Goal: Task Accomplishment & Management: Manage account settings

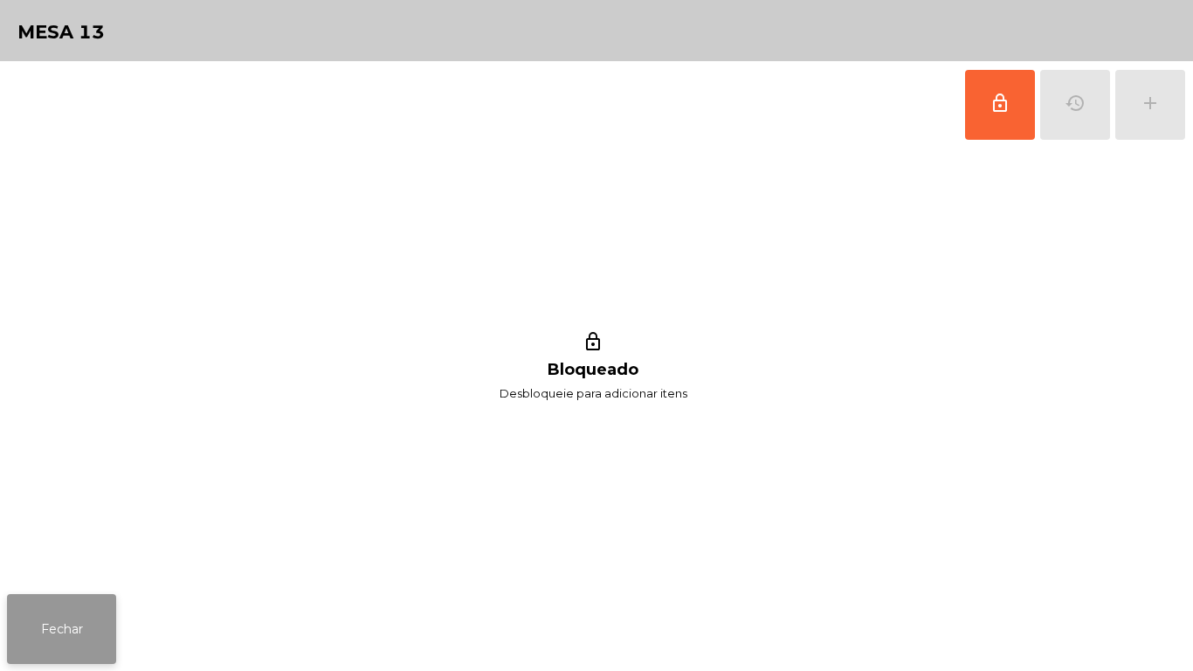
click at [72, 621] on button "Fechar" at bounding box center [61, 629] width 109 height 70
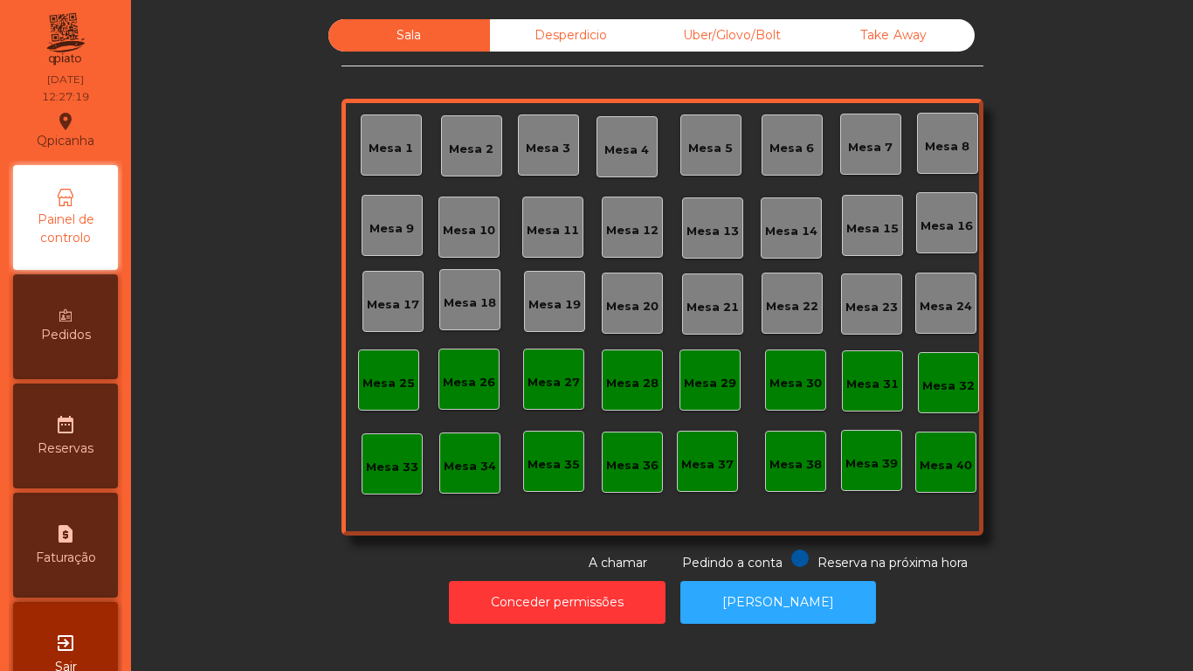
click at [467, 144] on div "Mesa 2" at bounding box center [471, 149] width 45 height 17
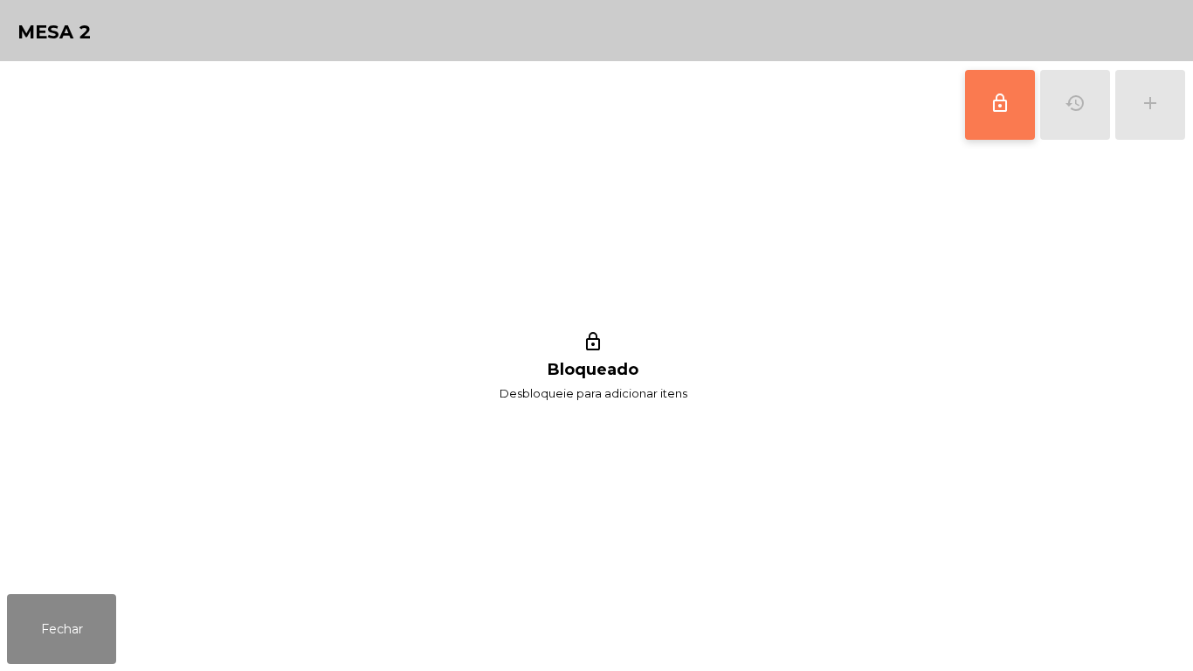
click at [979, 115] on button "lock_outline" at bounding box center [1000, 105] width 70 height 70
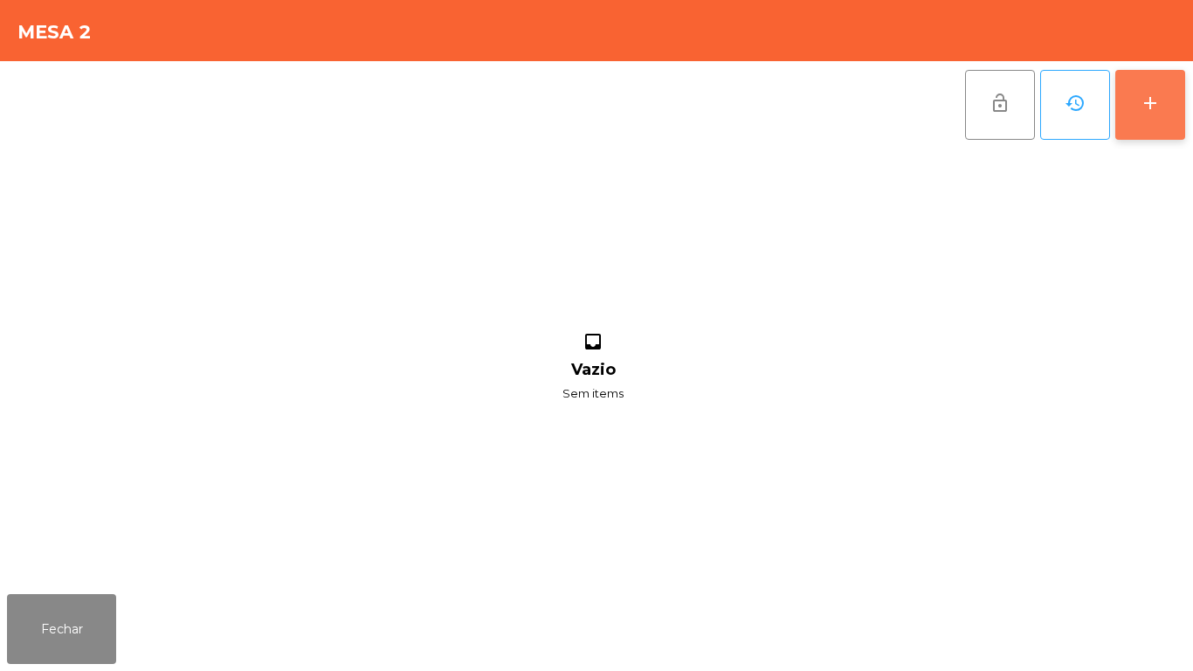
click at [1149, 97] on div "add" at bounding box center [1150, 103] width 21 height 21
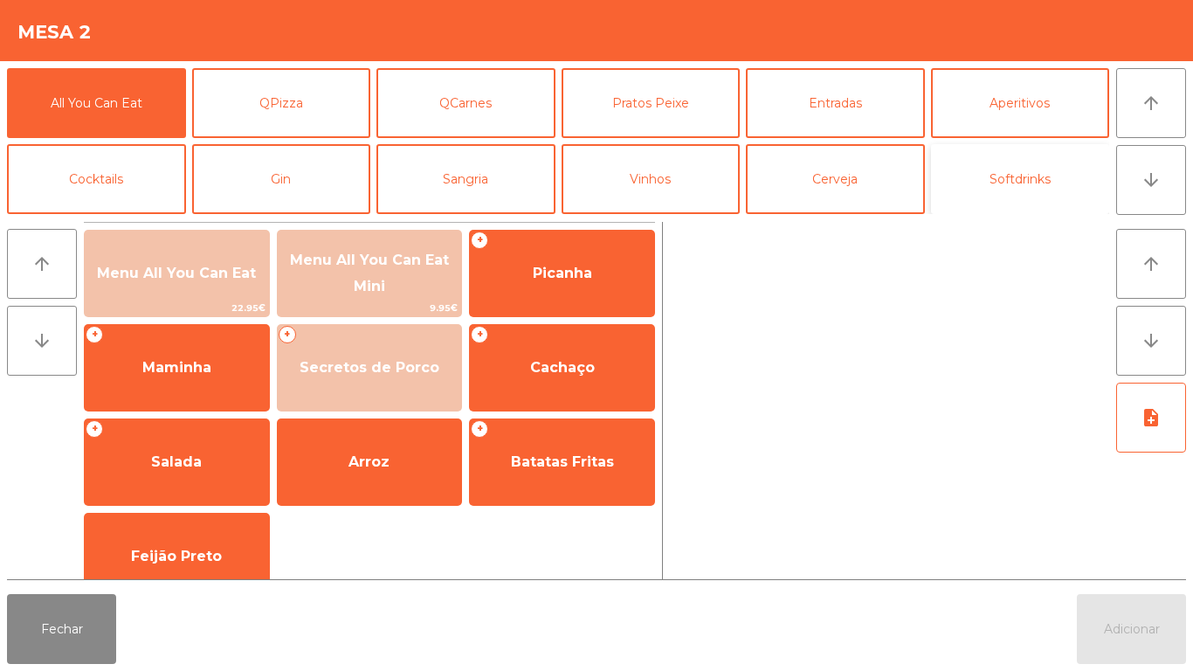
click at [1013, 178] on button "Softdrinks" at bounding box center [1020, 179] width 179 height 70
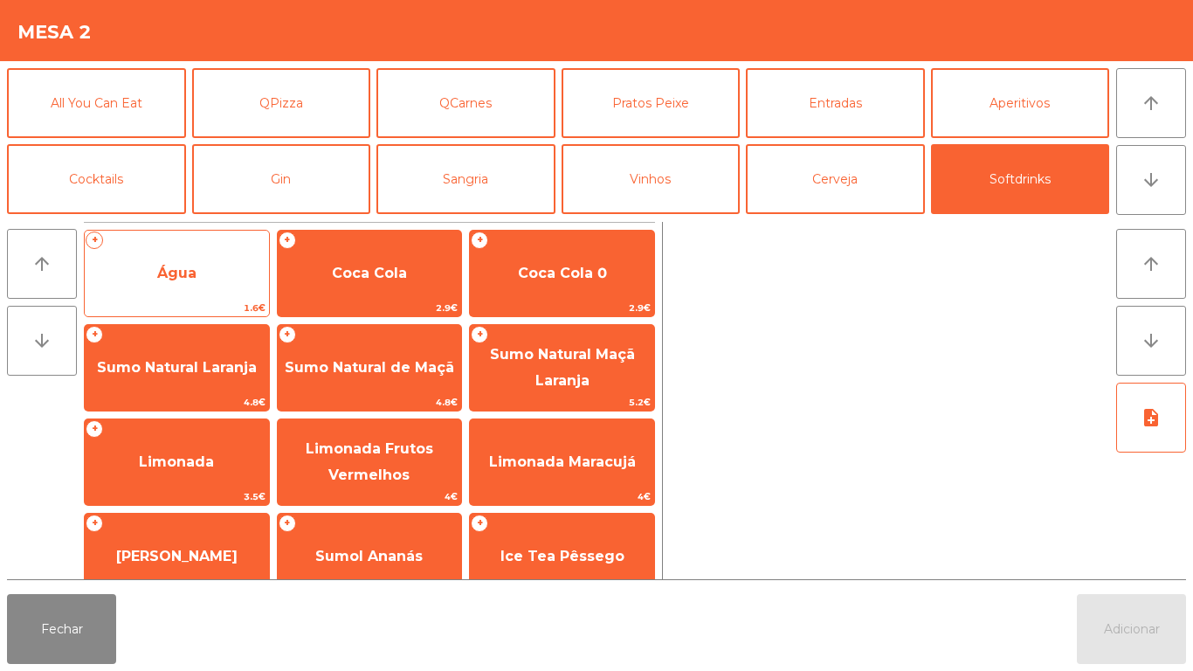
click at [205, 280] on span "Água" at bounding box center [177, 273] width 184 height 47
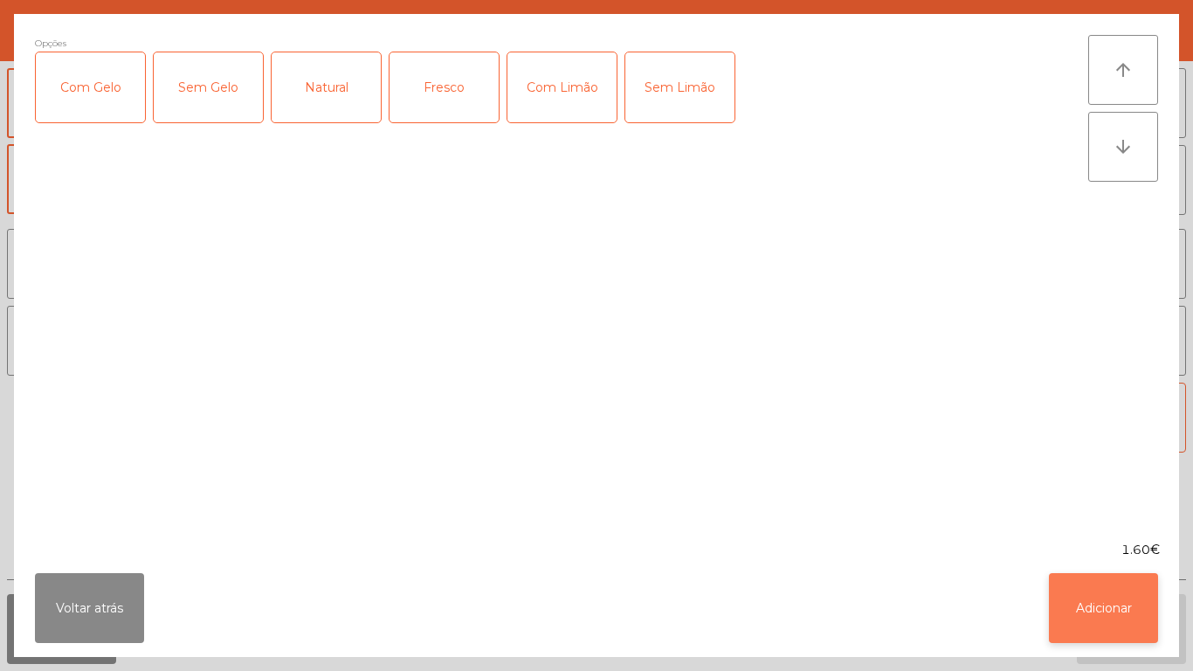
click at [1100, 597] on button "Adicionar" at bounding box center [1103, 608] width 109 height 70
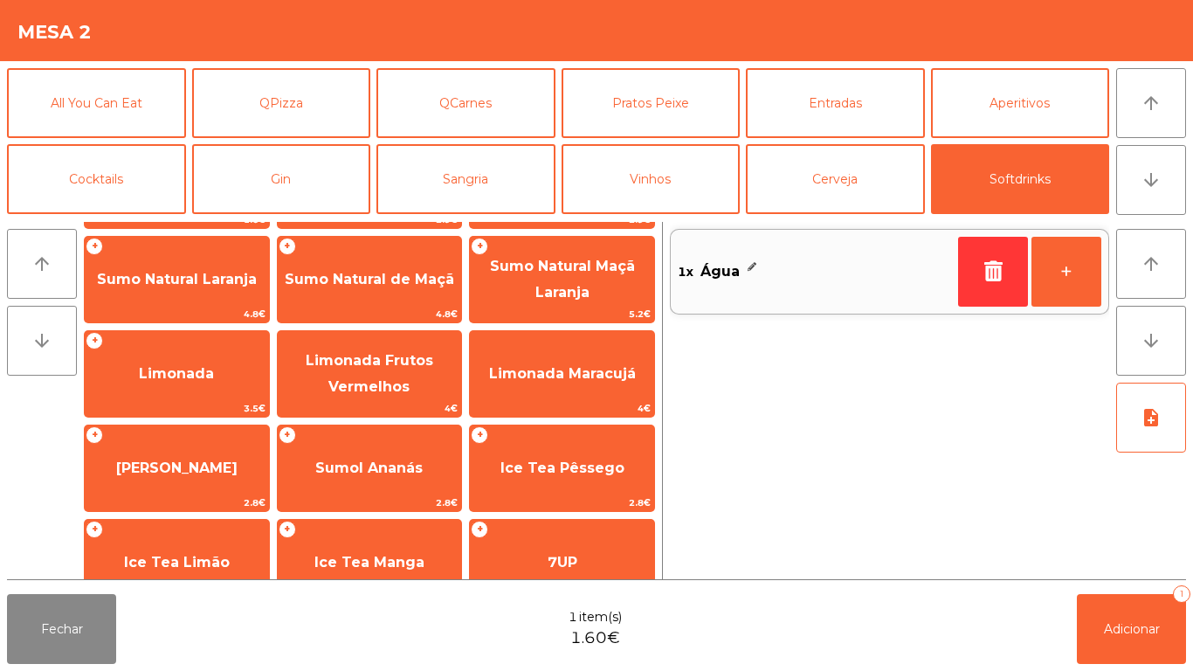
scroll to position [91, 0]
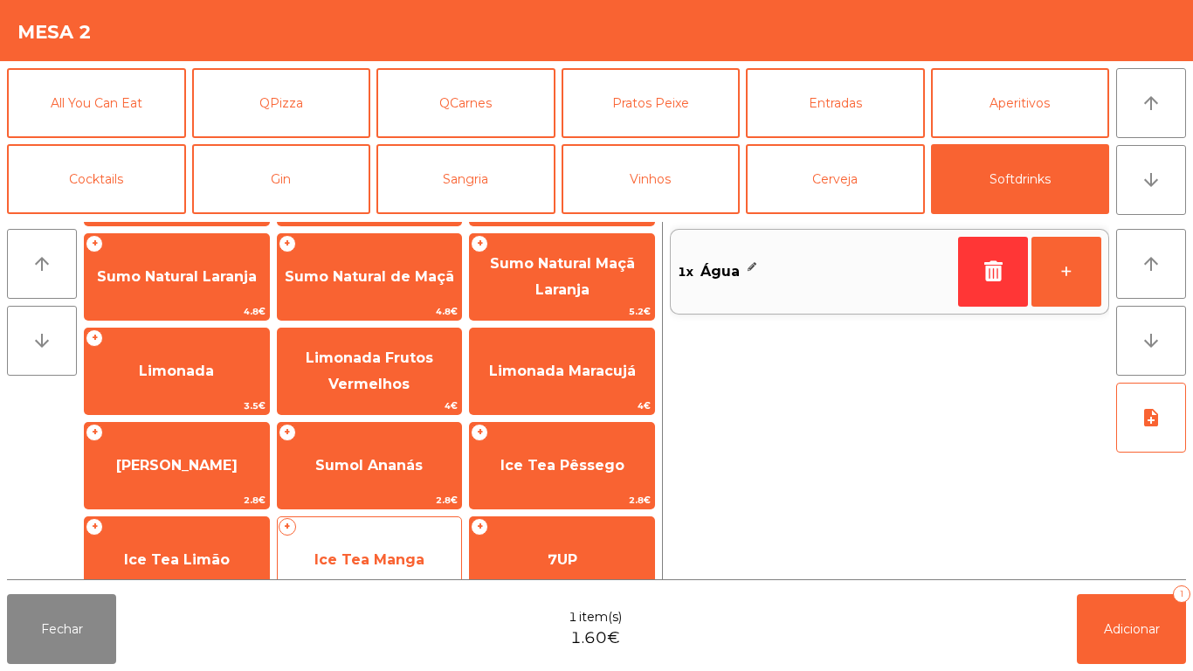
click at [356, 536] on span "Ice Tea Manga" at bounding box center [370, 559] width 184 height 47
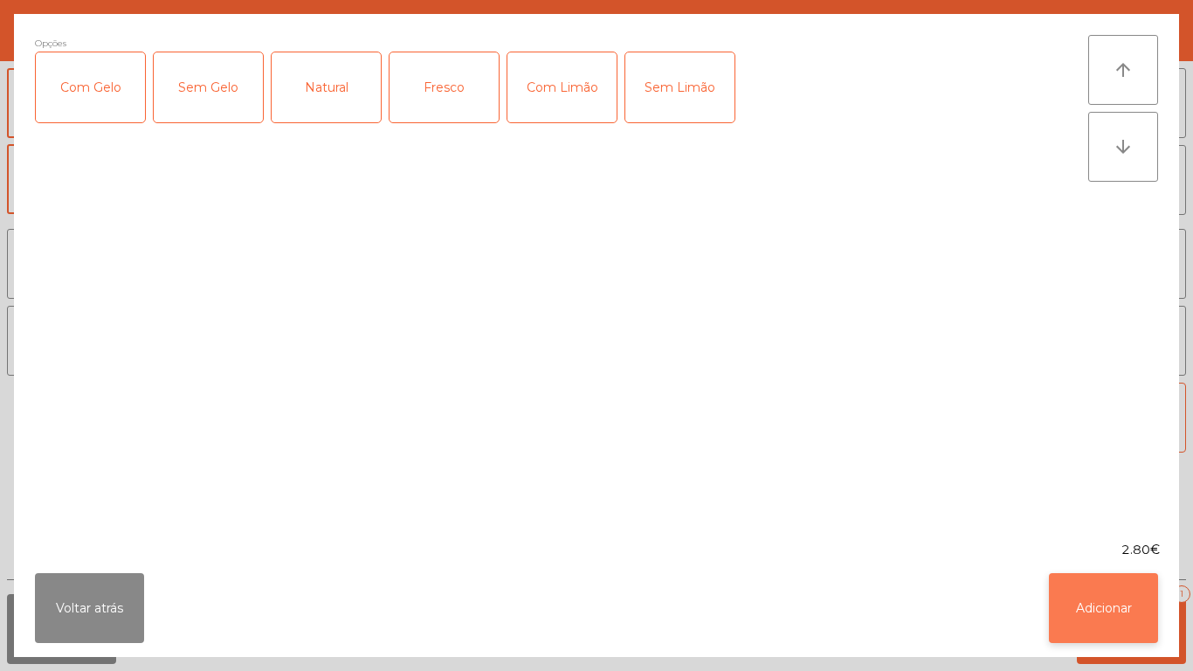
click at [1091, 598] on button "Adicionar" at bounding box center [1103, 608] width 109 height 70
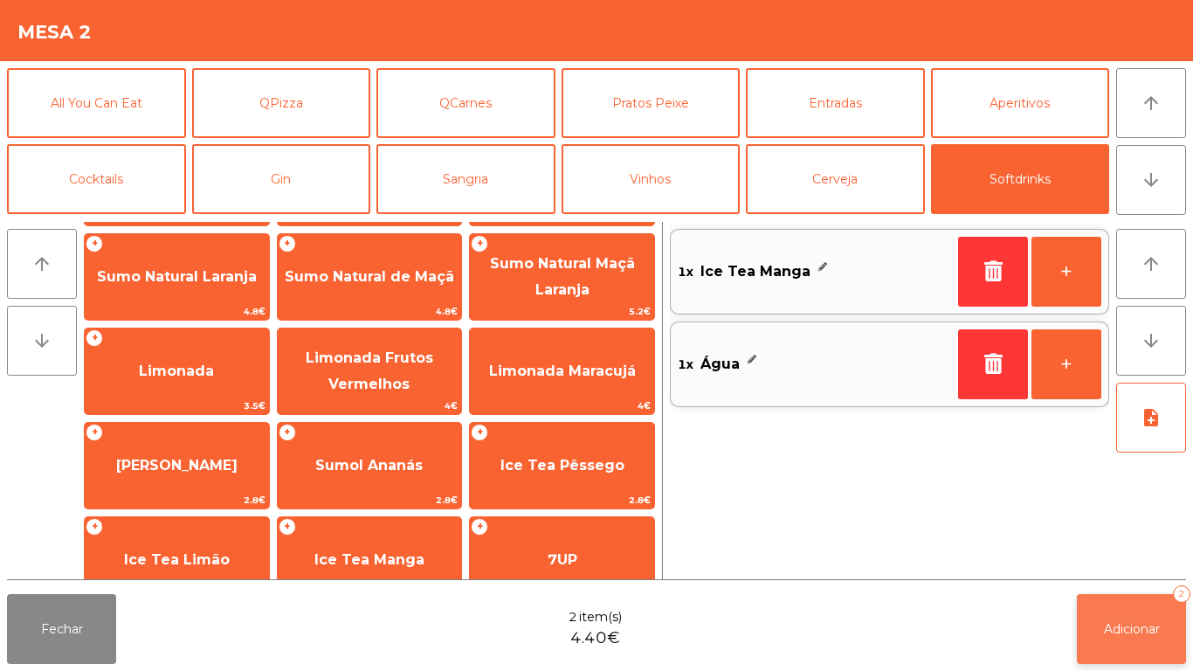
click at [1141, 616] on button "Adicionar 2" at bounding box center [1131, 629] width 109 height 70
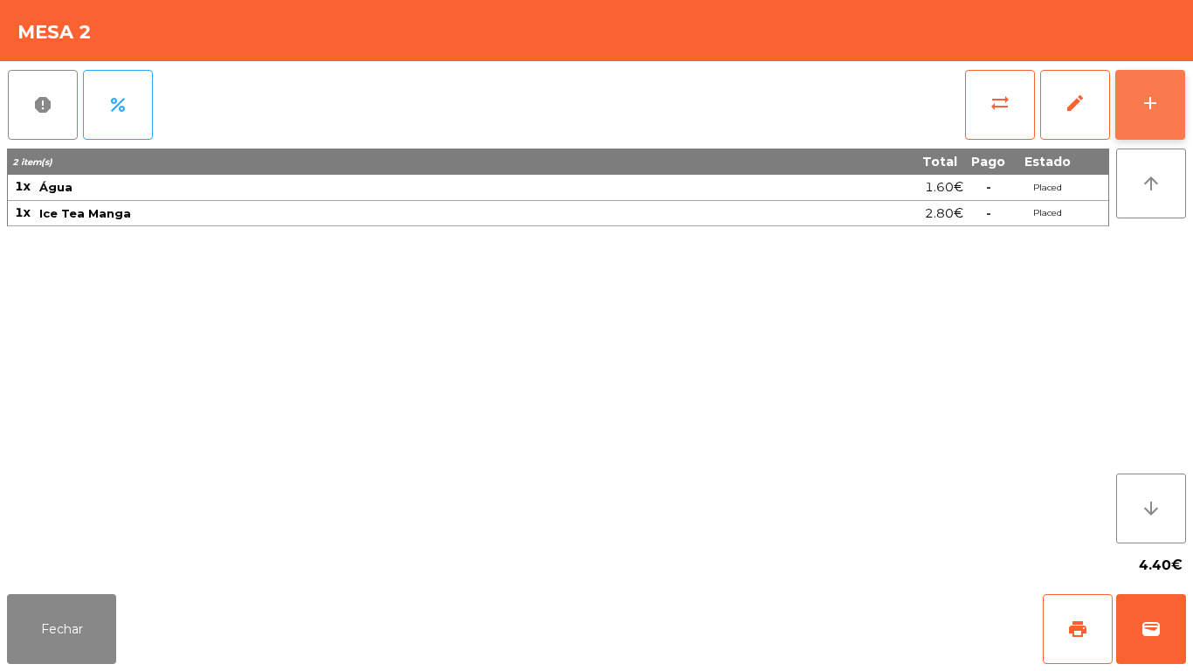
click at [1126, 118] on button "add" at bounding box center [1151, 105] width 70 height 70
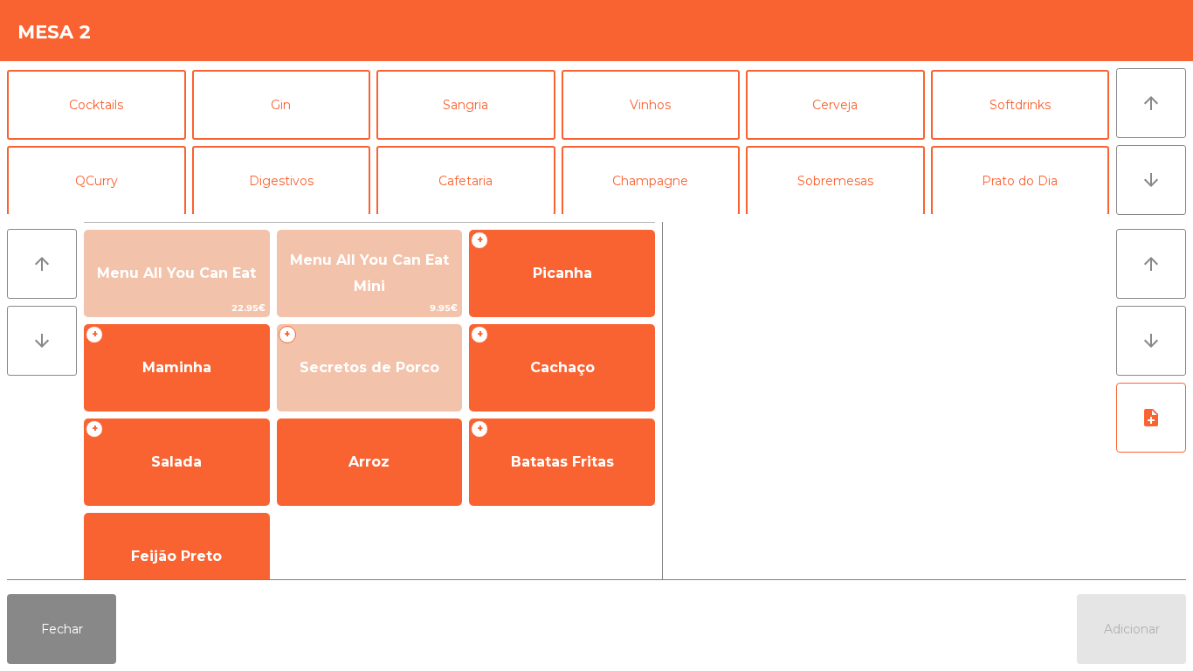
scroll to position [89, 0]
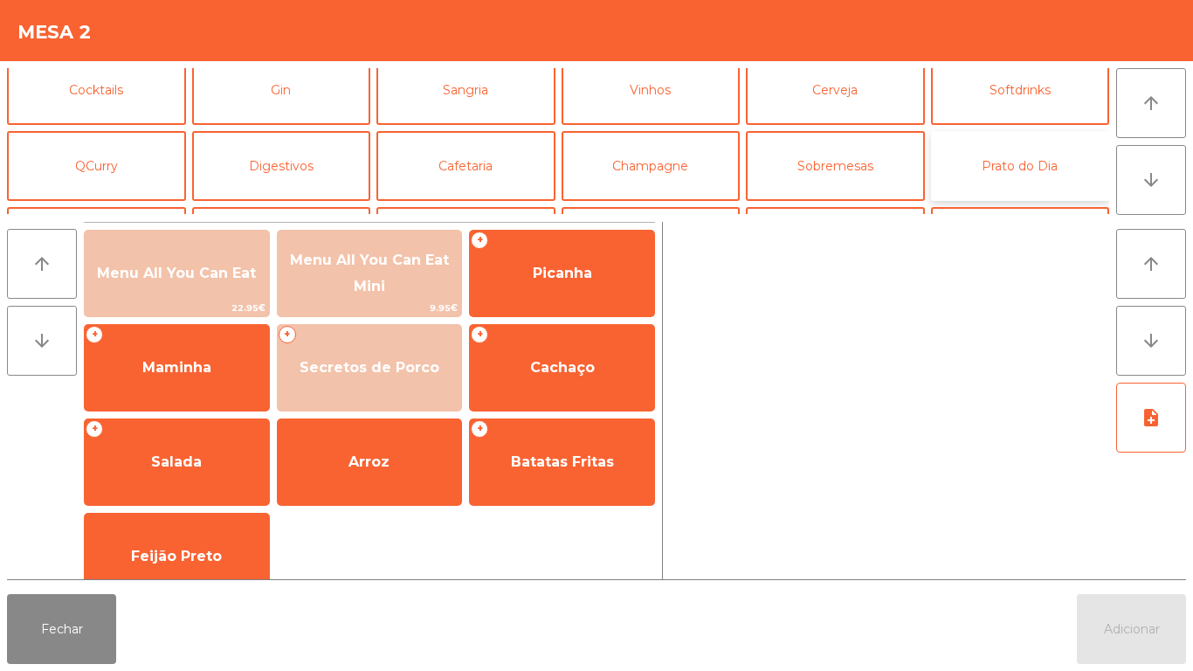
click at [978, 165] on button "Prato do Dia" at bounding box center [1020, 166] width 179 height 70
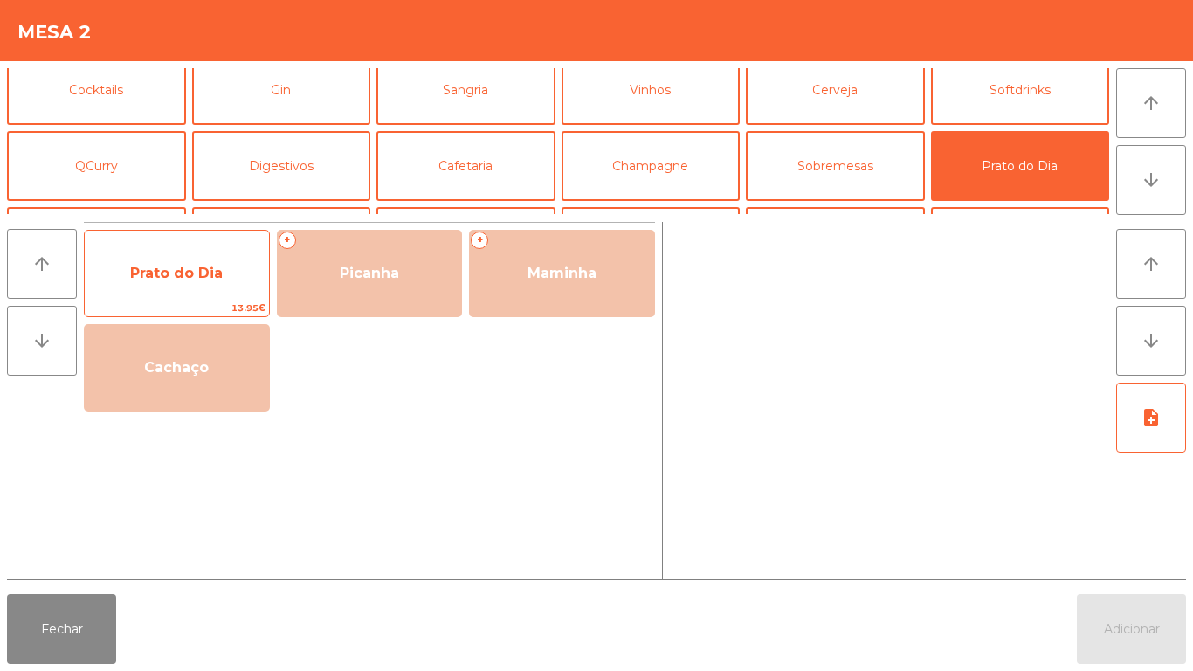
click at [195, 273] on span "Prato do Dia" at bounding box center [176, 273] width 93 height 17
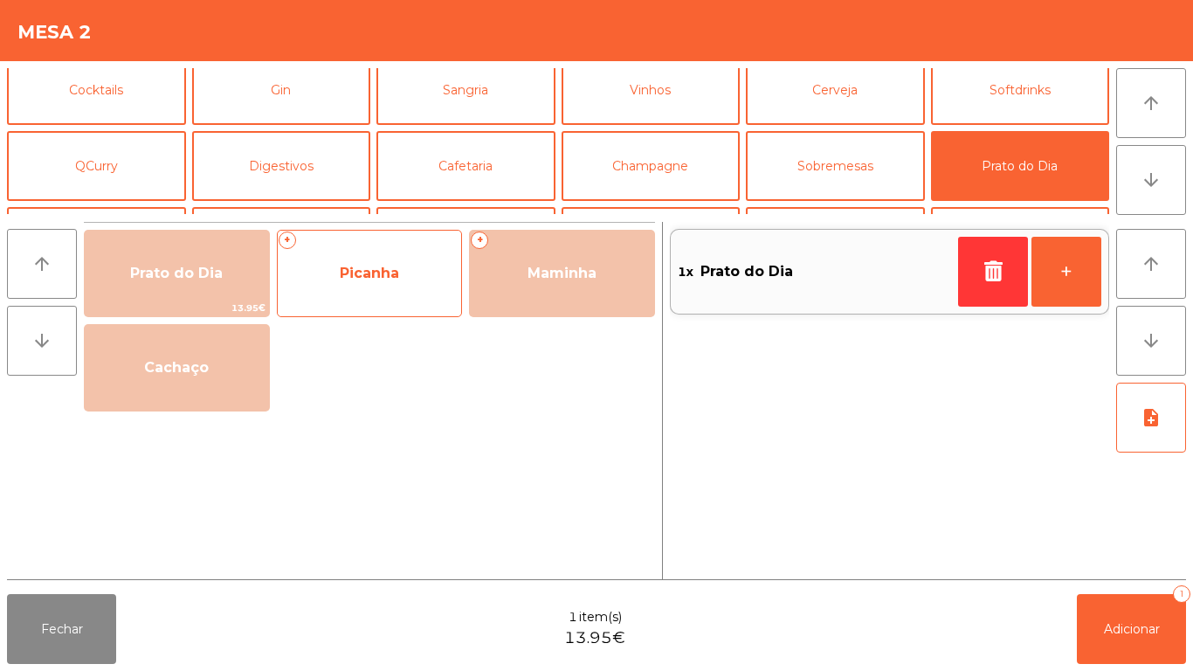
click at [361, 282] on span "Picanha" at bounding box center [370, 273] width 184 height 47
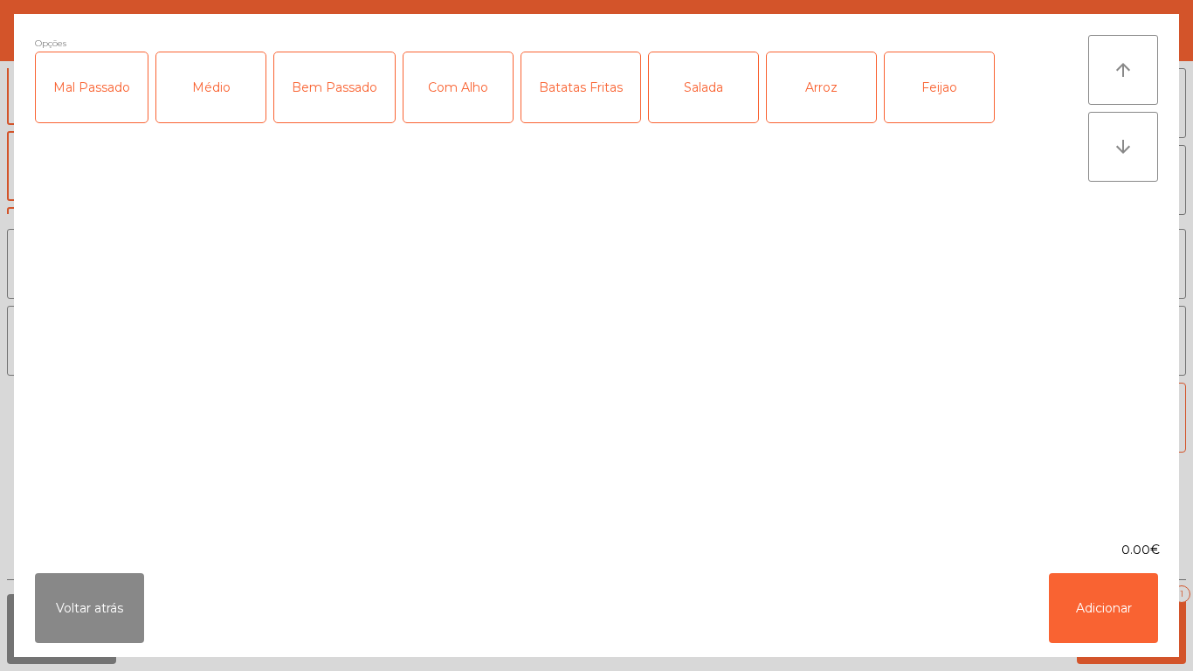
click at [226, 101] on div "Médio" at bounding box center [210, 87] width 109 height 70
click at [350, 106] on div "Bem Passado" at bounding box center [334, 87] width 121 height 70
click at [457, 113] on div "Com Alho" at bounding box center [458, 87] width 109 height 70
click at [582, 116] on div "Batatas Fritas" at bounding box center [581, 87] width 119 height 70
click at [813, 107] on div "Arroz" at bounding box center [821, 87] width 109 height 70
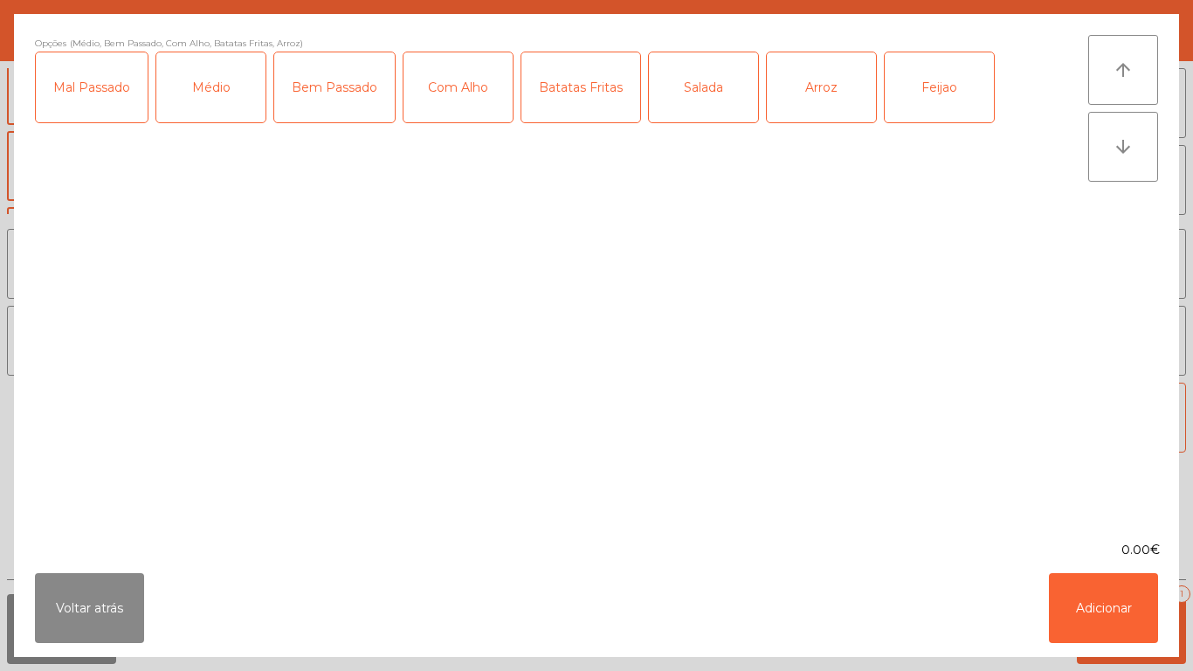
click at [936, 98] on div "Feijao" at bounding box center [939, 87] width 109 height 70
click at [1097, 612] on button "Adicionar" at bounding box center [1103, 608] width 109 height 70
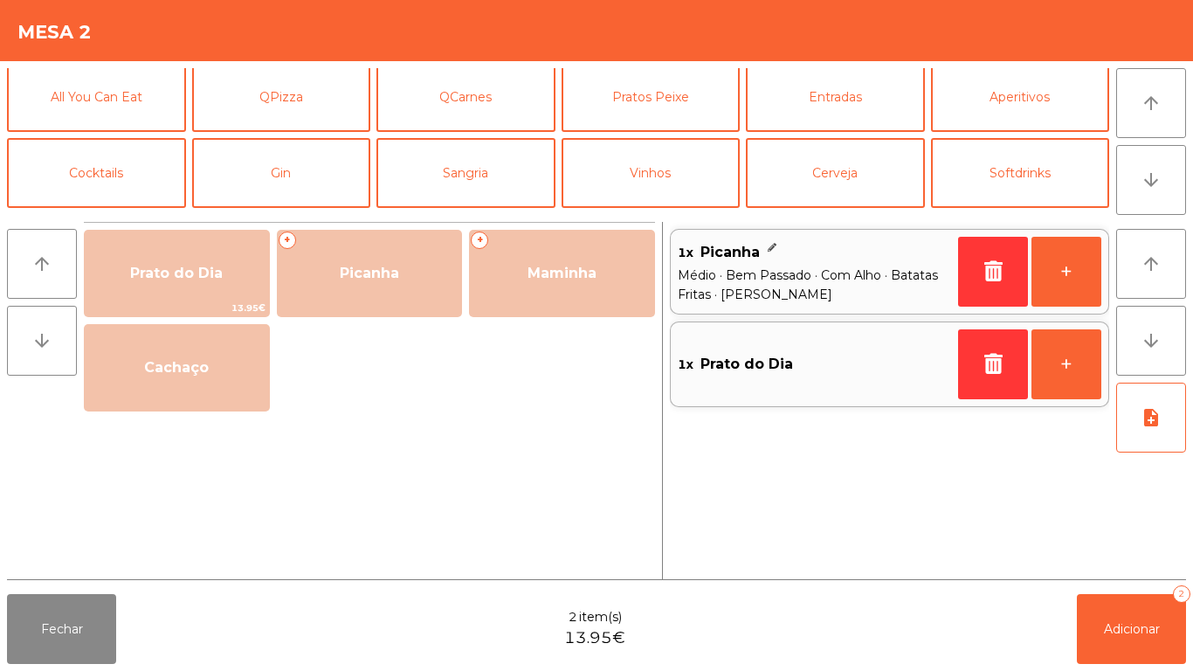
scroll to position [0, 0]
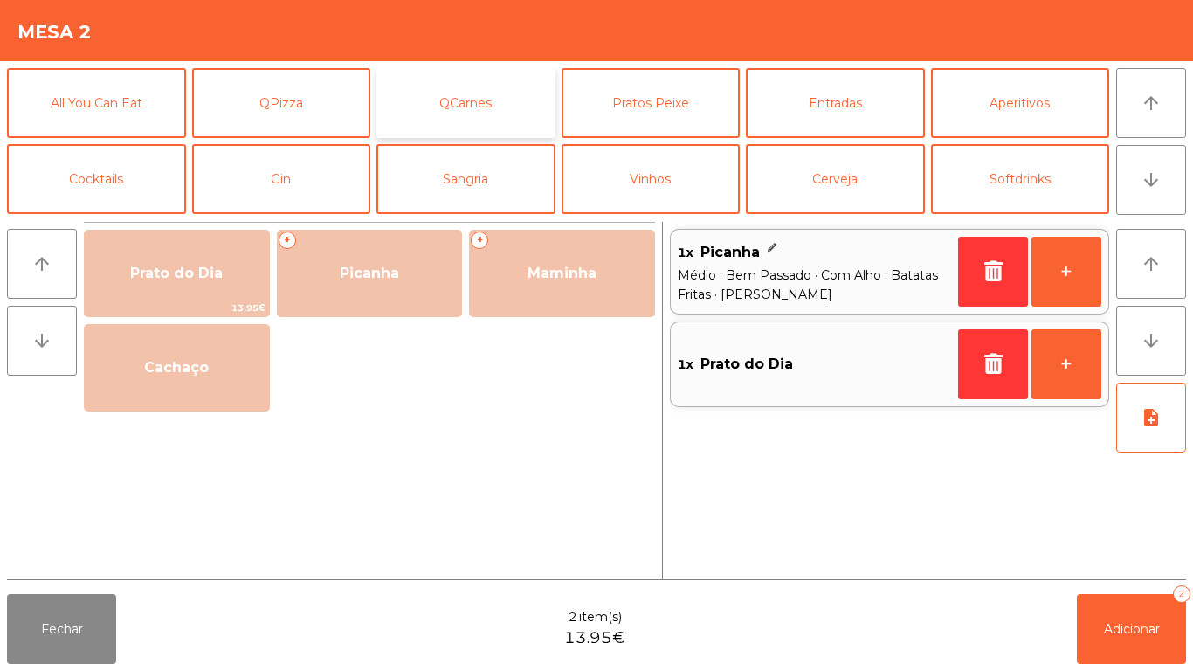
click at [466, 114] on button "QCarnes" at bounding box center [466, 103] width 179 height 70
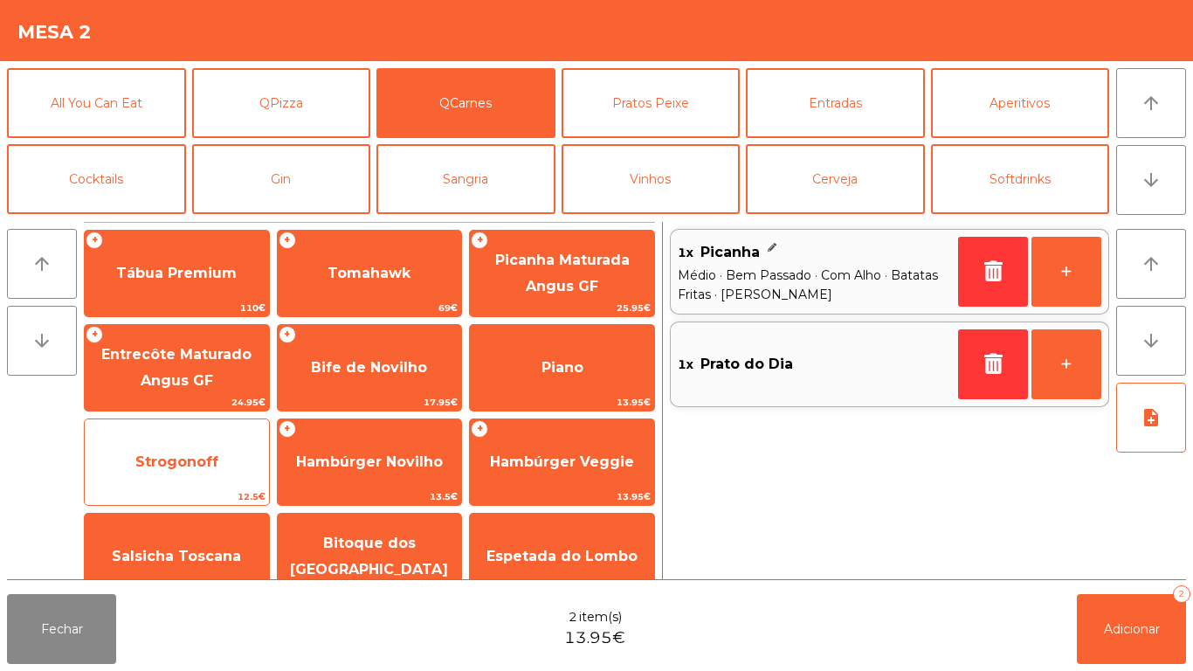
click at [208, 453] on span "Strogonoff" at bounding box center [176, 461] width 83 height 17
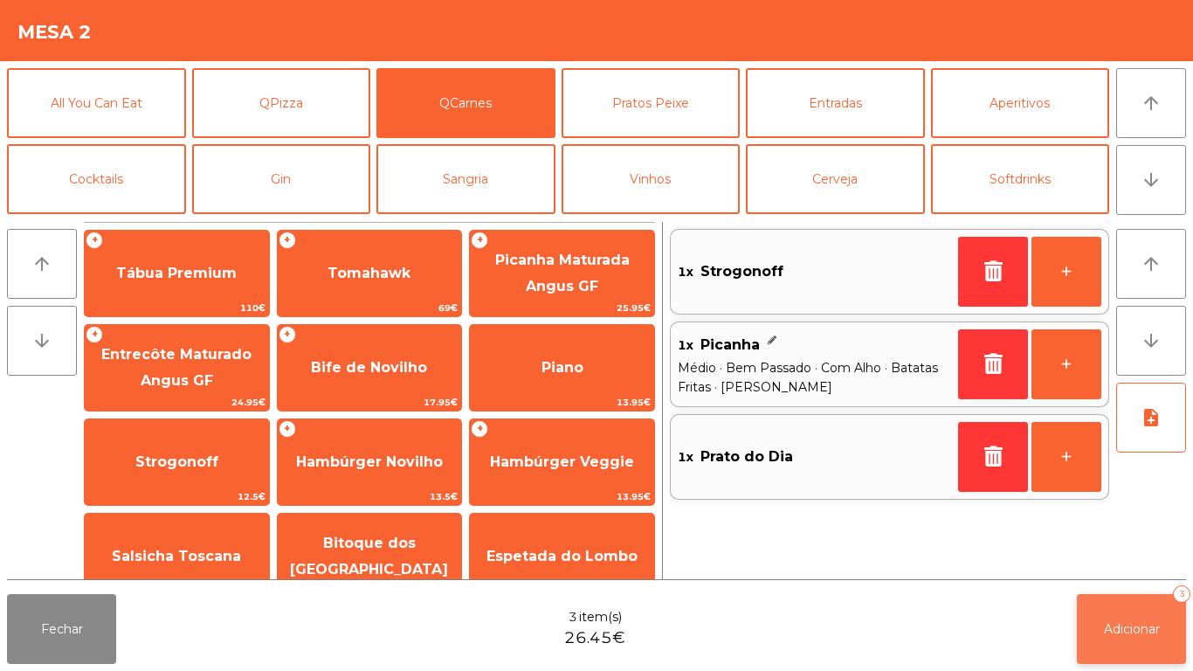
click at [1107, 612] on button "Adicionar 3" at bounding box center [1131, 629] width 109 height 70
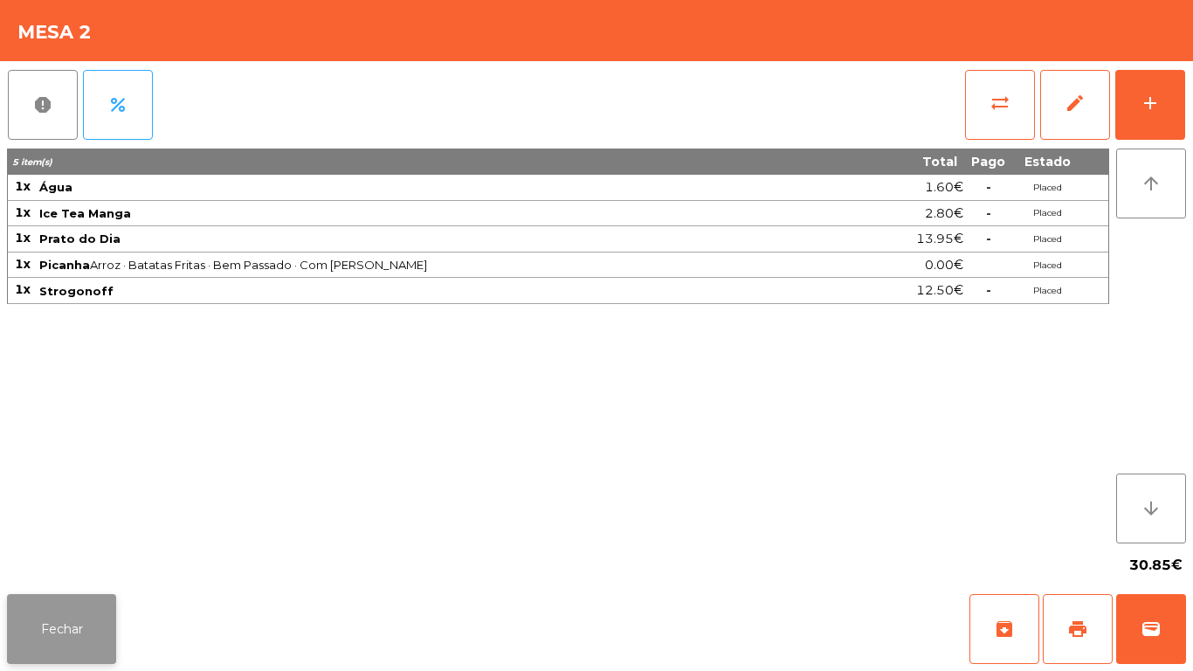
click at [85, 616] on button "Fechar" at bounding box center [61, 629] width 109 height 70
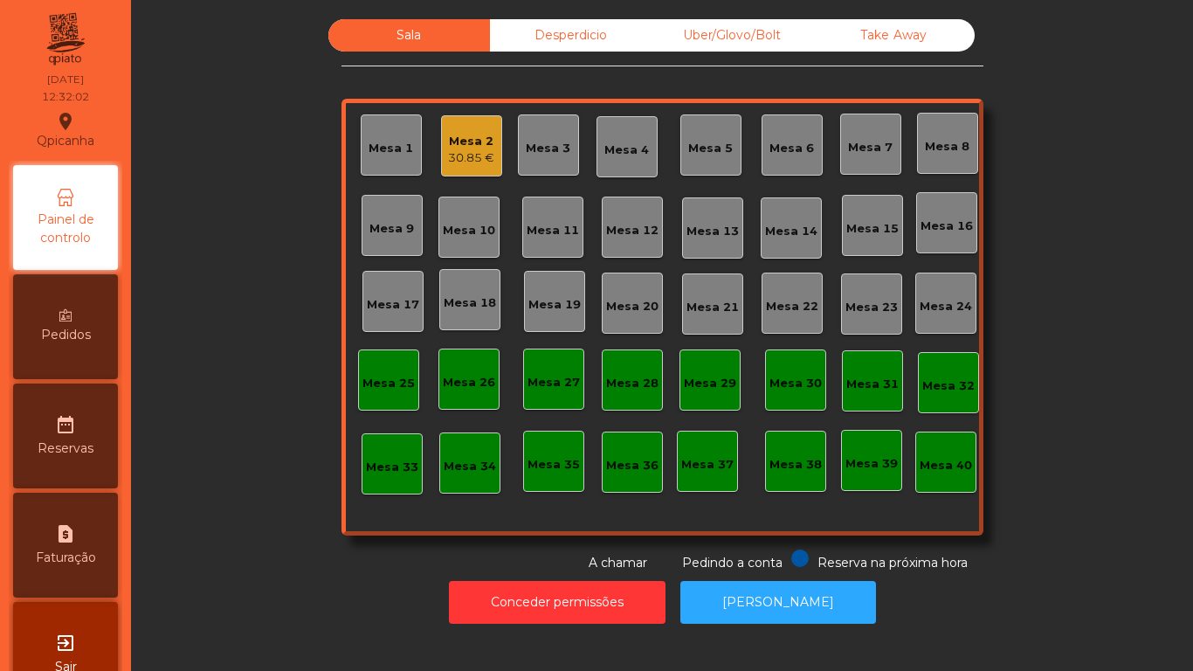
click at [386, 239] on div "Mesa 9" at bounding box center [392, 225] width 61 height 61
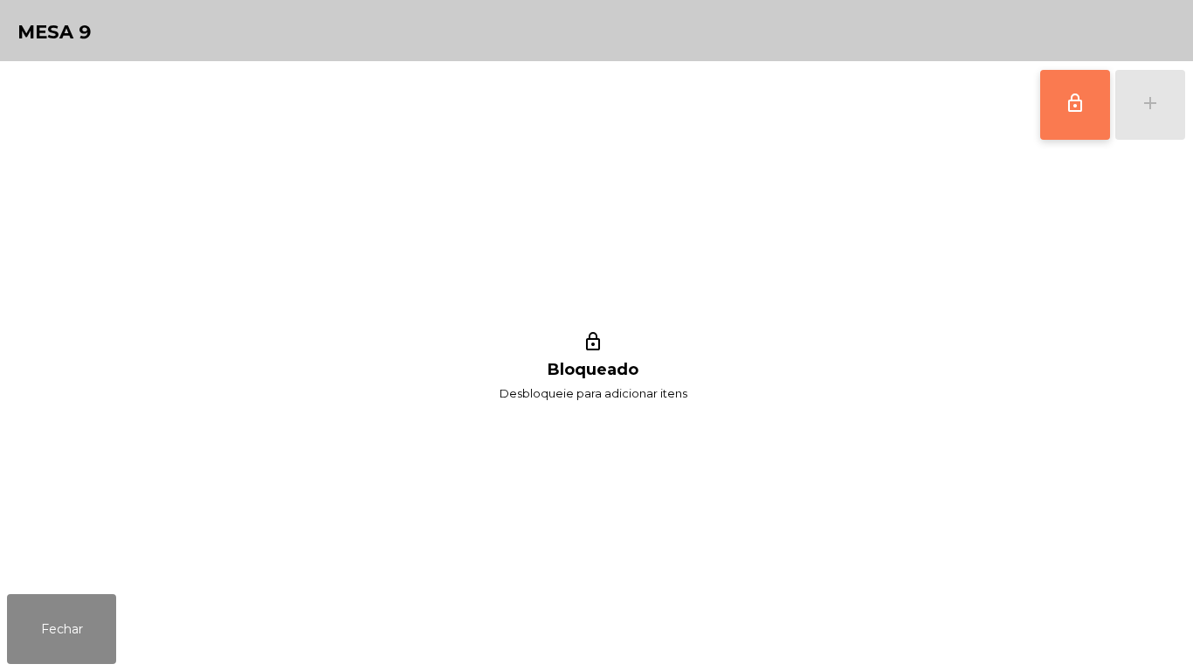
click at [1058, 103] on button "lock_outline" at bounding box center [1076, 105] width 70 height 70
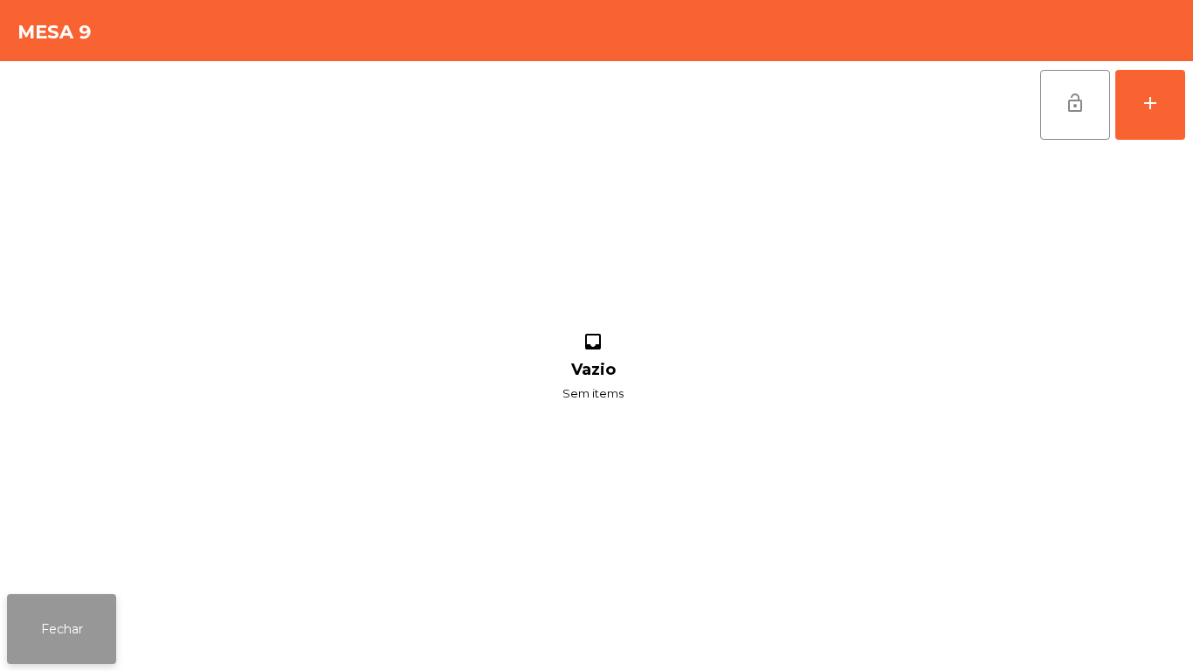
click at [73, 626] on button "Fechar" at bounding box center [61, 629] width 109 height 70
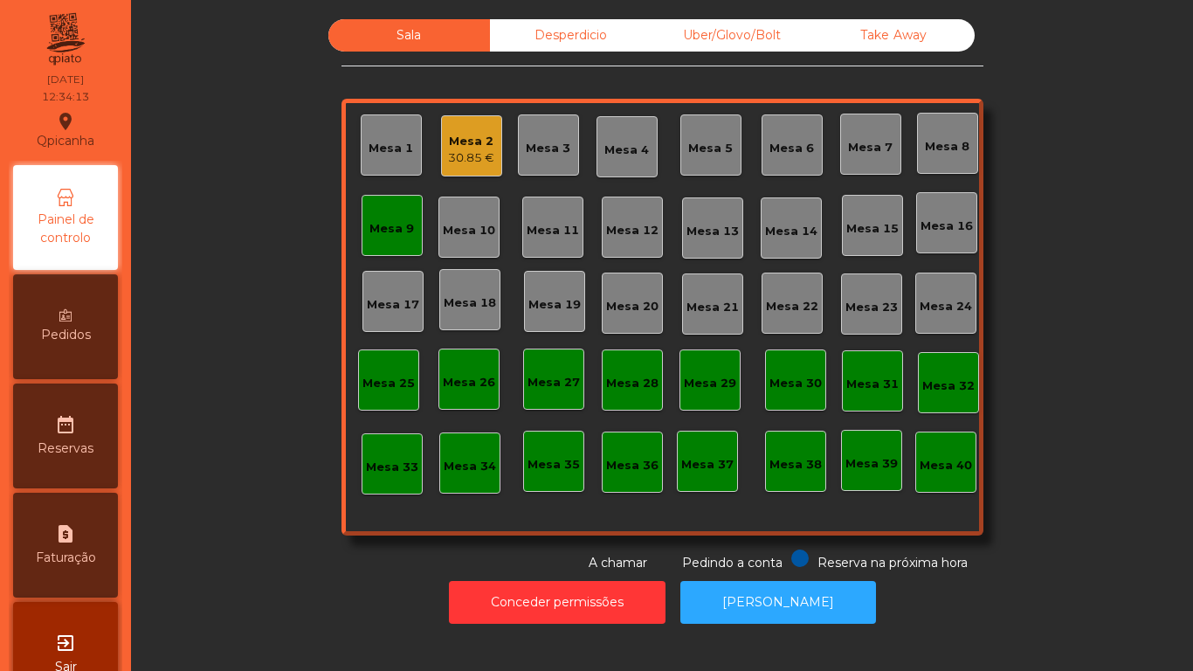
click at [372, 215] on div "Mesa 9" at bounding box center [392, 225] width 45 height 24
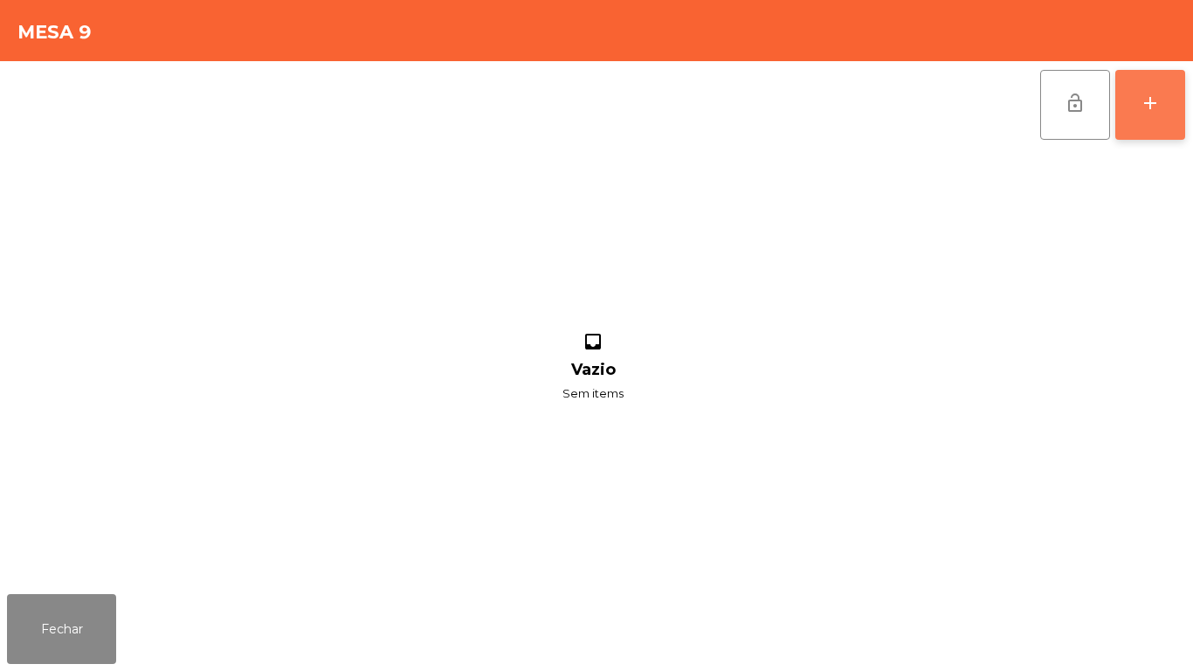
click at [1132, 104] on button "add" at bounding box center [1151, 105] width 70 height 70
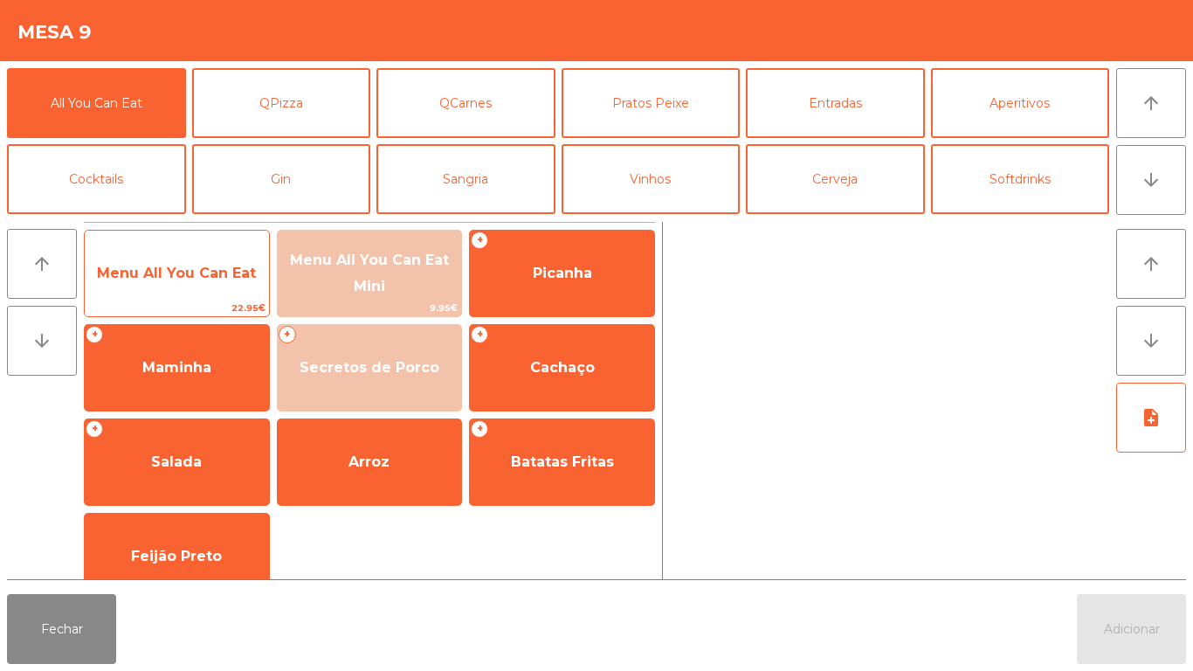
click at [149, 273] on span "Menu All You Can Eat" at bounding box center [176, 273] width 159 height 17
click at [165, 259] on span "Menu All You Can Eat" at bounding box center [177, 273] width 184 height 47
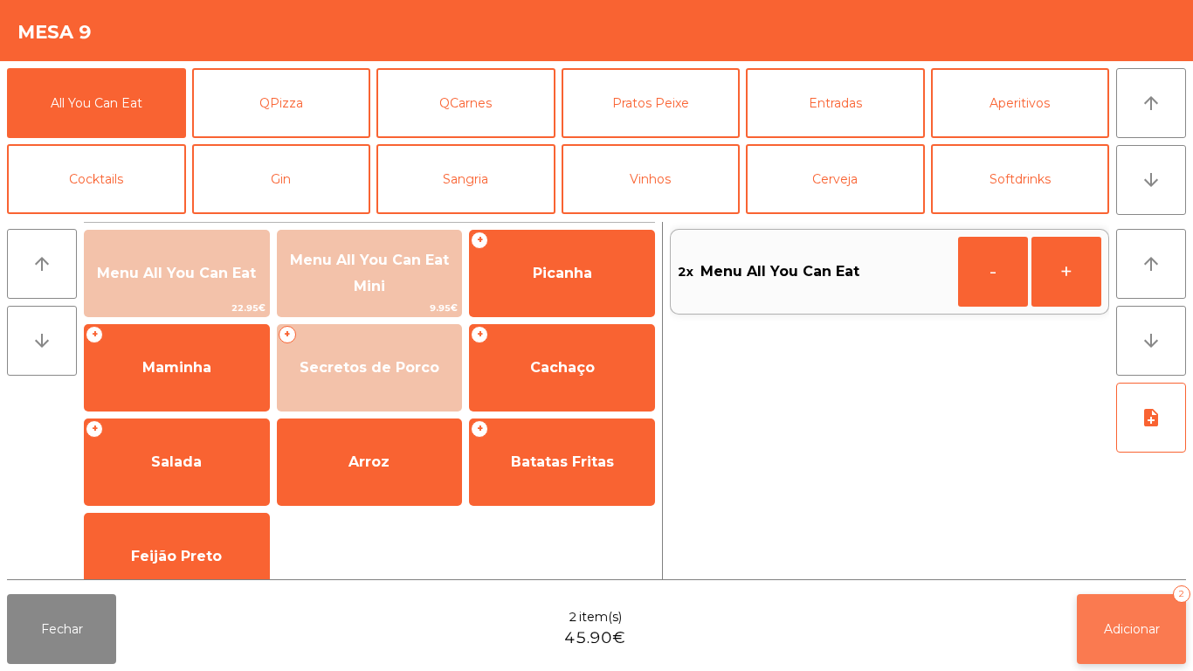
click at [1107, 611] on button "Adicionar 2" at bounding box center [1131, 629] width 109 height 70
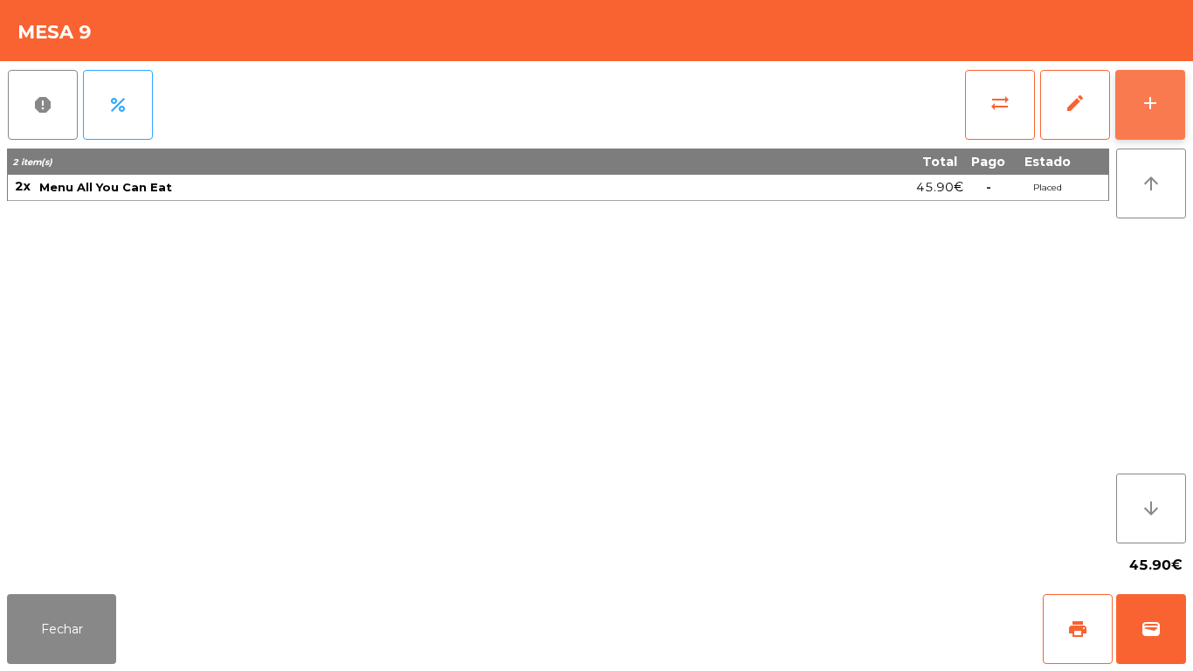
click at [1132, 104] on button "add" at bounding box center [1151, 105] width 70 height 70
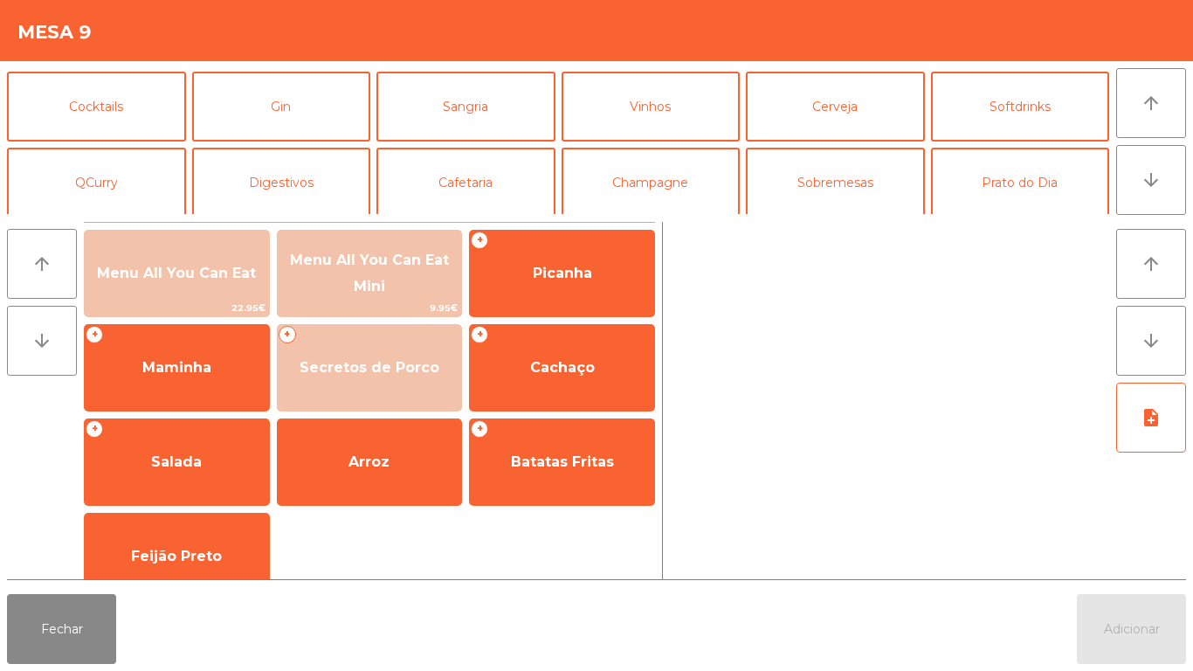
scroll to position [84, 0]
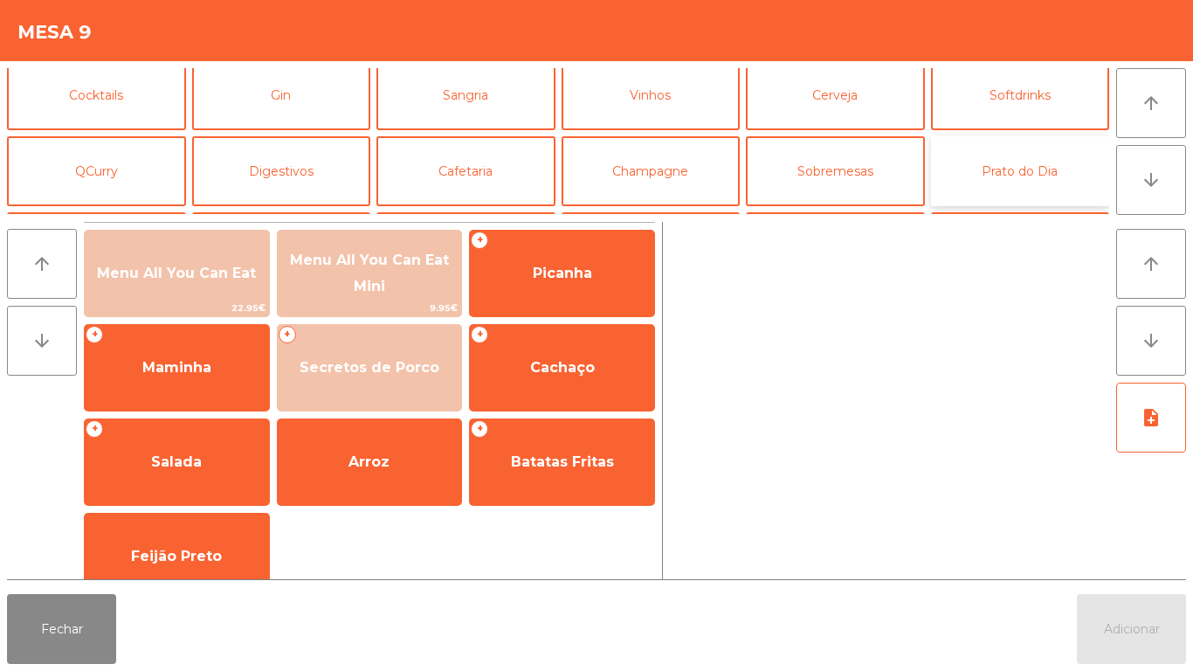
click at [1009, 167] on button "Prato do Dia" at bounding box center [1020, 171] width 179 height 70
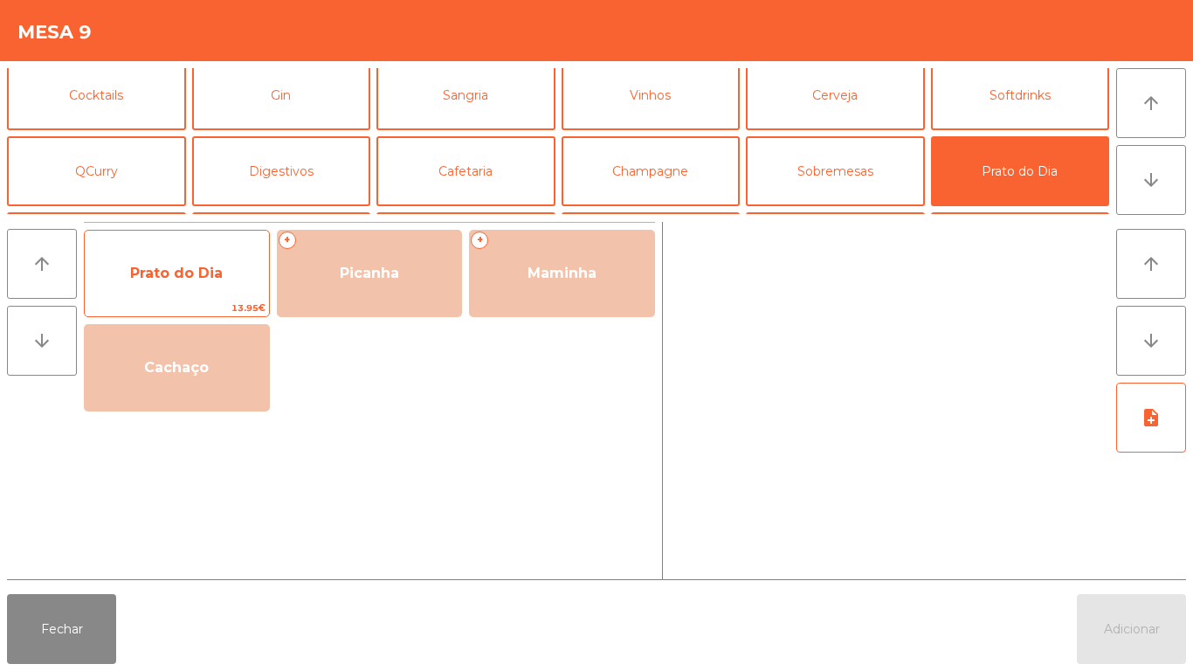
click at [195, 285] on span "Prato do Dia" at bounding box center [177, 273] width 184 height 47
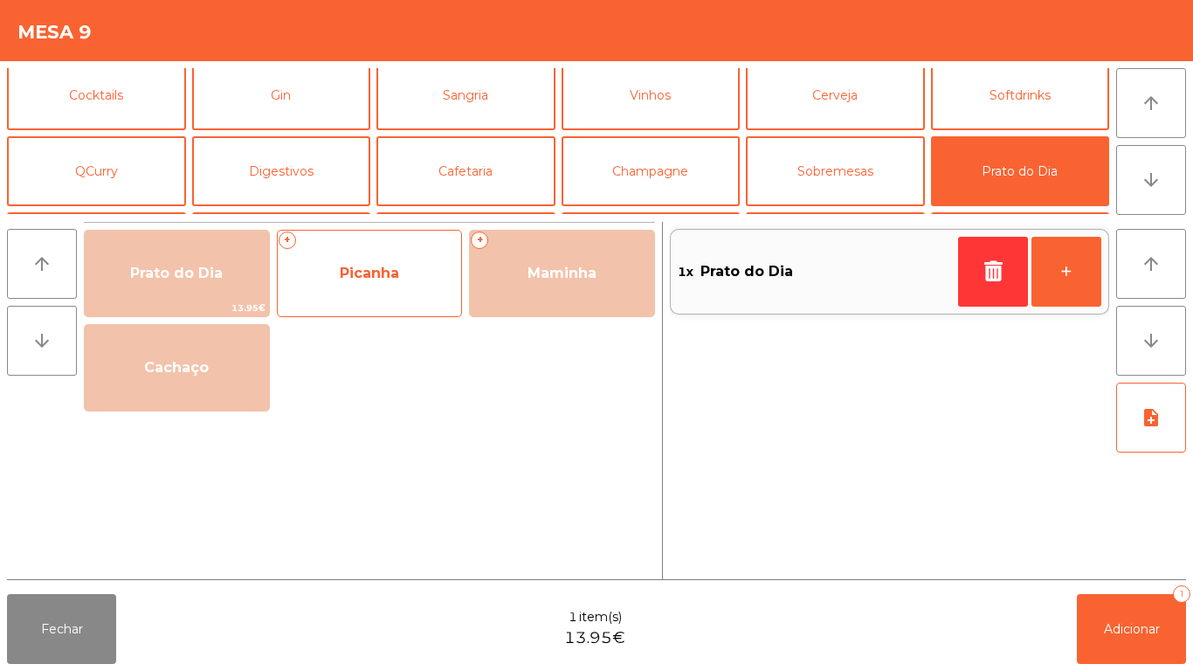
click at [376, 294] on span "Picanha" at bounding box center [370, 273] width 184 height 47
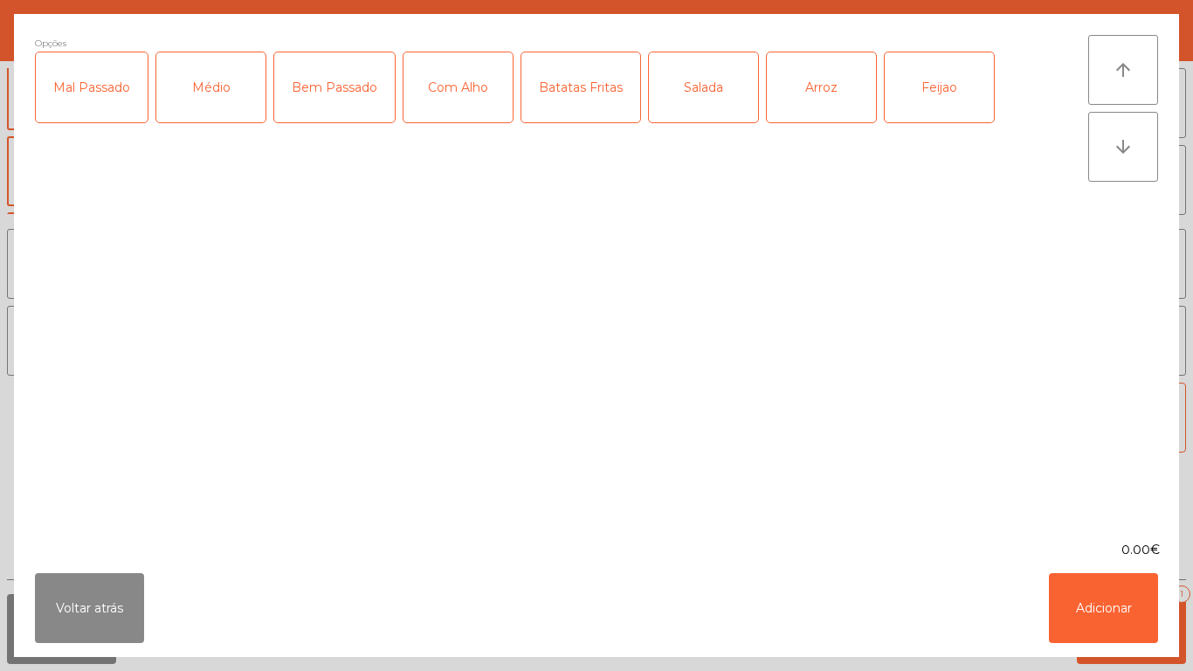
click at [209, 99] on div "Médio" at bounding box center [210, 87] width 109 height 70
click at [455, 102] on div "Com Alho" at bounding box center [458, 87] width 109 height 70
click at [689, 113] on div "Salada" at bounding box center [703, 87] width 109 height 70
click at [951, 109] on div "Feijao" at bounding box center [939, 87] width 109 height 70
click at [1089, 597] on button "Adicionar" at bounding box center [1103, 608] width 109 height 70
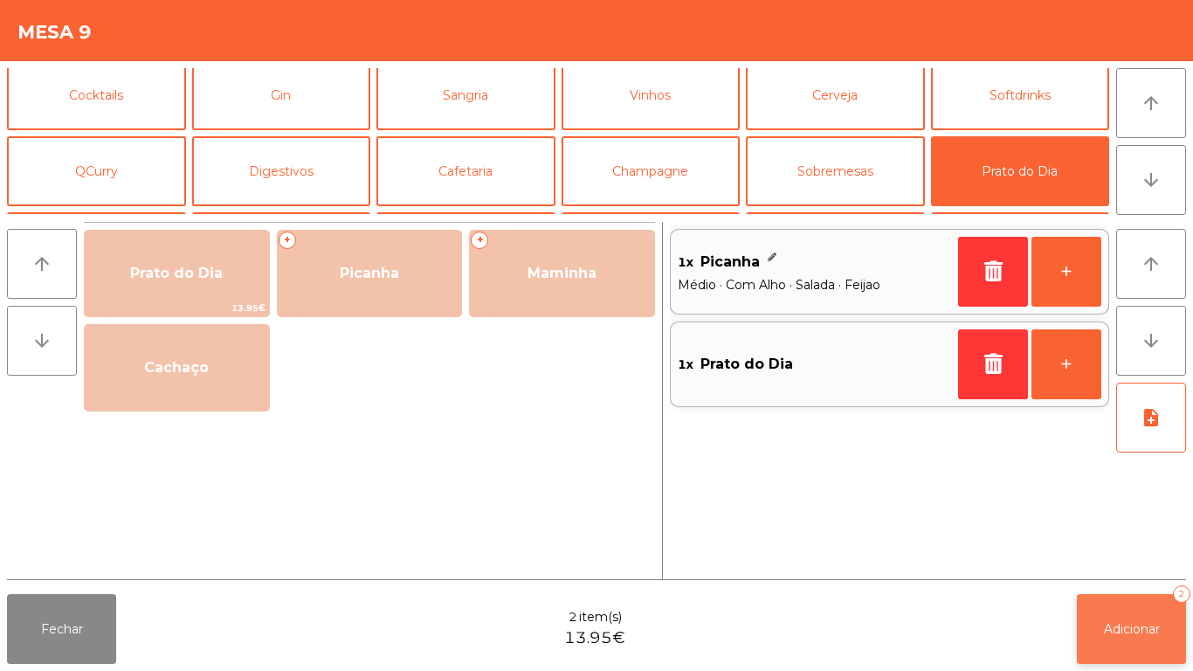
click at [1137, 628] on span "Adicionar" at bounding box center [1132, 629] width 56 height 16
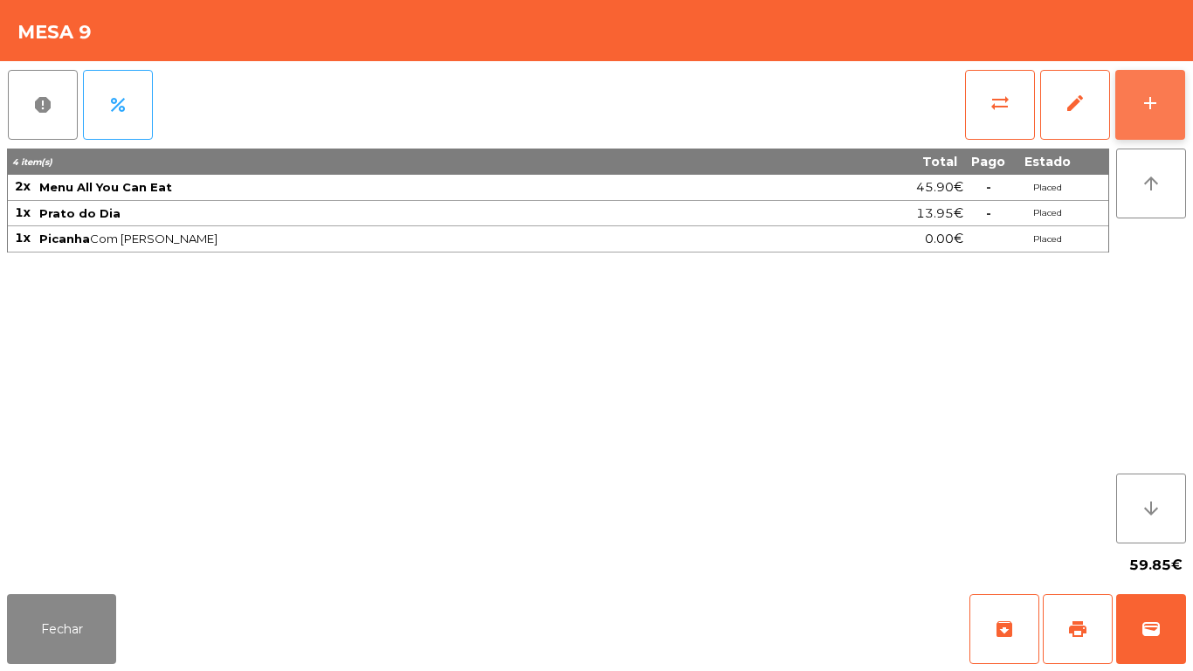
click at [1140, 100] on div "add" at bounding box center [1150, 103] width 21 height 21
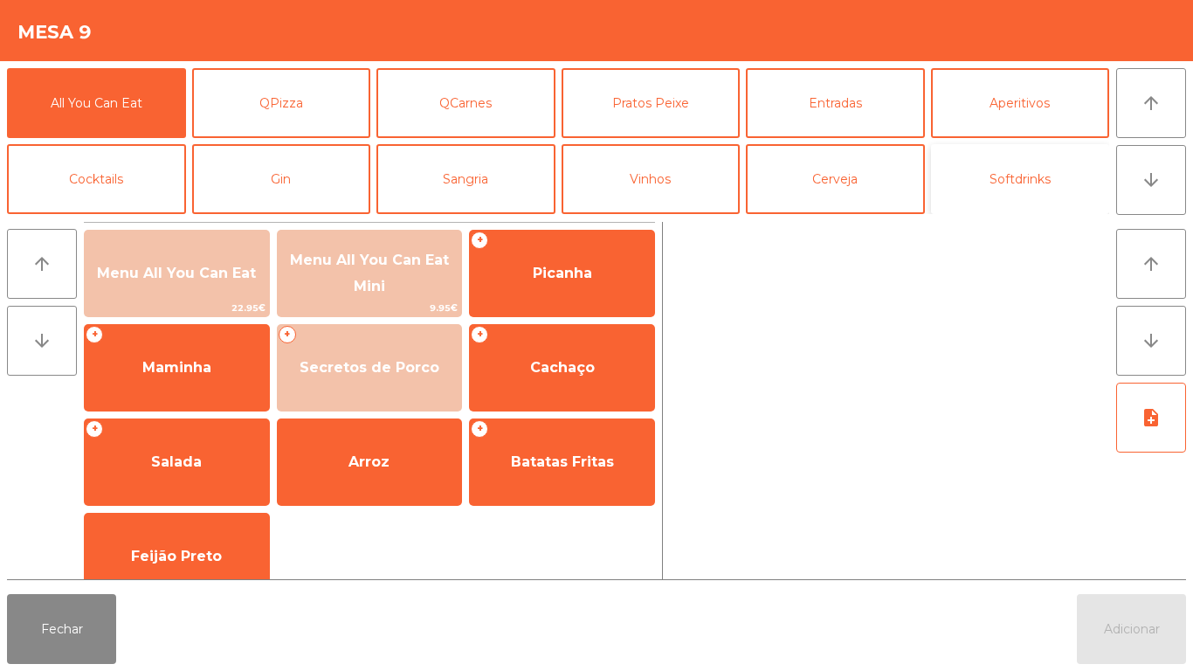
click at [1009, 182] on button "Softdrinks" at bounding box center [1020, 179] width 179 height 70
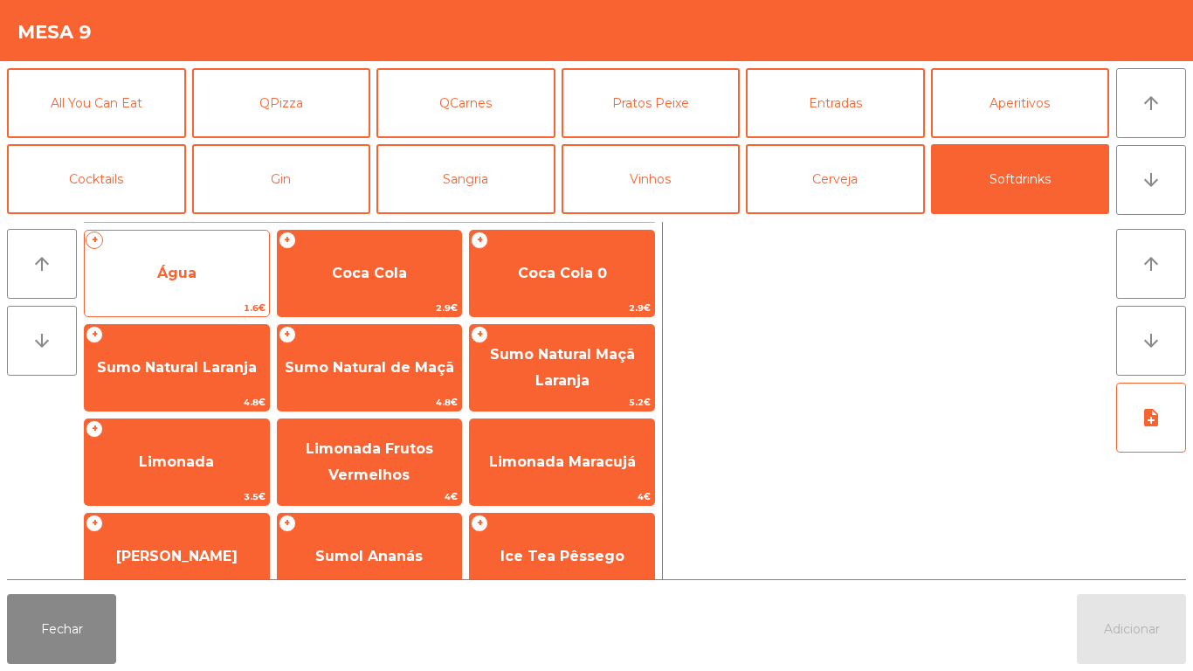
click at [200, 273] on span "Água" at bounding box center [177, 273] width 184 height 47
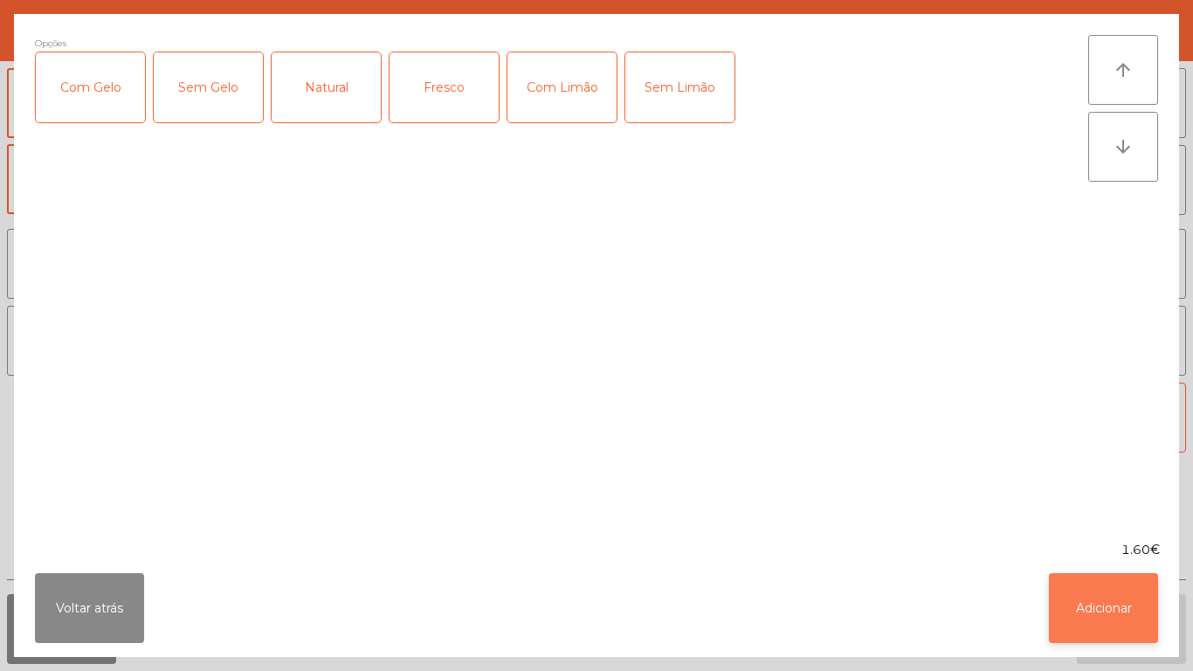
click at [1106, 597] on button "Adicionar" at bounding box center [1103, 608] width 109 height 70
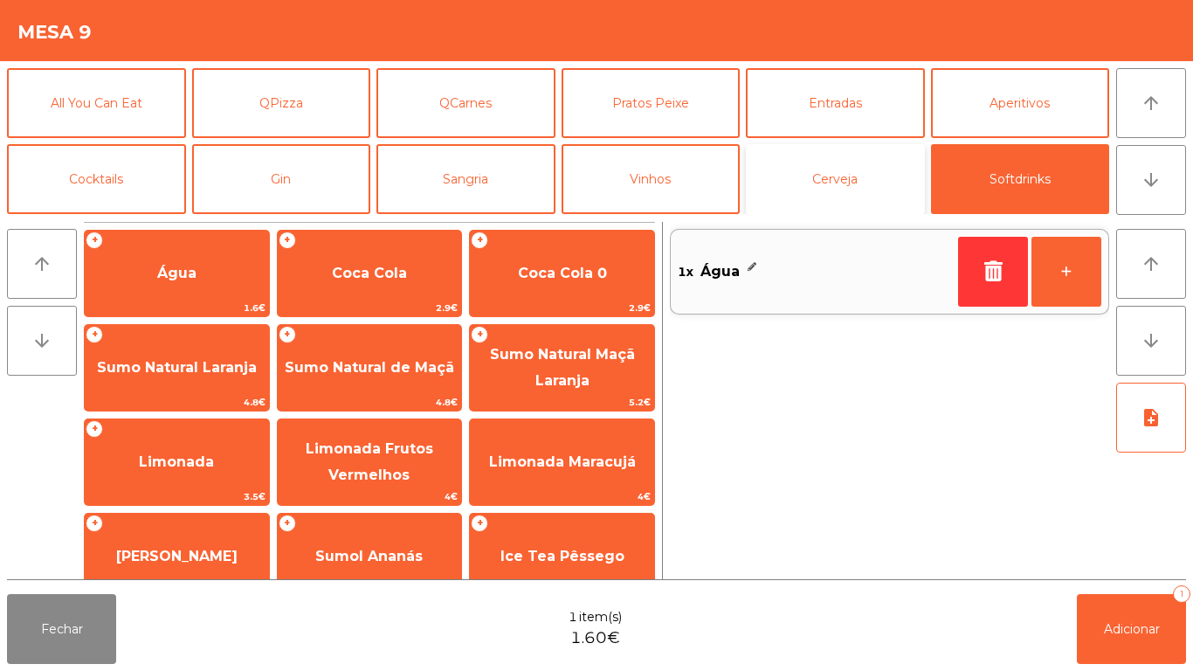
click at [821, 169] on button "Cerveja" at bounding box center [835, 179] width 179 height 70
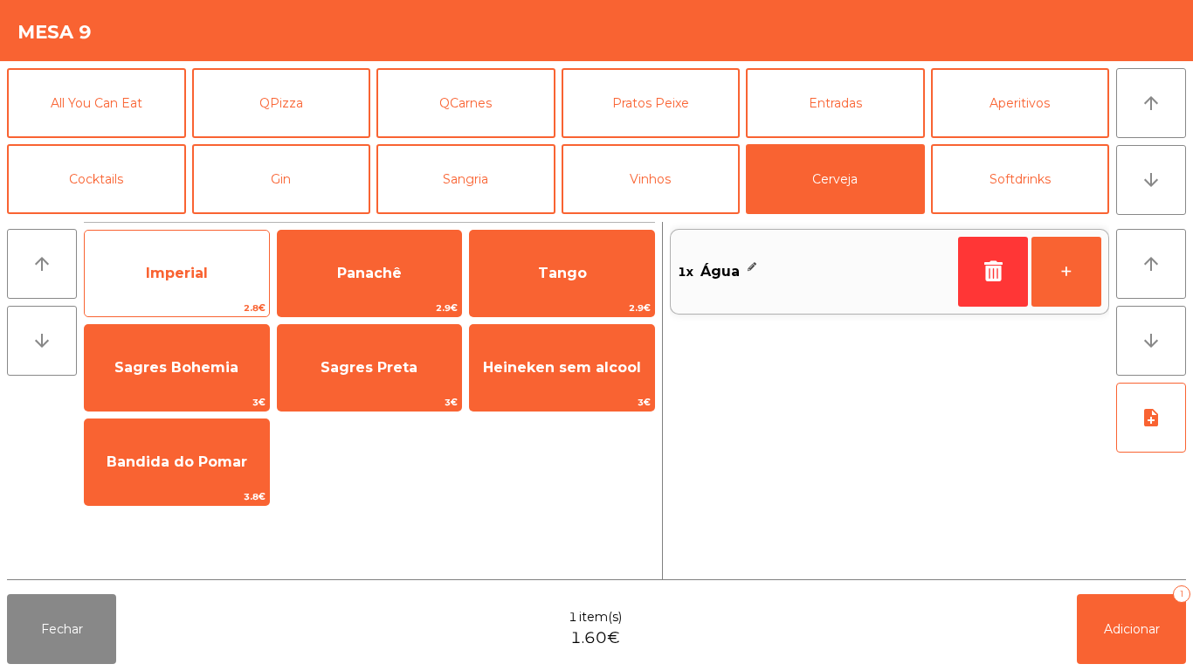
click at [194, 266] on span "Imperial" at bounding box center [177, 273] width 62 height 17
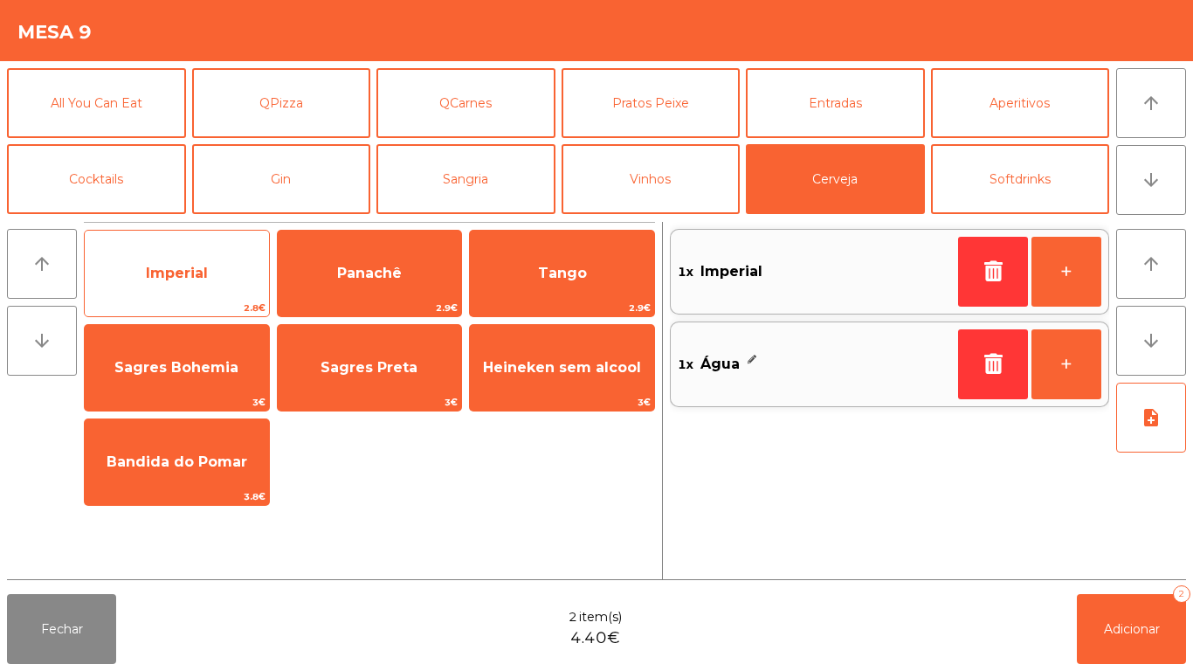
click at [178, 276] on span "Imperial" at bounding box center [177, 273] width 62 height 17
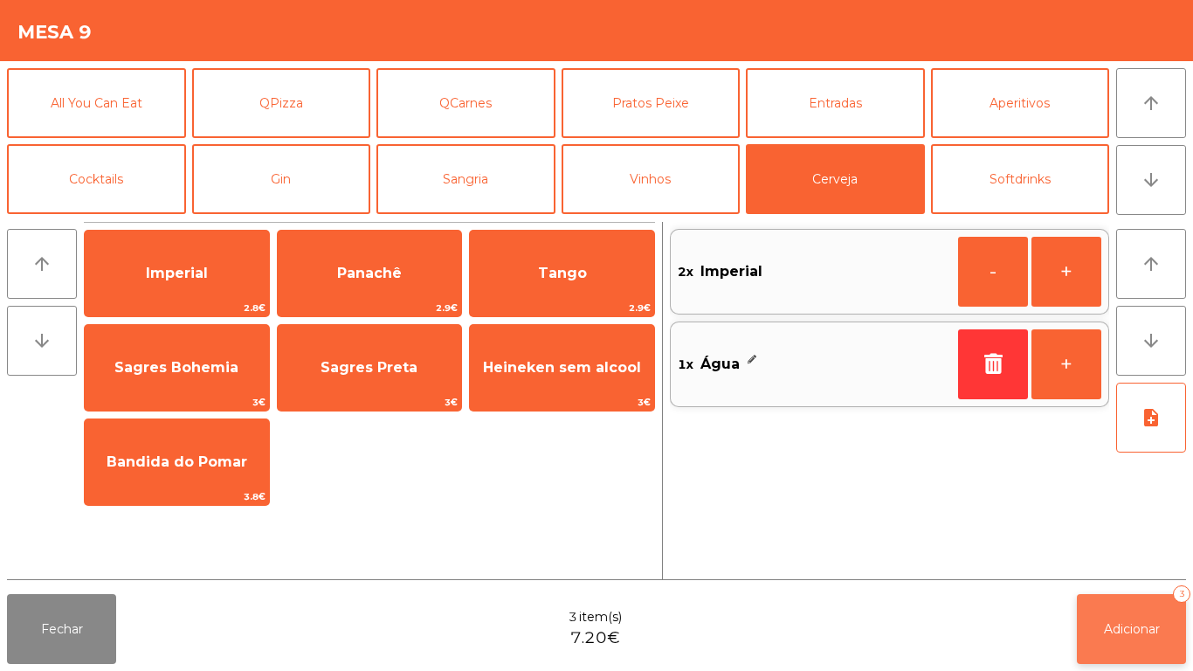
click at [1128, 619] on button "Adicionar 3" at bounding box center [1131, 629] width 109 height 70
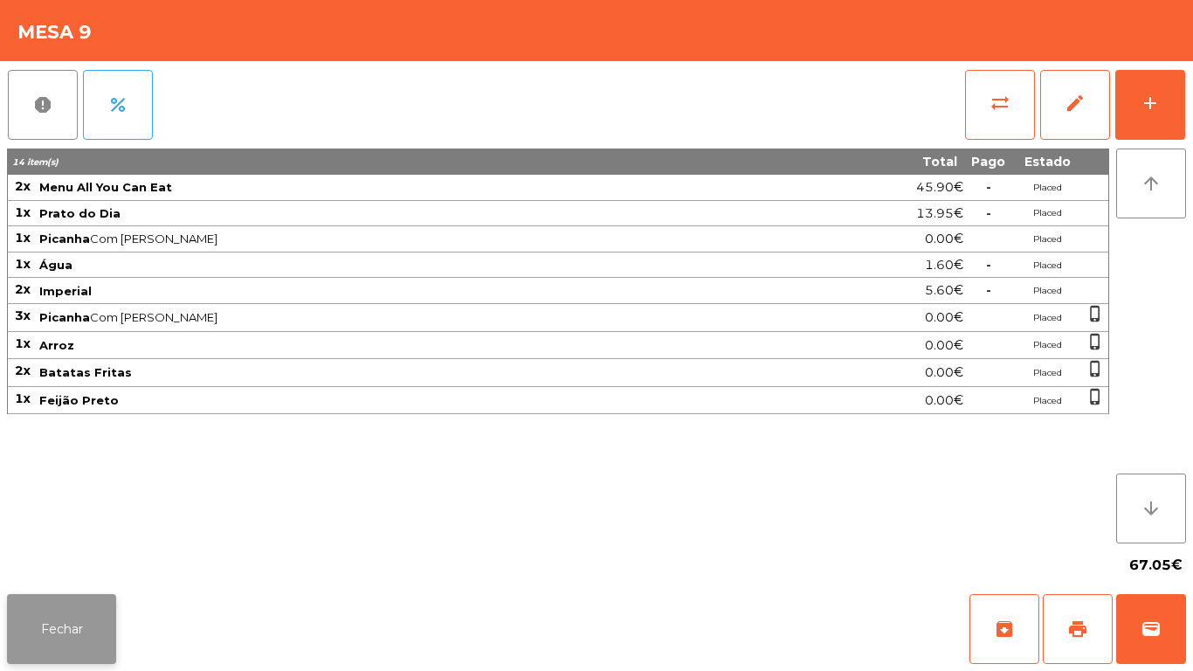
click at [68, 633] on button "Fechar" at bounding box center [61, 629] width 109 height 70
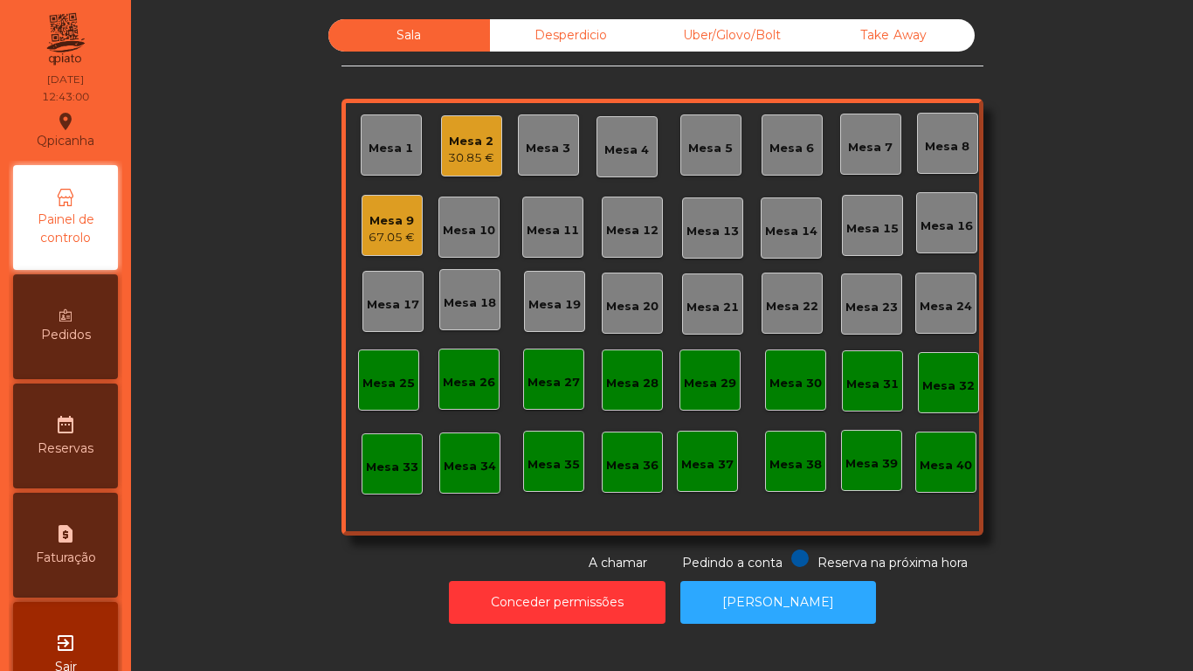
click at [477, 149] on div "30.85 €" at bounding box center [471, 157] width 46 height 17
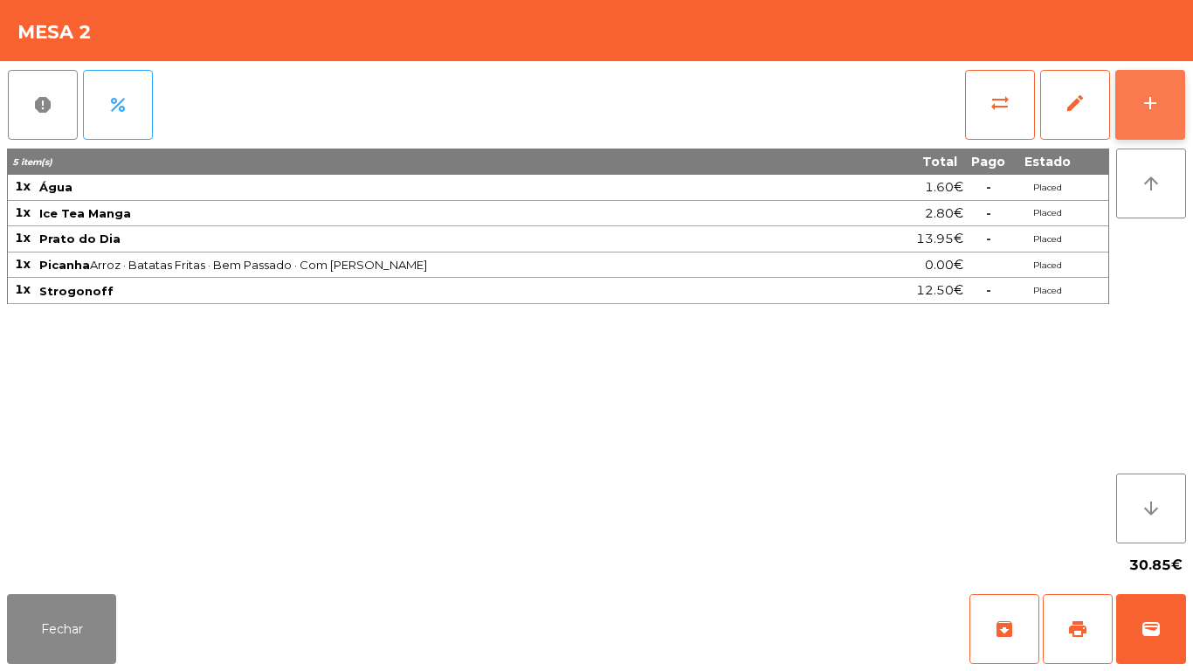
click at [1140, 106] on div "add" at bounding box center [1150, 103] width 21 height 21
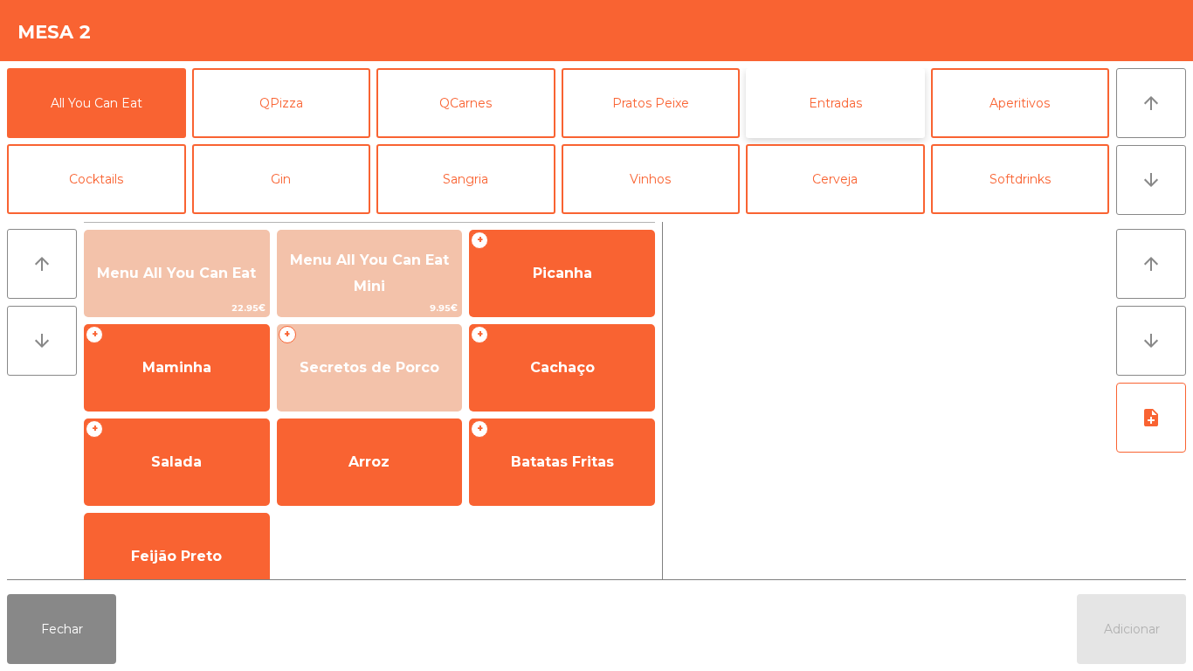
click at [831, 106] on button "Entradas" at bounding box center [835, 103] width 179 height 70
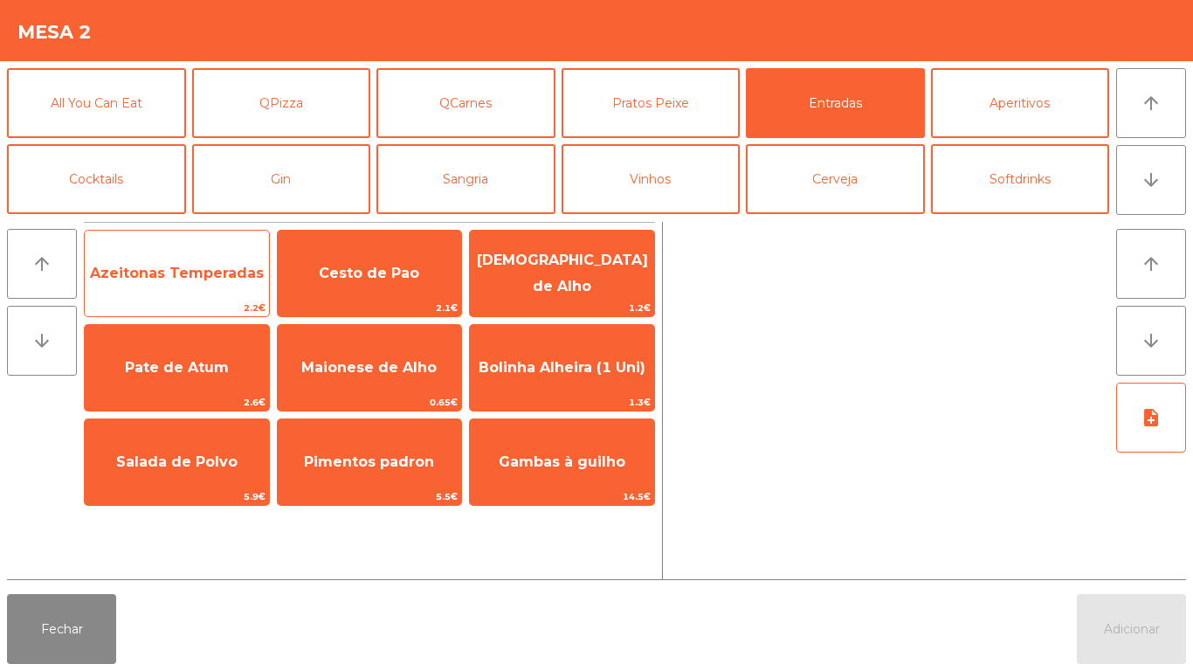
click at [178, 285] on span "Azeitonas Temperadas" at bounding box center [177, 273] width 184 height 47
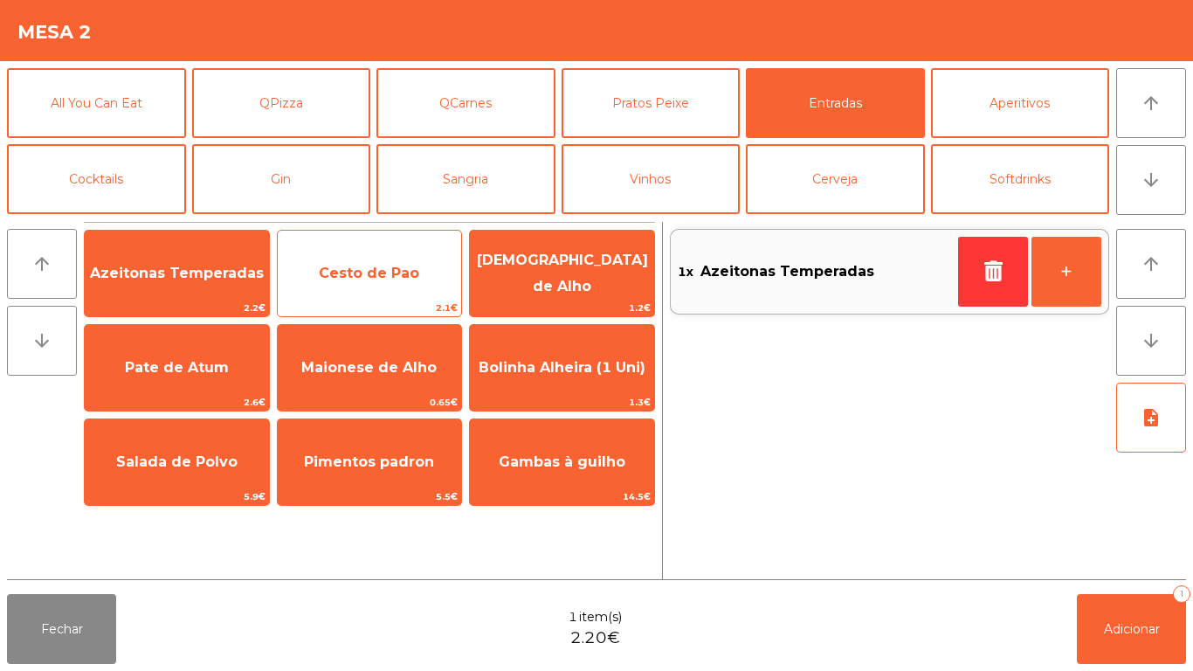
click at [373, 271] on span "Cesto de Pao" at bounding box center [369, 273] width 100 height 17
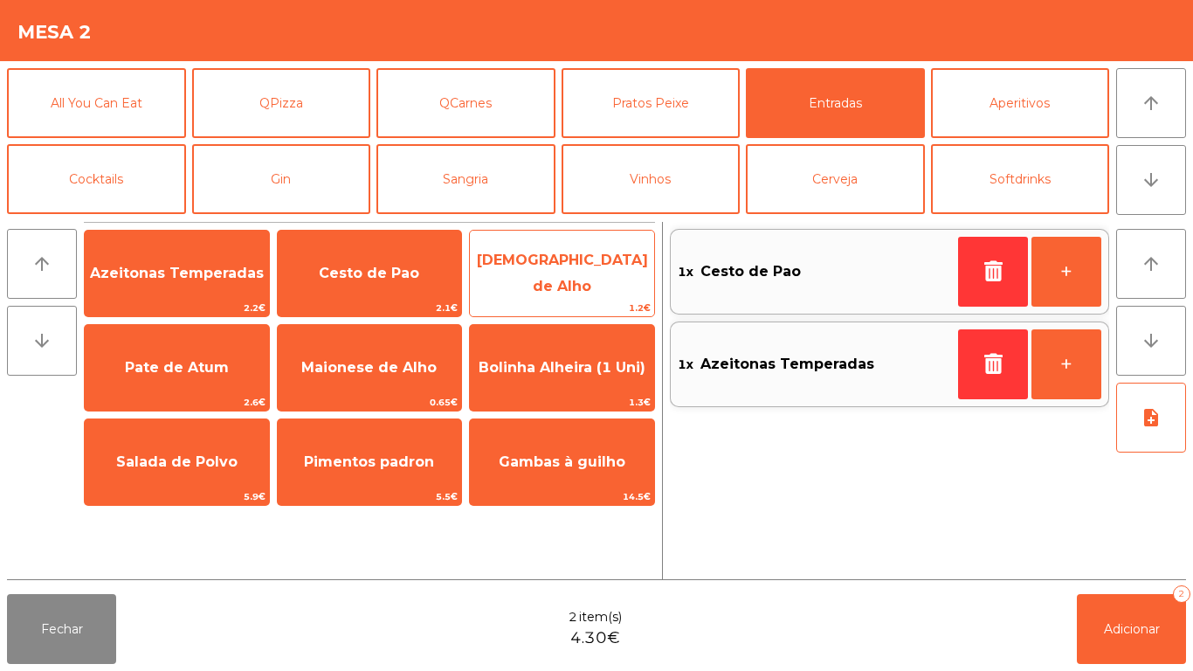
click at [556, 273] on span "[DEMOGRAPHIC_DATA] de Alho" at bounding box center [562, 273] width 171 height 43
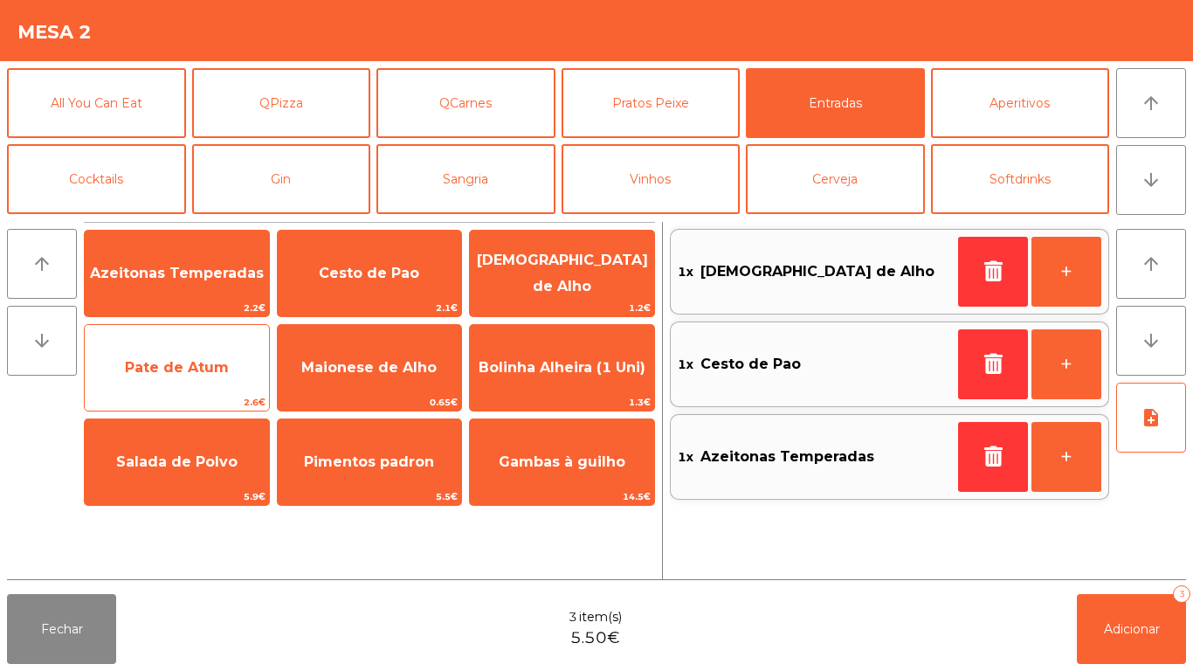
click at [205, 369] on span "Pate de Atum" at bounding box center [177, 367] width 104 height 17
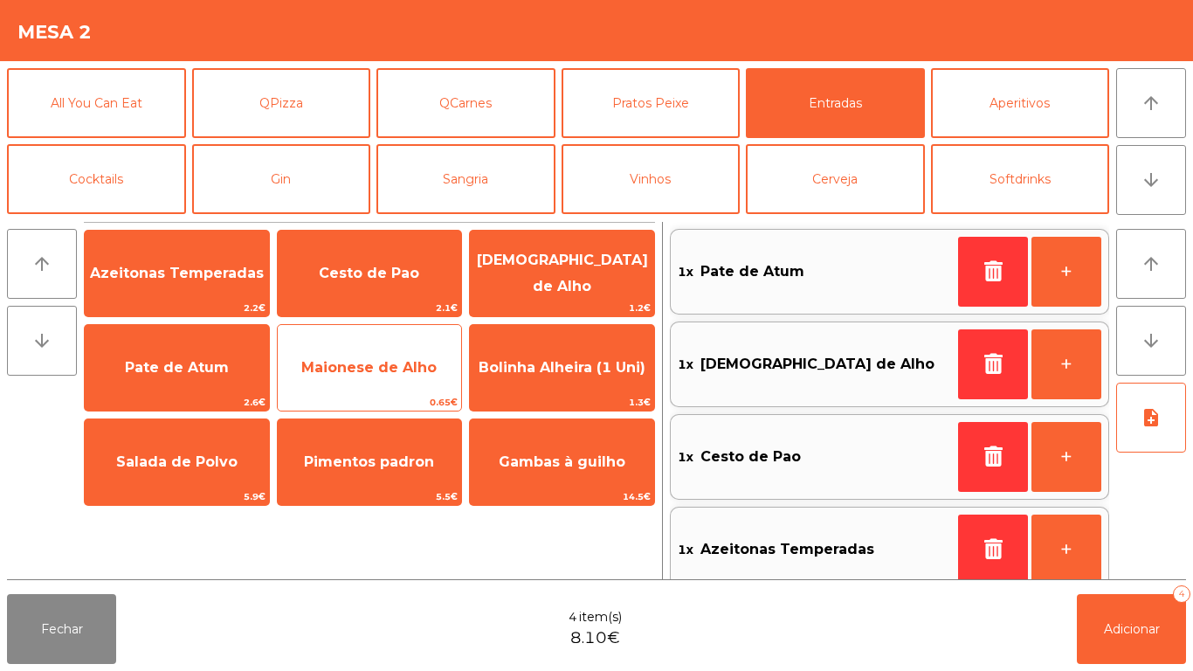
click at [385, 373] on span "Maionese de Alho" at bounding box center [368, 367] width 135 height 17
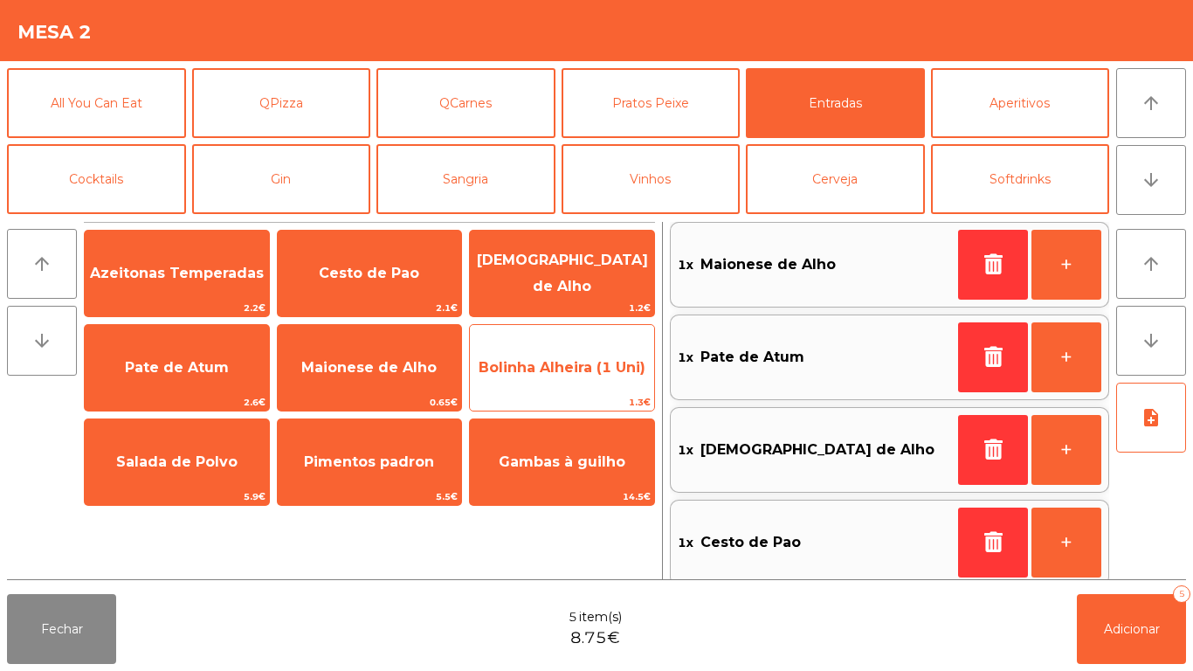
click at [550, 351] on span "Bolinha Alheira (1 Uni)" at bounding box center [562, 367] width 184 height 47
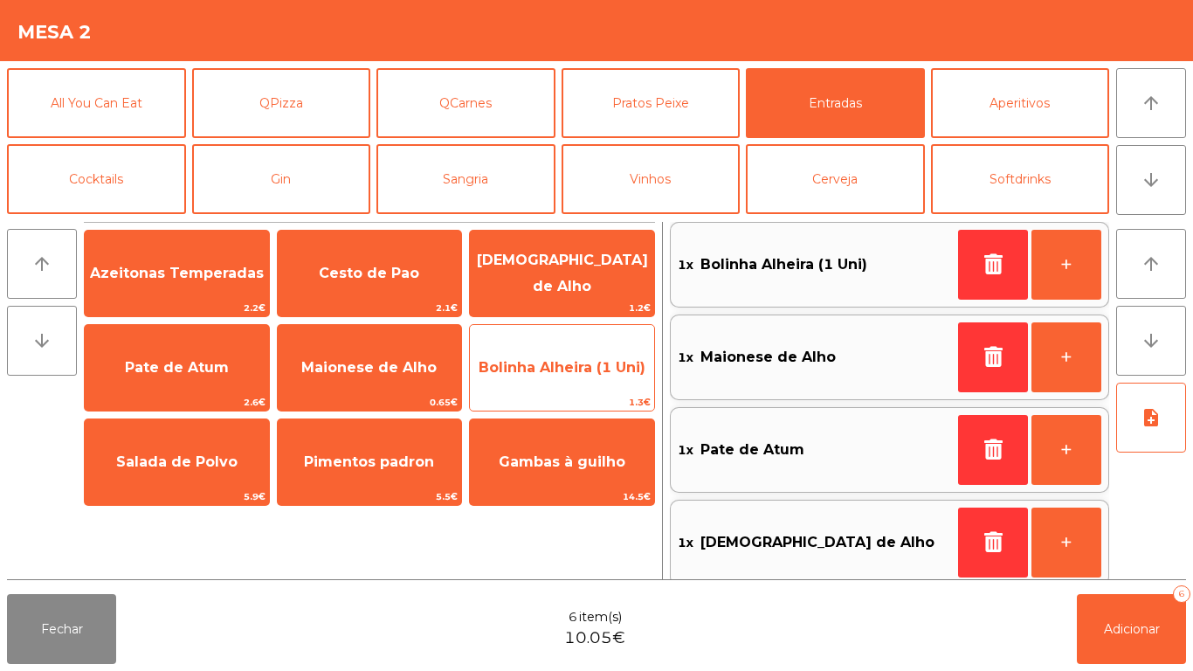
click at [554, 356] on span "Bolinha Alheira (1 Uni)" at bounding box center [562, 367] width 184 height 47
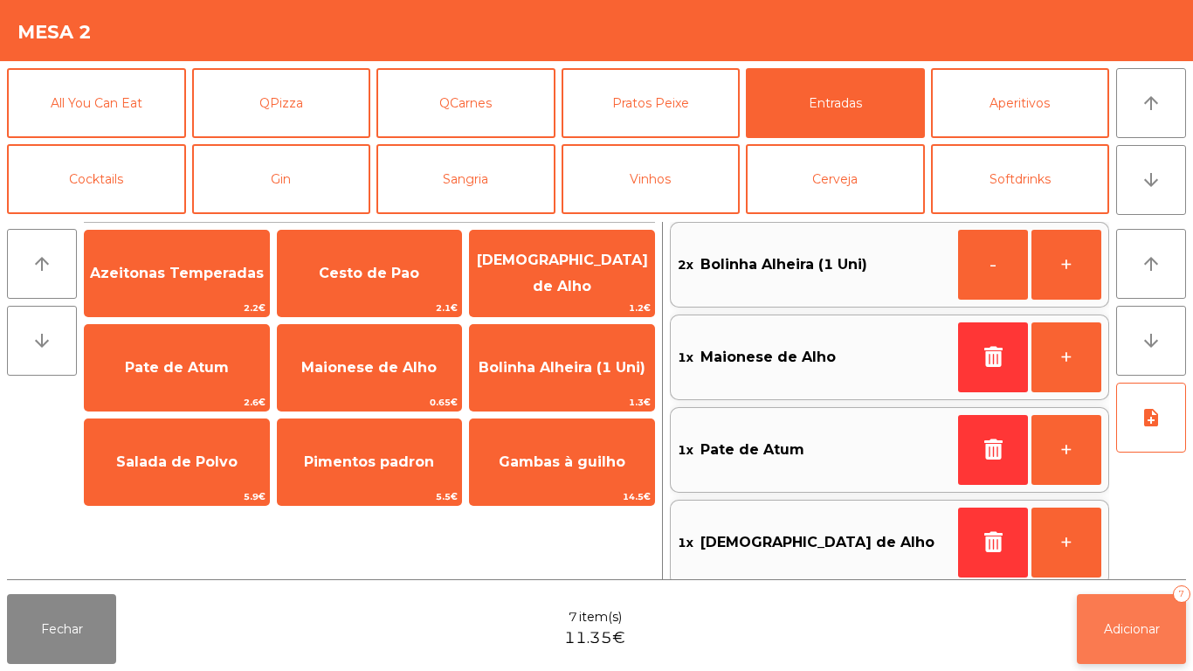
click at [1132, 640] on button "Adicionar 7" at bounding box center [1131, 629] width 109 height 70
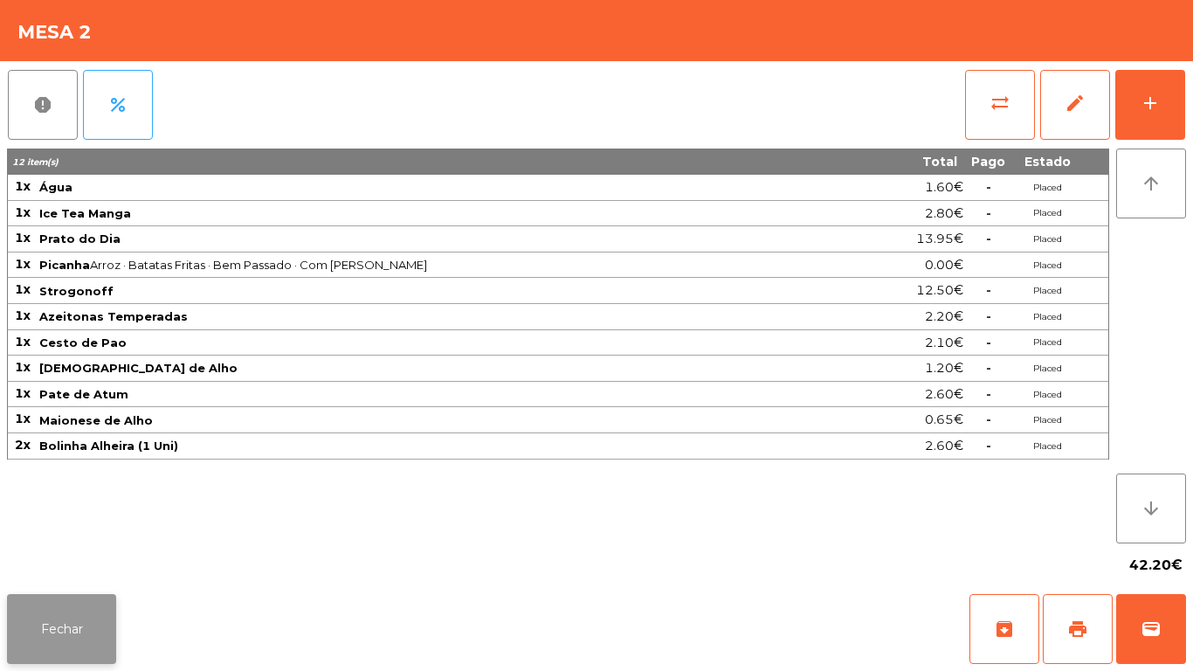
click at [59, 608] on button "Fechar" at bounding box center [61, 629] width 109 height 70
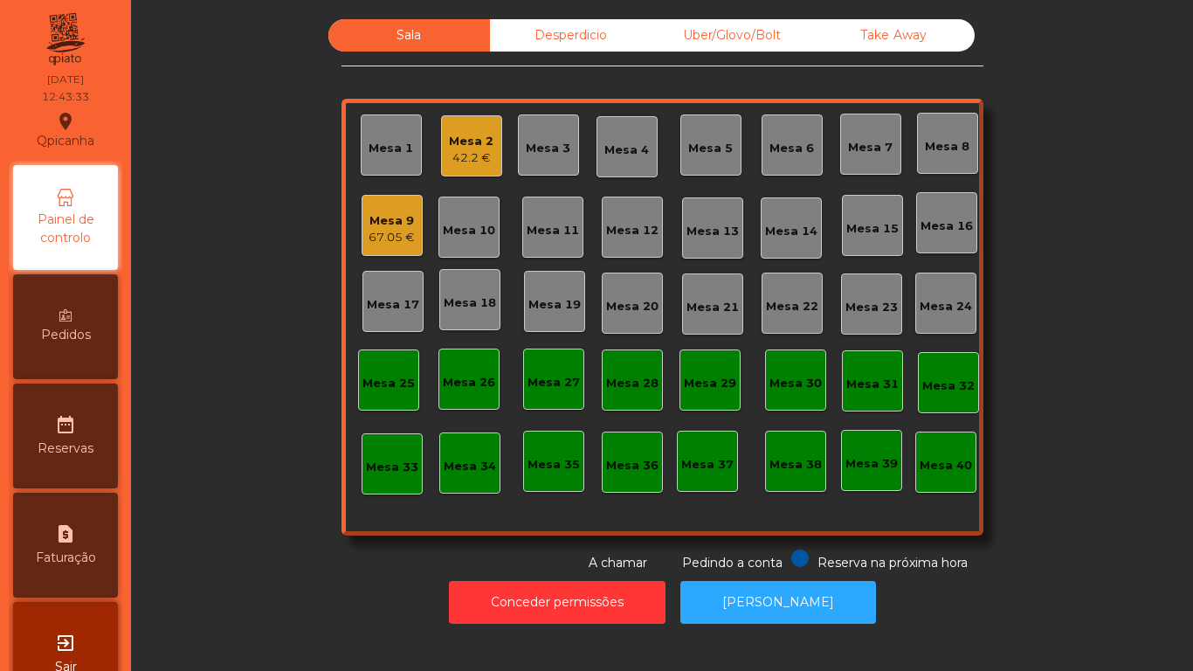
click at [540, 160] on div "Mesa 3" at bounding box center [548, 144] width 61 height 61
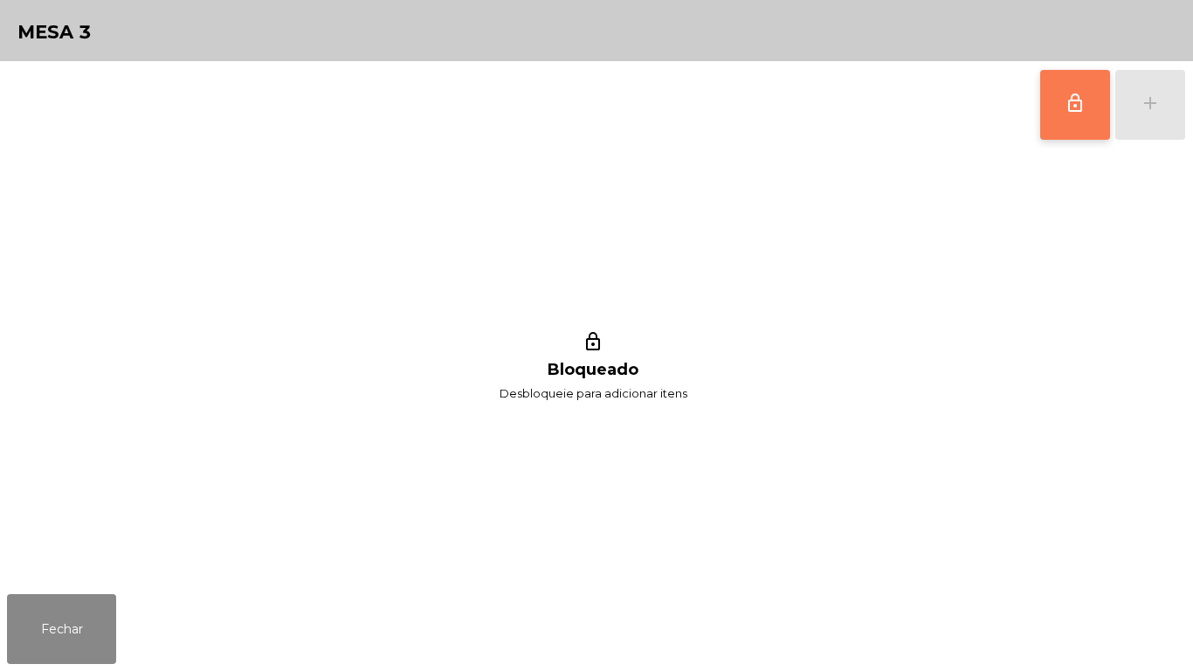
click at [1060, 91] on button "lock_outline" at bounding box center [1076, 105] width 70 height 70
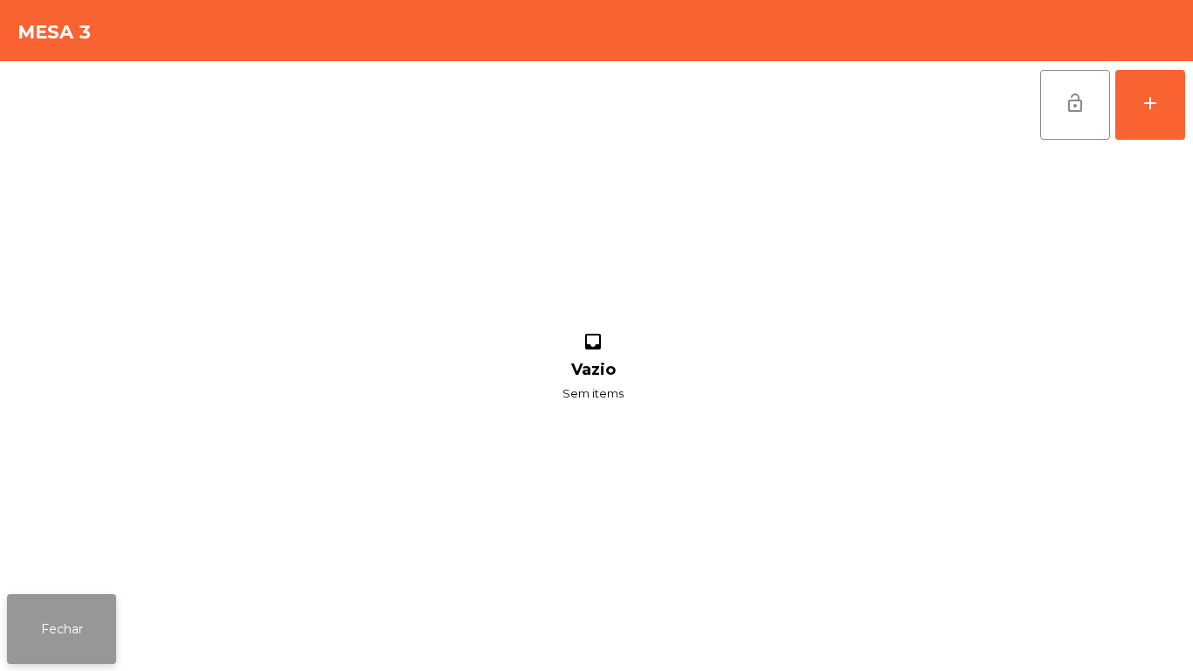
click at [66, 612] on button "Fechar" at bounding box center [61, 629] width 109 height 70
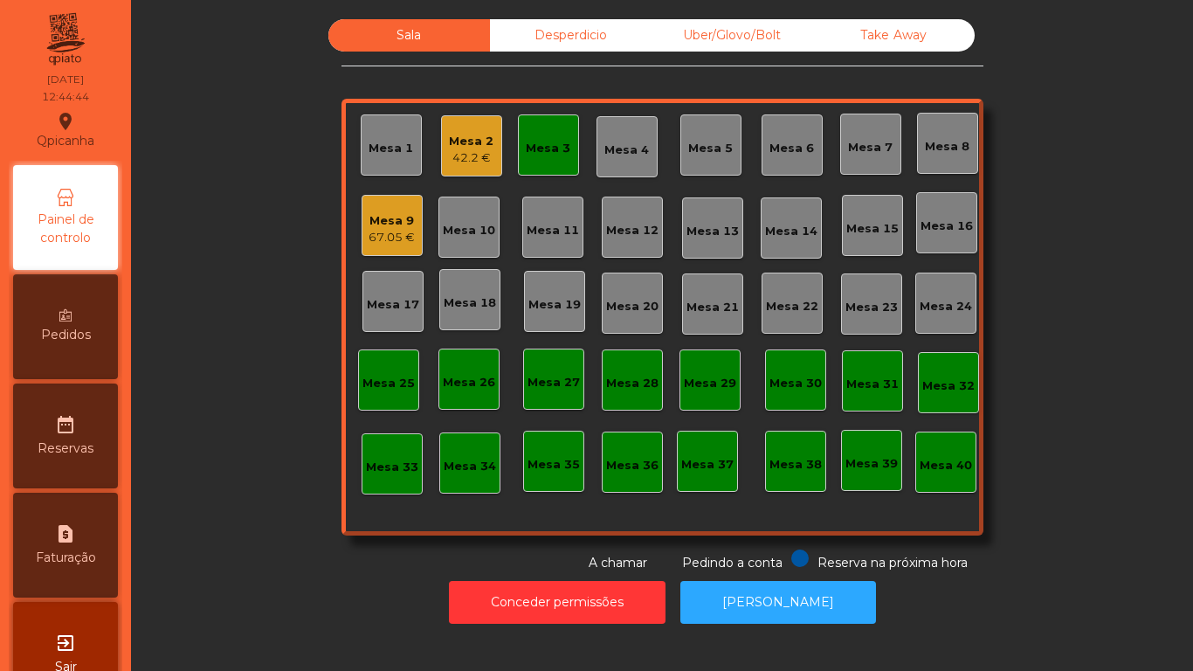
click at [531, 152] on div "Mesa 3" at bounding box center [548, 148] width 45 height 17
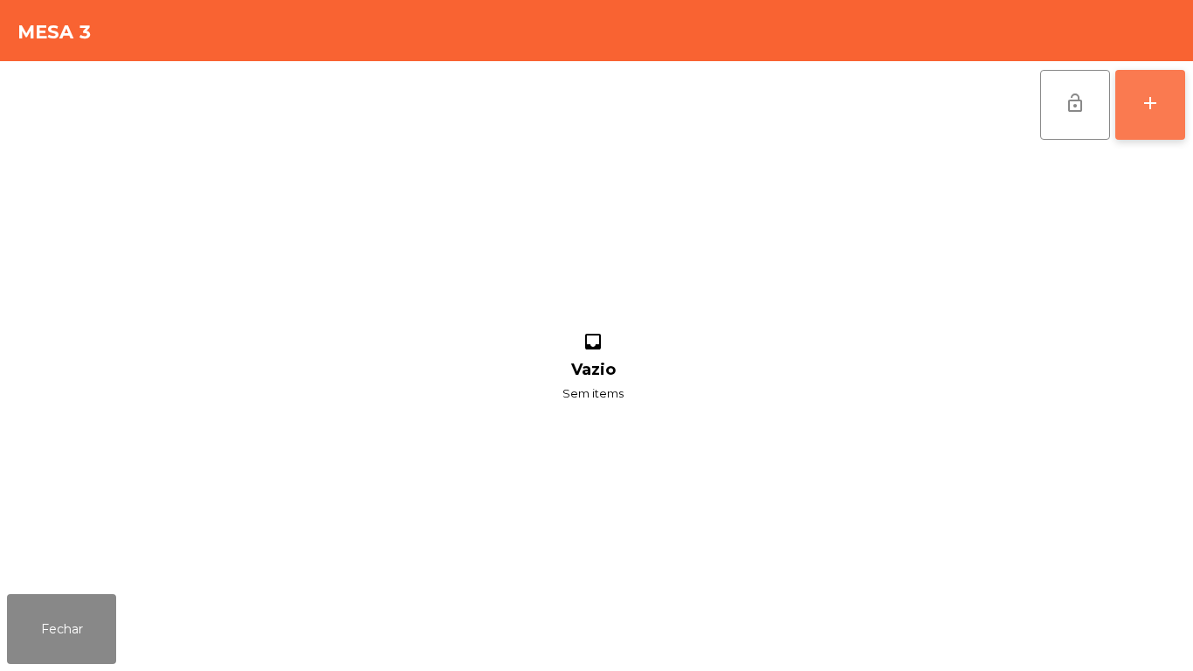
click at [1143, 100] on div "add" at bounding box center [1150, 103] width 21 height 21
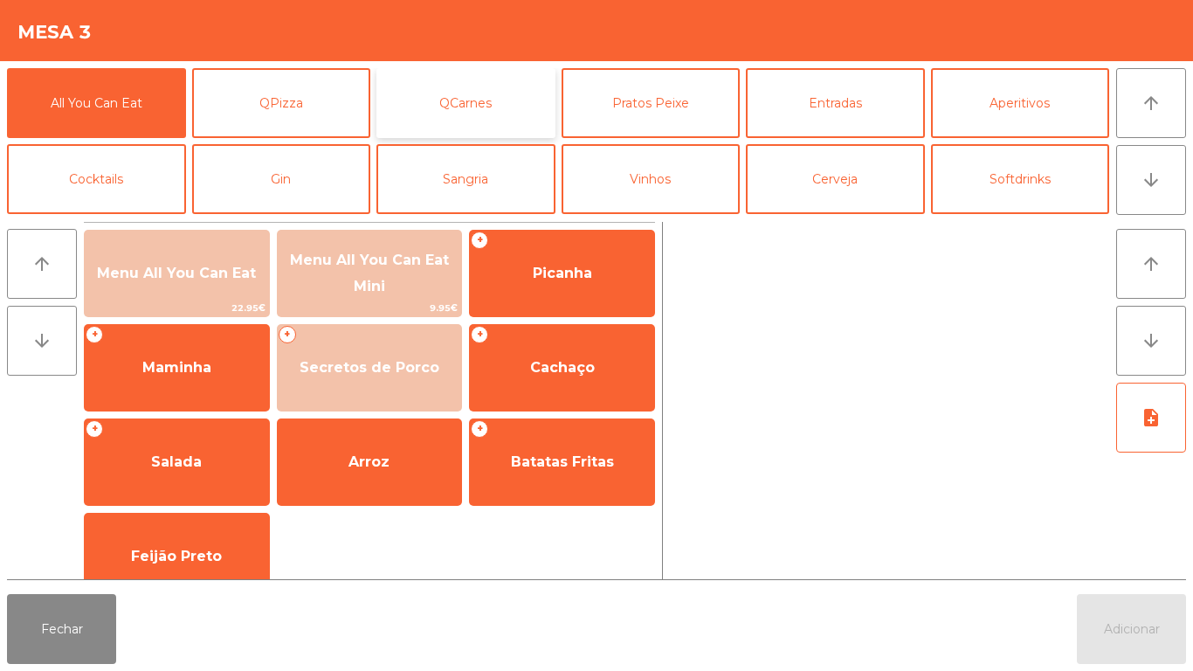
click at [481, 103] on button "QCarnes" at bounding box center [466, 103] width 179 height 70
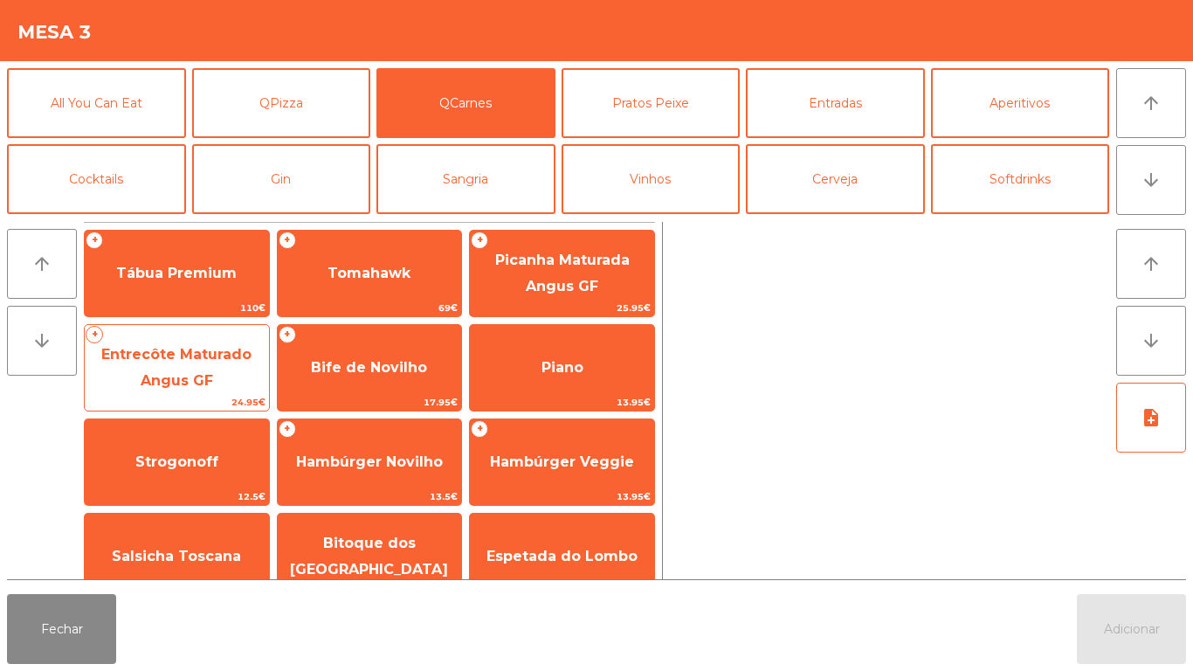
click at [201, 373] on span "Entrecôte Maturado Angus GF" at bounding box center [176, 367] width 150 height 43
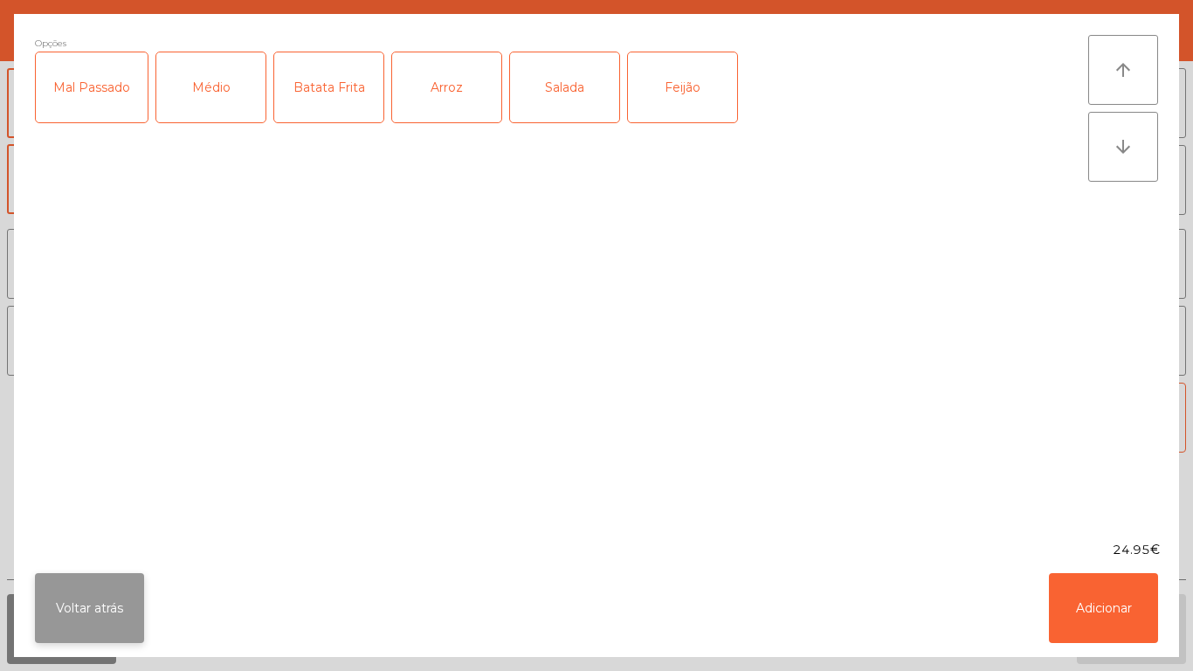
click at [121, 601] on button "Voltar atrás" at bounding box center [89, 608] width 109 height 70
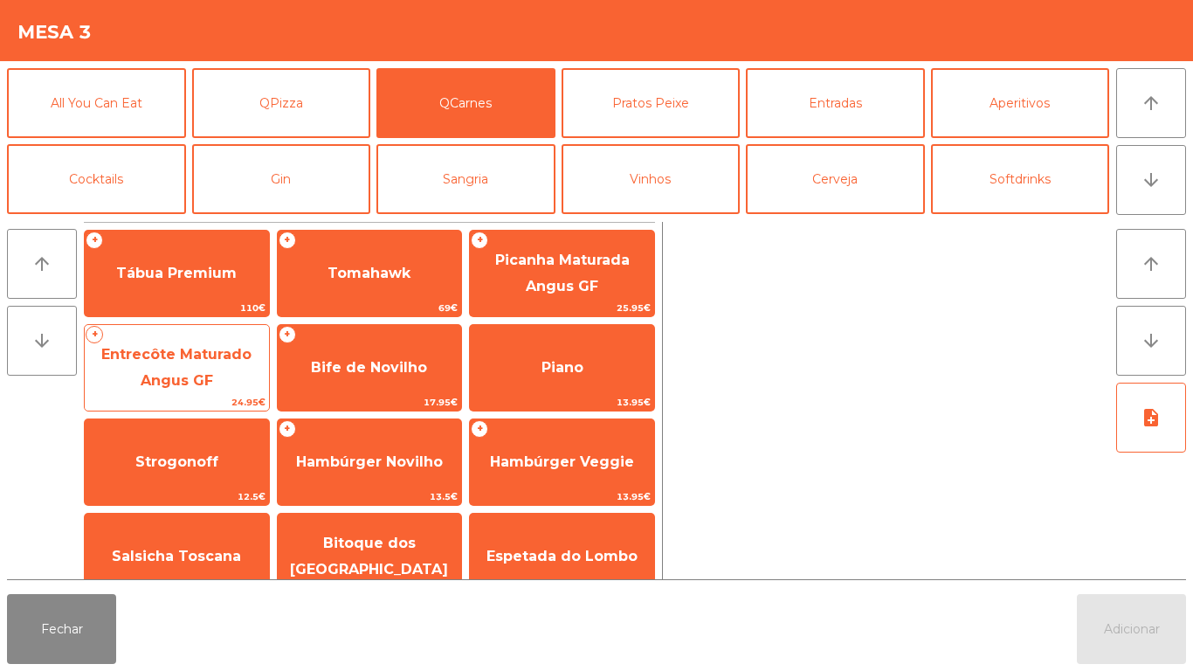
click at [203, 361] on span "Entrecôte Maturado Angus GF" at bounding box center [176, 367] width 150 height 43
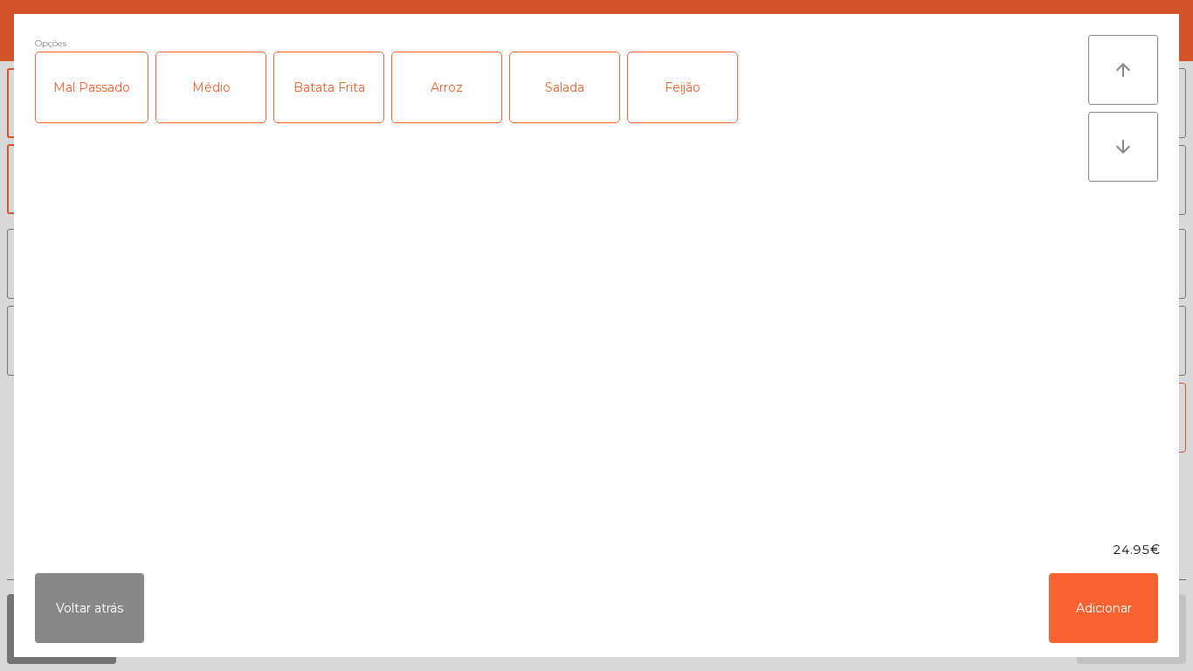
click at [216, 90] on div "Médio" at bounding box center [210, 87] width 109 height 70
click at [447, 105] on div "Arroz" at bounding box center [446, 87] width 109 height 70
click at [678, 103] on div "Feijão" at bounding box center [682, 87] width 109 height 70
click at [1103, 605] on button "Adicionar" at bounding box center [1103, 608] width 109 height 70
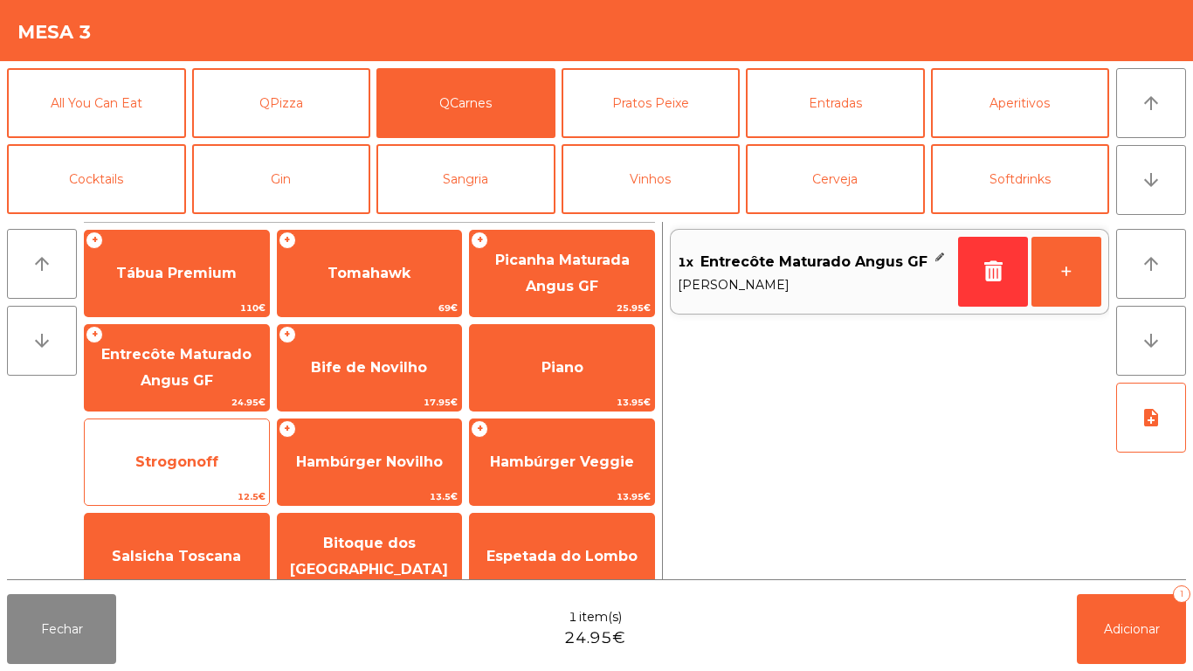
click at [206, 449] on span "Strogonoff" at bounding box center [177, 462] width 184 height 47
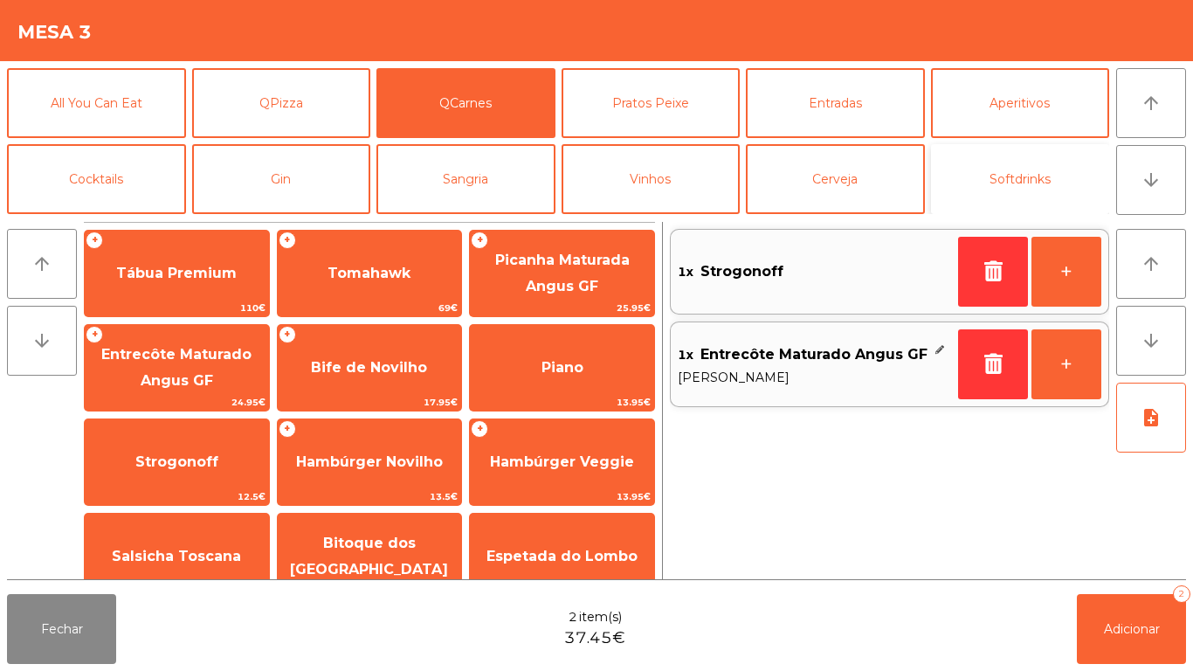
click at [1028, 188] on button "Softdrinks" at bounding box center [1020, 179] width 179 height 70
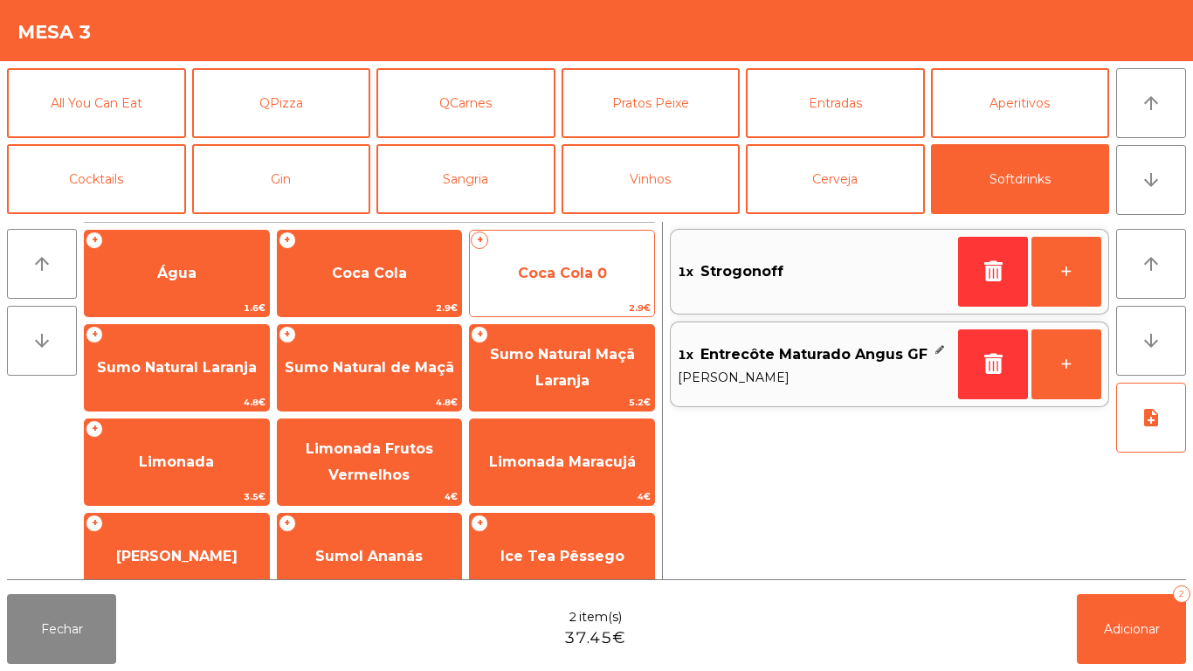
click at [559, 284] on span "Coca Cola 0" at bounding box center [562, 273] width 184 height 47
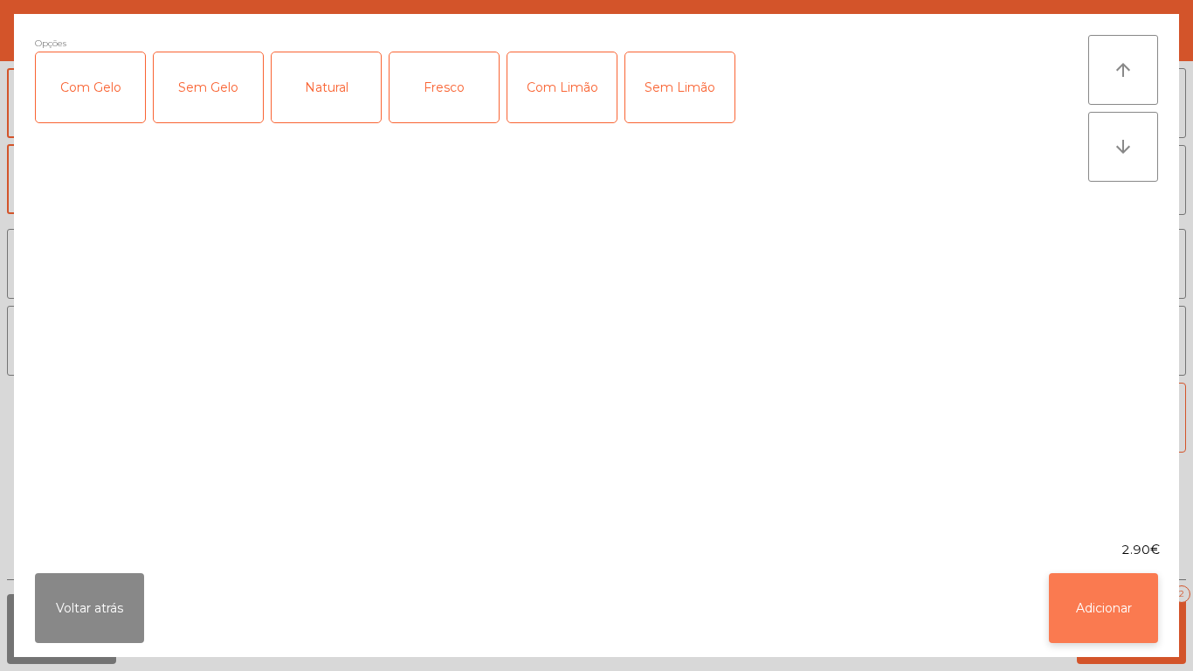
click at [1096, 602] on button "Adicionar" at bounding box center [1103, 608] width 109 height 70
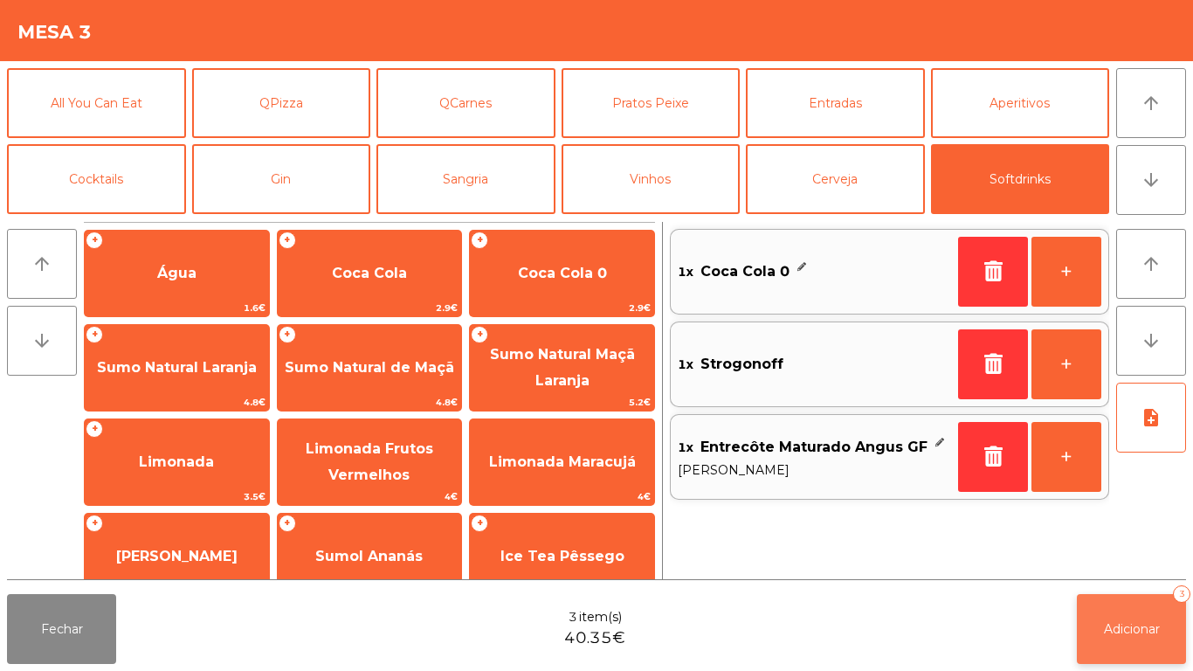
click at [1131, 635] on span "Adicionar" at bounding box center [1132, 629] width 56 height 16
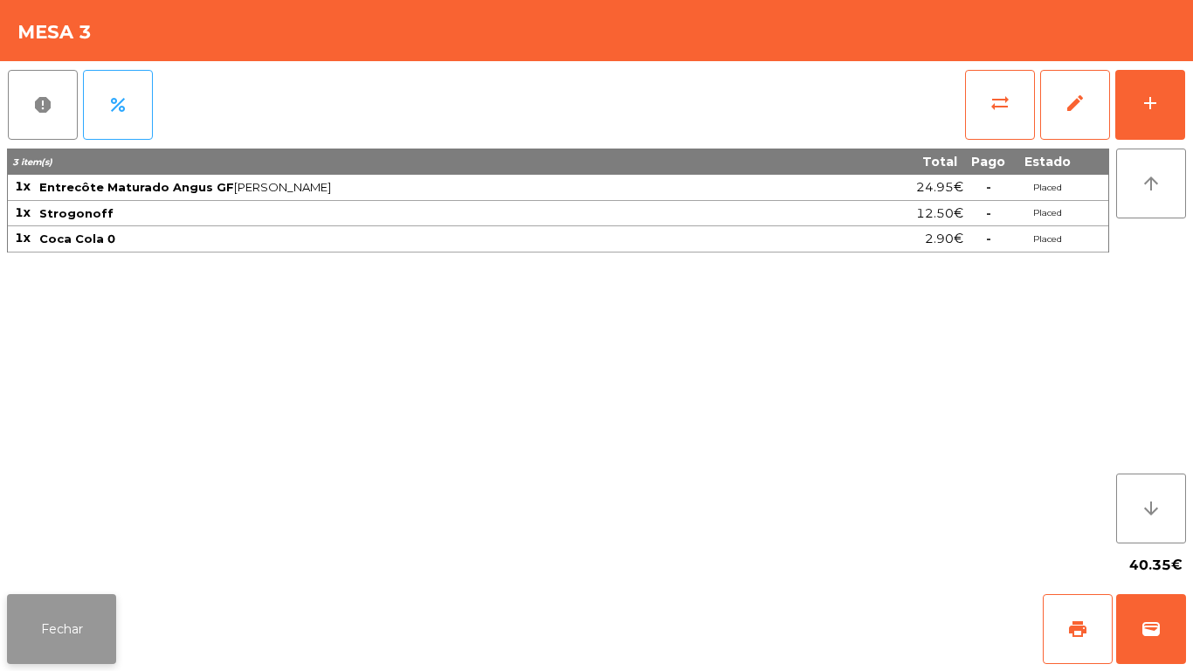
click at [66, 633] on button "Fechar" at bounding box center [61, 629] width 109 height 70
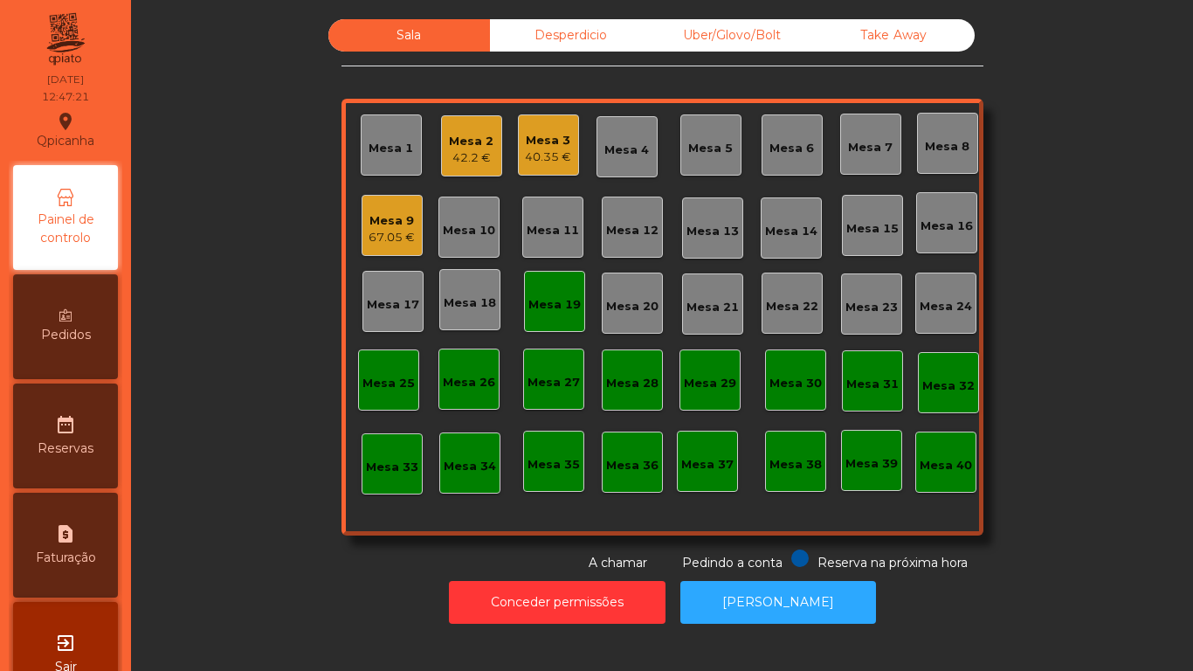
click at [394, 240] on div "67.05 €" at bounding box center [392, 237] width 46 height 17
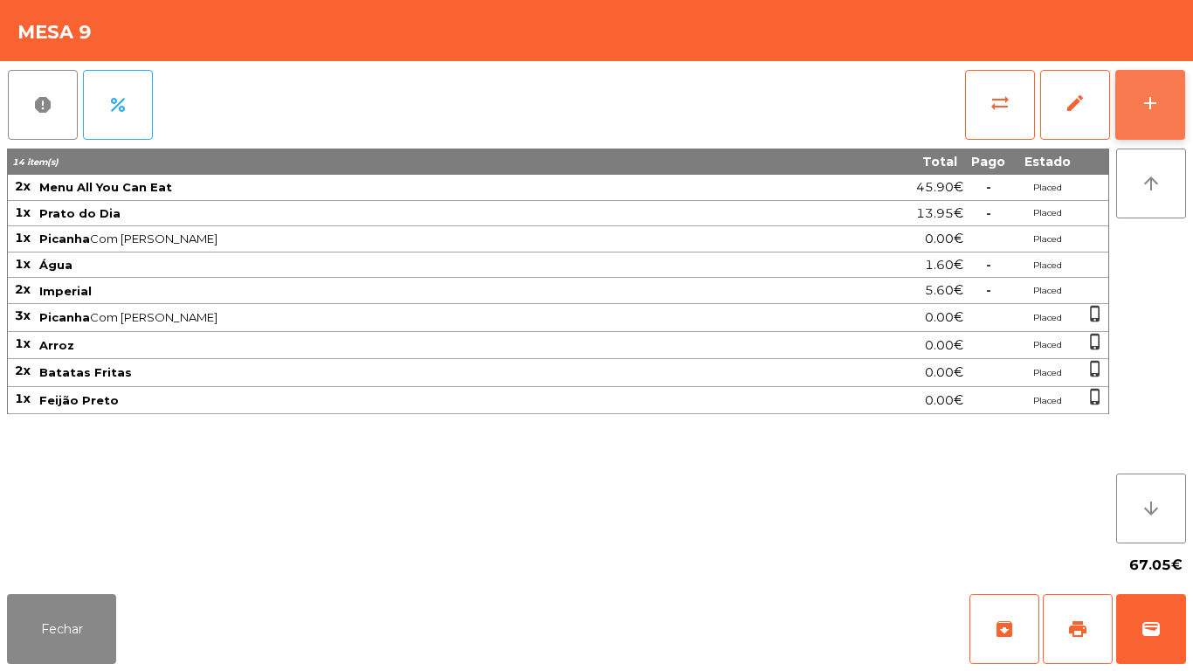
click at [1138, 130] on button "add" at bounding box center [1151, 105] width 70 height 70
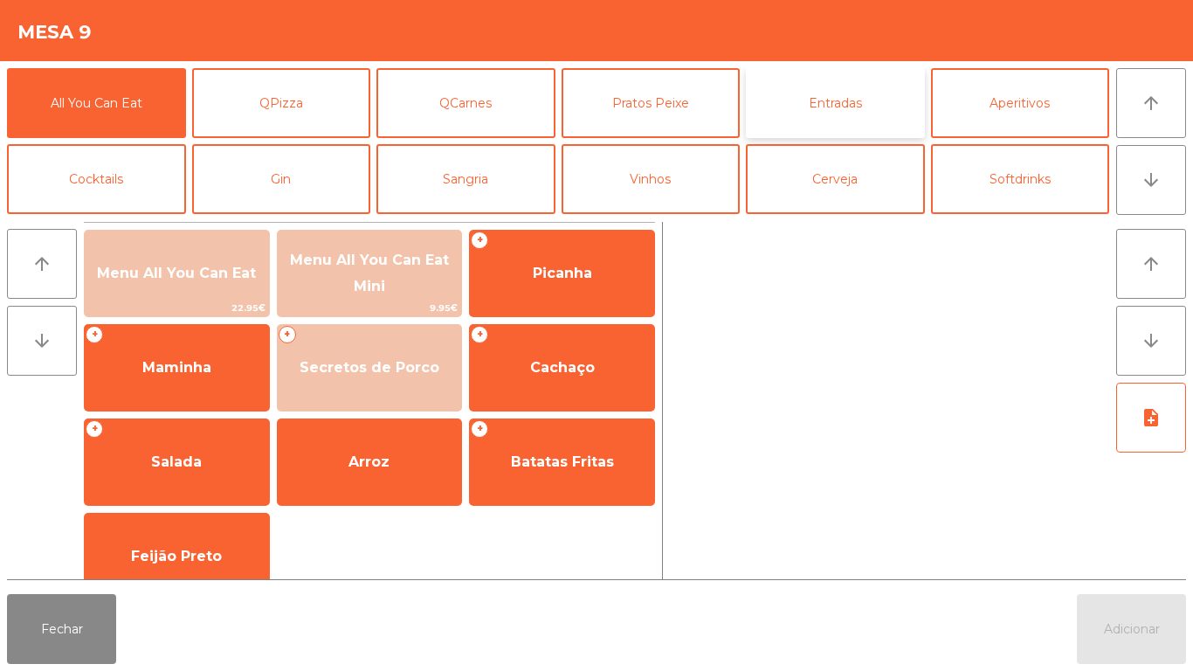
click at [836, 114] on button "Entradas" at bounding box center [835, 103] width 179 height 70
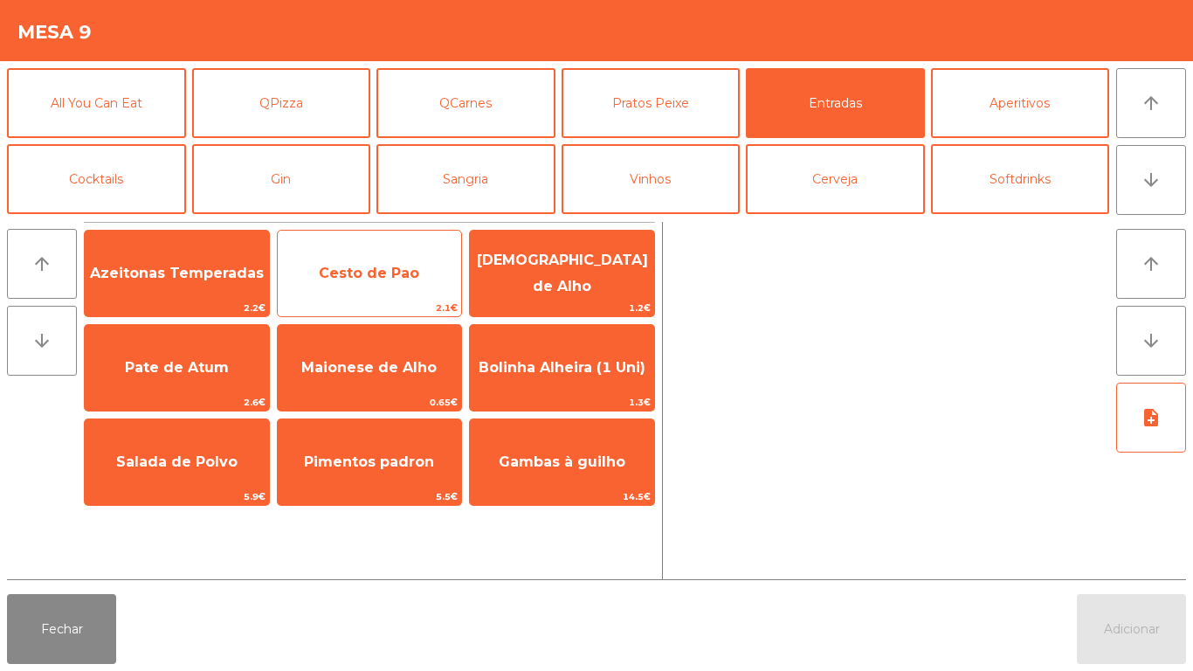
click at [358, 295] on span "Cesto de Pao" at bounding box center [370, 273] width 184 height 47
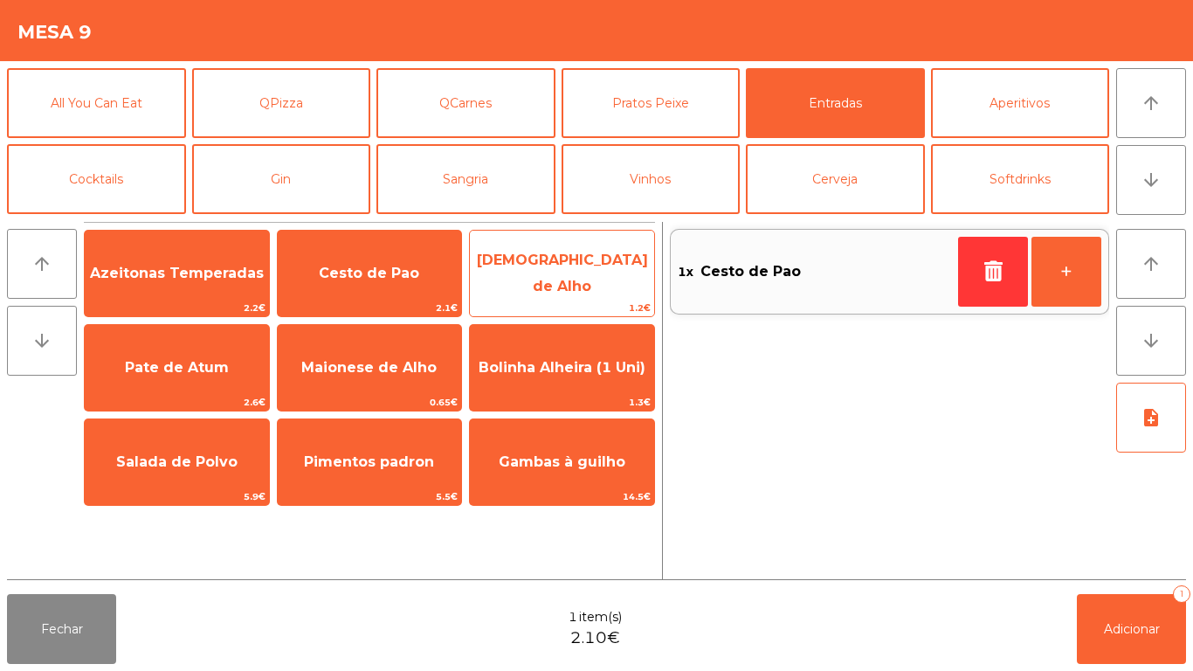
click at [566, 271] on span "[DEMOGRAPHIC_DATA] de Alho" at bounding box center [562, 273] width 171 height 43
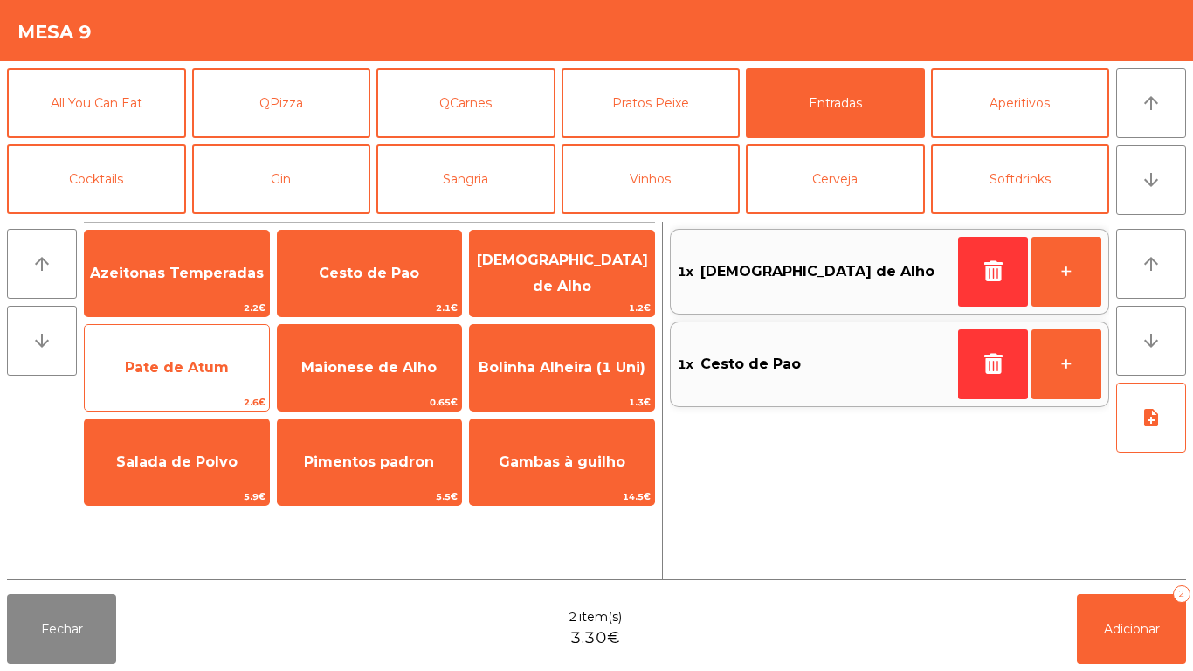
click at [189, 368] on span "Pate de Atum" at bounding box center [177, 367] width 104 height 17
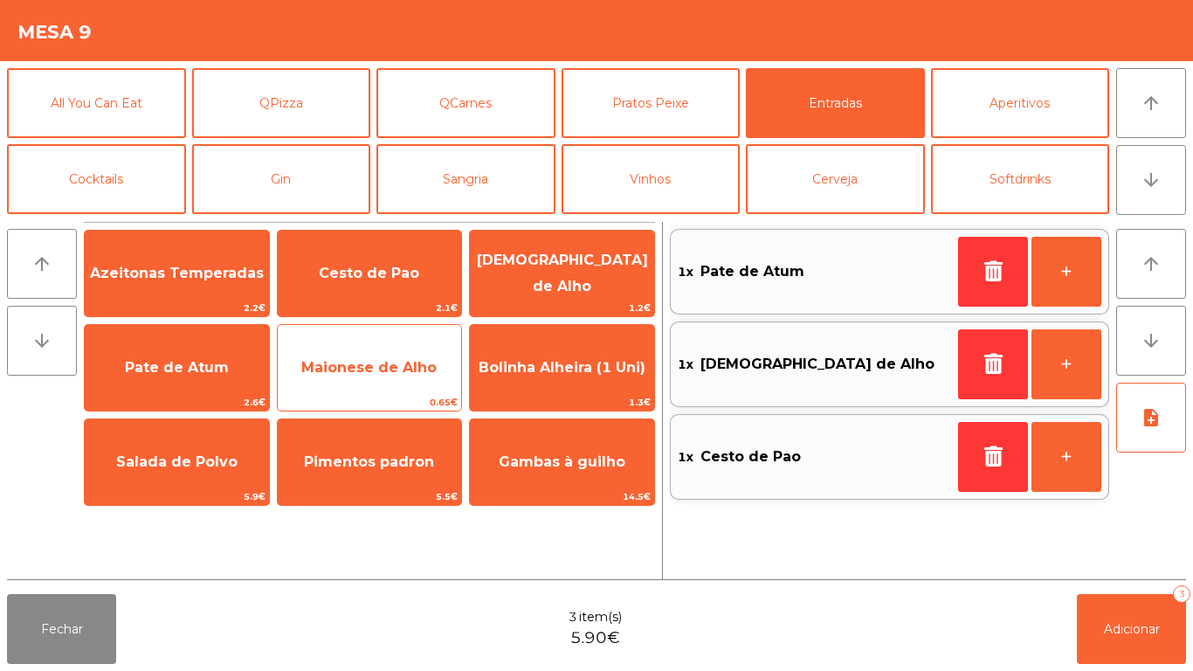
click at [393, 376] on span "Maionese de Alho" at bounding box center [370, 367] width 184 height 47
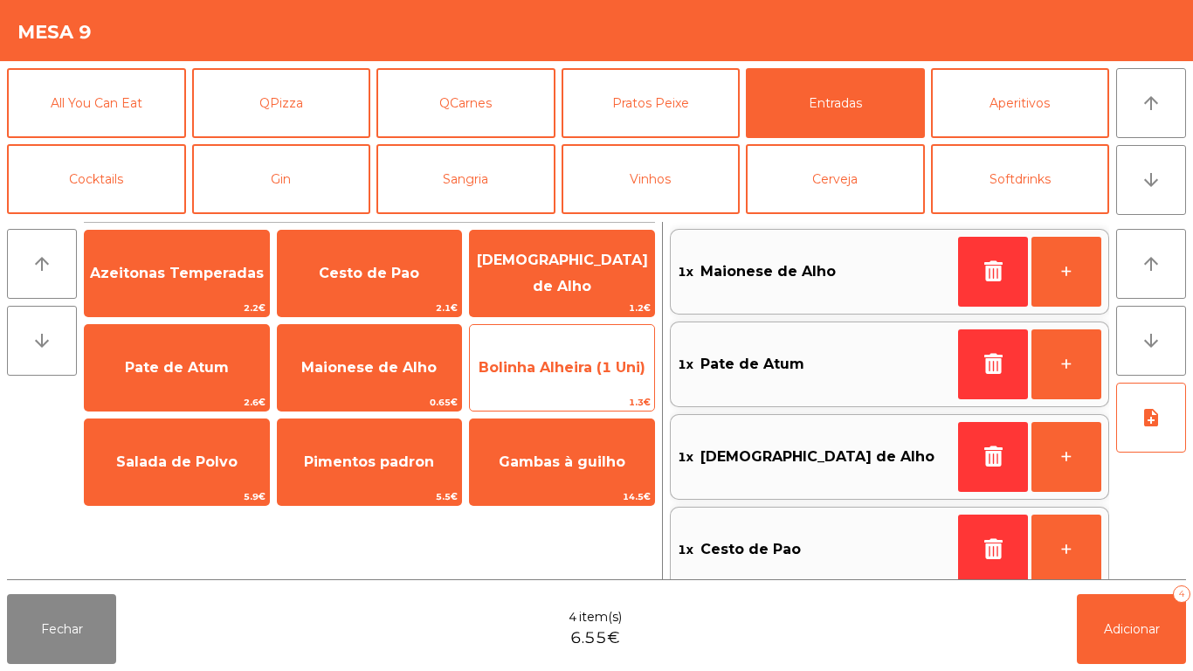
click at [539, 371] on span "Bolinha Alheira (1 Uni)" at bounding box center [562, 367] width 167 height 17
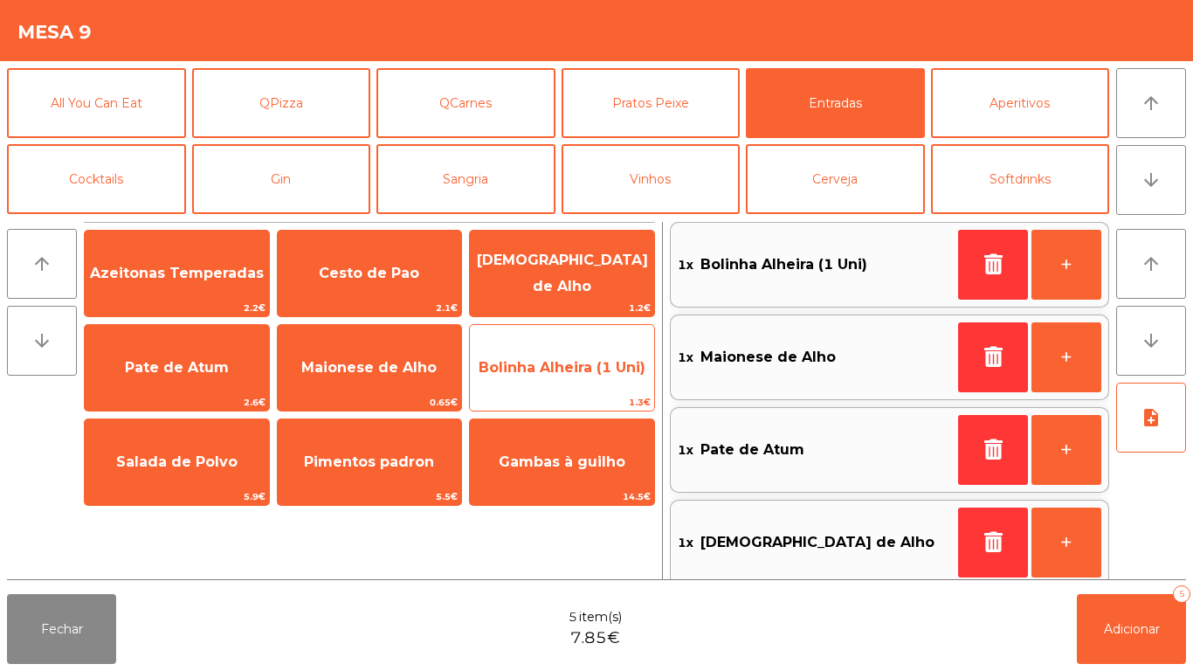
click at [543, 369] on span "Bolinha Alheira (1 Uni)" at bounding box center [562, 367] width 167 height 17
click at [546, 365] on span "Bolinha Alheira (1 Uni)" at bounding box center [562, 367] width 167 height 17
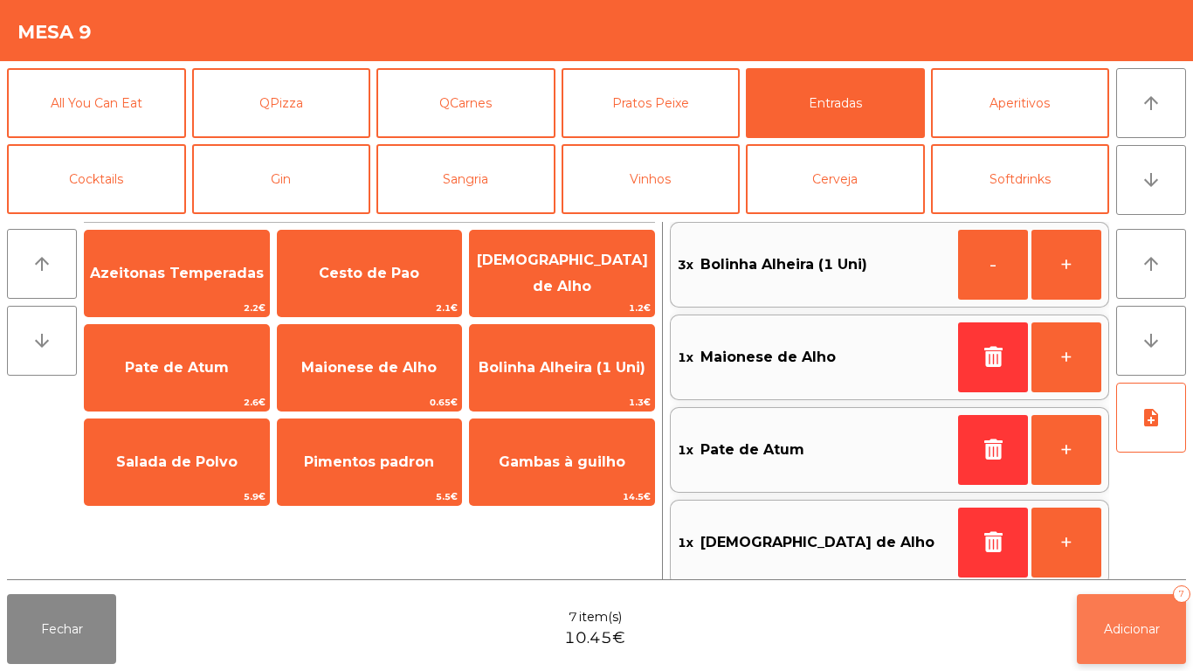
click at [1127, 636] on span "Adicionar" at bounding box center [1132, 629] width 56 height 16
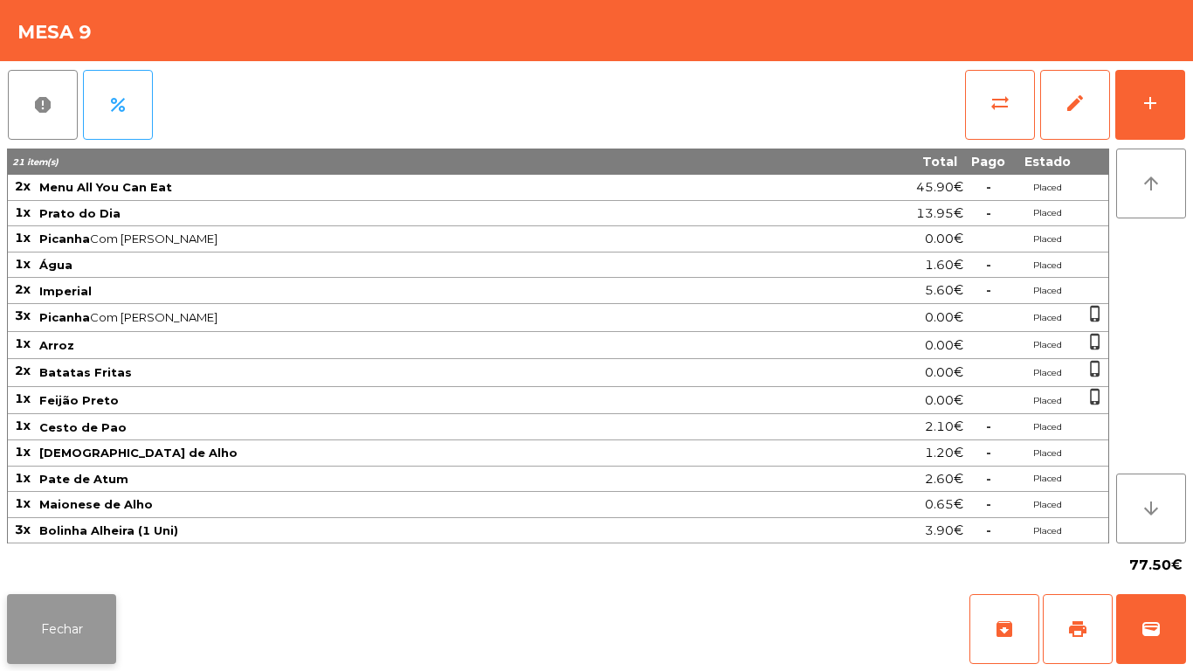
click at [64, 615] on button "Fechar" at bounding box center [61, 629] width 109 height 70
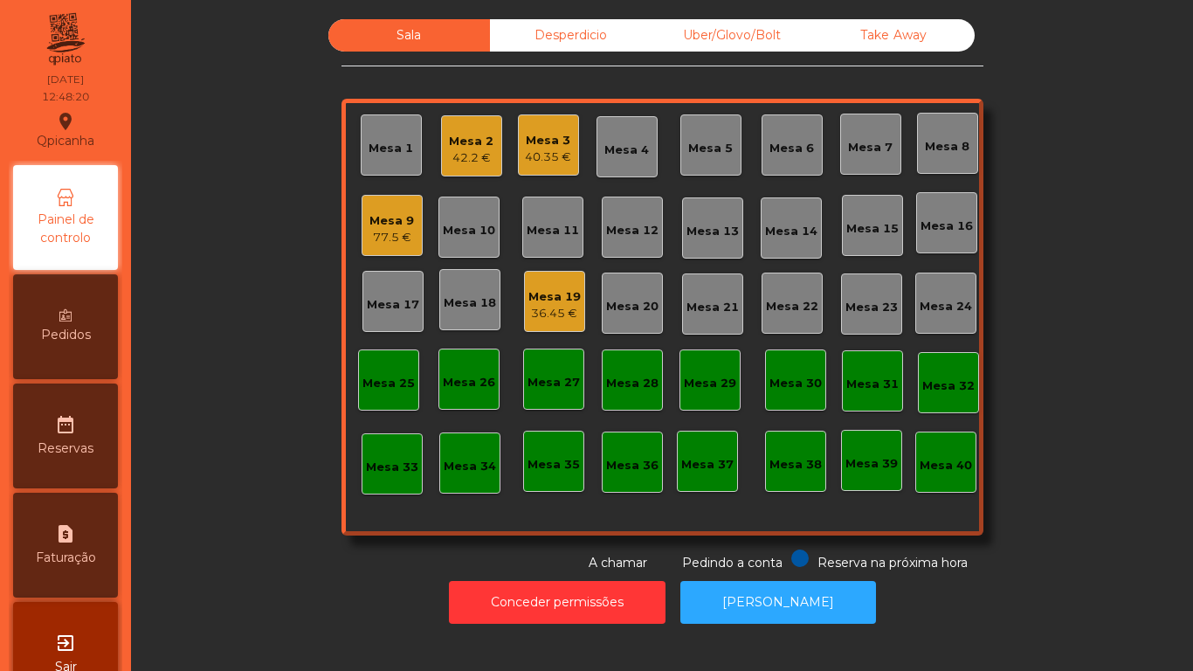
click at [553, 300] on div "Mesa 19" at bounding box center [555, 296] width 52 height 17
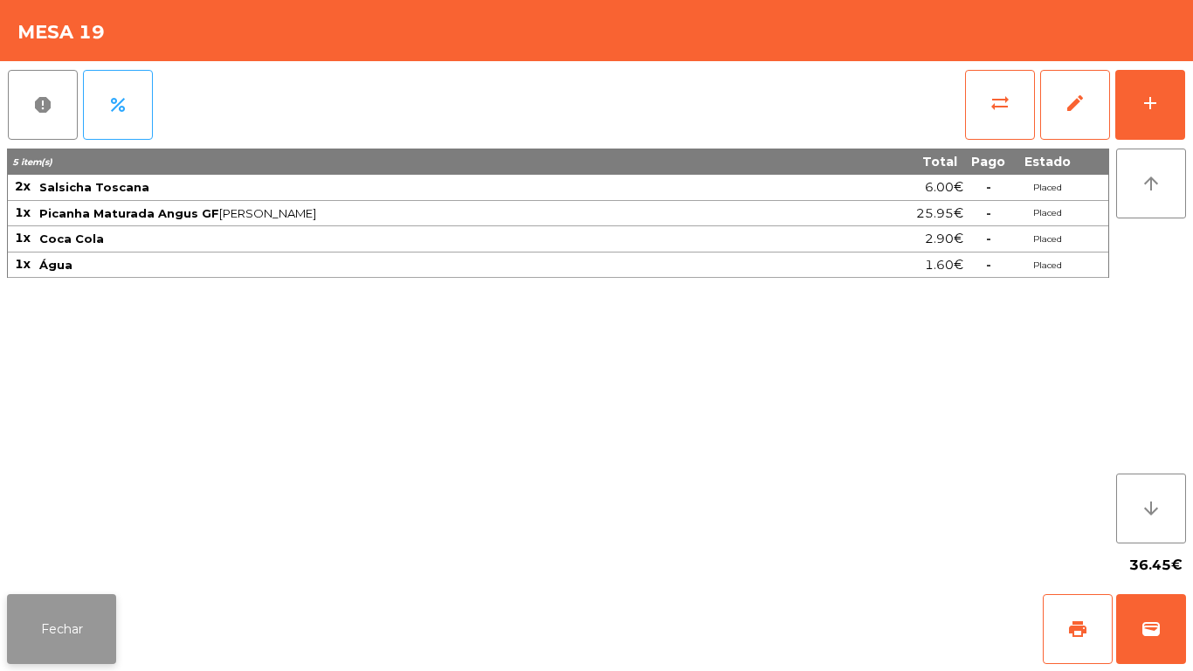
click at [73, 638] on button "Fechar" at bounding box center [61, 629] width 109 height 70
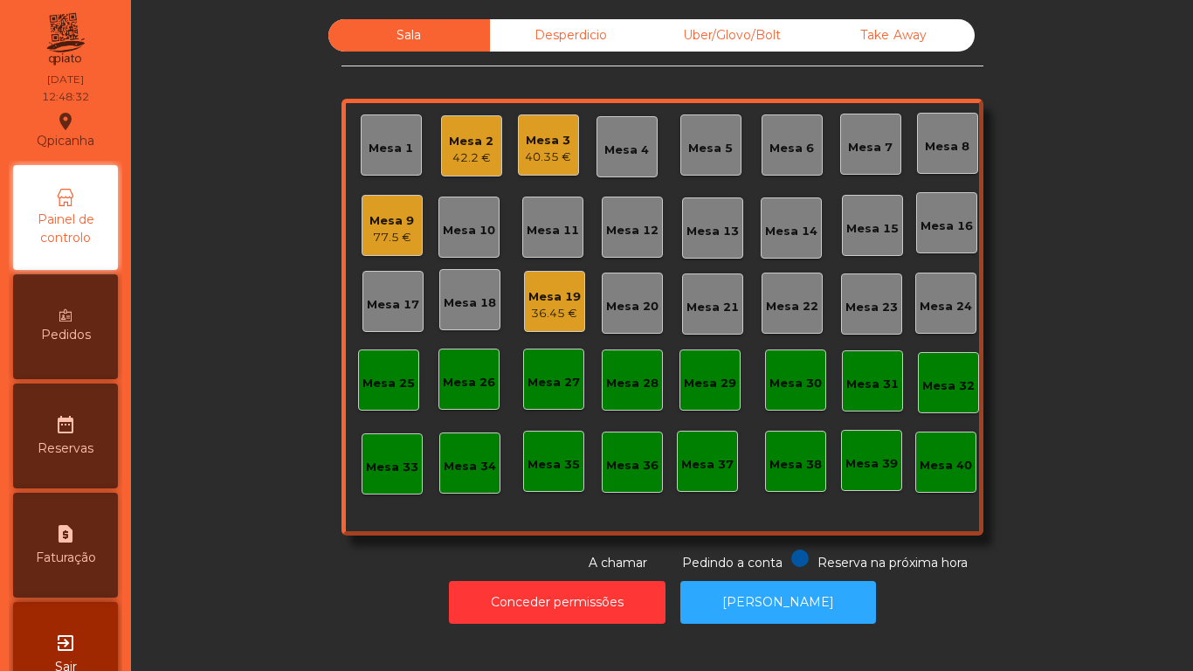
click at [562, 307] on div "36.45 €" at bounding box center [555, 313] width 52 height 17
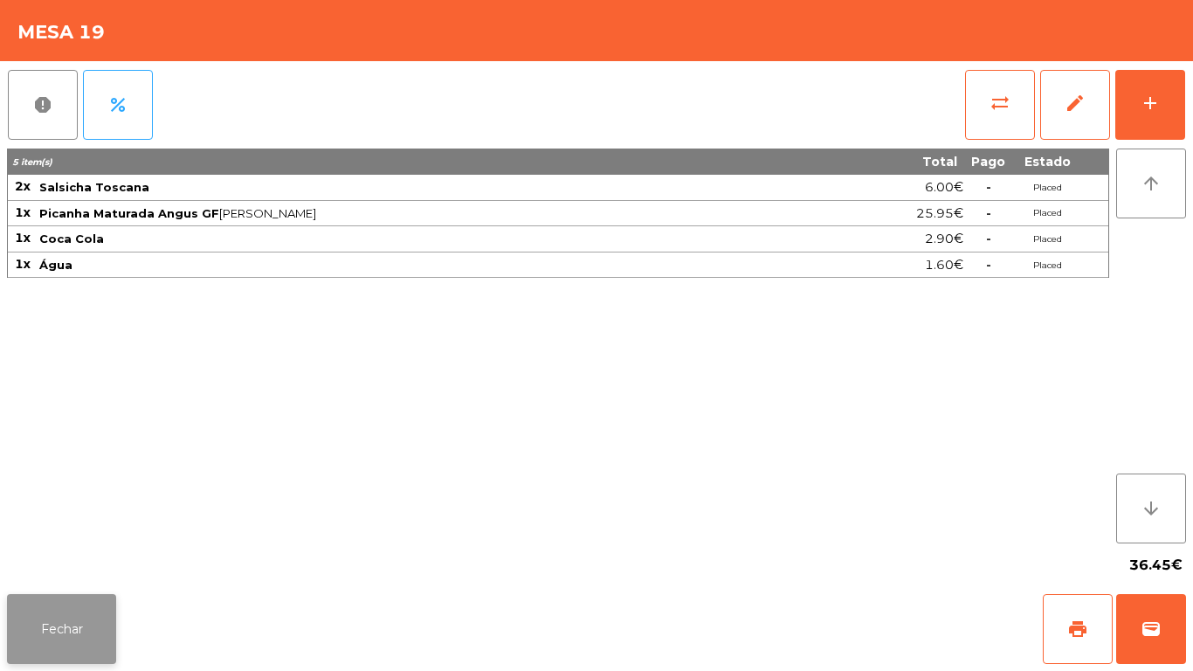
click at [63, 633] on button "Fechar" at bounding box center [61, 629] width 109 height 70
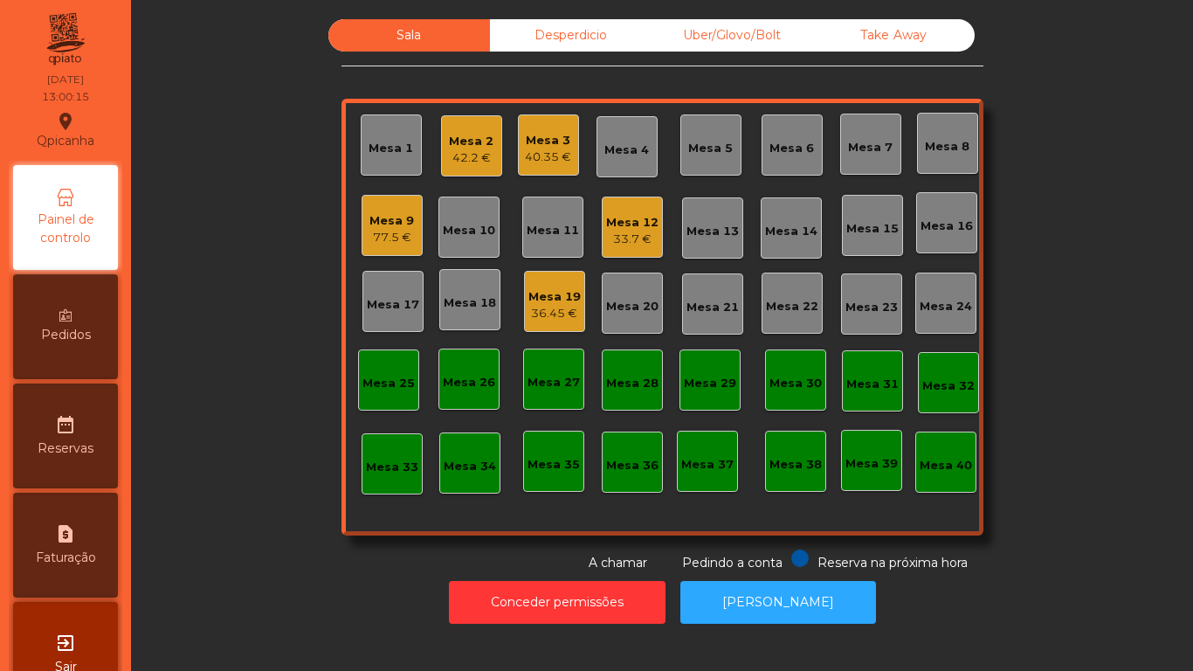
click at [386, 169] on div "Mesa 1" at bounding box center [391, 144] width 61 height 61
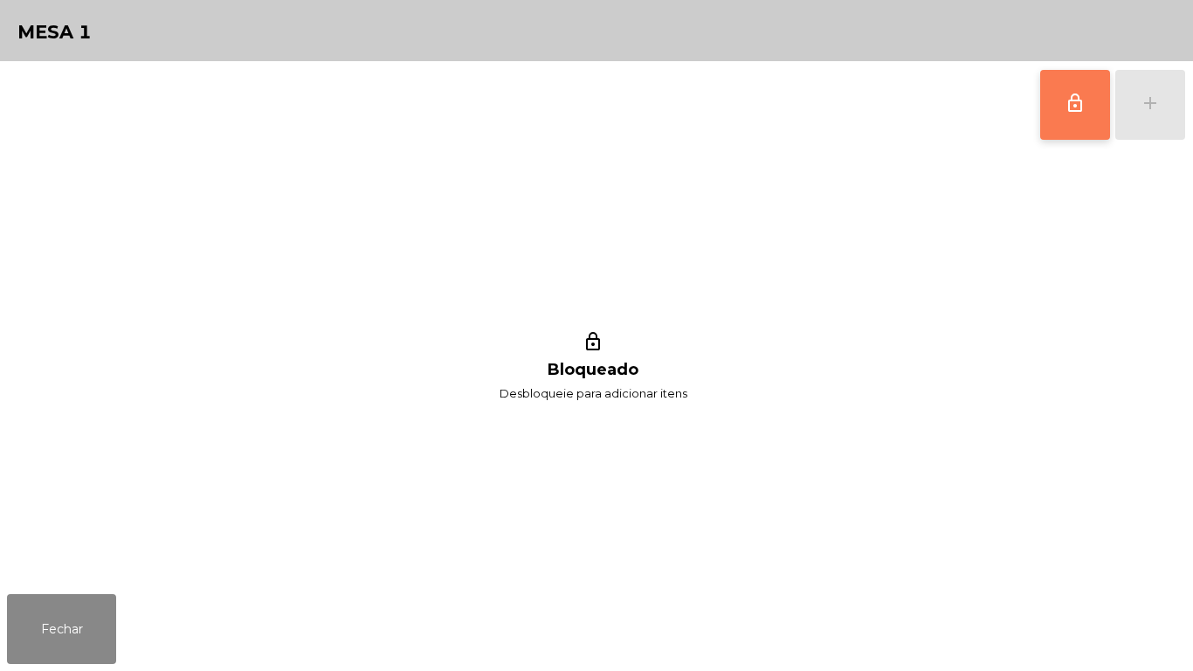
click at [1055, 116] on button "lock_outline" at bounding box center [1076, 105] width 70 height 70
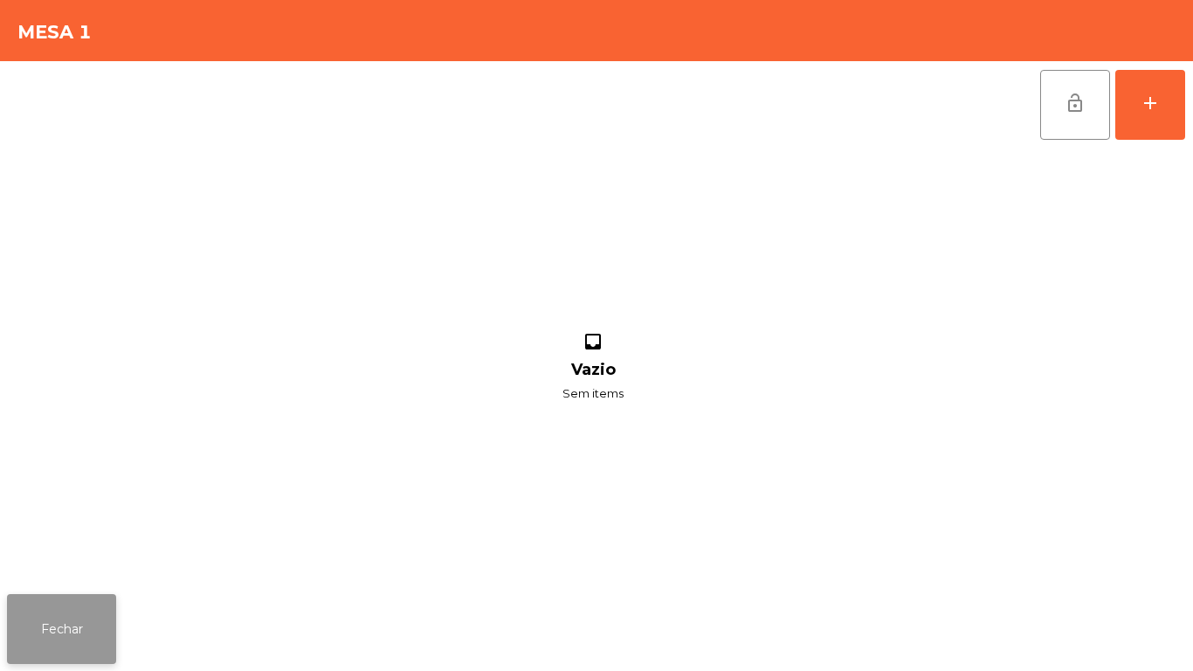
click at [86, 628] on button "Fechar" at bounding box center [61, 629] width 109 height 70
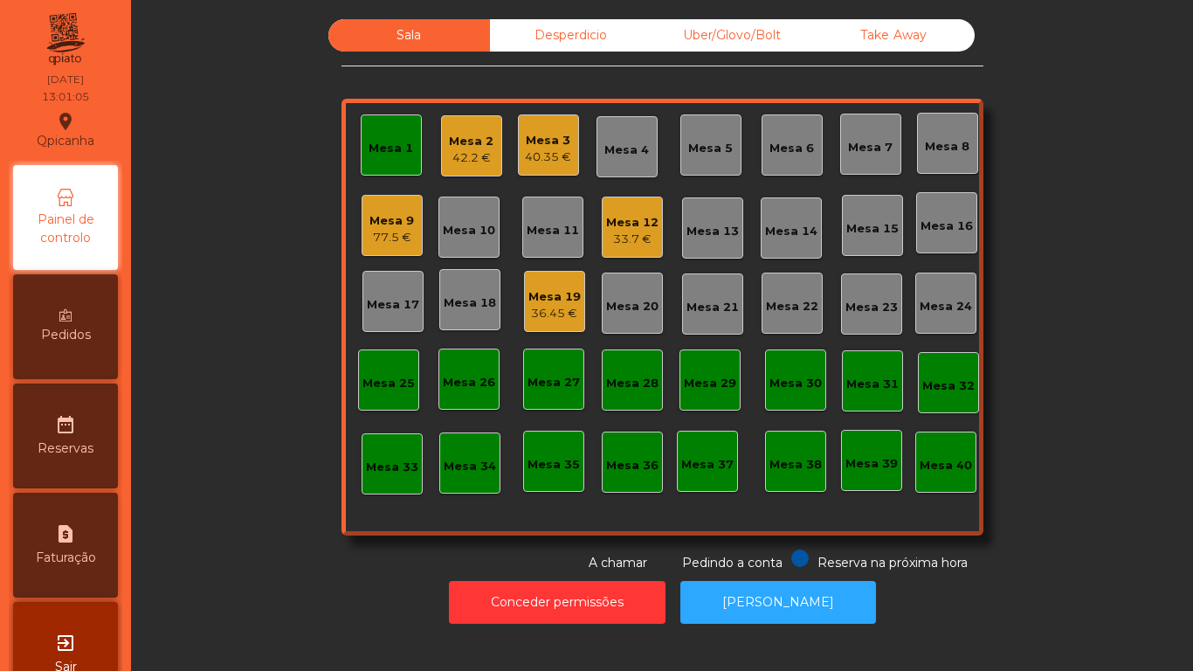
click at [620, 211] on div "Mesa 12 33.7 €" at bounding box center [632, 227] width 52 height 41
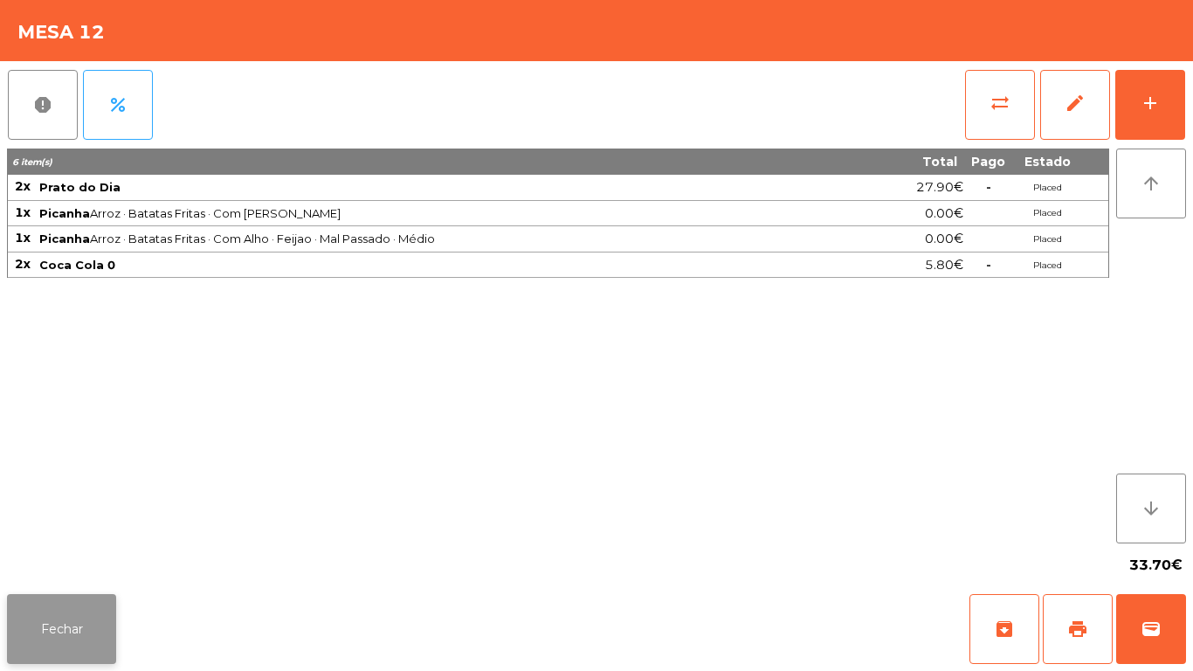
click at [87, 597] on button "Fechar" at bounding box center [61, 629] width 109 height 70
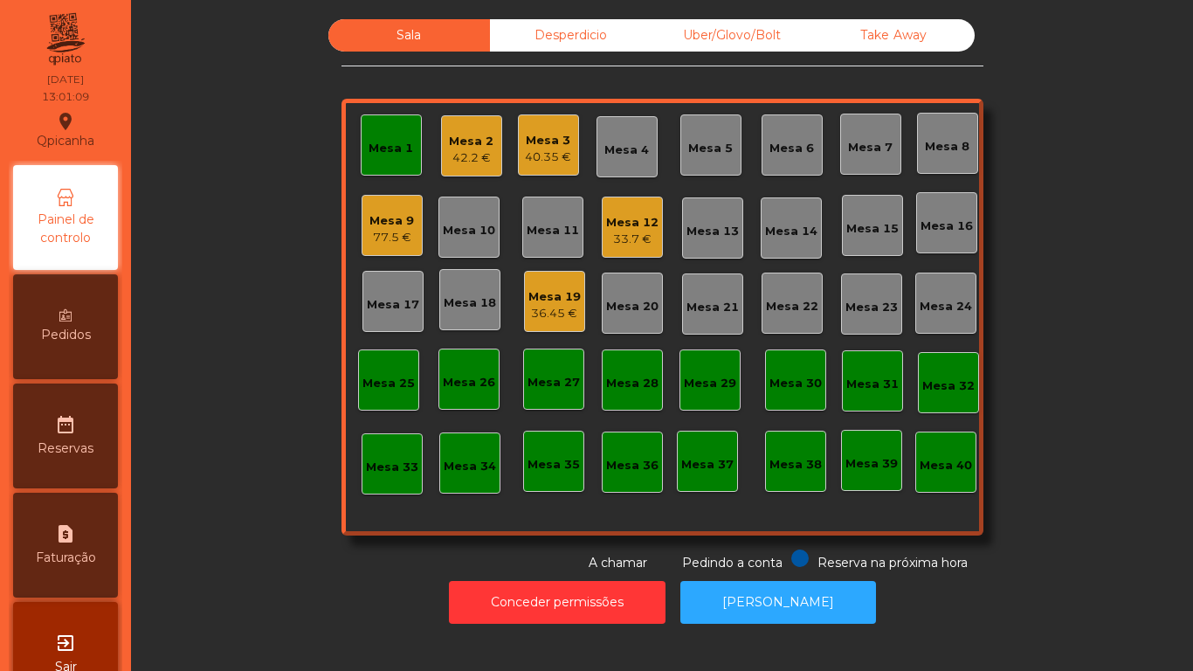
click at [387, 219] on div "Mesa 9" at bounding box center [392, 220] width 45 height 17
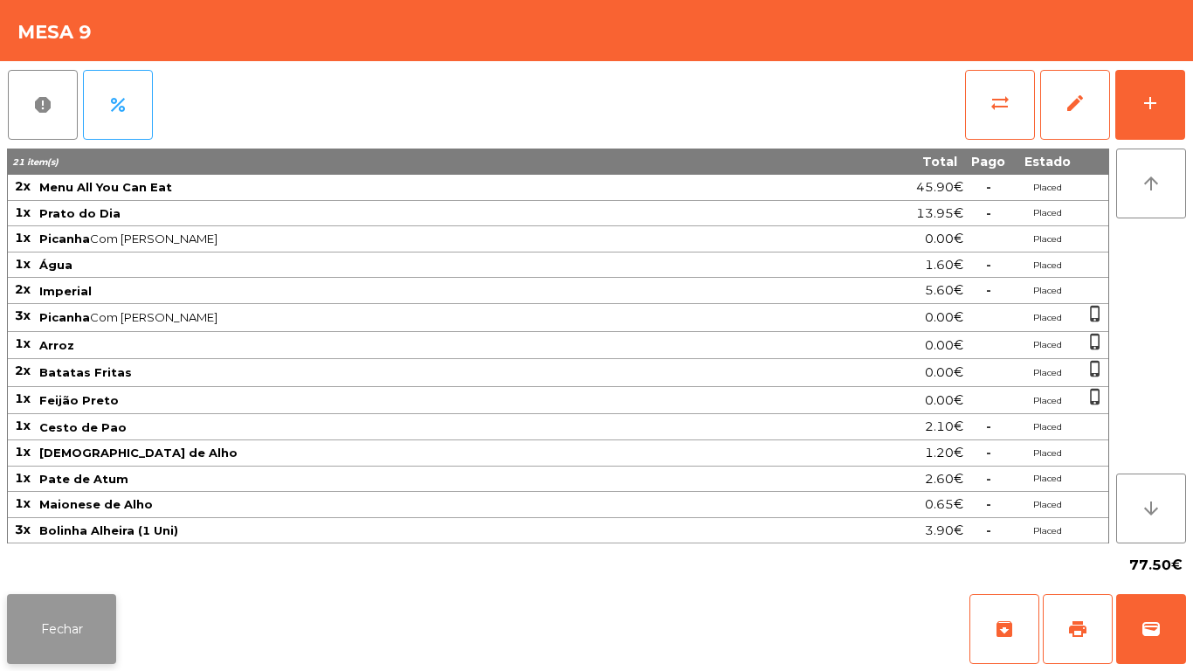
click at [77, 626] on button "Fechar" at bounding box center [61, 629] width 109 height 70
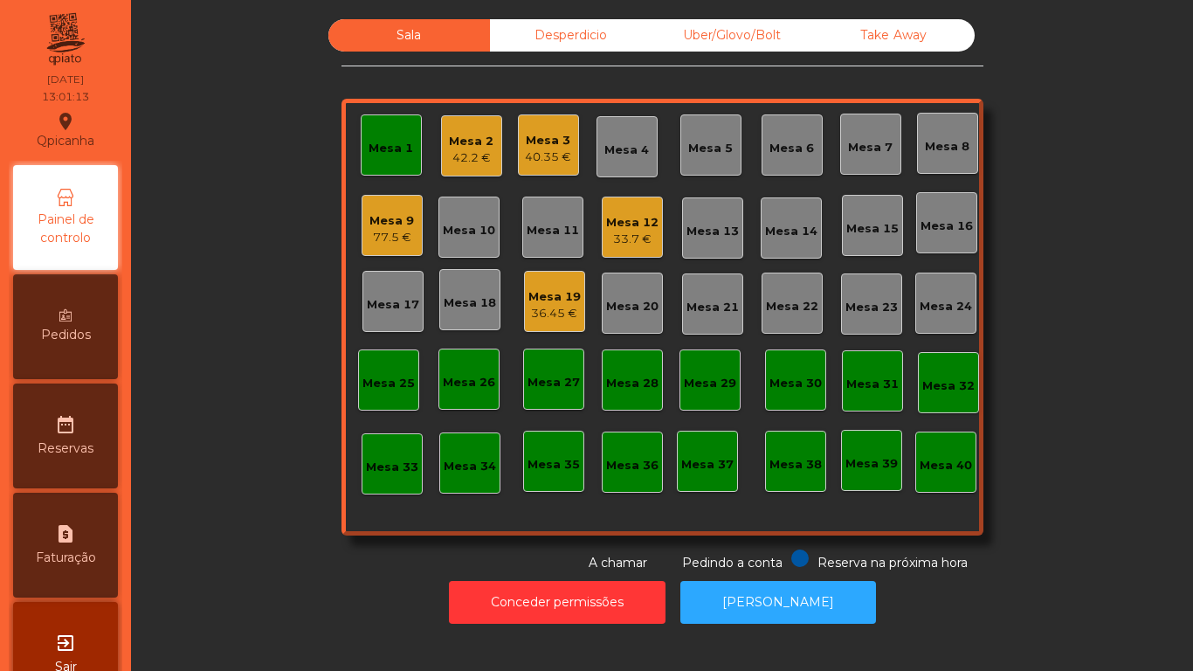
click at [552, 294] on div "Mesa 19" at bounding box center [555, 296] width 52 height 17
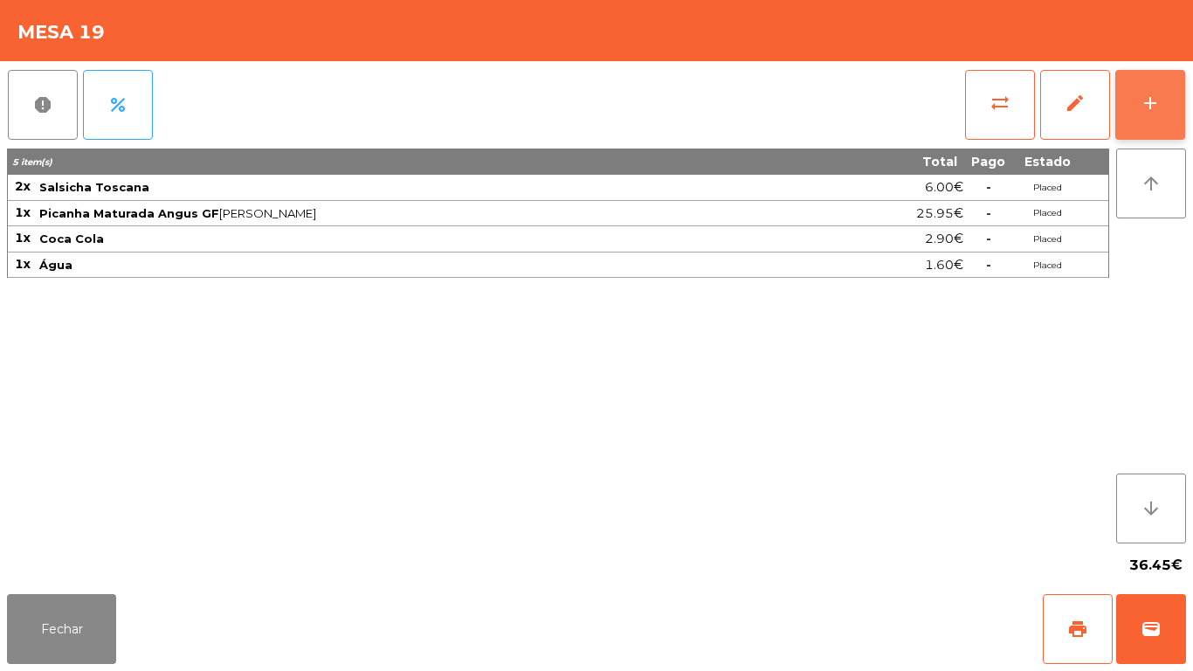
click at [1138, 119] on button "add" at bounding box center [1151, 105] width 70 height 70
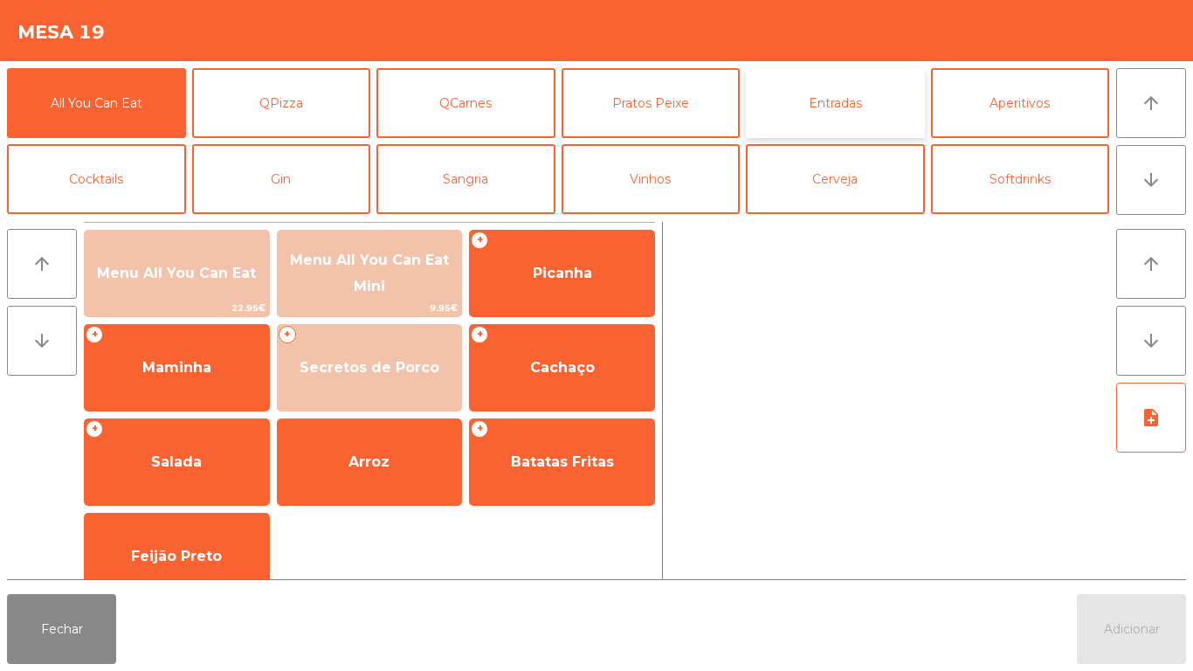
click at [840, 120] on button "Entradas" at bounding box center [835, 103] width 179 height 70
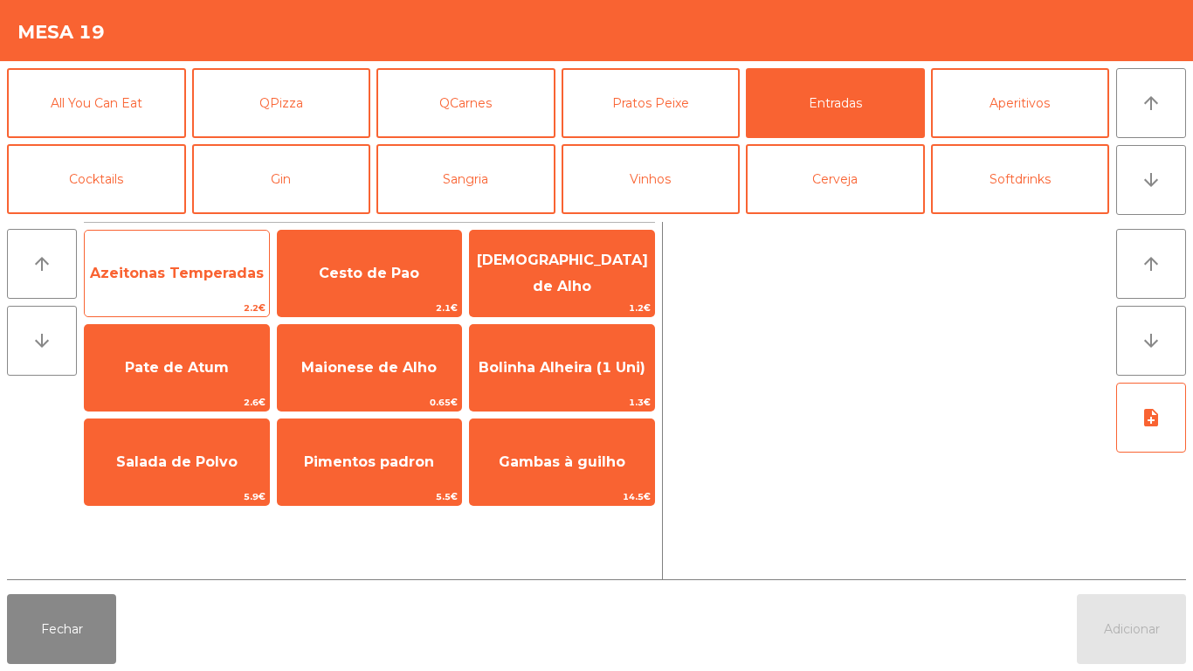
click at [203, 282] on span "Azeitonas Temperadas" at bounding box center [177, 273] width 184 height 47
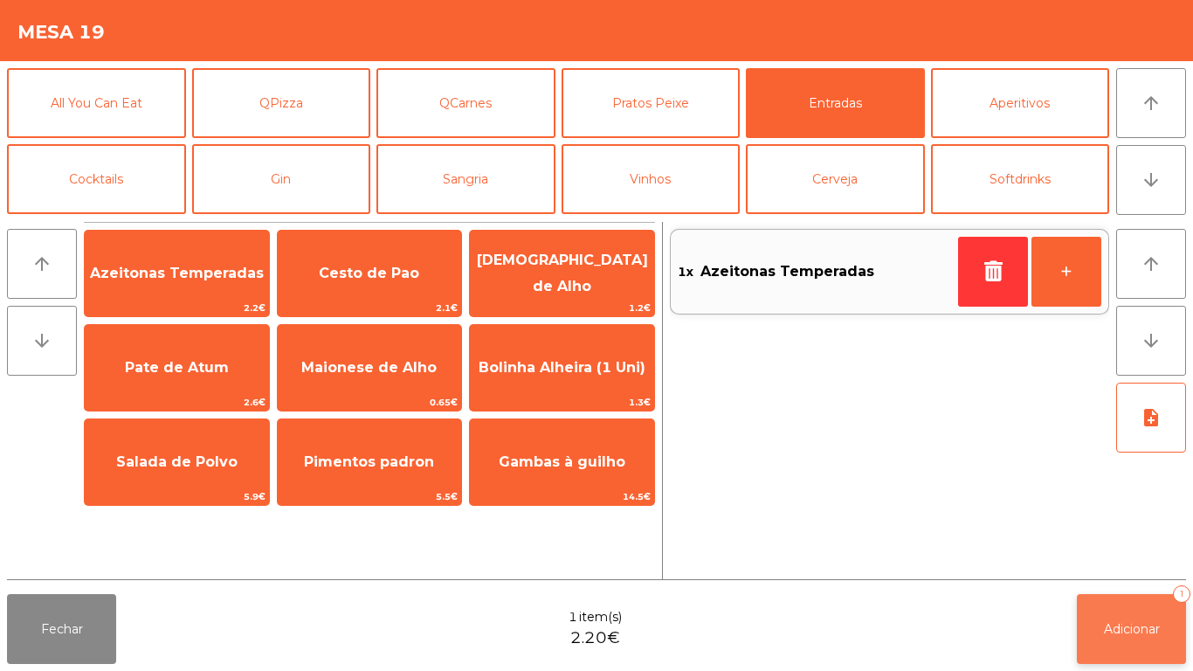
click at [1144, 625] on span "Adicionar" at bounding box center [1132, 629] width 56 height 16
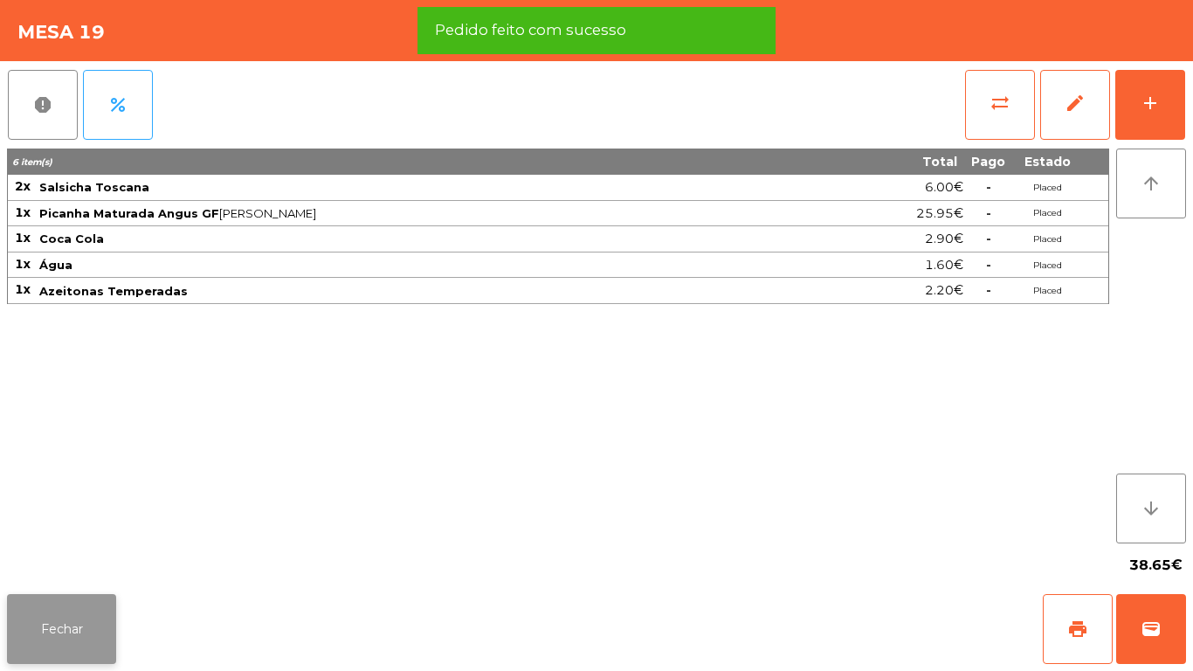
click at [74, 605] on button "Fechar" at bounding box center [61, 629] width 109 height 70
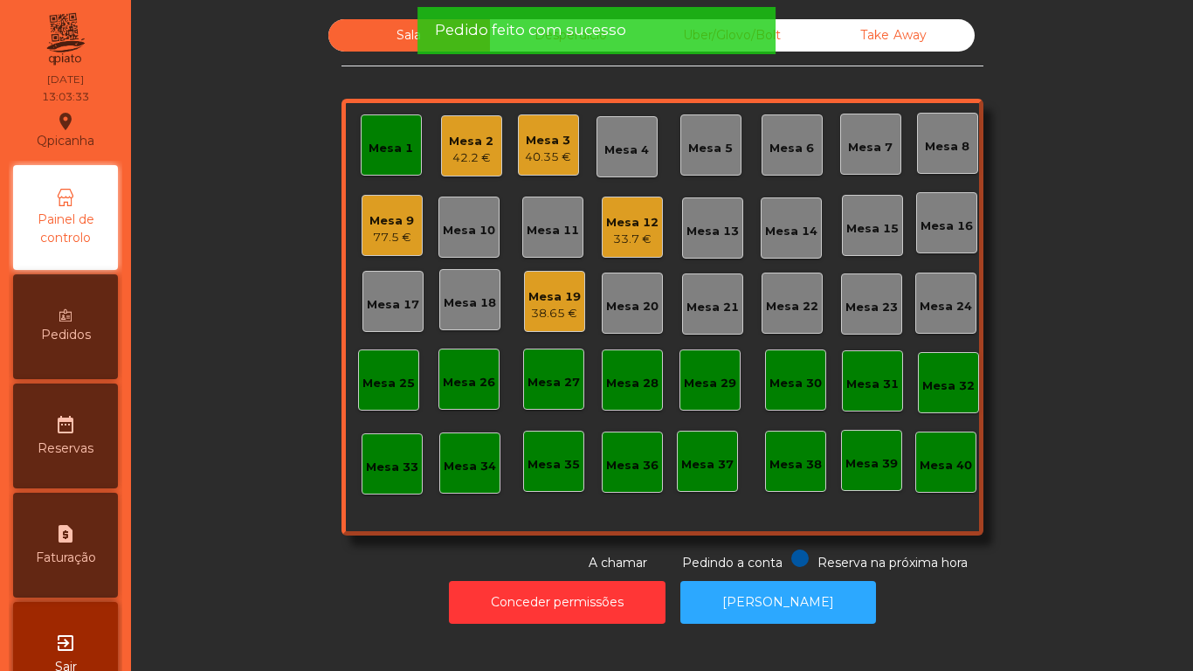
click at [385, 156] on div "Mesa 1" at bounding box center [391, 148] width 45 height 17
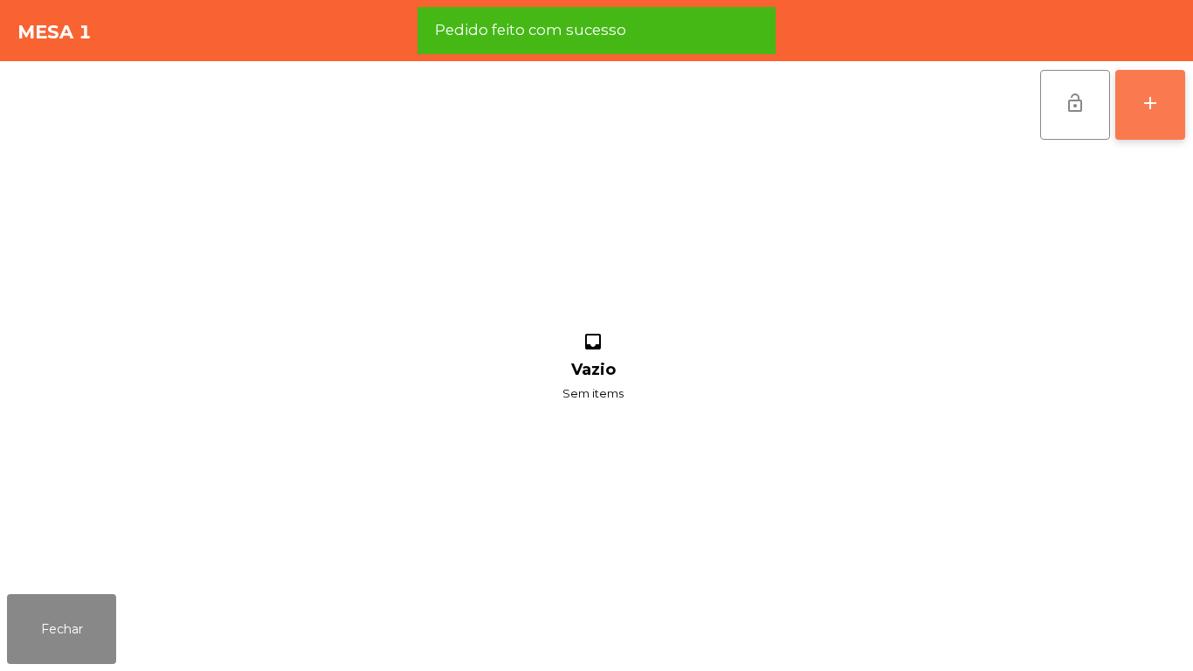
click at [1141, 87] on button "add" at bounding box center [1151, 105] width 70 height 70
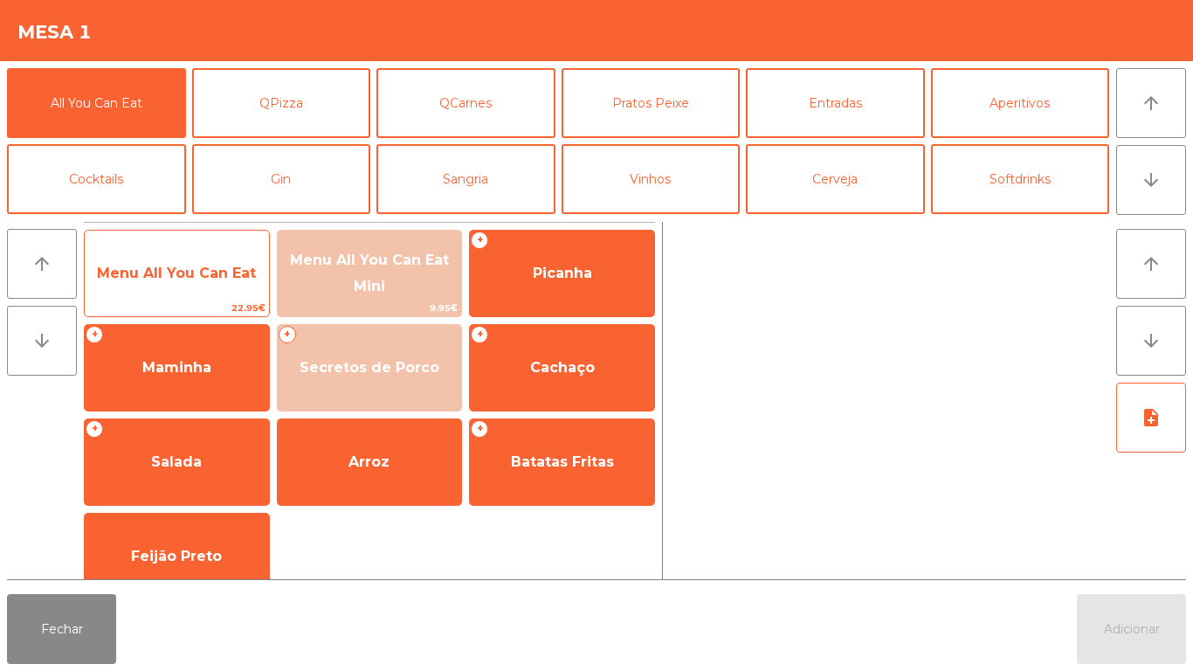
click at [183, 290] on span "Menu All You Can Eat" at bounding box center [177, 273] width 184 height 47
click at [191, 283] on span "Menu All You Can Eat" at bounding box center [177, 273] width 184 height 47
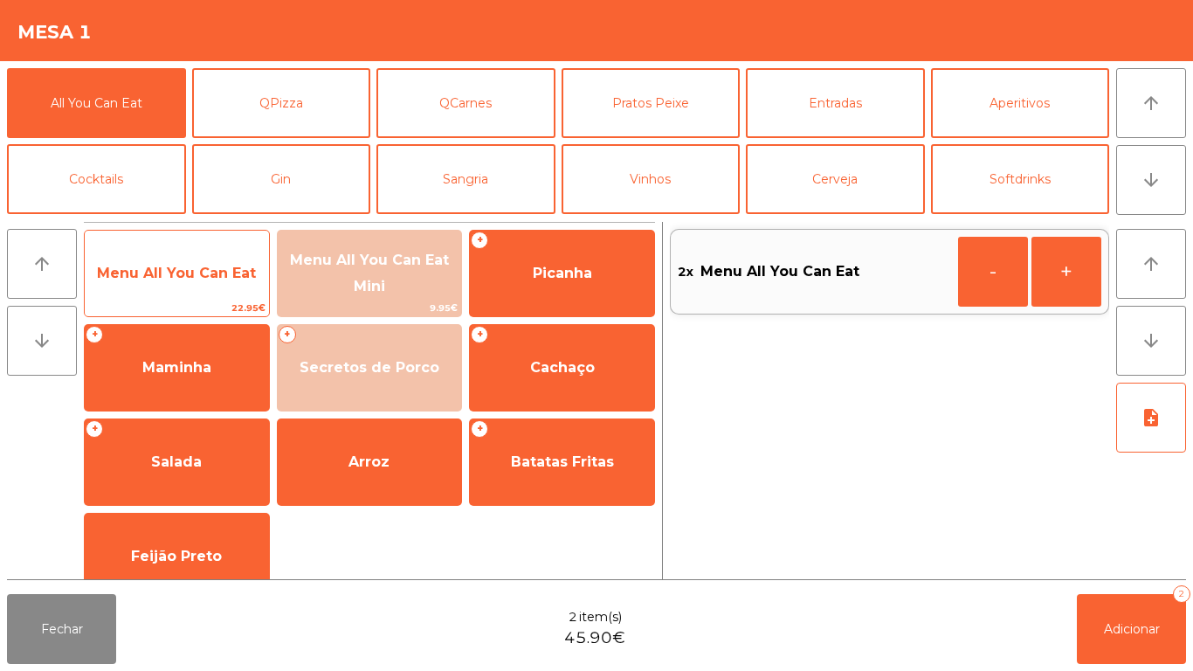
click at [177, 268] on span "Menu All You Can Eat" at bounding box center [176, 273] width 159 height 17
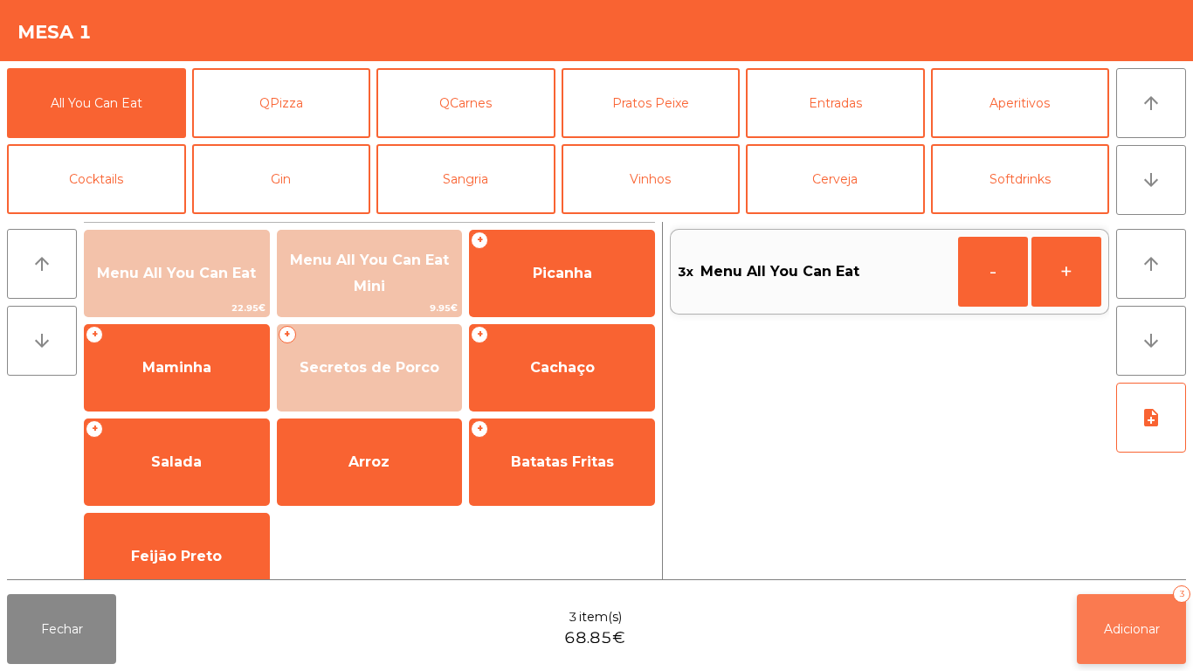
click at [1128, 612] on button "Adicionar 3" at bounding box center [1131, 629] width 109 height 70
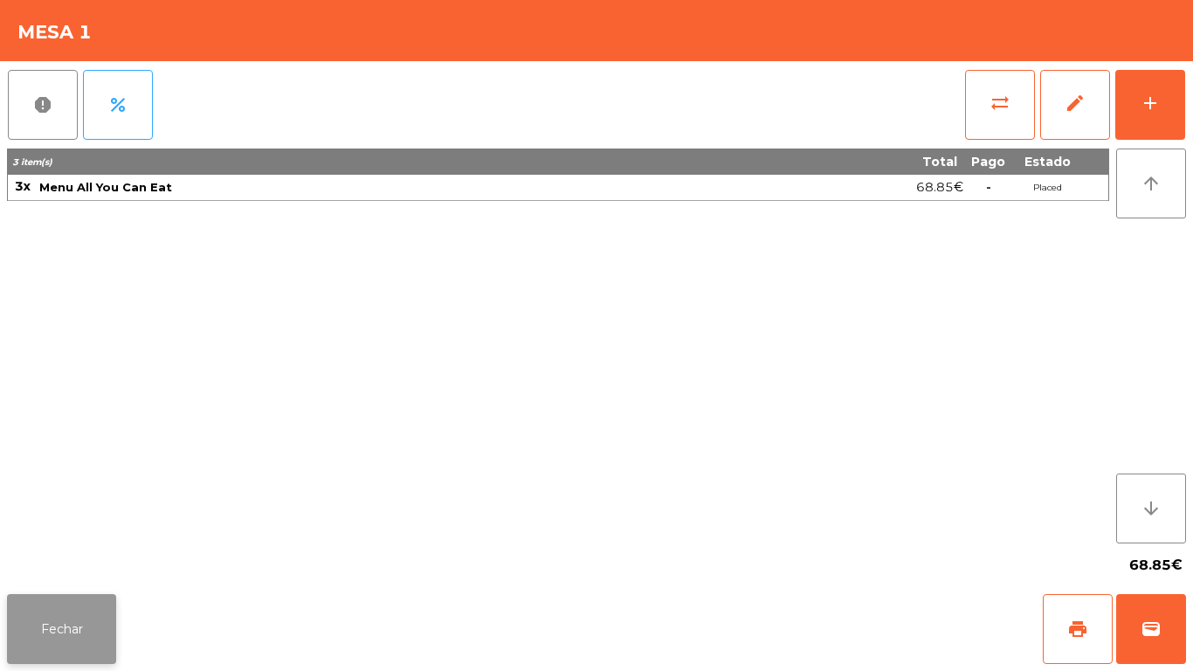
click at [49, 620] on button "Fechar" at bounding box center [61, 629] width 109 height 70
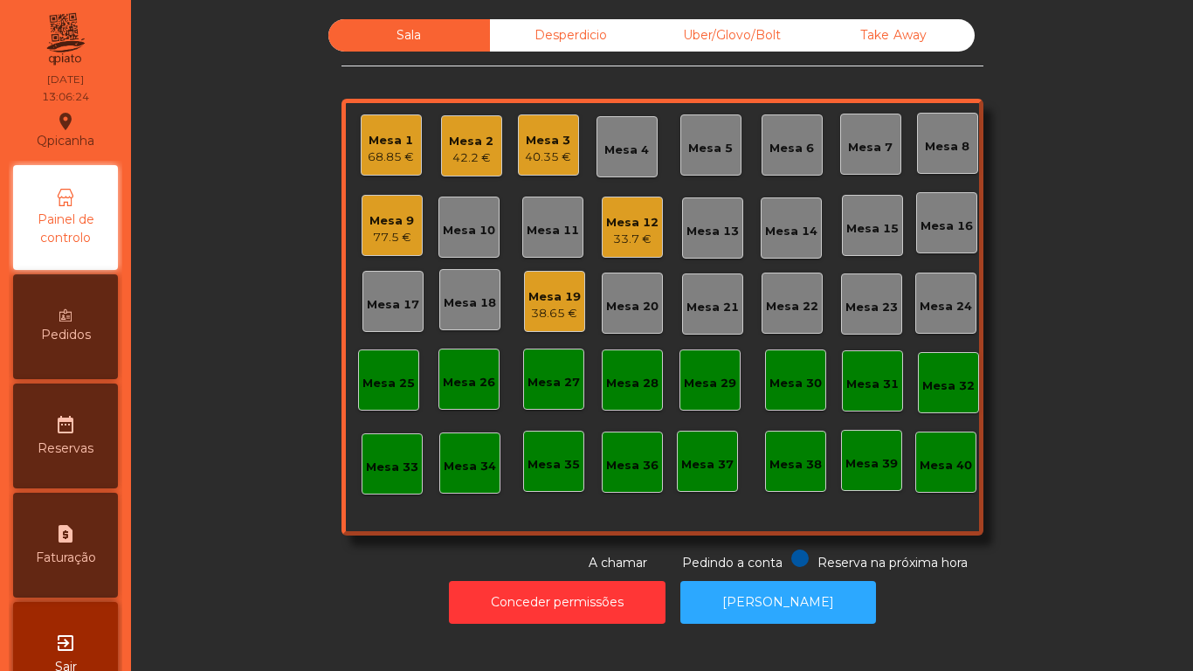
click at [638, 228] on div "Mesa 12" at bounding box center [632, 222] width 52 height 17
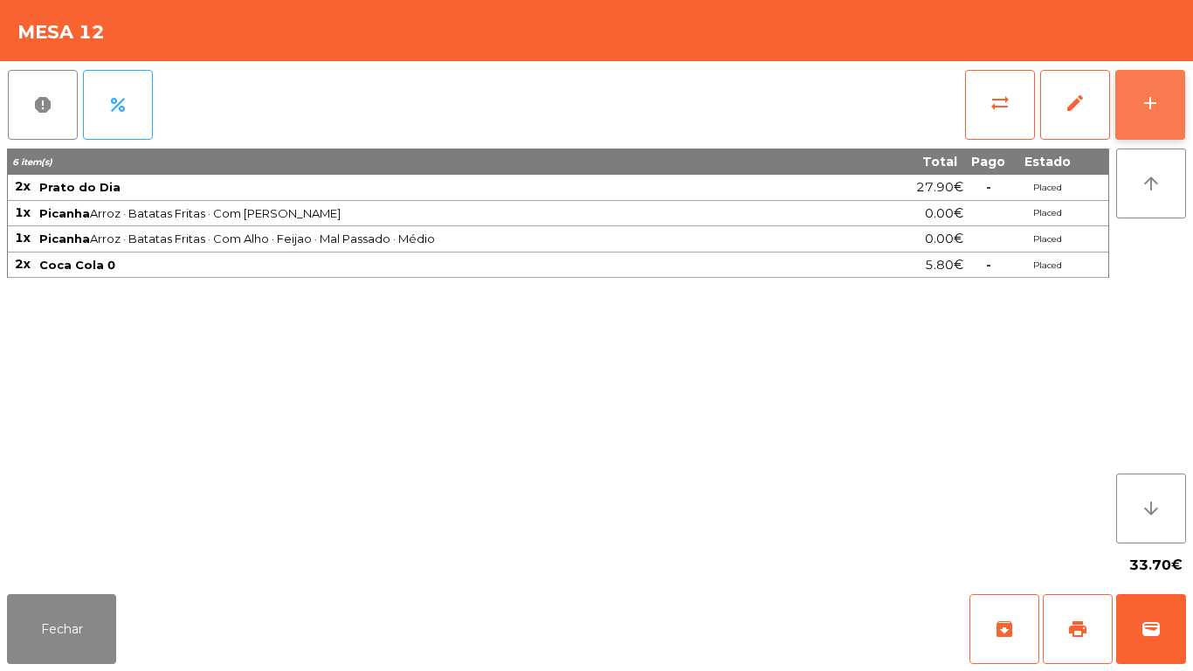
click at [1146, 104] on div "add" at bounding box center [1150, 103] width 21 height 21
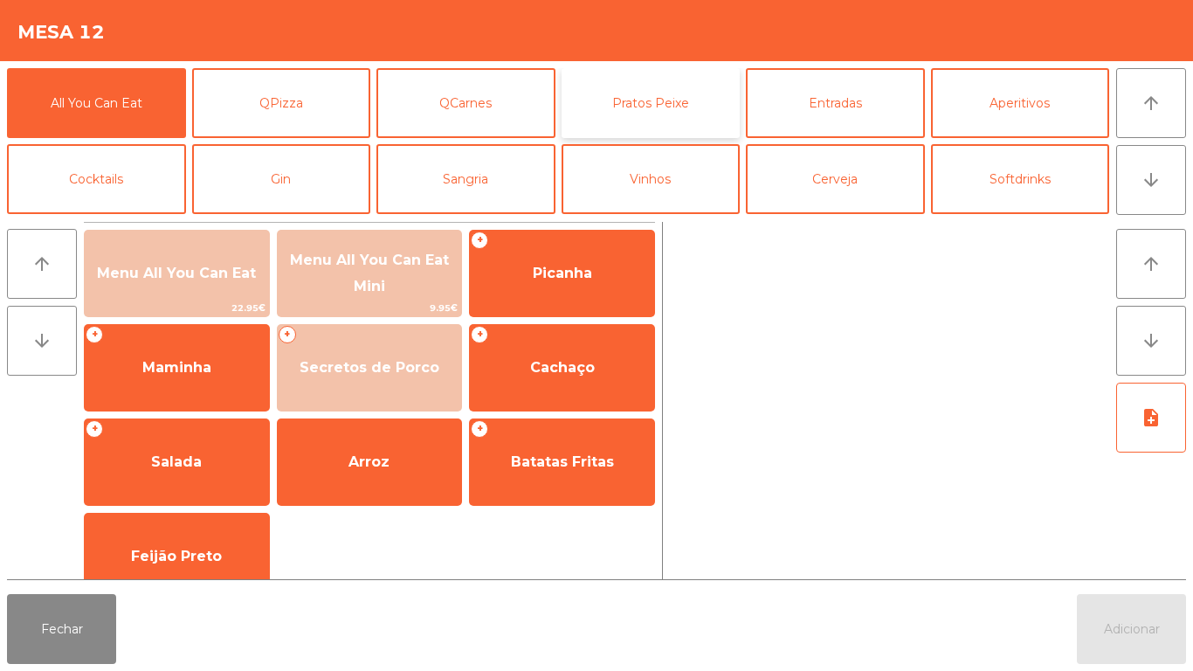
click at [640, 111] on button "Pratos Peixe" at bounding box center [651, 103] width 179 height 70
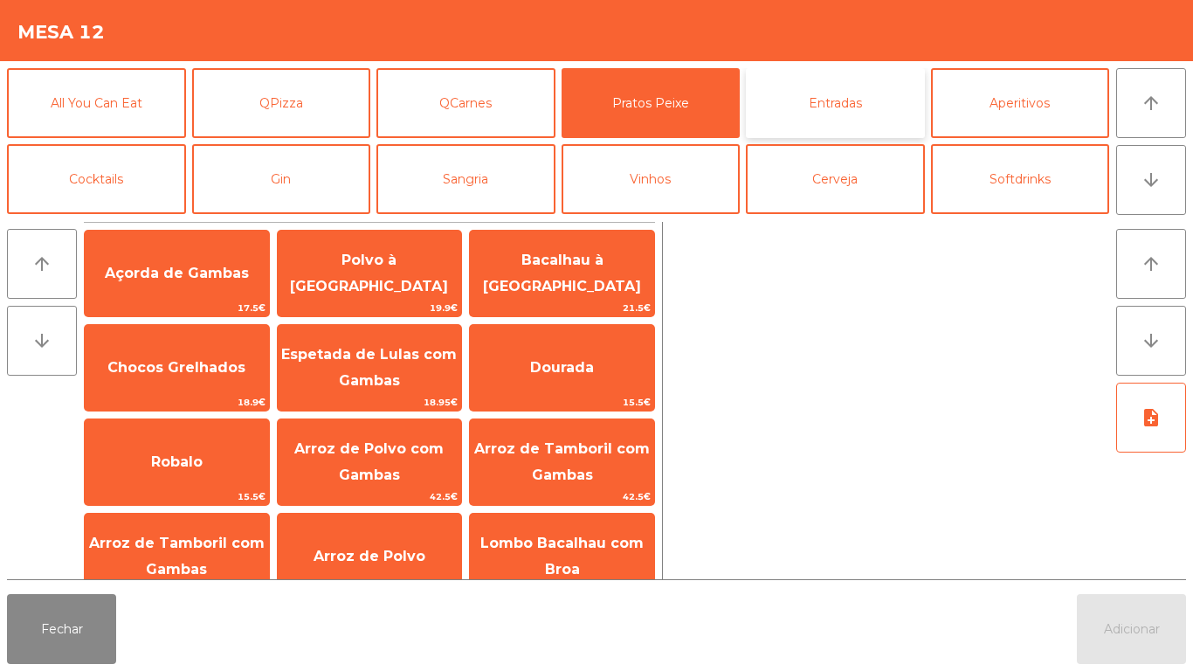
click at [832, 110] on button "Entradas" at bounding box center [835, 103] width 179 height 70
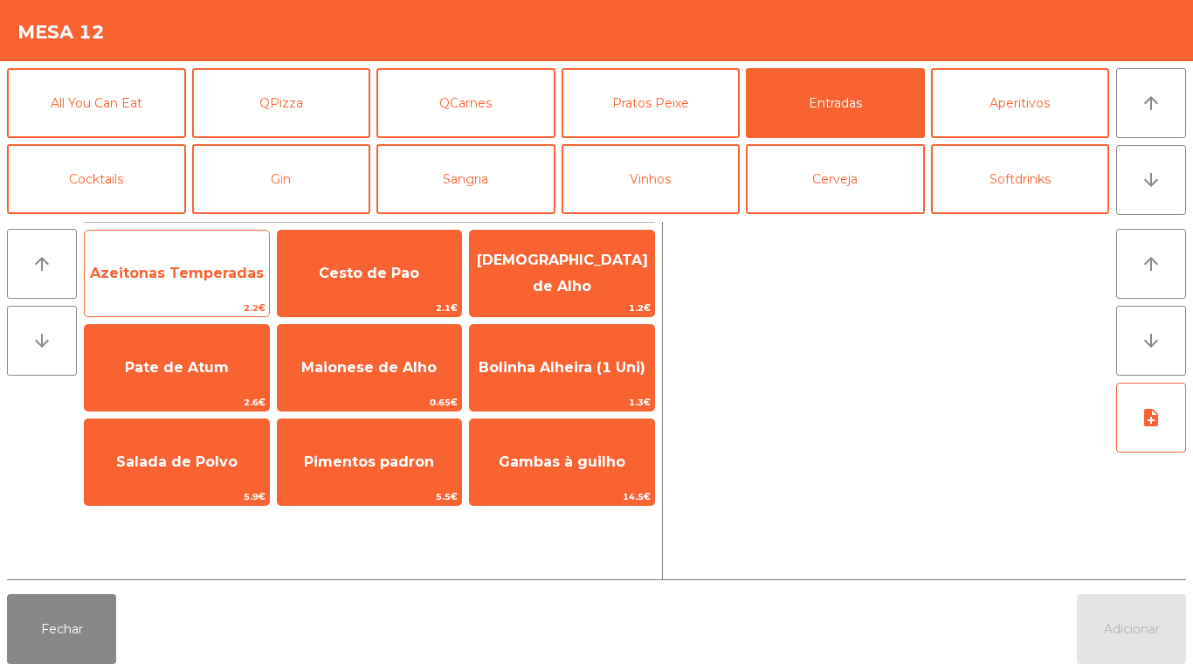
click at [208, 282] on span "Azeitonas Temperadas" at bounding box center [177, 273] width 184 height 47
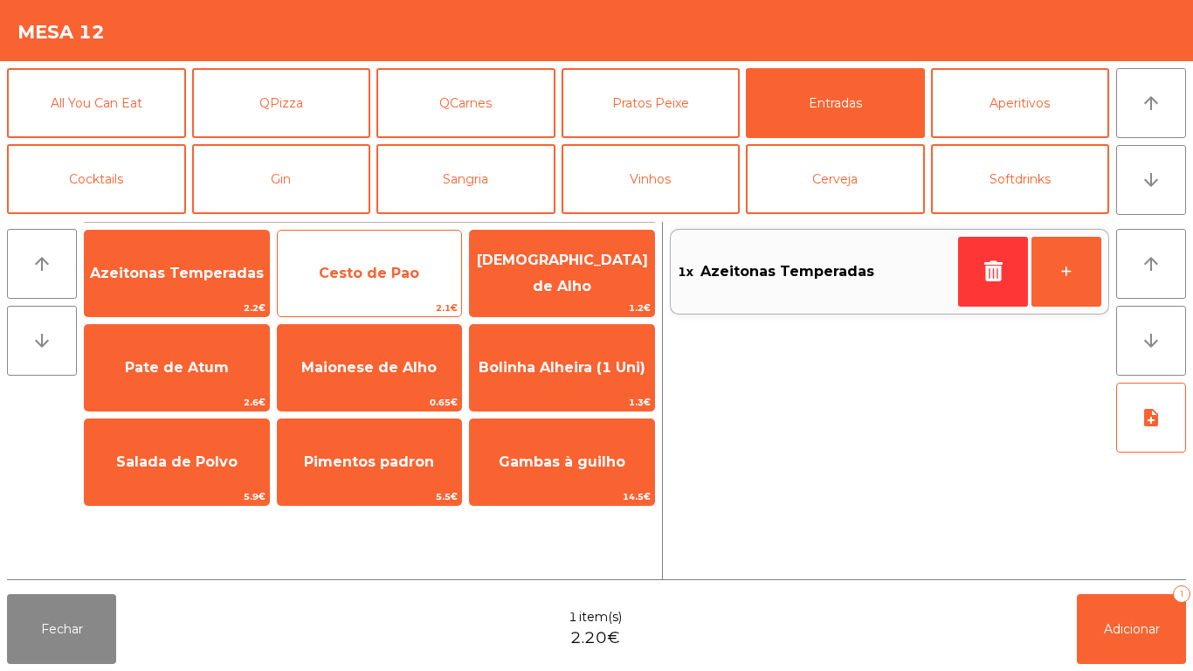
click at [398, 279] on span "Cesto de Pao" at bounding box center [369, 273] width 100 height 17
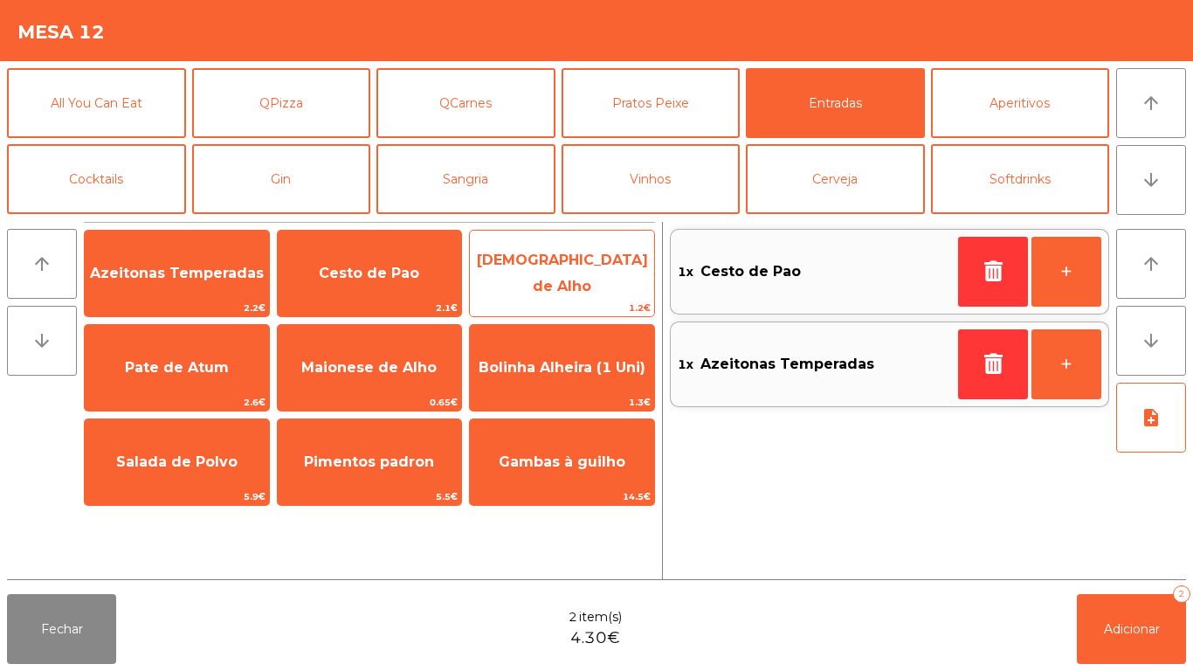
click at [577, 290] on span "[DEMOGRAPHIC_DATA] de Alho" at bounding box center [562, 274] width 184 height 74
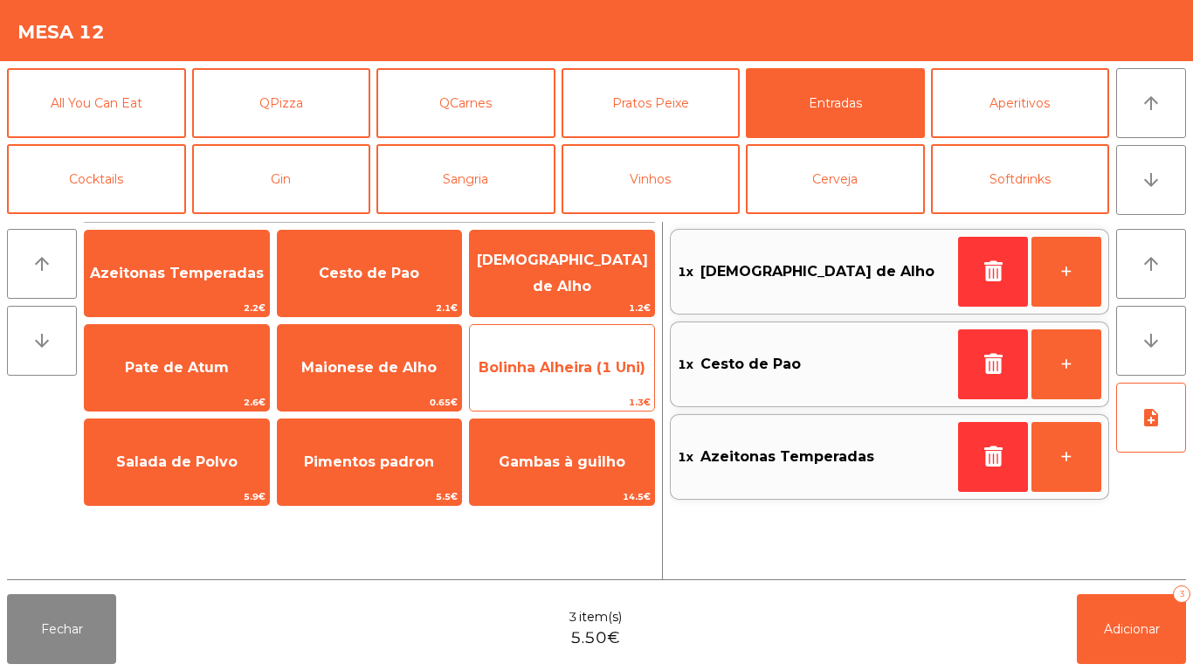
click at [539, 381] on span "Bolinha Alheira (1 Uni)" at bounding box center [562, 367] width 184 height 47
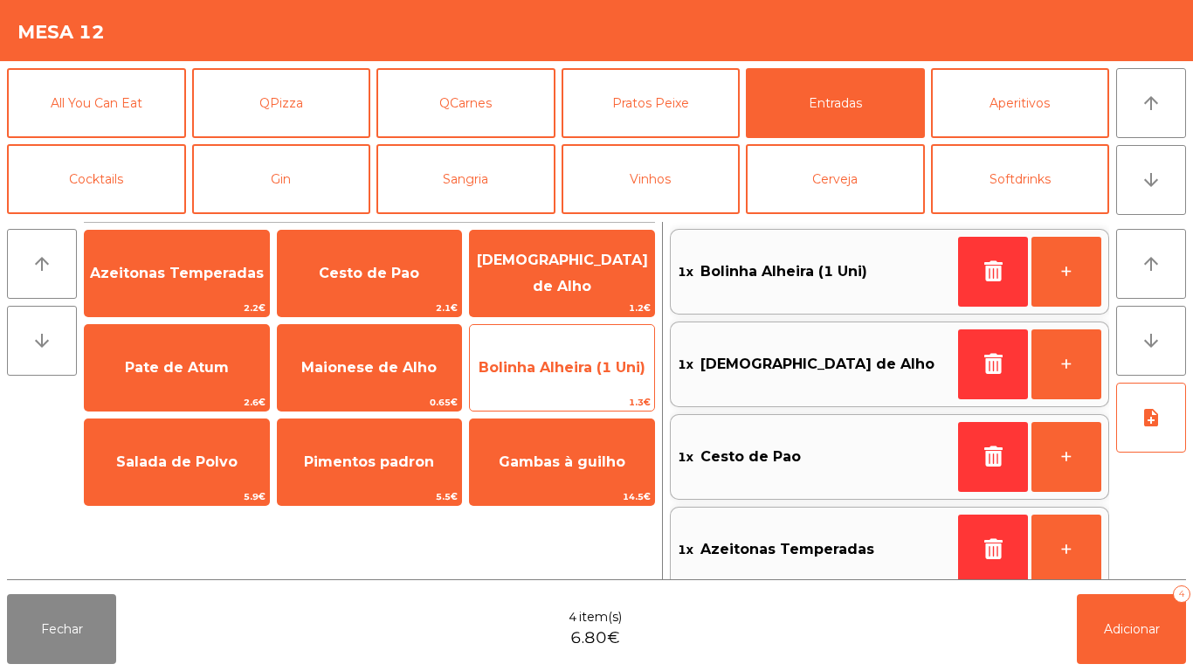
click at [539, 375] on span "Bolinha Alheira (1 Uni)" at bounding box center [562, 367] width 167 height 17
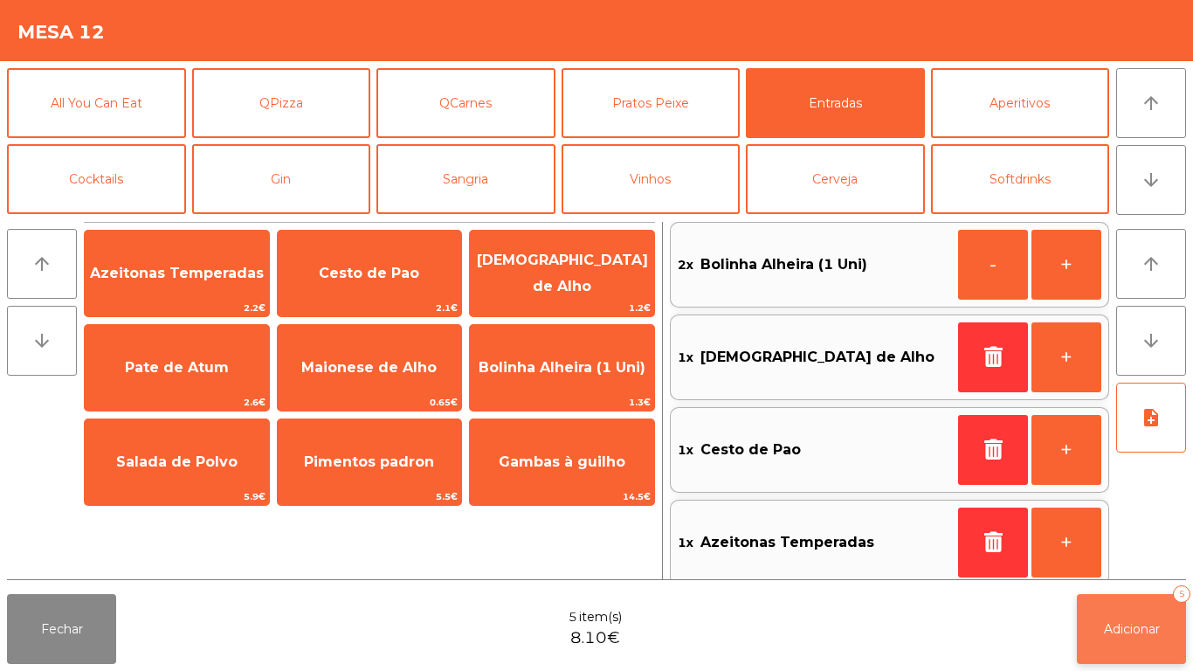
click at [1121, 644] on button "Adicionar 5" at bounding box center [1131, 629] width 109 height 70
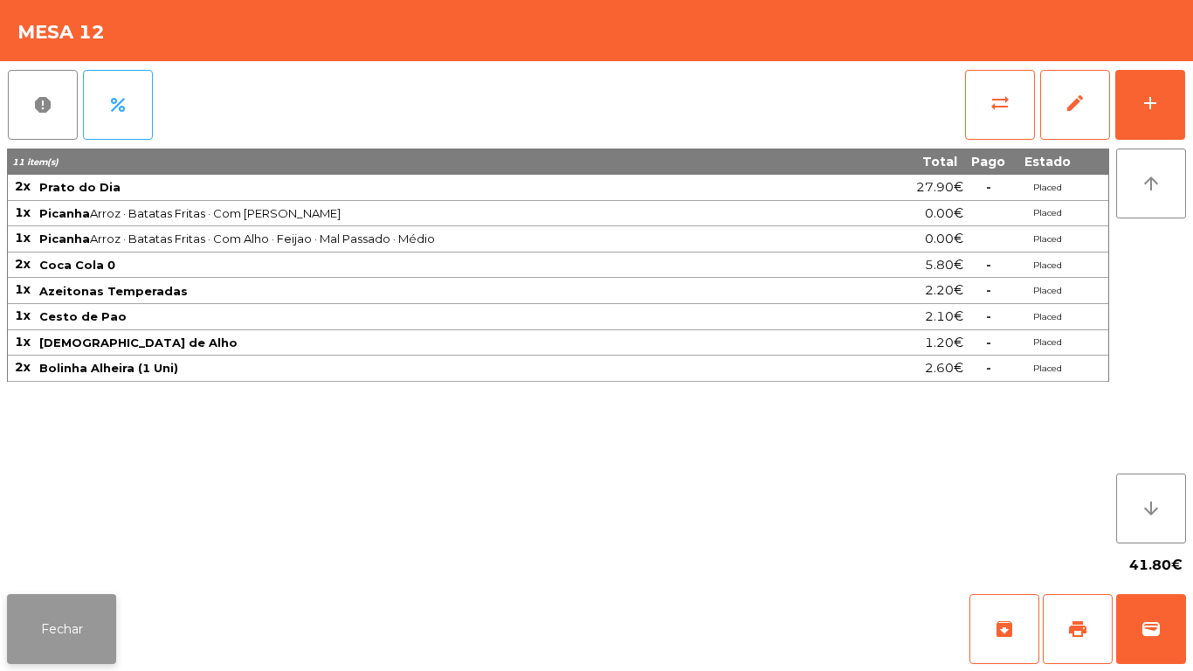
click at [57, 614] on button "Fechar" at bounding box center [61, 629] width 109 height 70
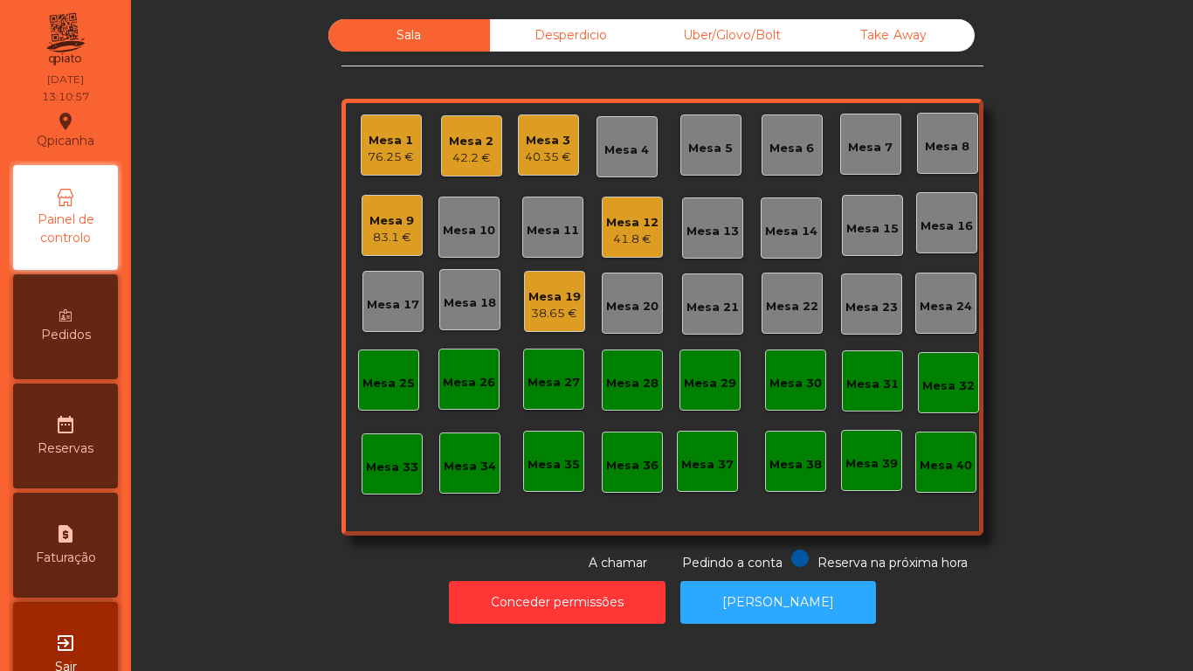
click at [391, 142] on div "Mesa 1" at bounding box center [391, 140] width 46 height 17
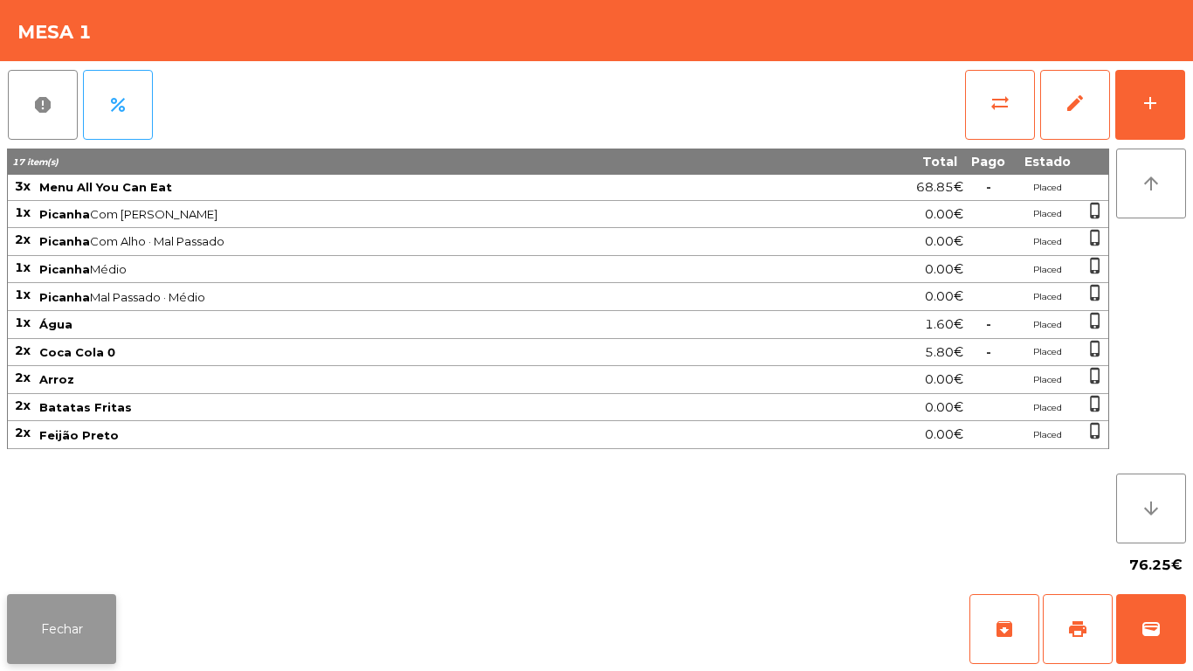
click at [68, 636] on button "Fechar" at bounding box center [61, 629] width 109 height 70
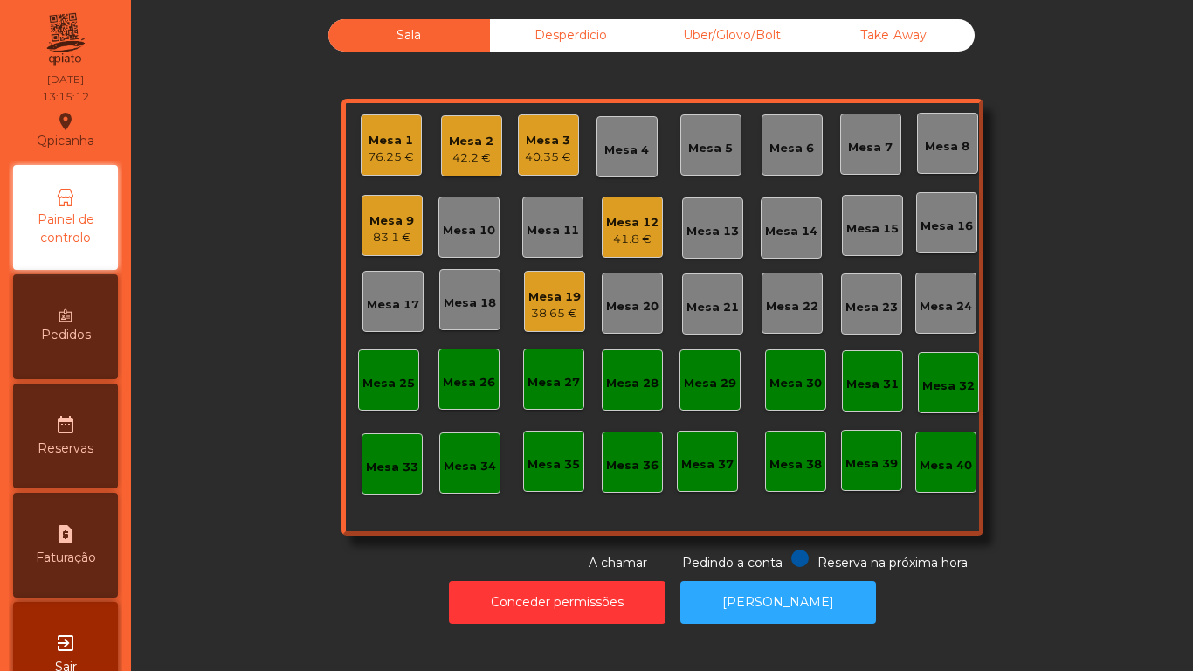
click at [384, 159] on div "76.25 €" at bounding box center [391, 157] width 46 height 17
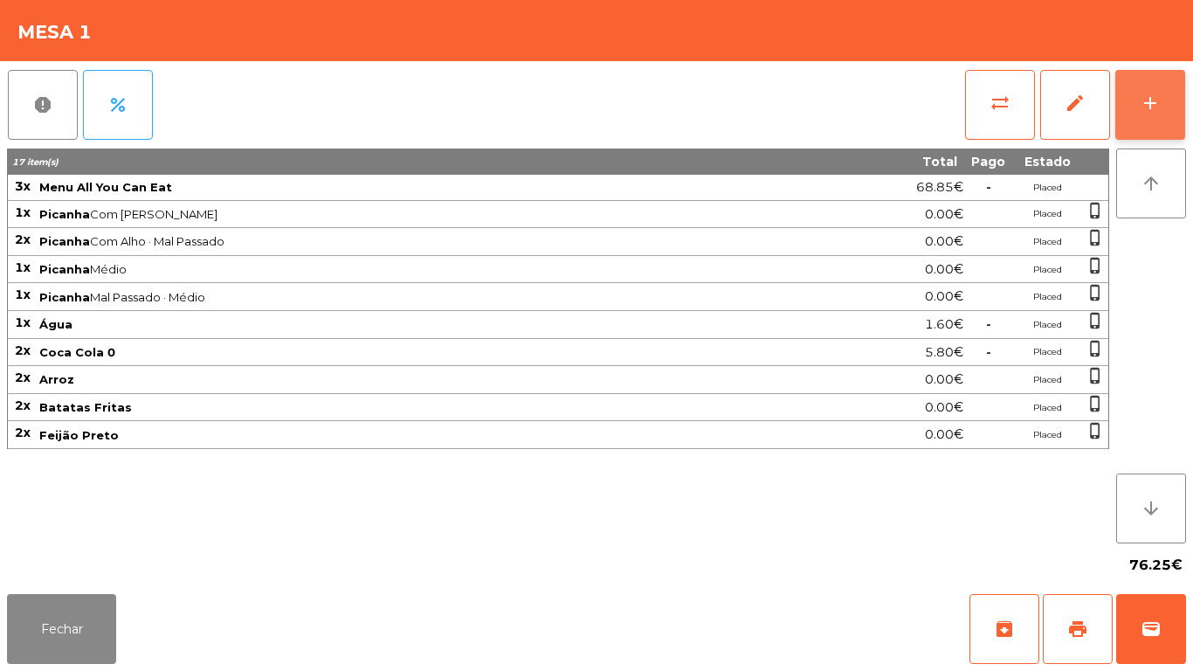
click at [1138, 100] on button "add" at bounding box center [1151, 105] width 70 height 70
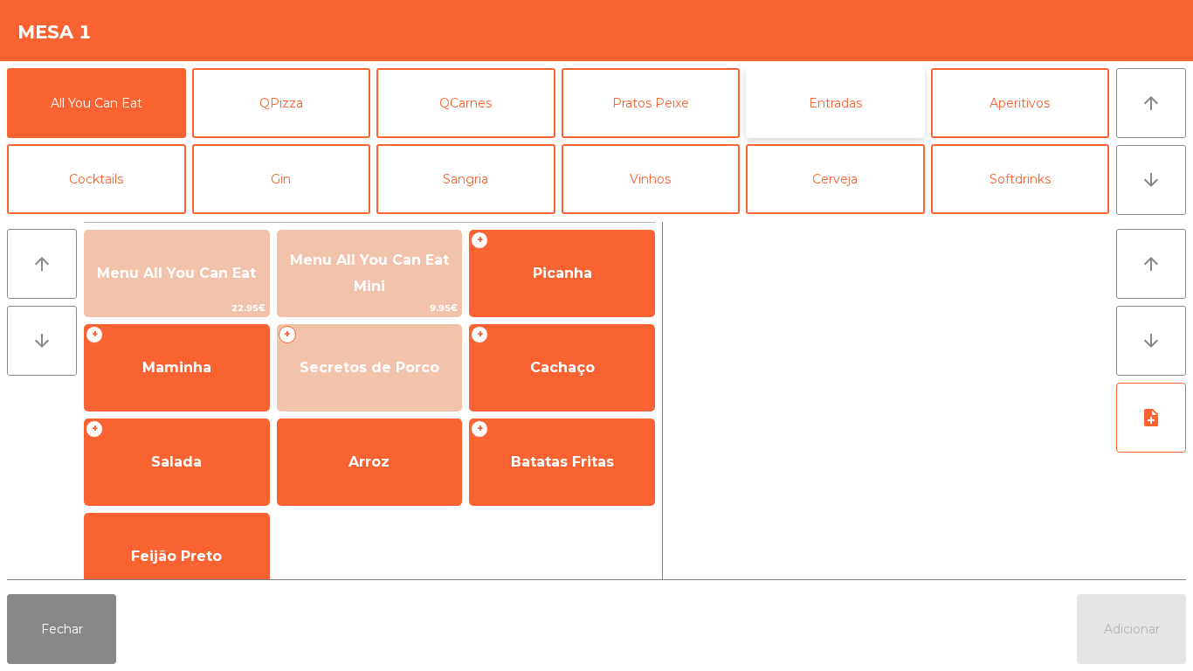
click at [831, 106] on button "Entradas" at bounding box center [835, 103] width 179 height 70
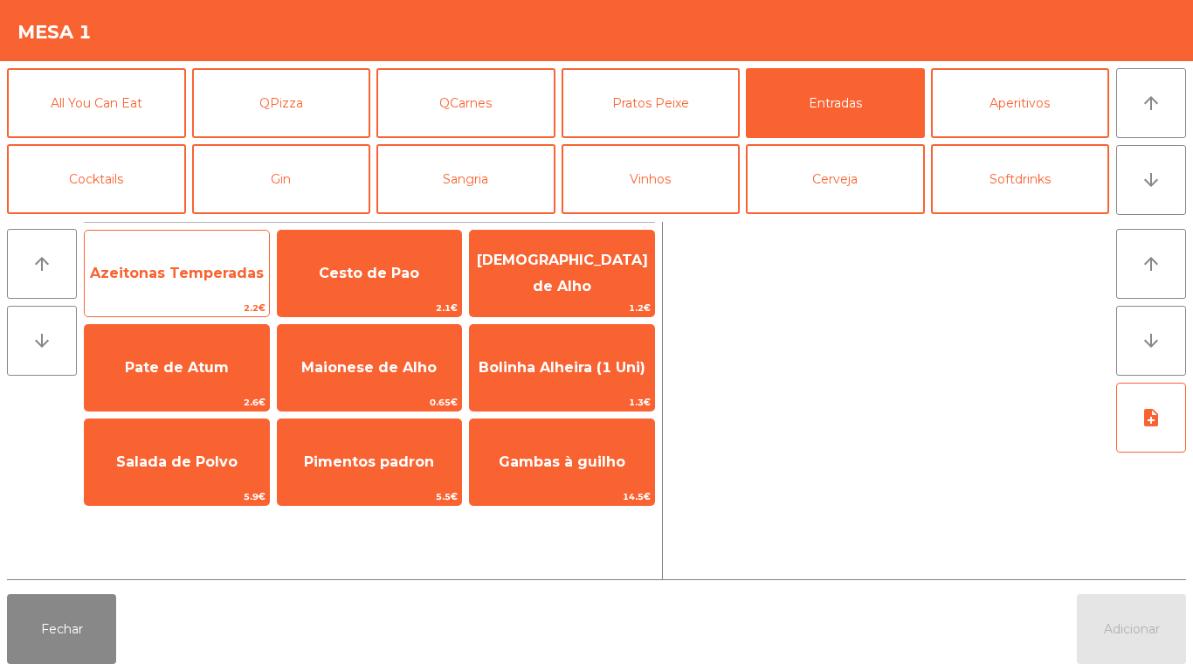
click at [169, 278] on span "Azeitonas Temperadas" at bounding box center [177, 273] width 174 height 17
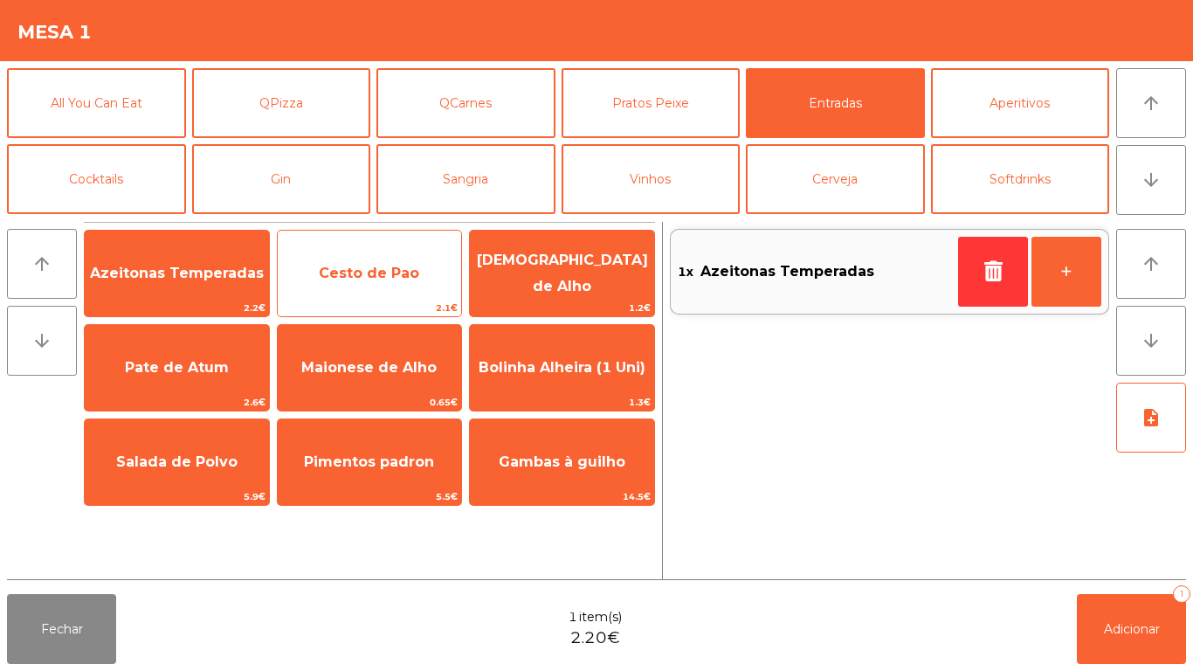
click at [368, 286] on span "Cesto de Pao" at bounding box center [370, 273] width 184 height 47
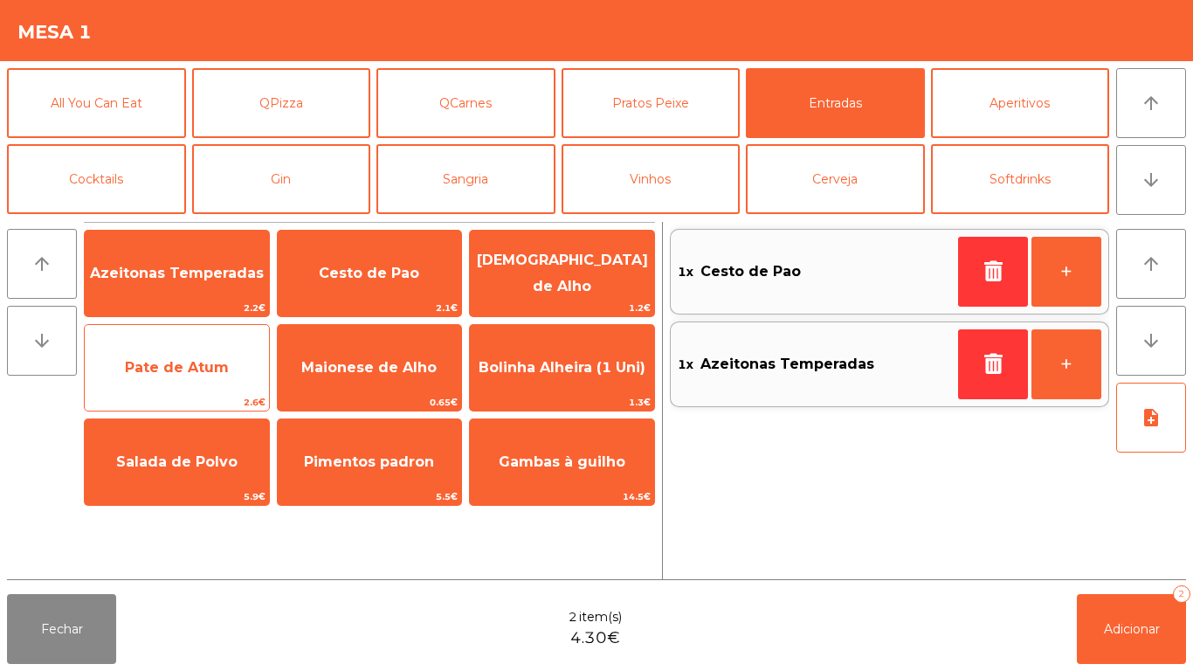
click at [196, 376] on span "Pate de Atum" at bounding box center [177, 367] width 184 height 47
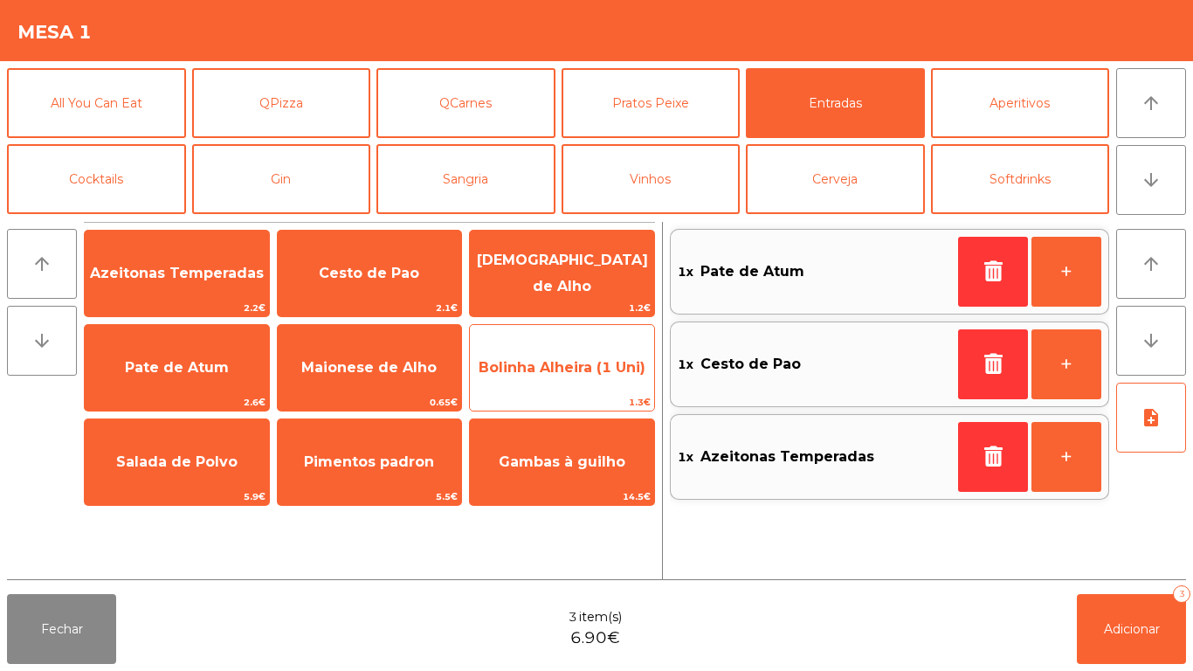
click at [542, 376] on span "Bolinha Alheira (1 Uni)" at bounding box center [562, 367] width 184 height 47
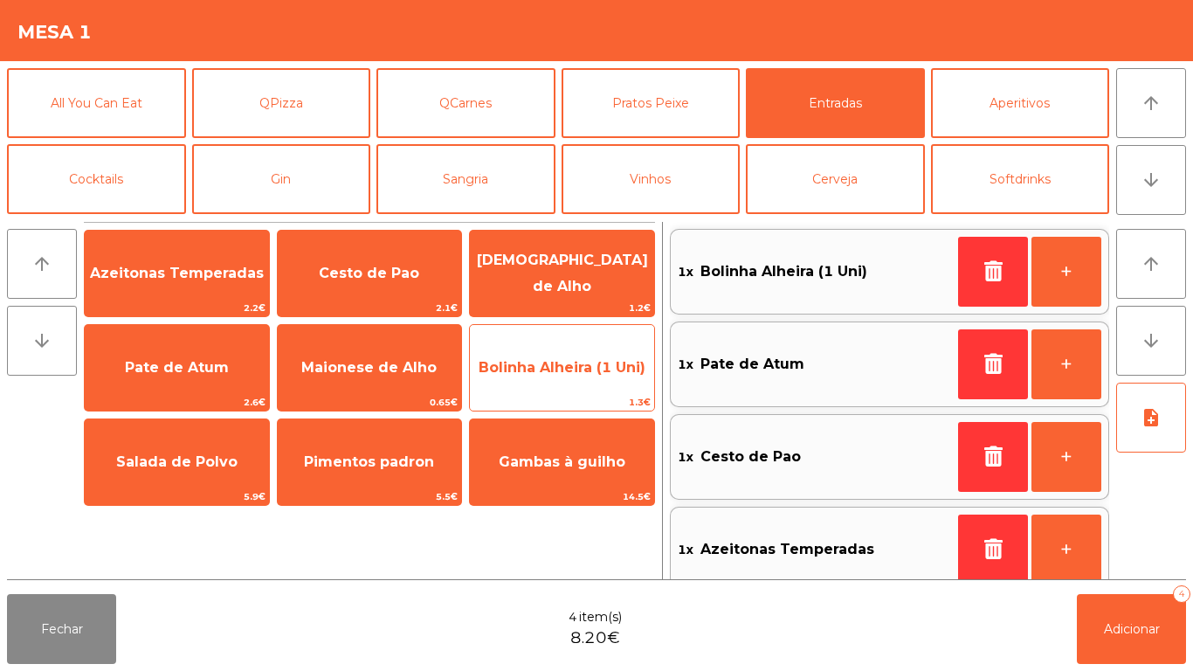
click at [564, 374] on span "Bolinha Alheira (1 Uni)" at bounding box center [562, 367] width 167 height 17
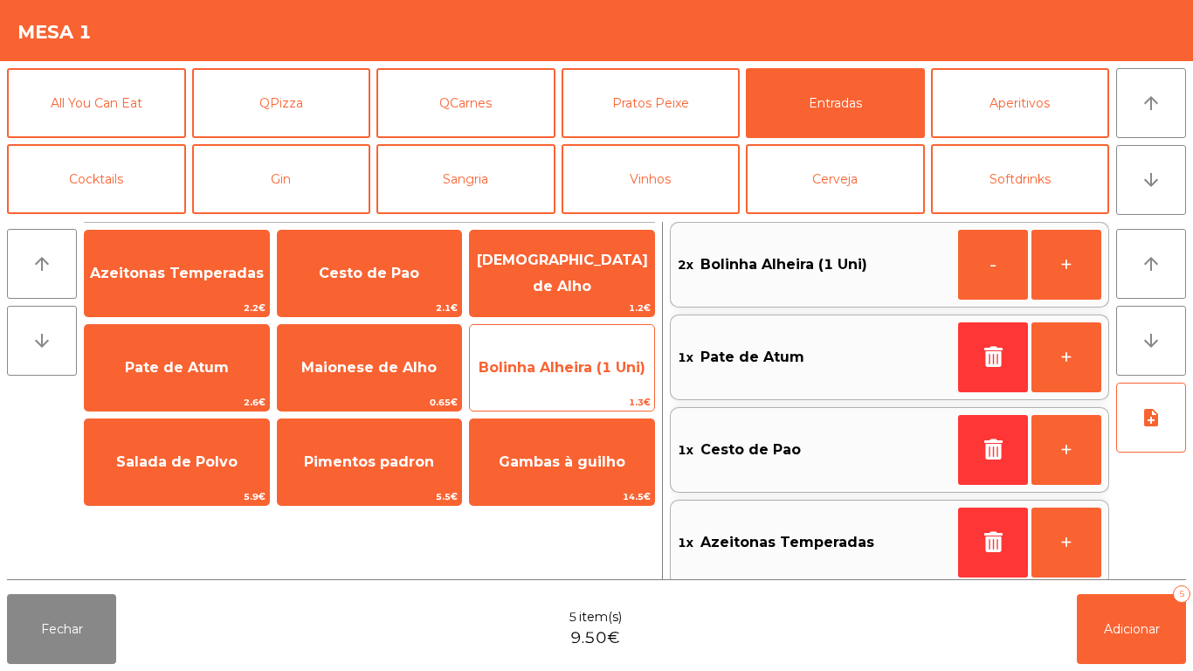
click at [568, 368] on span "Bolinha Alheira (1 Uni)" at bounding box center [562, 367] width 167 height 17
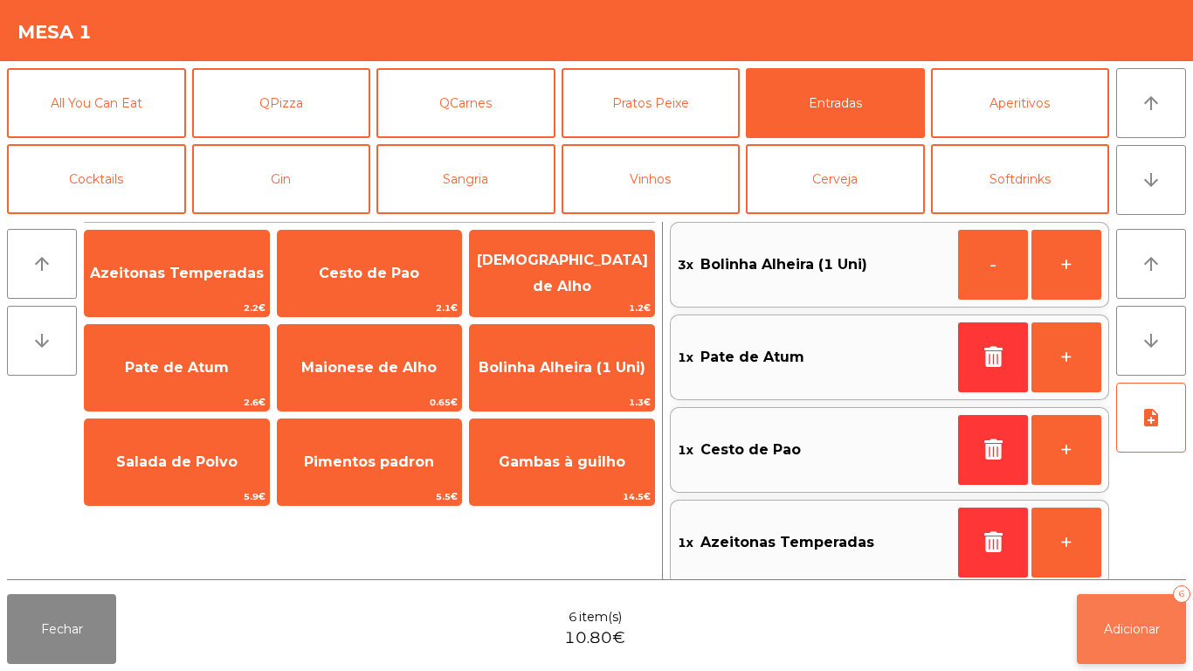
click at [1153, 633] on span "Adicionar" at bounding box center [1132, 629] width 56 height 16
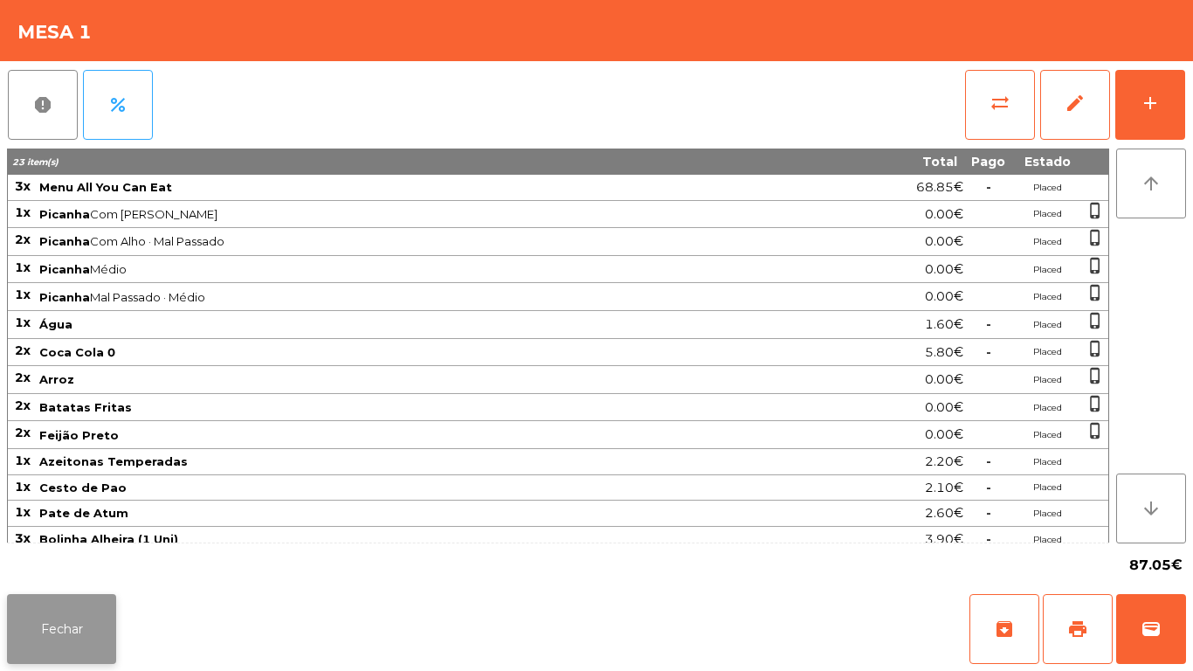
click at [59, 614] on button "Fechar" at bounding box center [61, 629] width 109 height 70
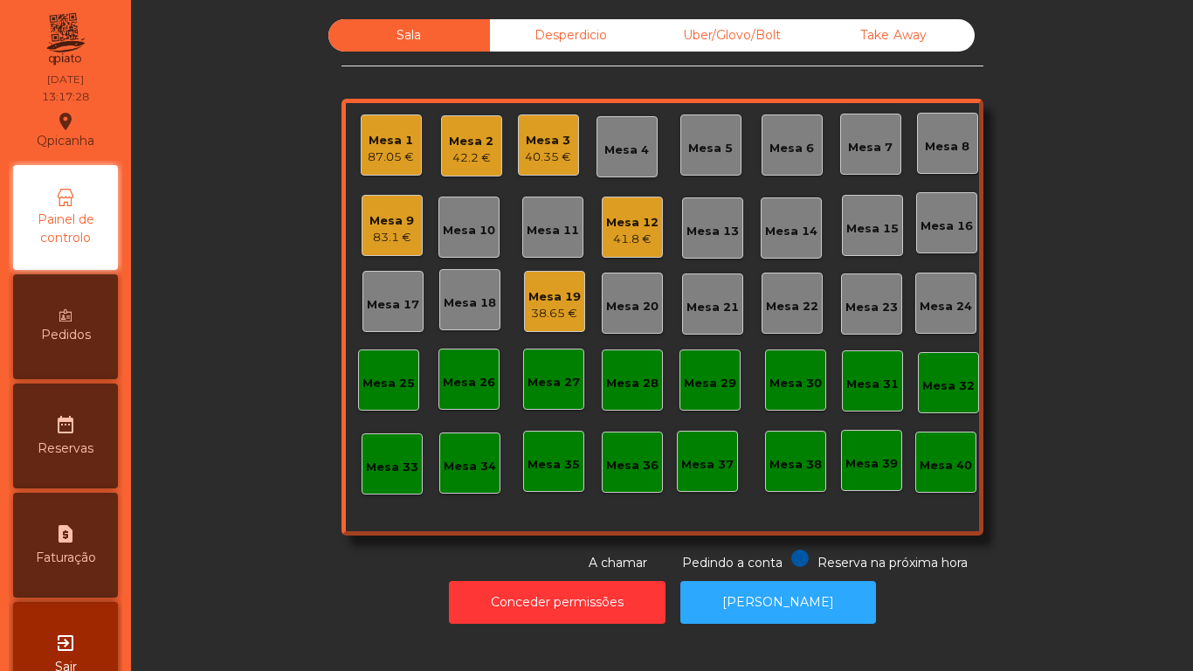
click at [543, 152] on div "40.35 €" at bounding box center [548, 157] width 46 height 17
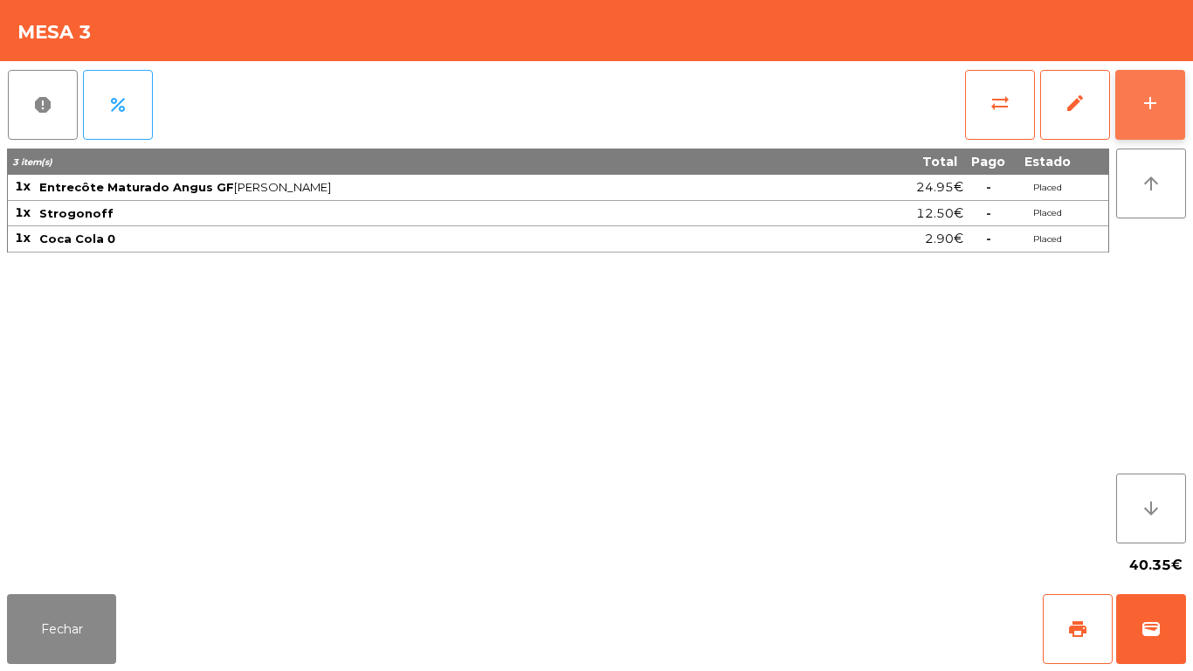
click at [1139, 104] on button "add" at bounding box center [1151, 105] width 70 height 70
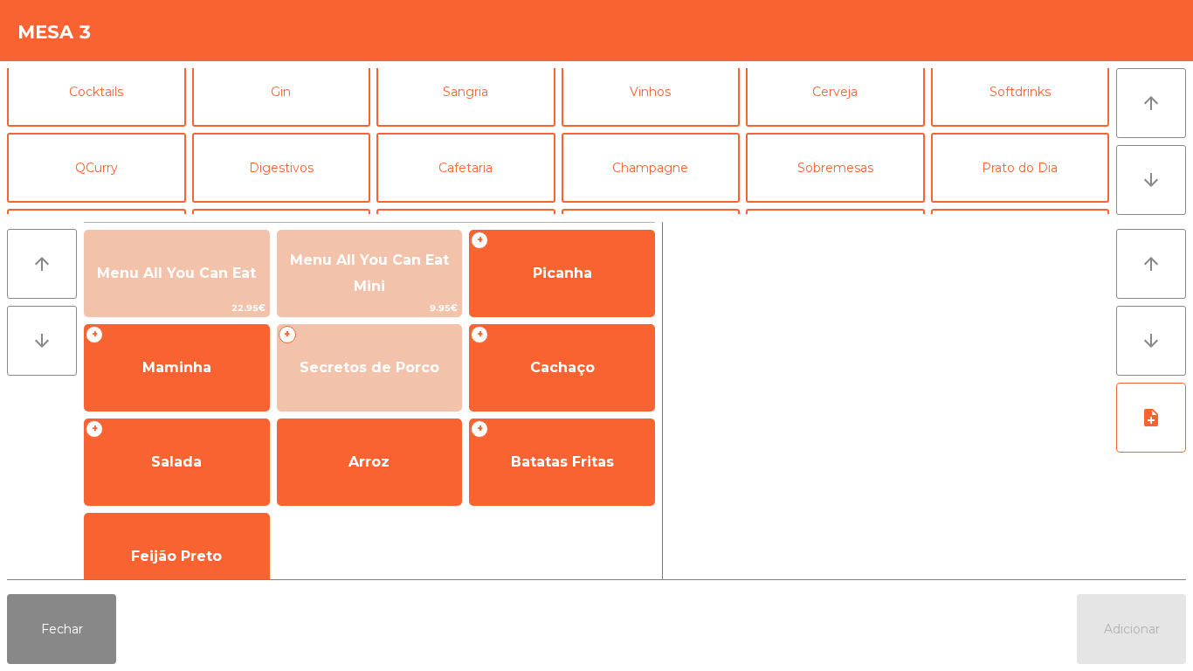
scroll to position [86, 0]
click at [470, 176] on button "Cafetaria" at bounding box center [466, 169] width 179 height 70
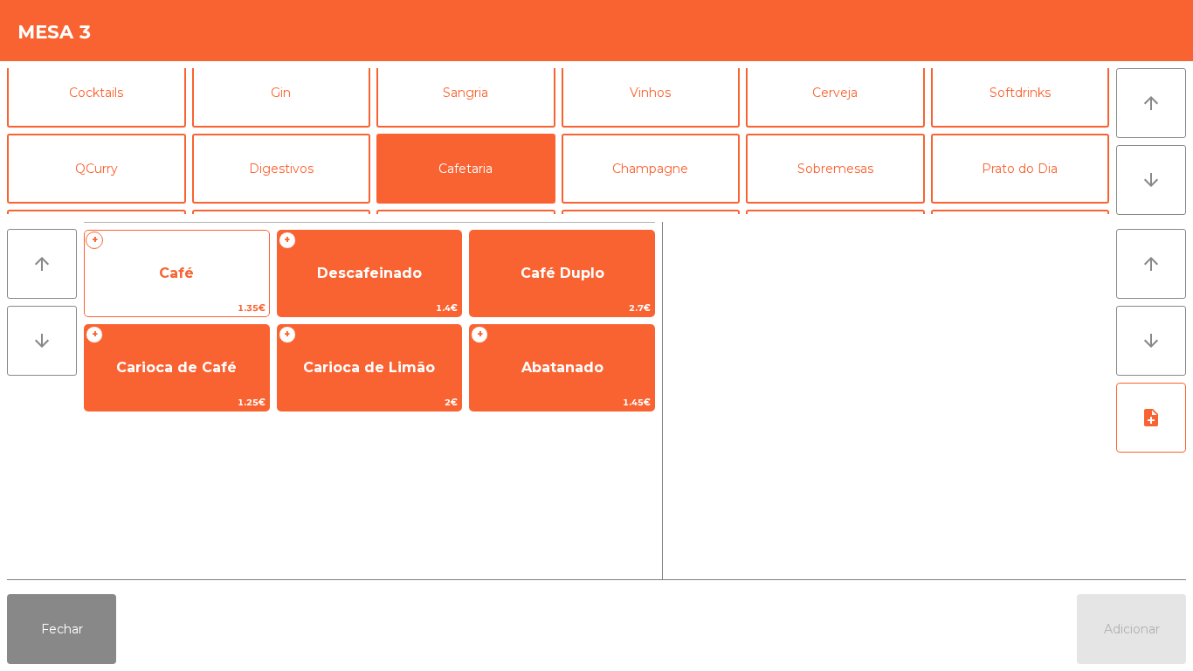
click at [190, 282] on span "Café" at bounding box center [177, 273] width 184 height 47
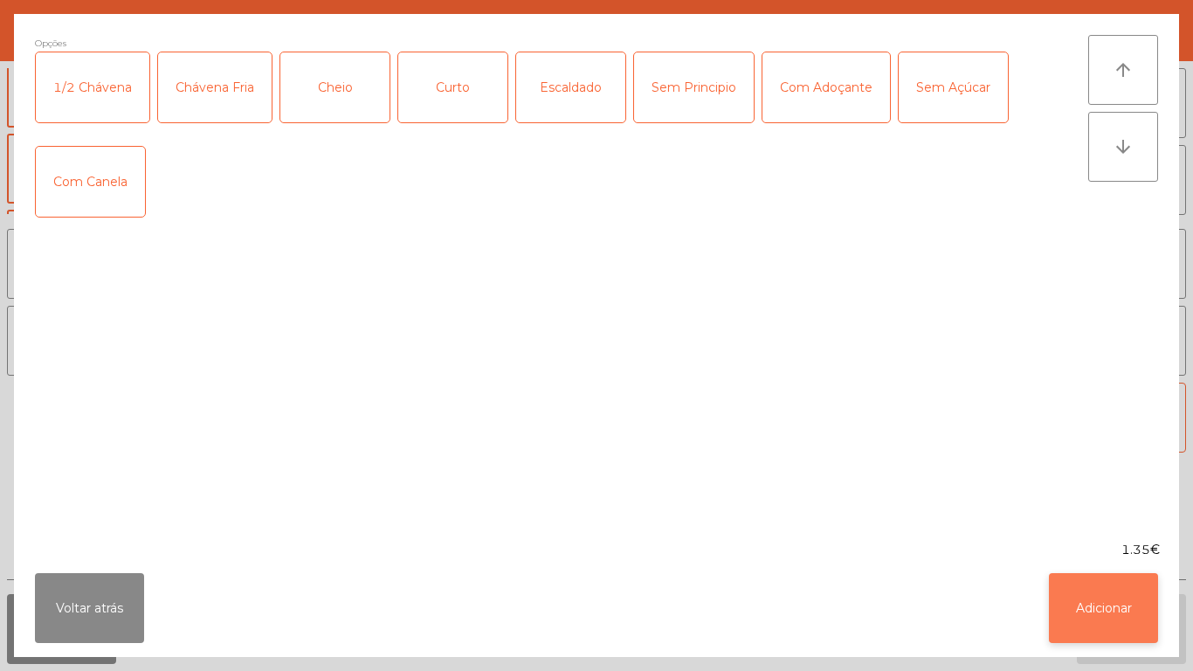
click at [1075, 598] on button "Adicionar" at bounding box center [1103, 608] width 109 height 70
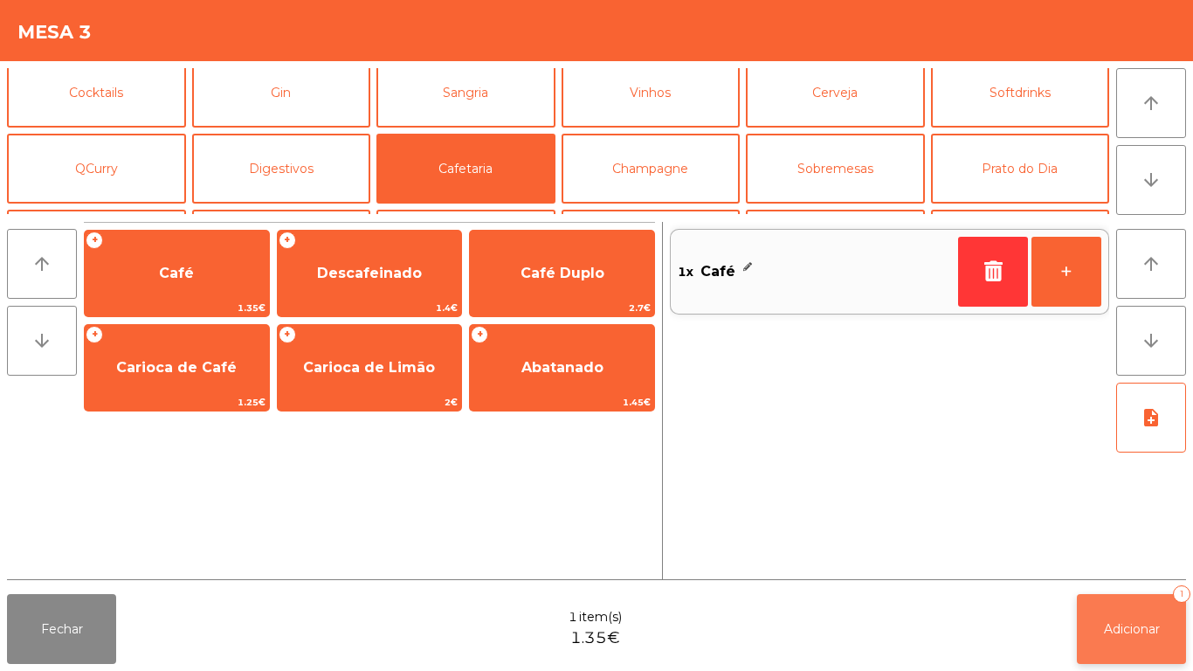
click at [1125, 625] on span "Adicionar" at bounding box center [1132, 629] width 56 height 16
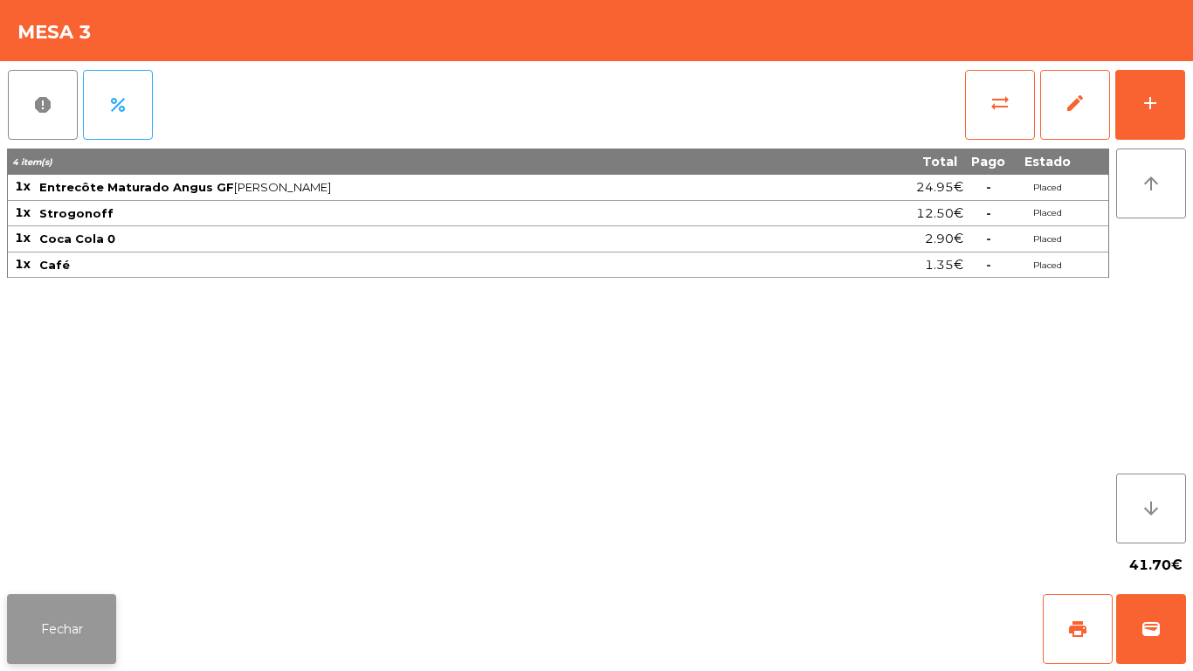
click at [86, 633] on button "Fechar" at bounding box center [61, 629] width 109 height 70
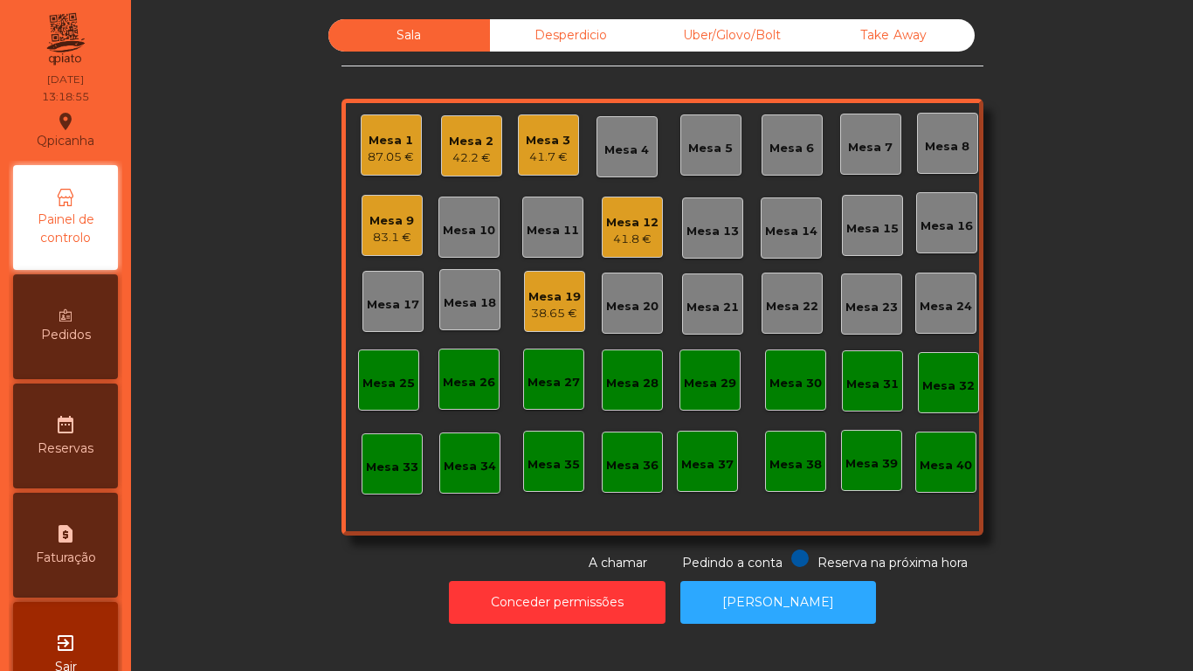
click at [545, 135] on div "Mesa 3" at bounding box center [548, 140] width 45 height 17
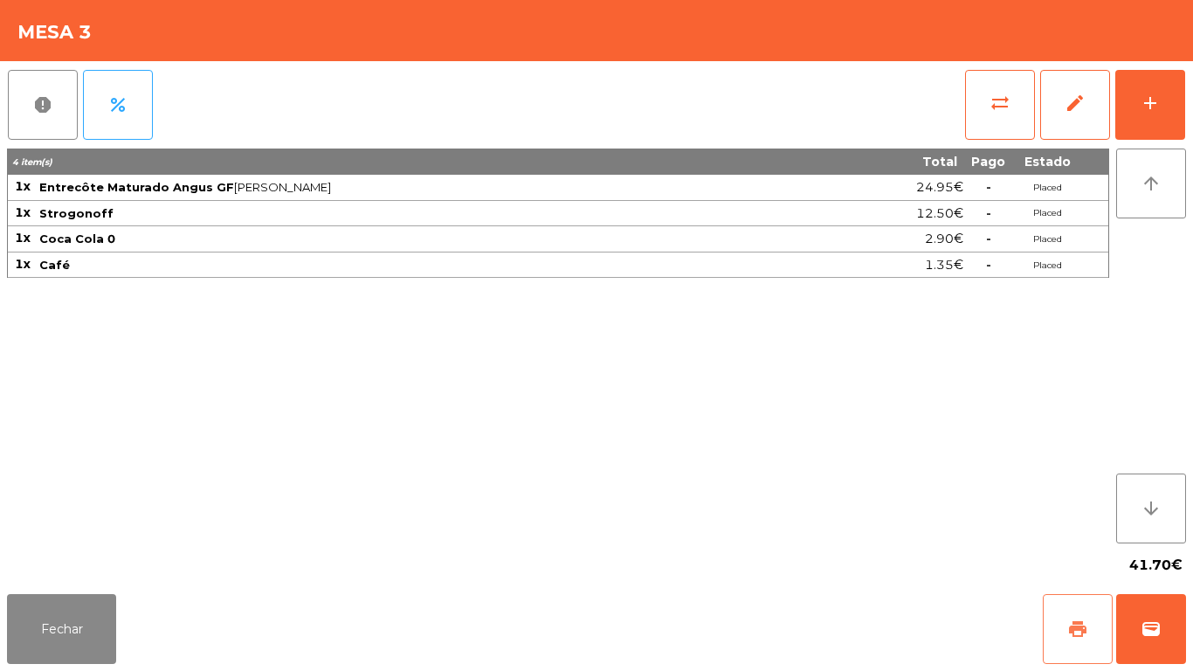
click at [1066, 627] on button "print" at bounding box center [1078, 629] width 70 height 70
click at [68, 638] on button "Fechar" at bounding box center [61, 629] width 109 height 70
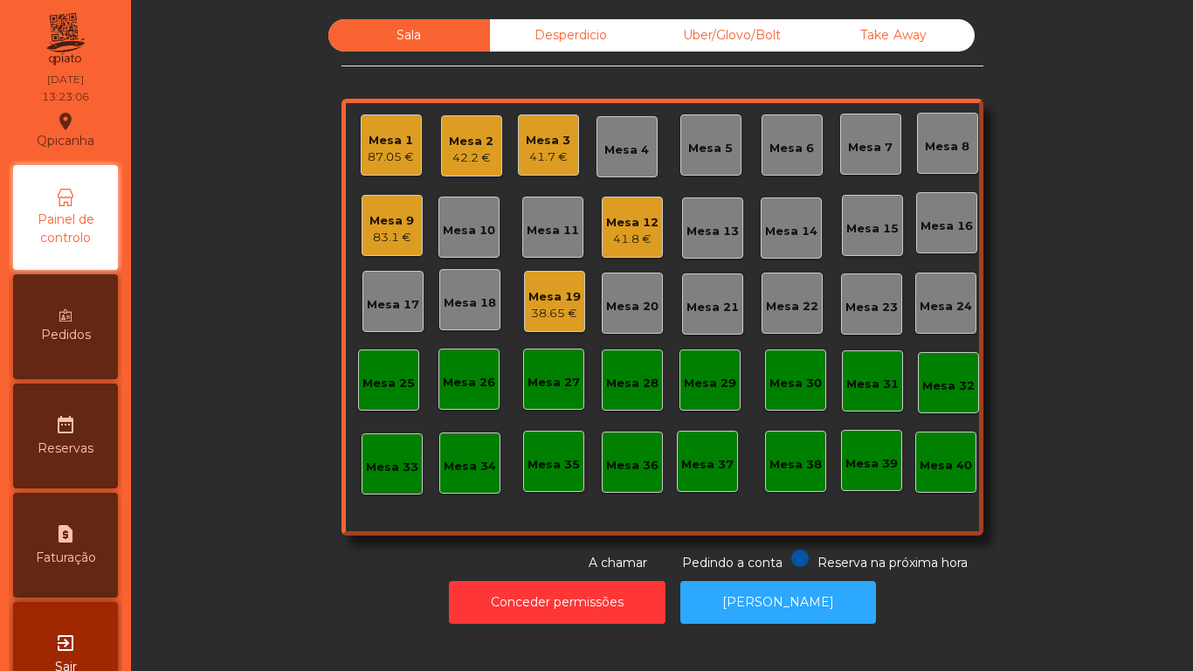
click at [549, 308] on div "38.65 €" at bounding box center [555, 313] width 52 height 17
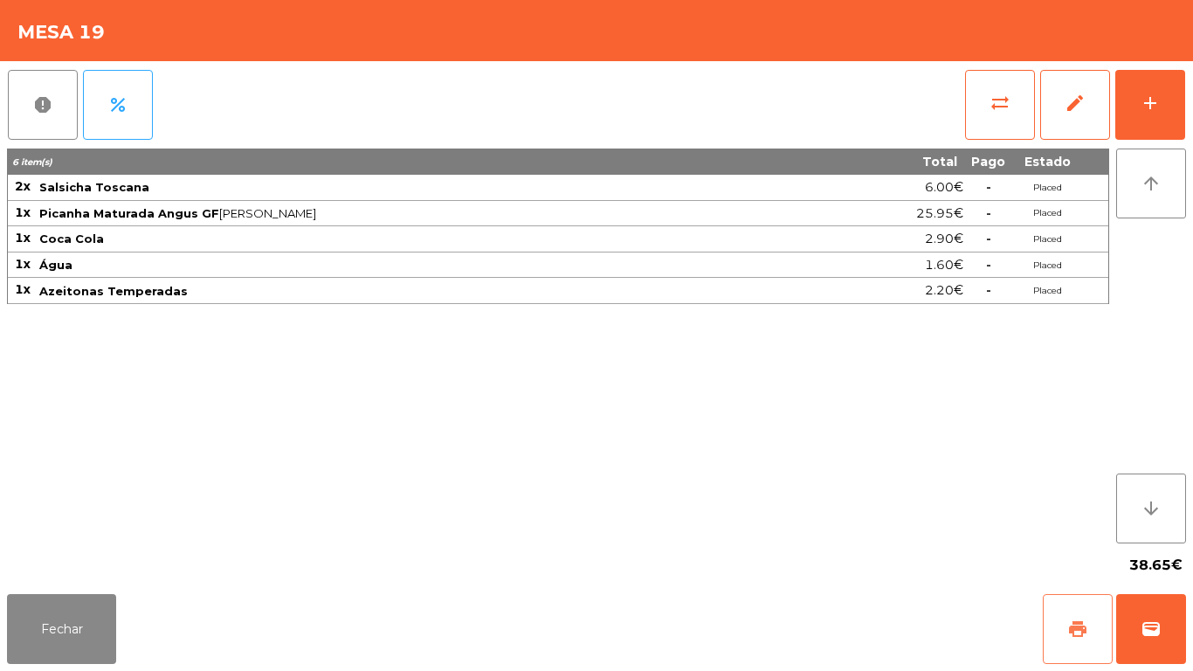
click at [1063, 628] on button "print" at bounding box center [1078, 629] width 70 height 70
click at [81, 617] on button "Fechar" at bounding box center [61, 629] width 109 height 70
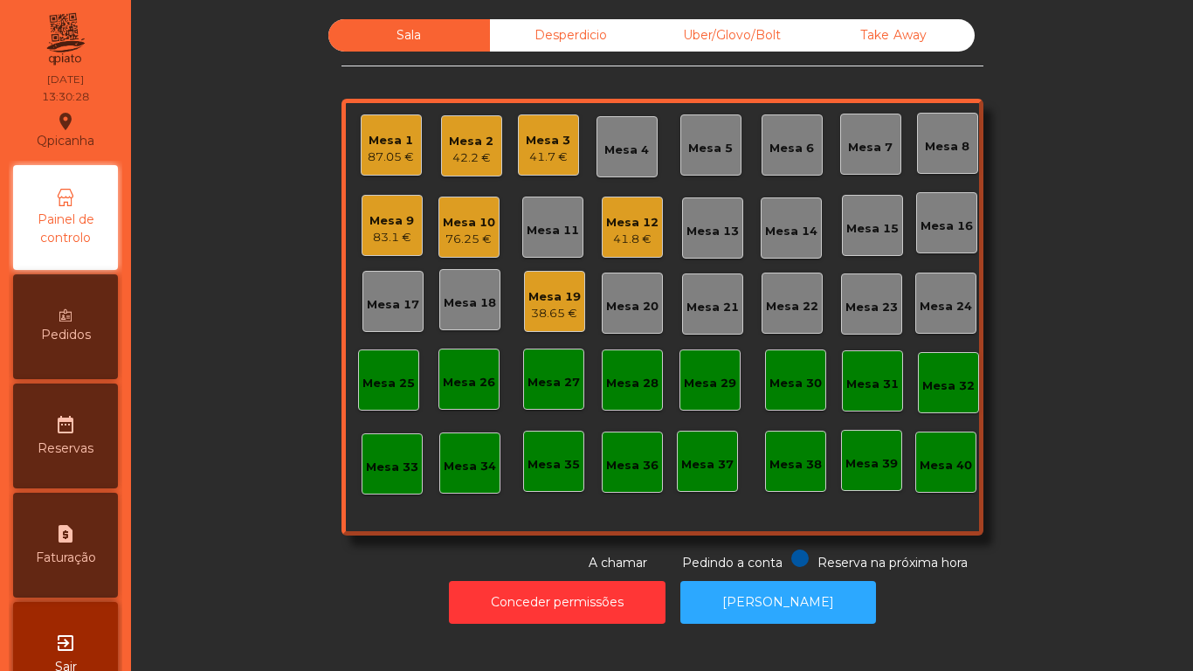
click at [549, 308] on div "38.65 €" at bounding box center [555, 313] width 52 height 17
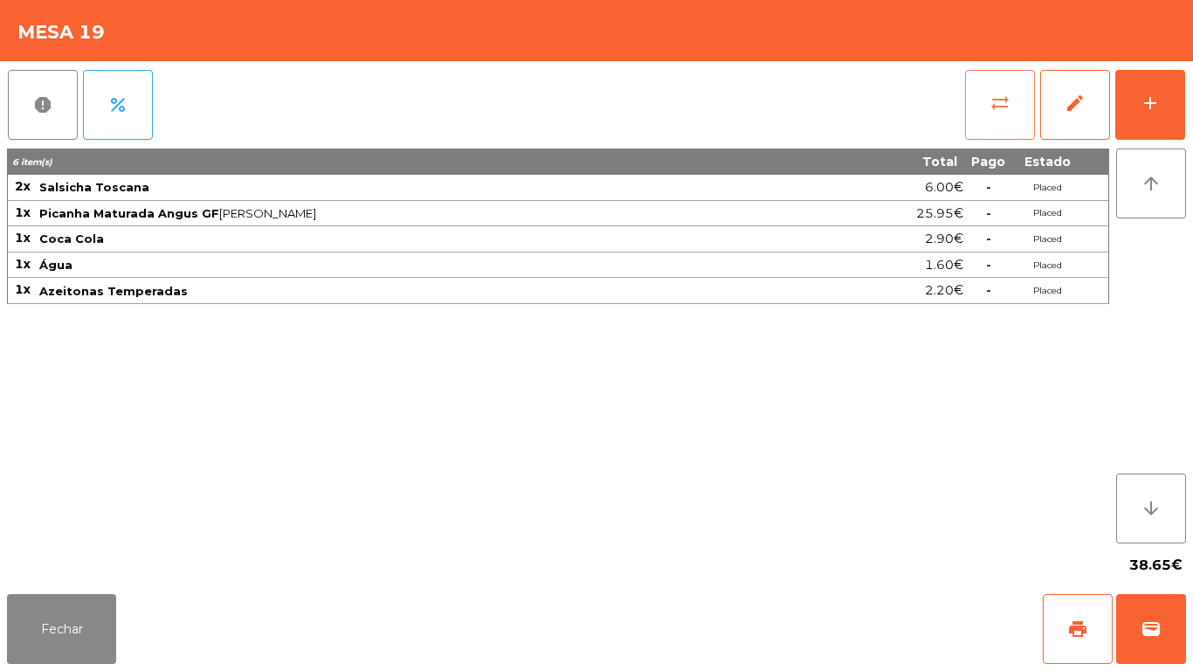
click at [974, 107] on button "sync_alt" at bounding box center [1000, 105] width 70 height 70
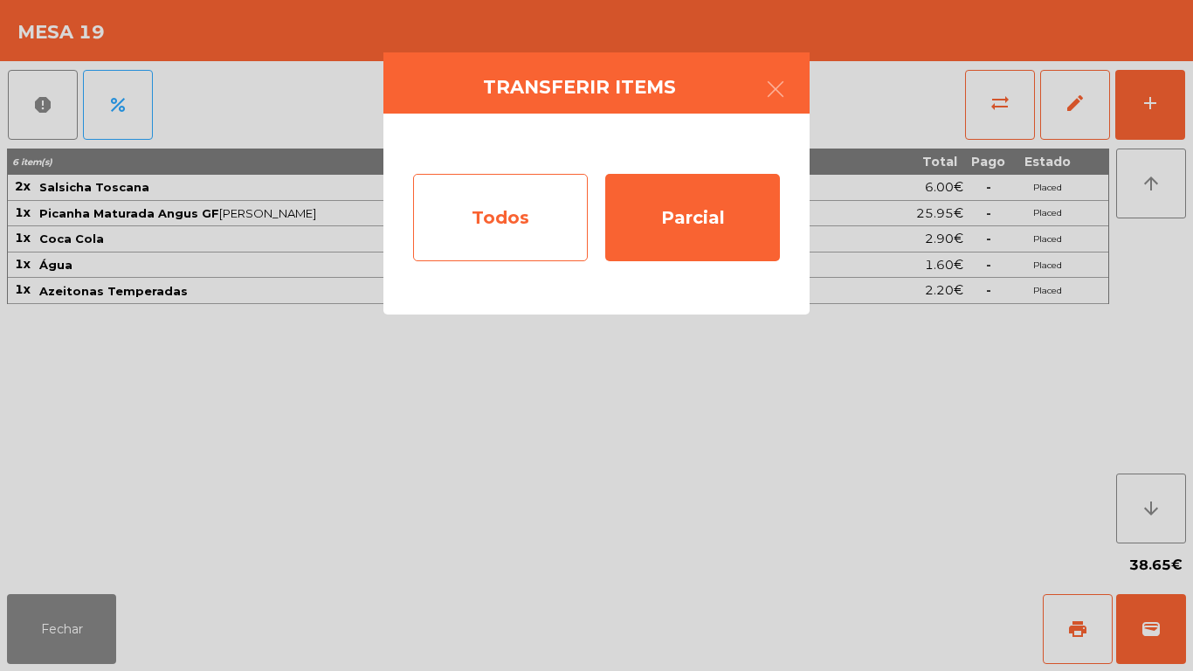
click at [506, 231] on div "Todos" at bounding box center [500, 217] width 175 height 87
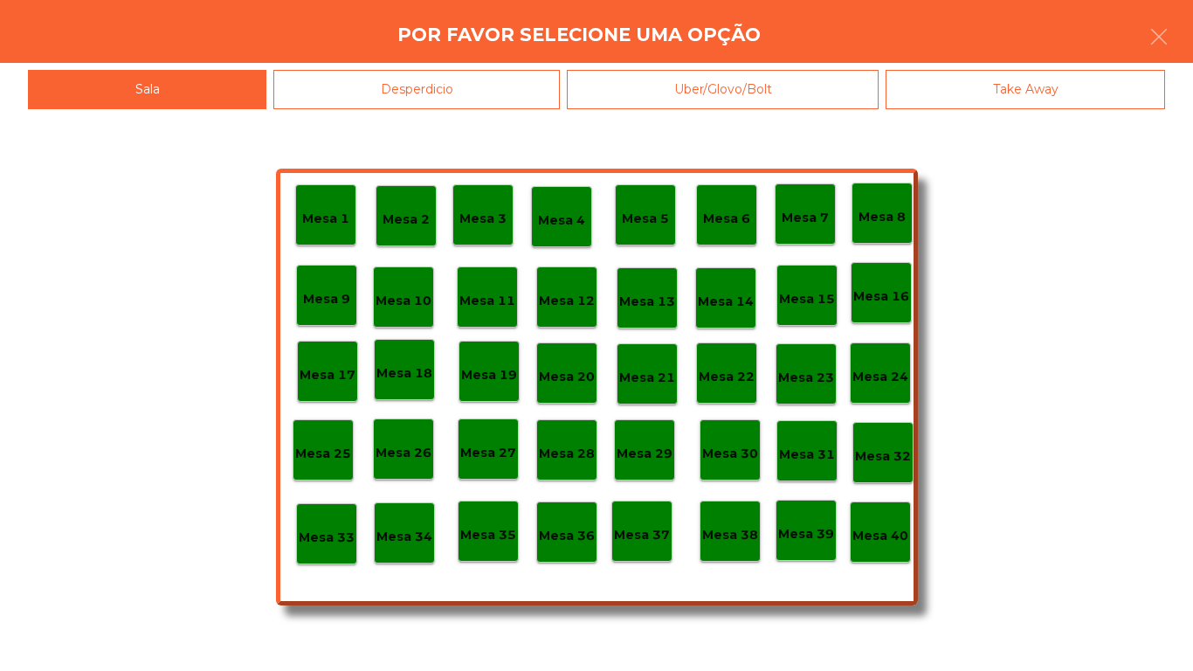
click at [878, 538] on p "Mesa 40" at bounding box center [881, 536] width 56 height 20
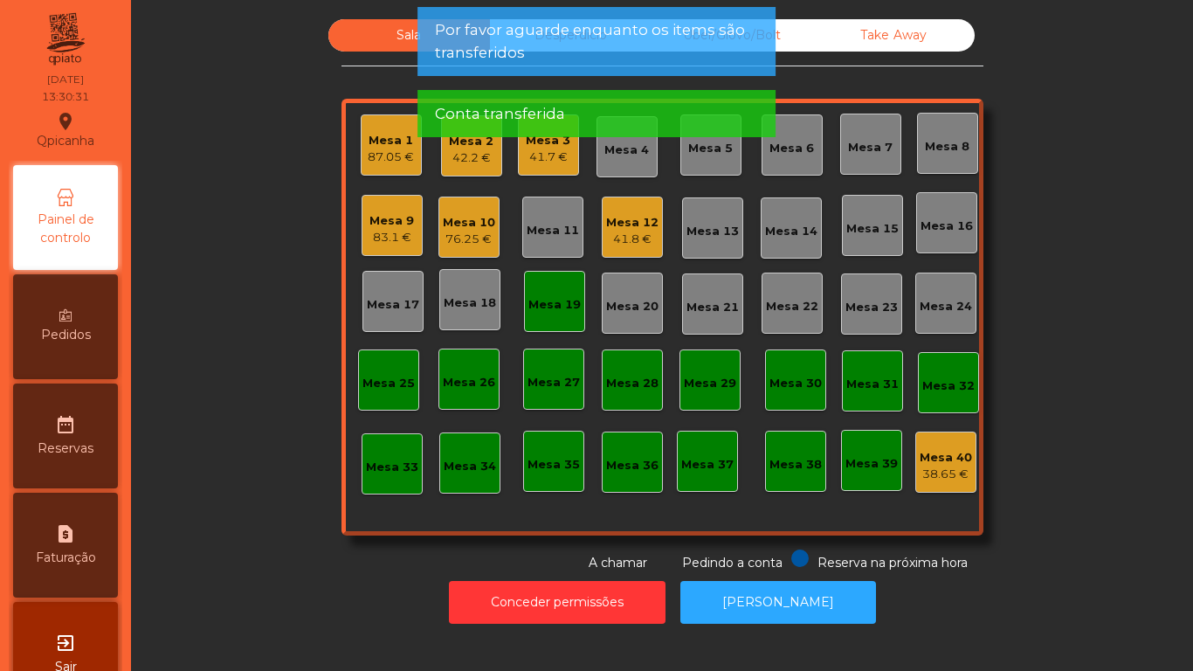
click at [542, 153] on div "41.7 €" at bounding box center [548, 157] width 45 height 17
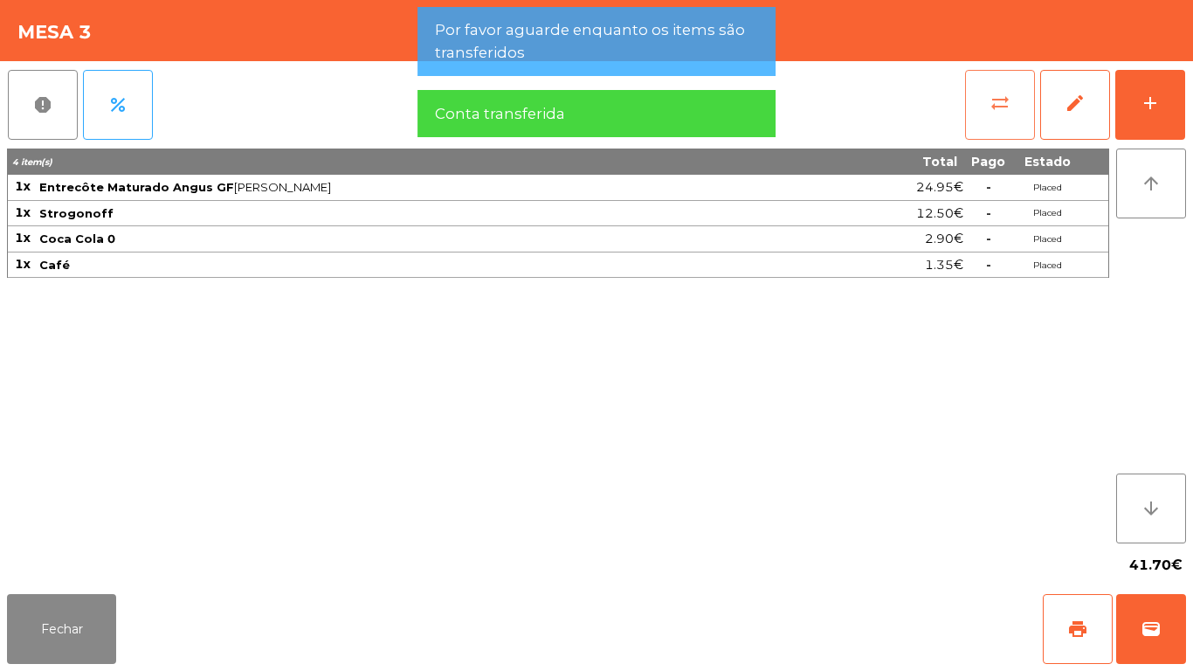
click at [992, 102] on span "sync_alt" at bounding box center [1000, 103] width 21 height 21
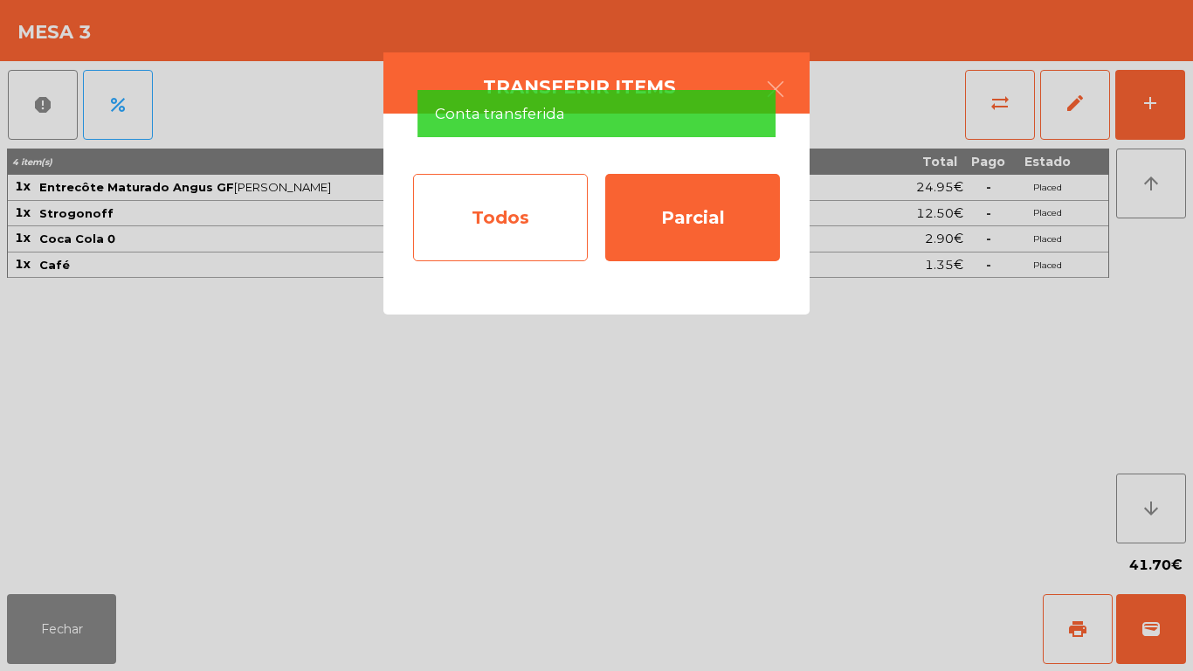
click at [526, 227] on div "Todos" at bounding box center [500, 217] width 175 height 87
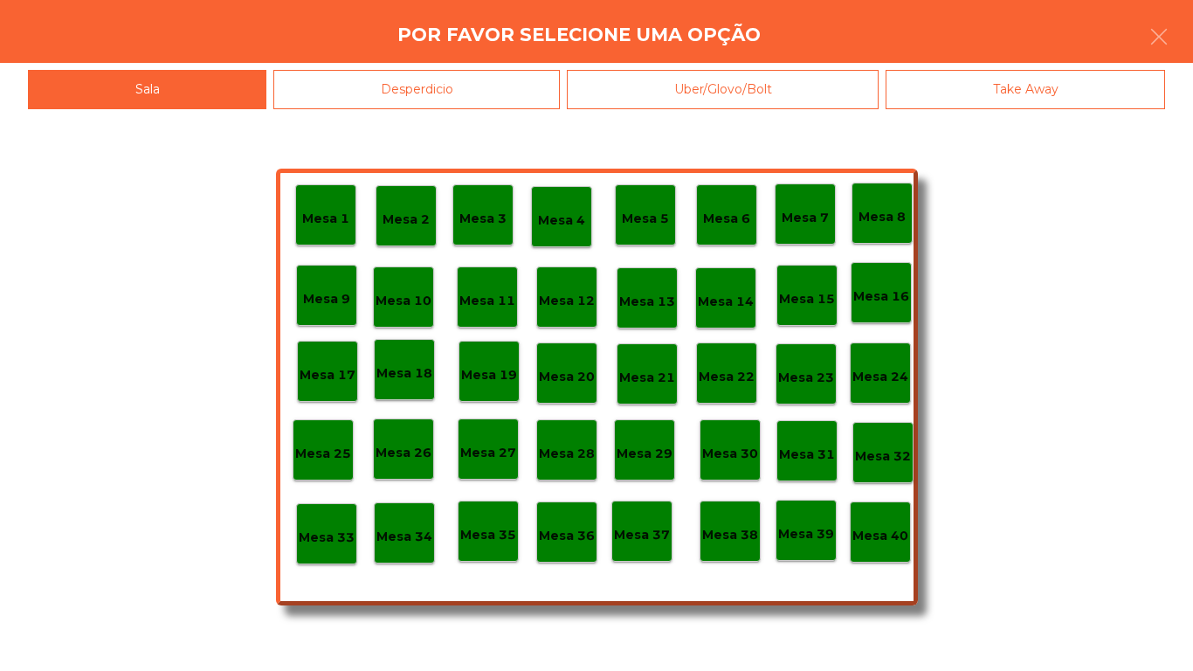
click at [865, 530] on p "Mesa 40" at bounding box center [881, 536] width 56 height 20
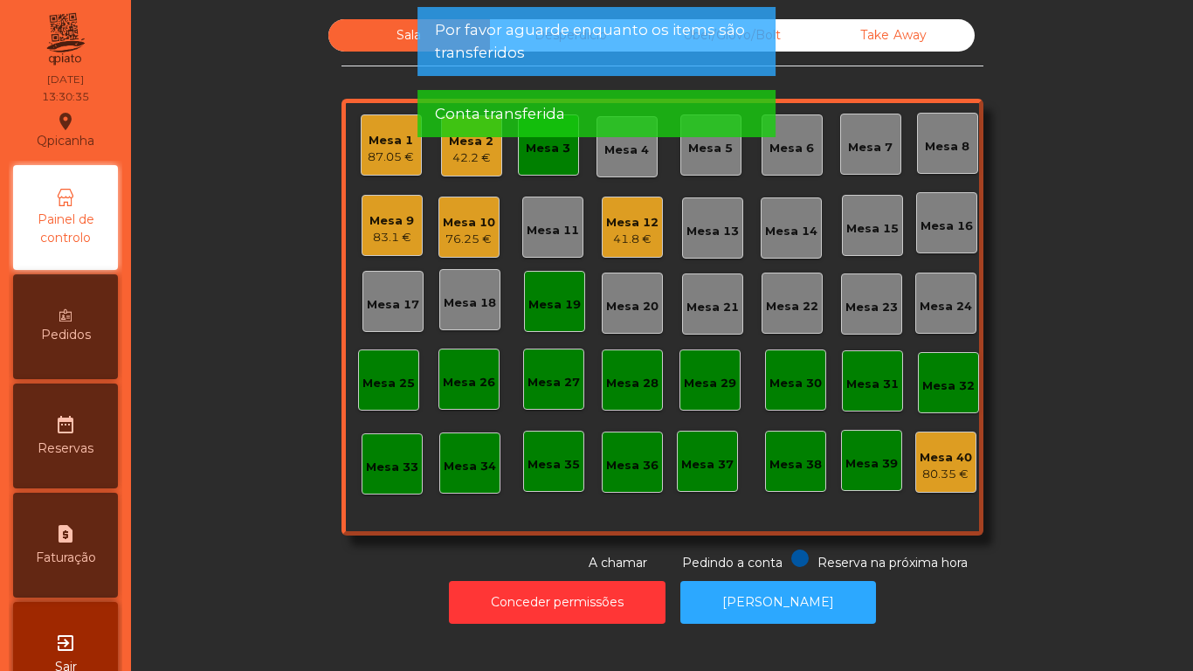
click at [460, 162] on div "42.2 €" at bounding box center [471, 157] width 45 height 17
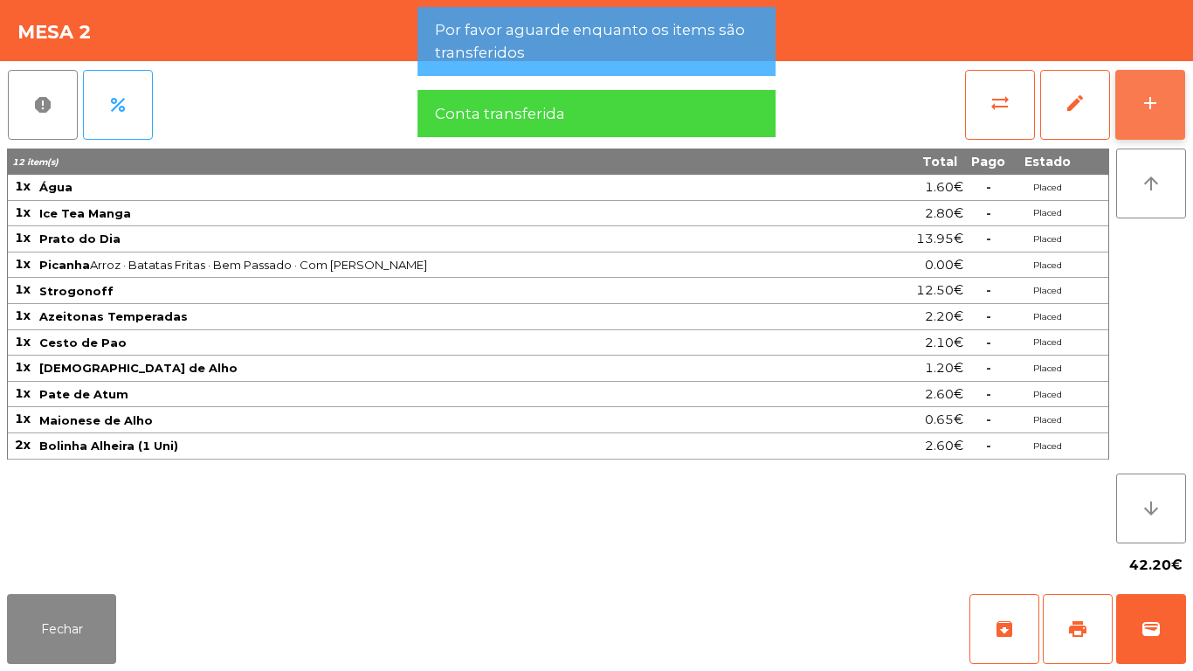
click at [1136, 99] on button "add" at bounding box center [1151, 105] width 70 height 70
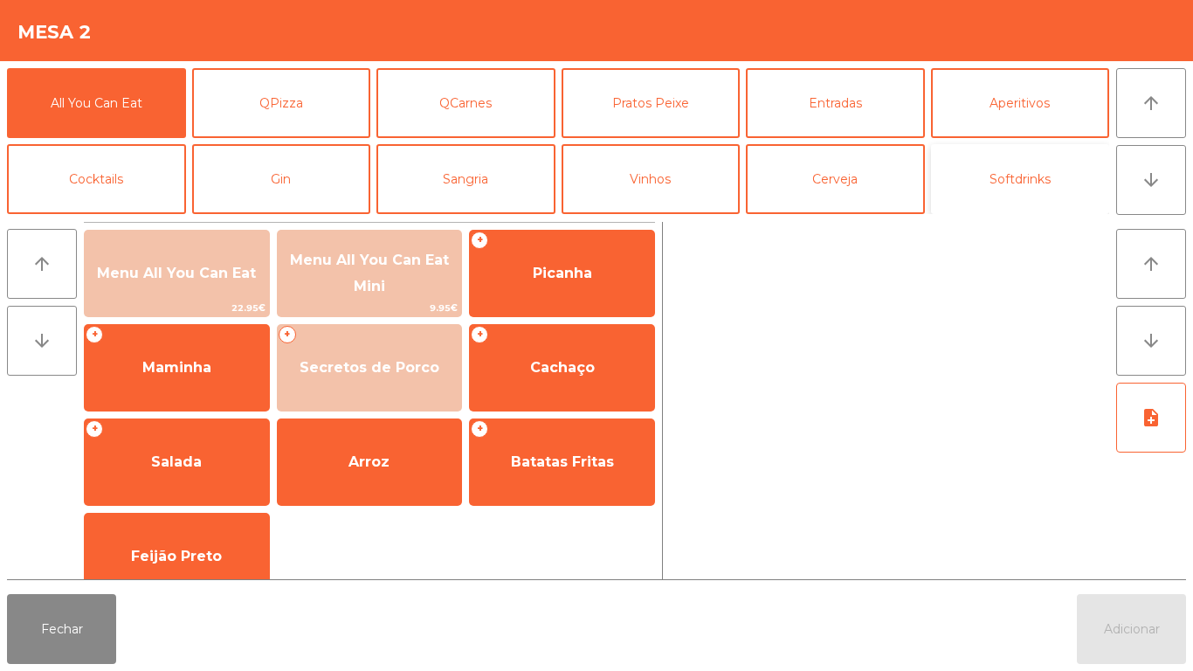
click at [995, 187] on button "Softdrinks" at bounding box center [1020, 179] width 179 height 70
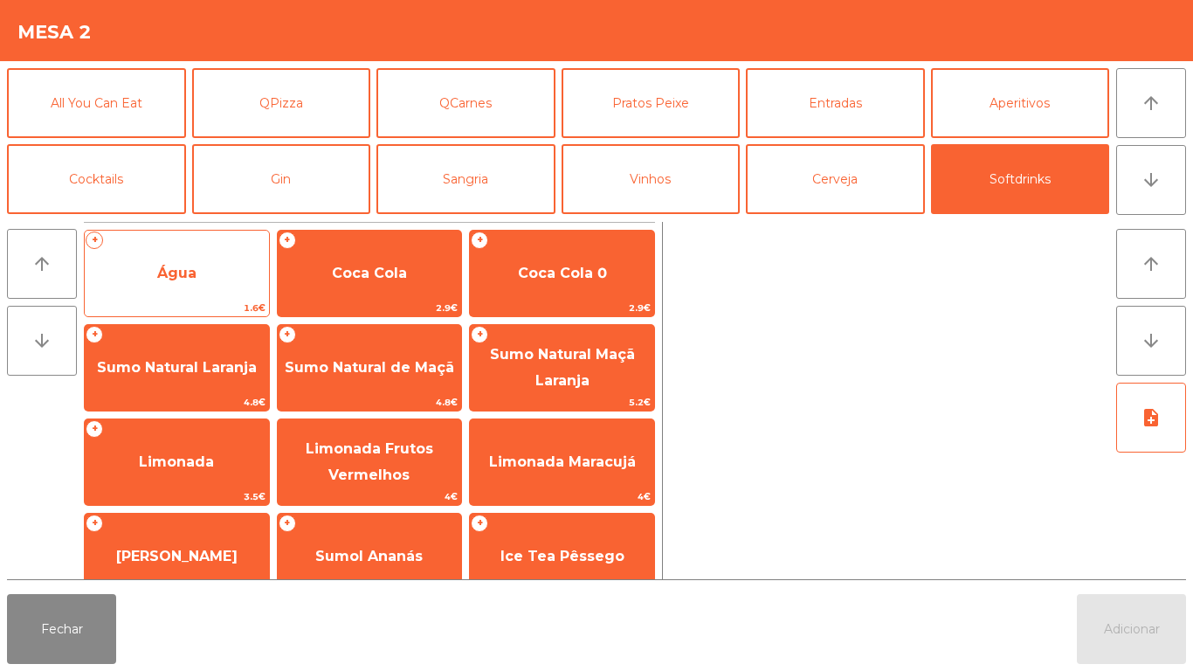
click at [196, 263] on span "Água" at bounding box center [177, 273] width 184 height 47
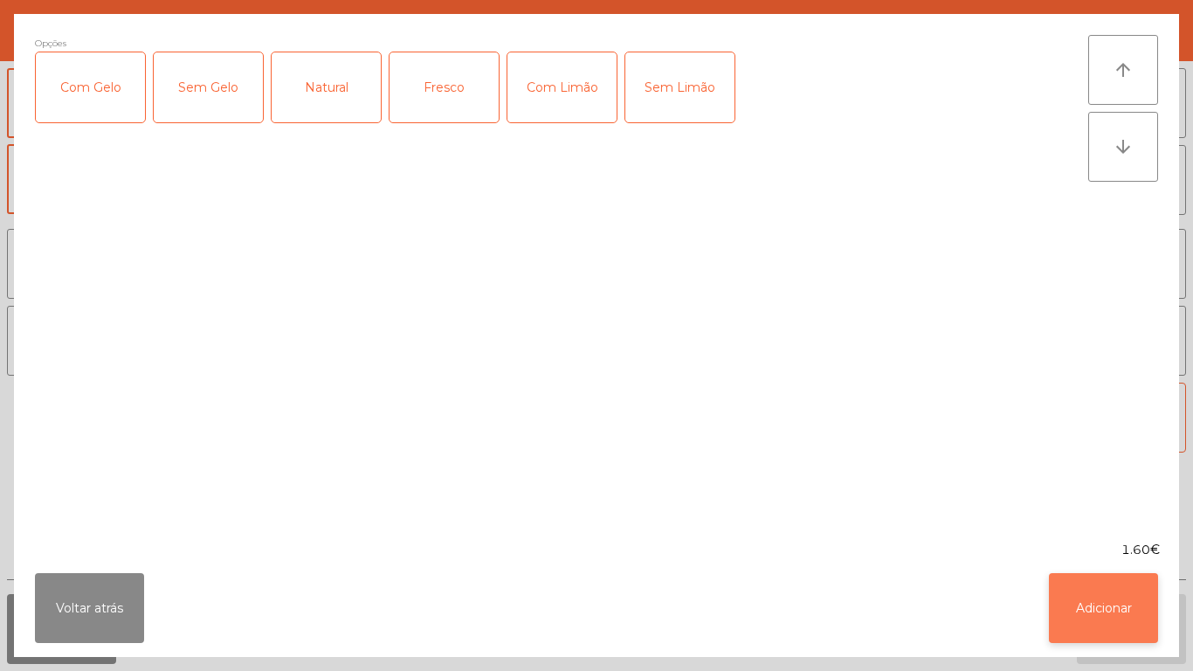
click at [1098, 617] on button "Adicionar" at bounding box center [1103, 608] width 109 height 70
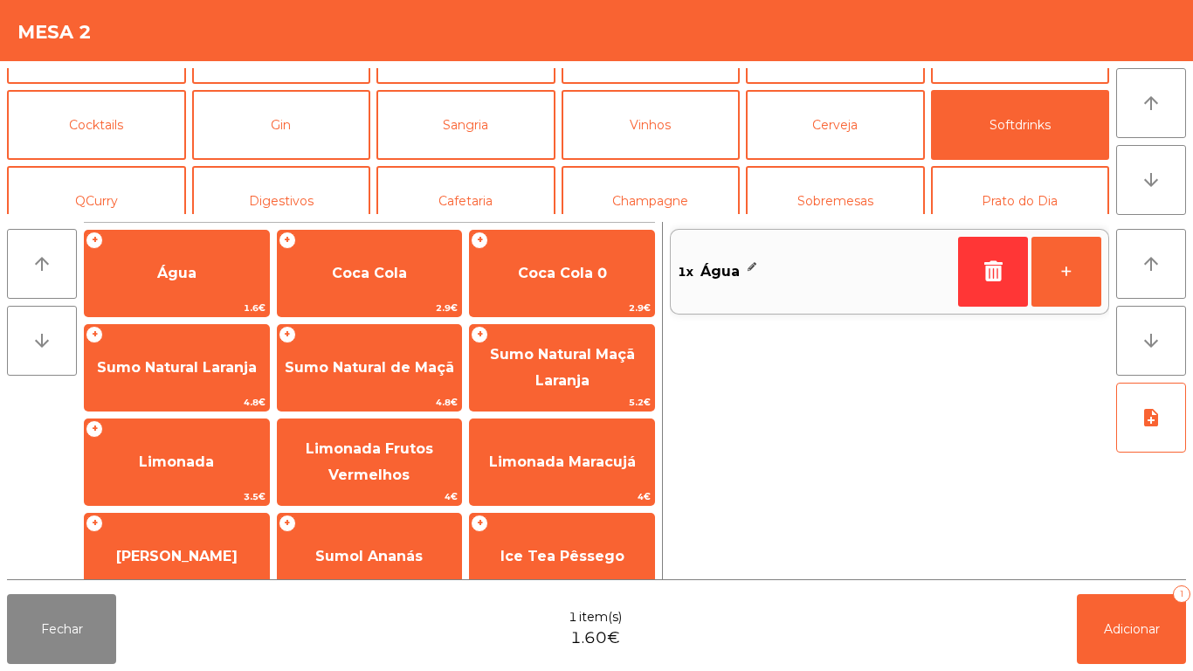
scroll to position [72, 0]
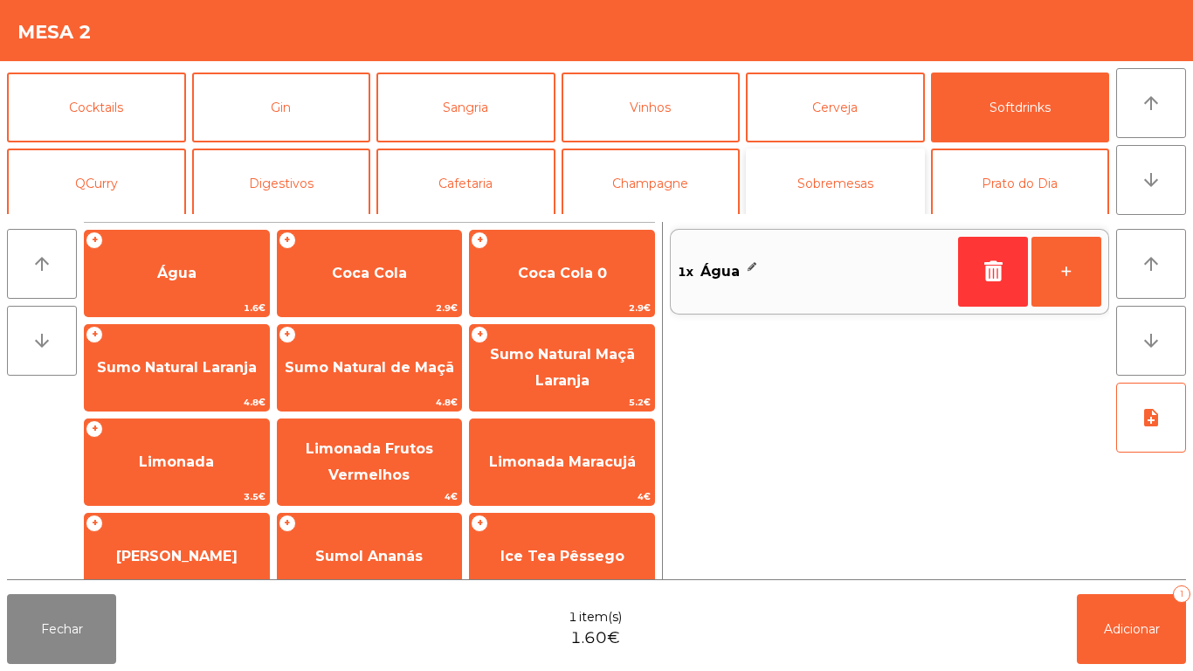
click at [833, 191] on button "Sobremesas" at bounding box center [835, 184] width 179 height 70
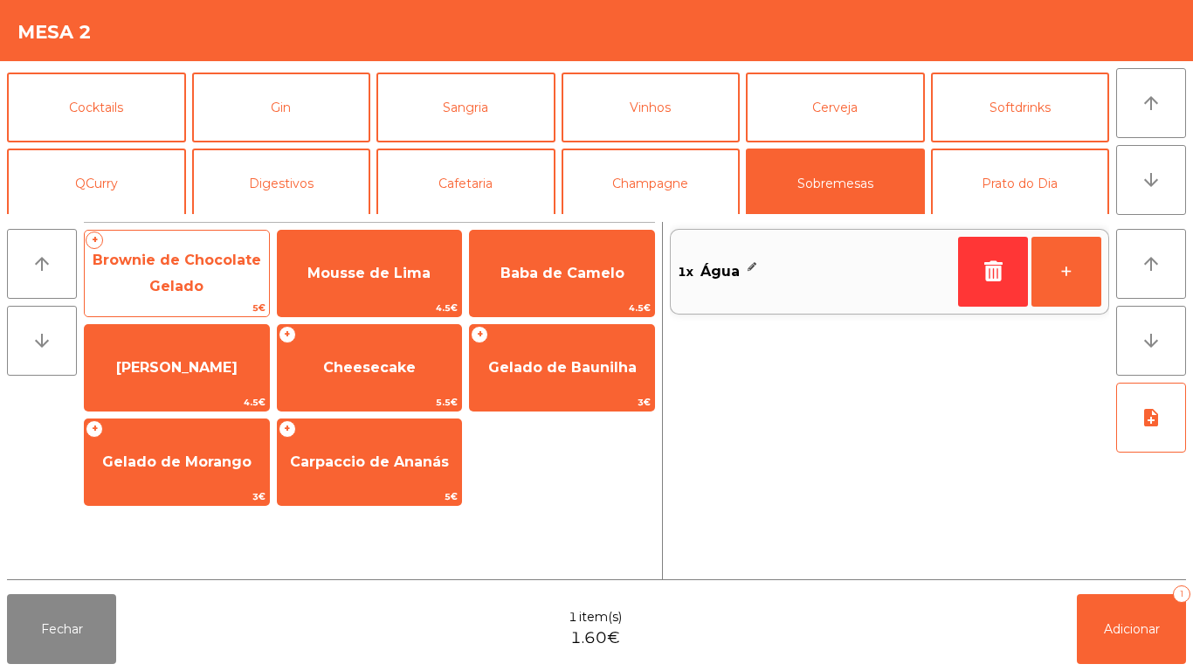
click at [195, 294] on span "Brownie de Chocolate Gelado" at bounding box center [177, 273] width 169 height 43
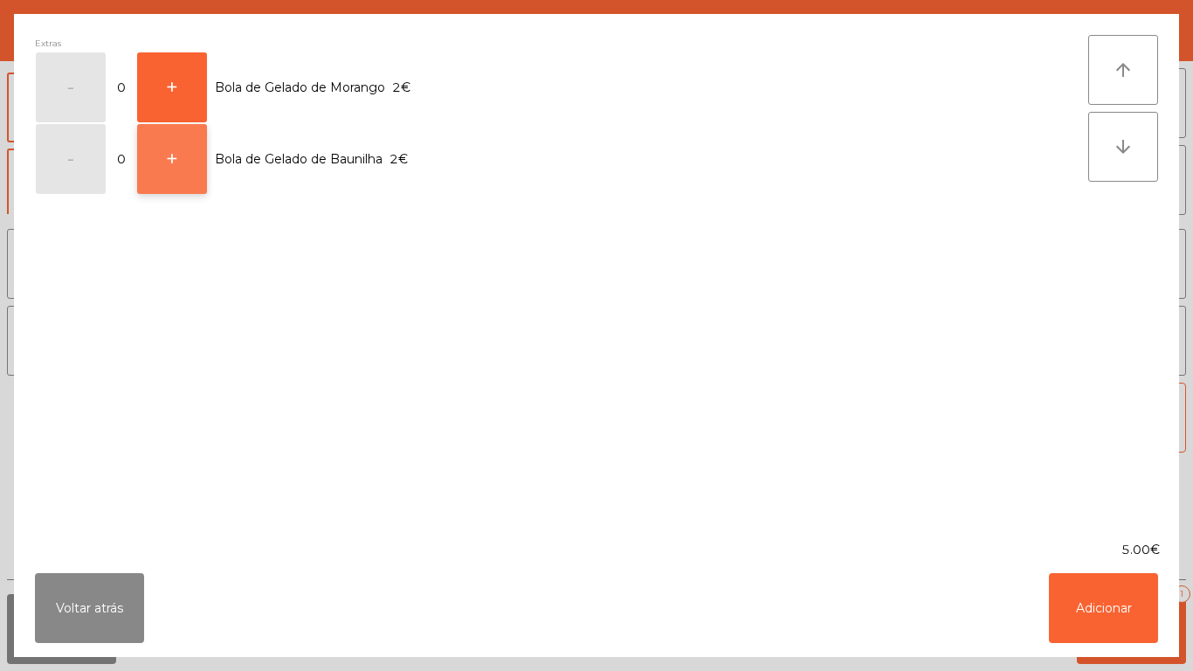
click at [175, 165] on button "+" at bounding box center [172, 159] width 70 height 70
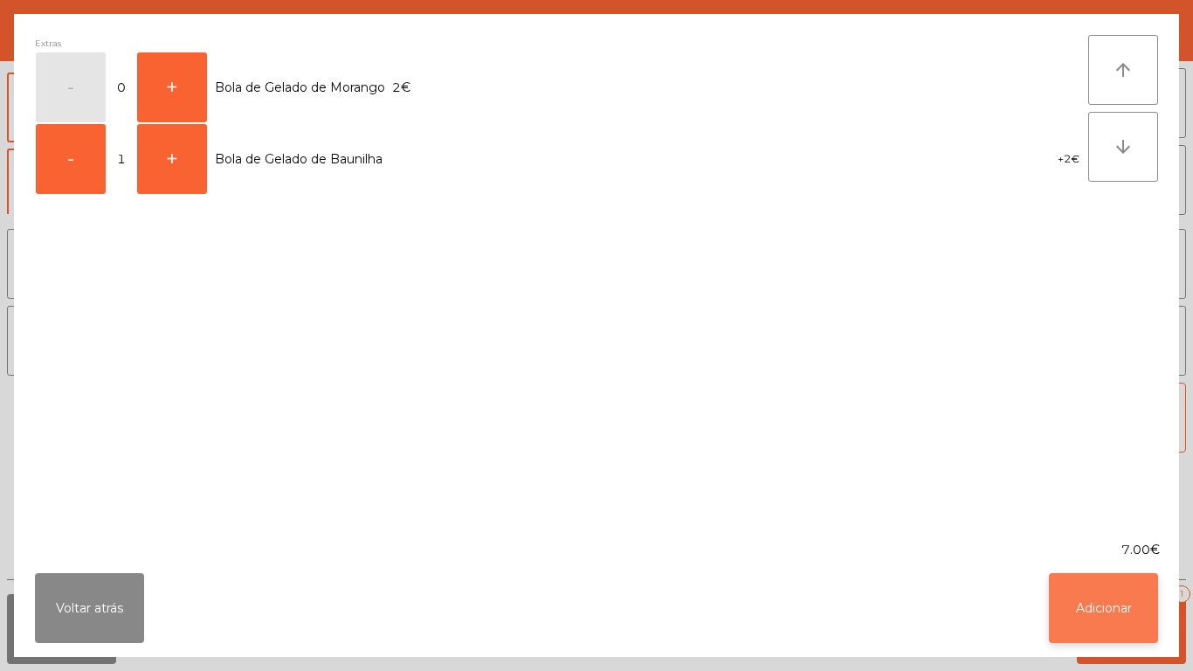
click at [1107, 595] on button "Adicionar" at bounding box center [1103, 608] width 109 height 70
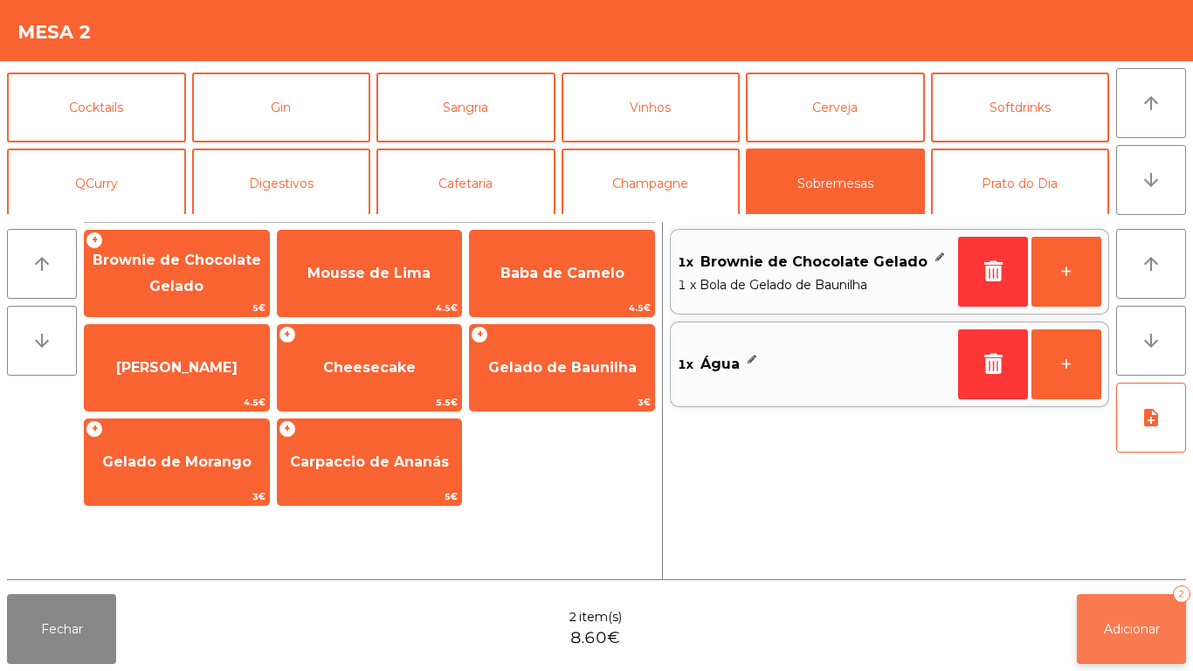
click at [1101, 620] on button "Adicionar 2" at bounding box center [1131, 629] width 109 height 70
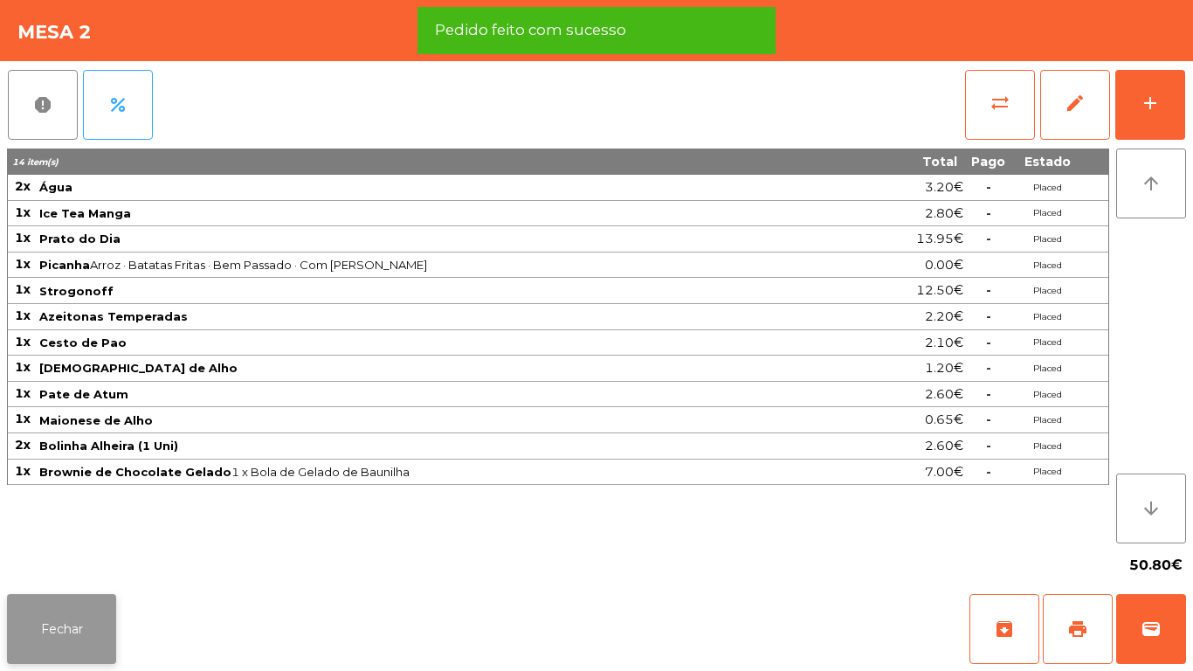
click at [67, 629] on button "Fechar" at bounding box center [61, 629] width 109 height 70
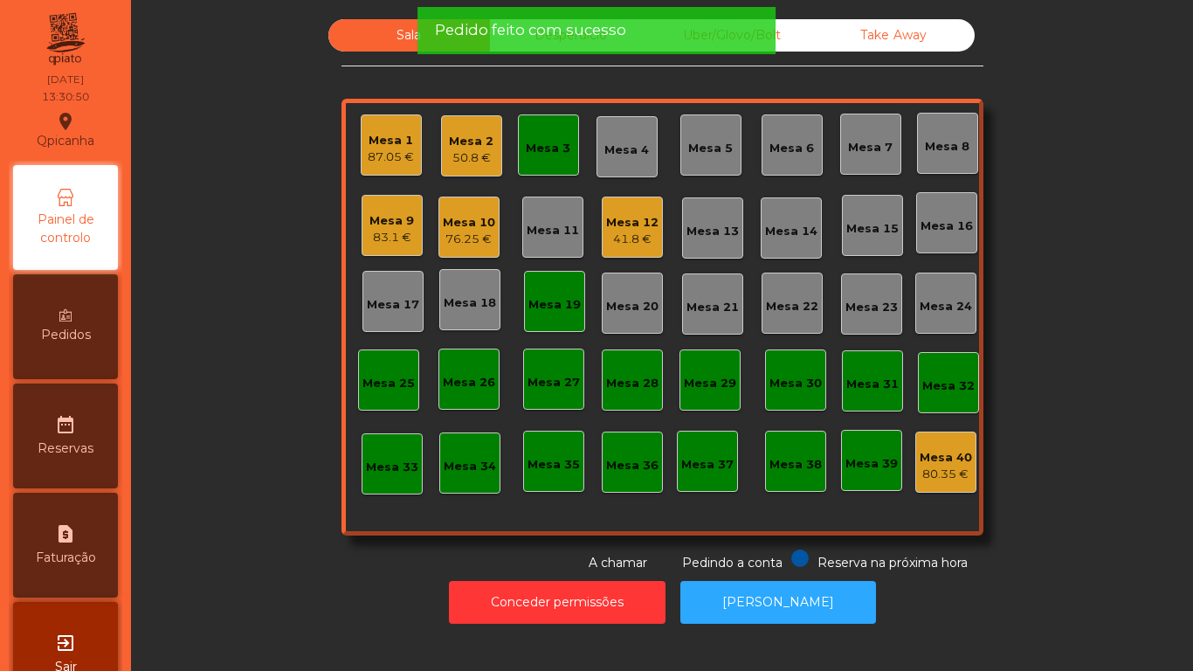
click at [394, 157] on div "87.05 €" at bounding box center [391, 157] width 46 height 17
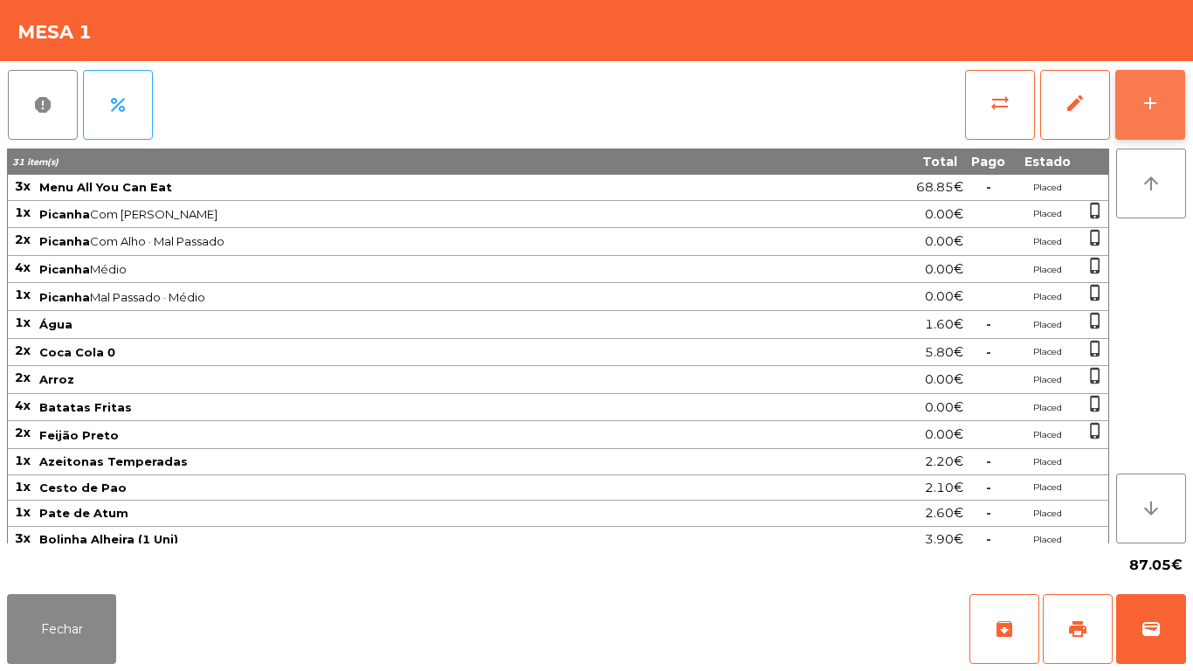
click at [1131, 104] on button "add" at bounding box center [1151, 105] width 70 height 70
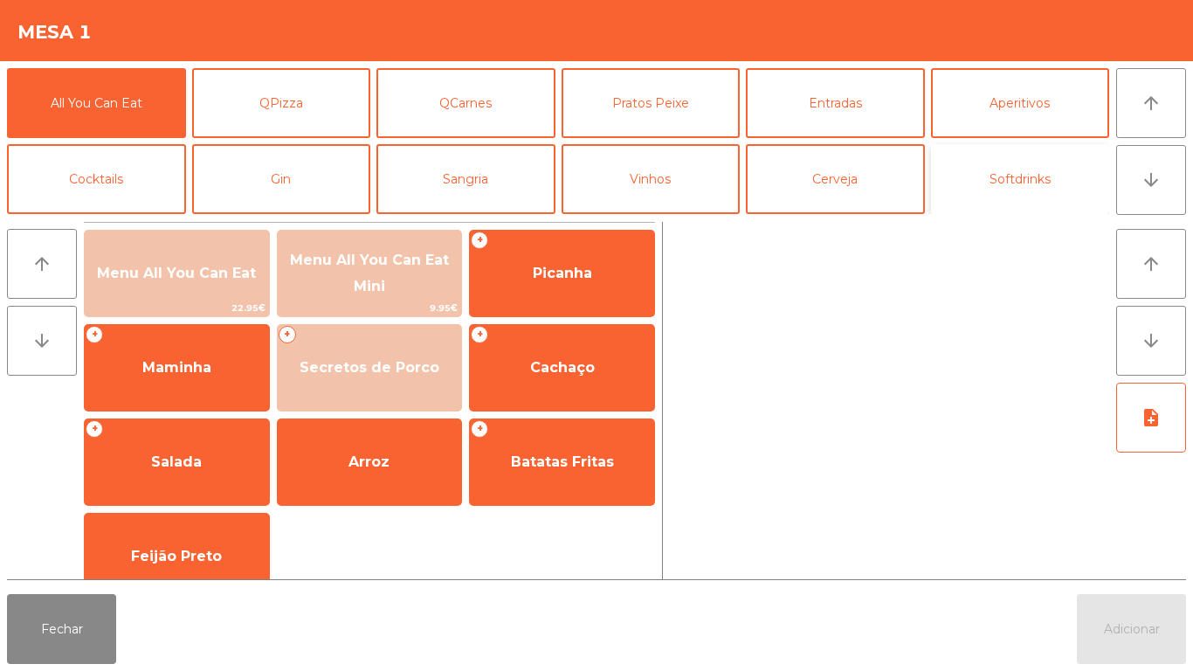
click at [999, 184] on button "Softdrinks" at bounding box center [1020, 179] width 179 height 70
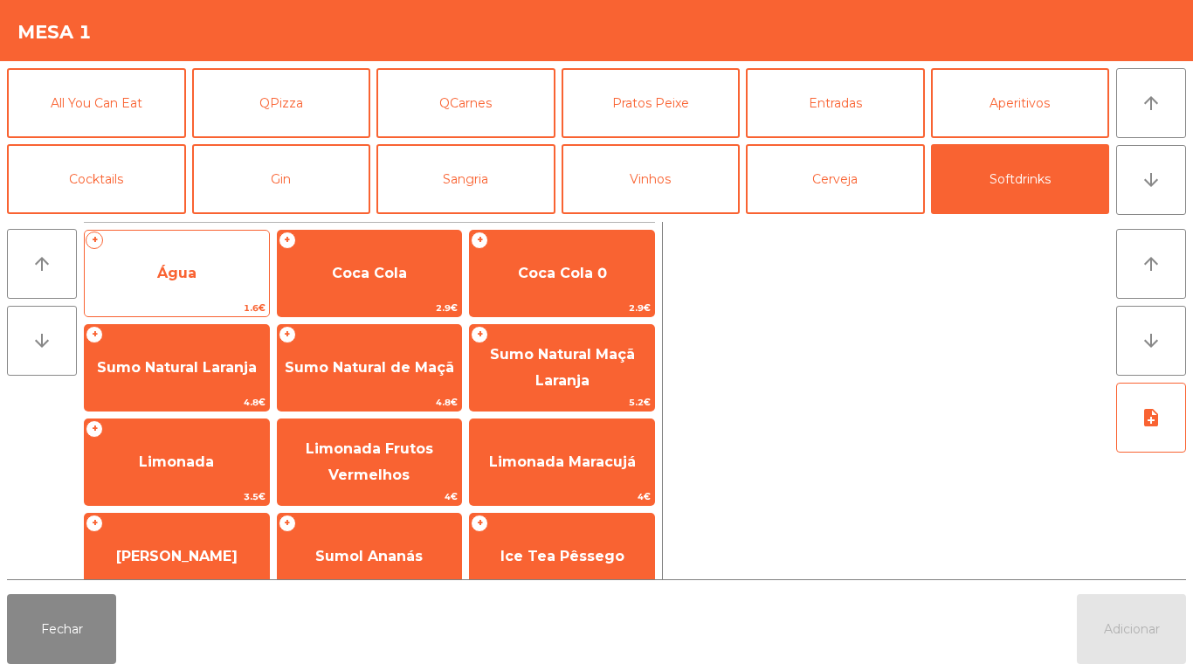
click at [199, 291] on span "Água" at bounding box center [177, 273] width 184 height 47
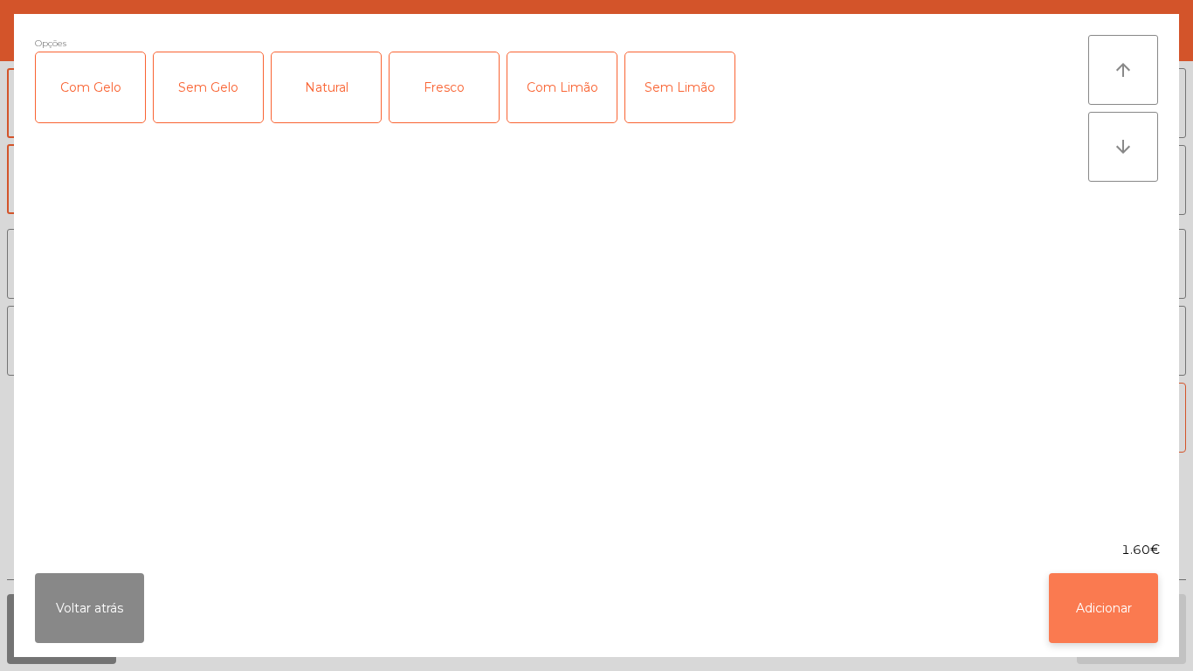
click at [1076, 602] on button "Adicionar" at bounding box center [1103, 608] width 109 height 70
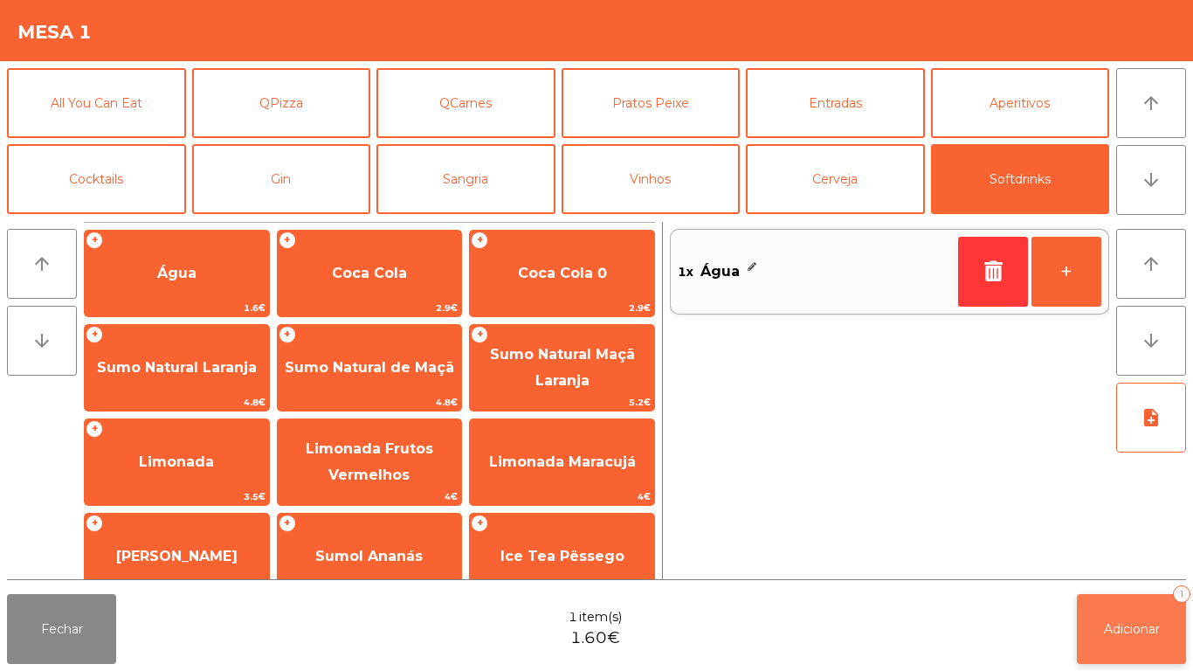
click at [1107, 619] on button "Adicionar 1" at bounding box center [1131, 629] width 109 height 70
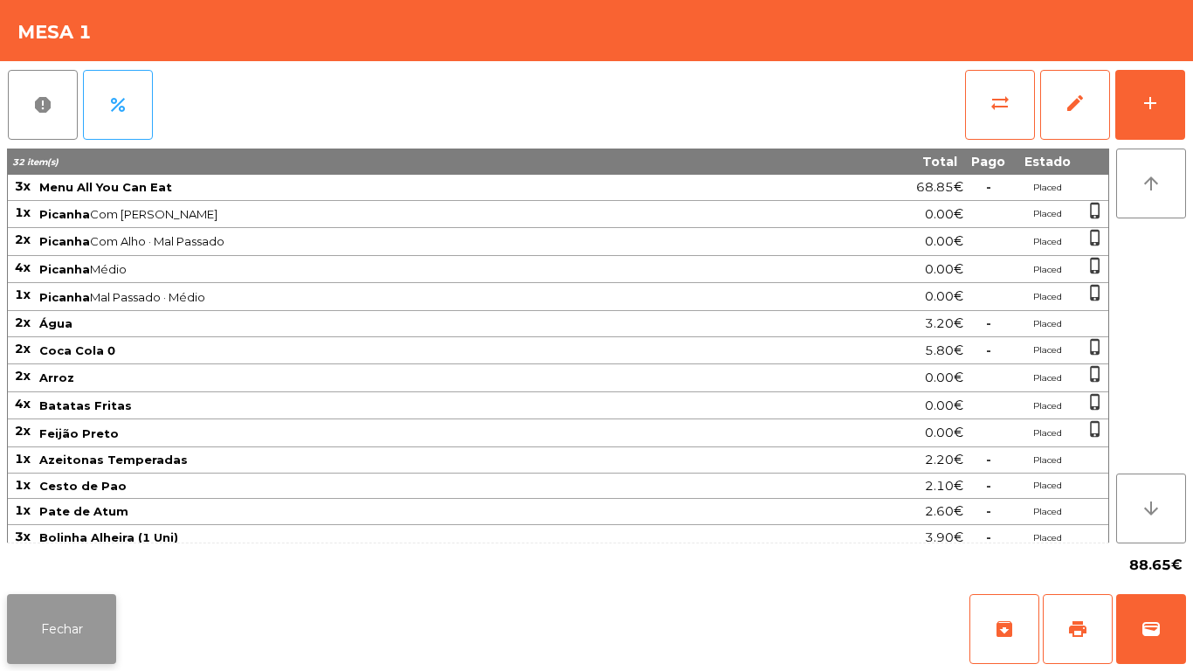
click at [55, 606] on button "Fechar" at bounding box center [61, 629] width 109 height 70
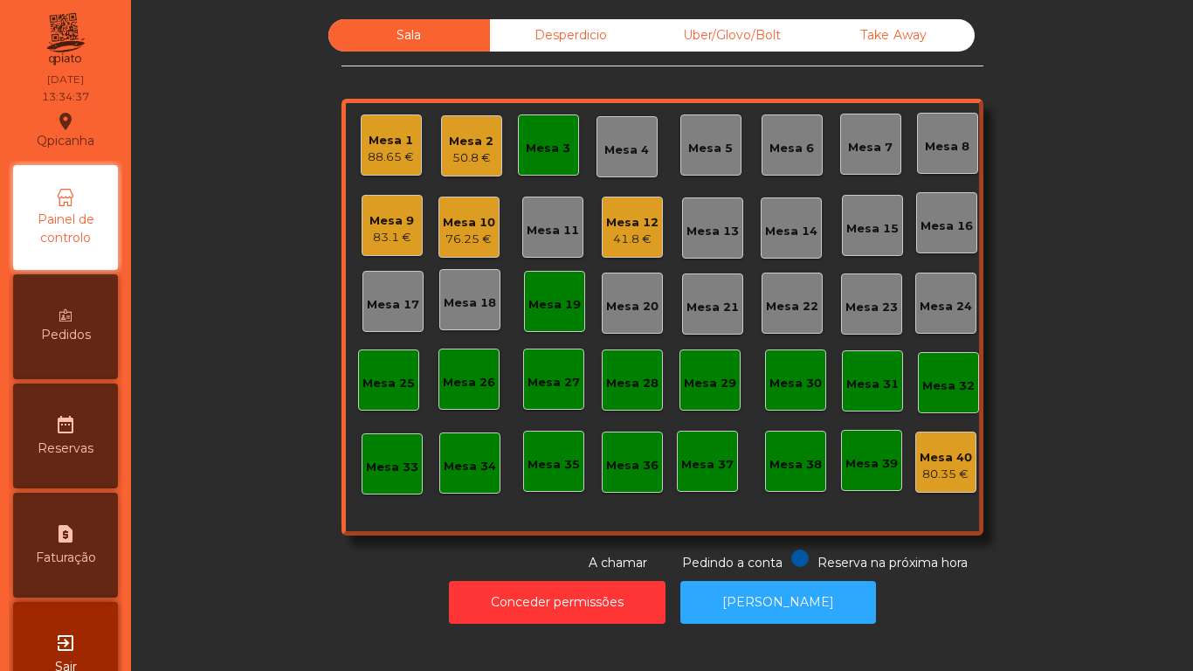
click at [396, 225] on div "Mesa 9" at bounding box center [392, 220] width 45 height 17
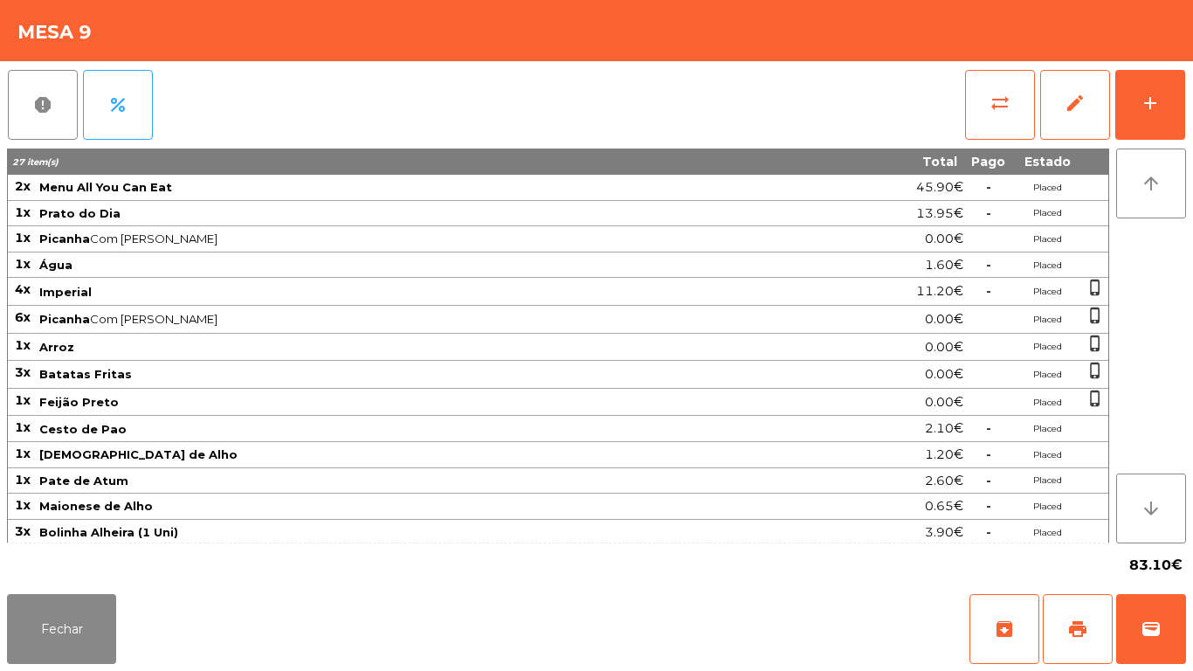
scroll to position [3, 0]
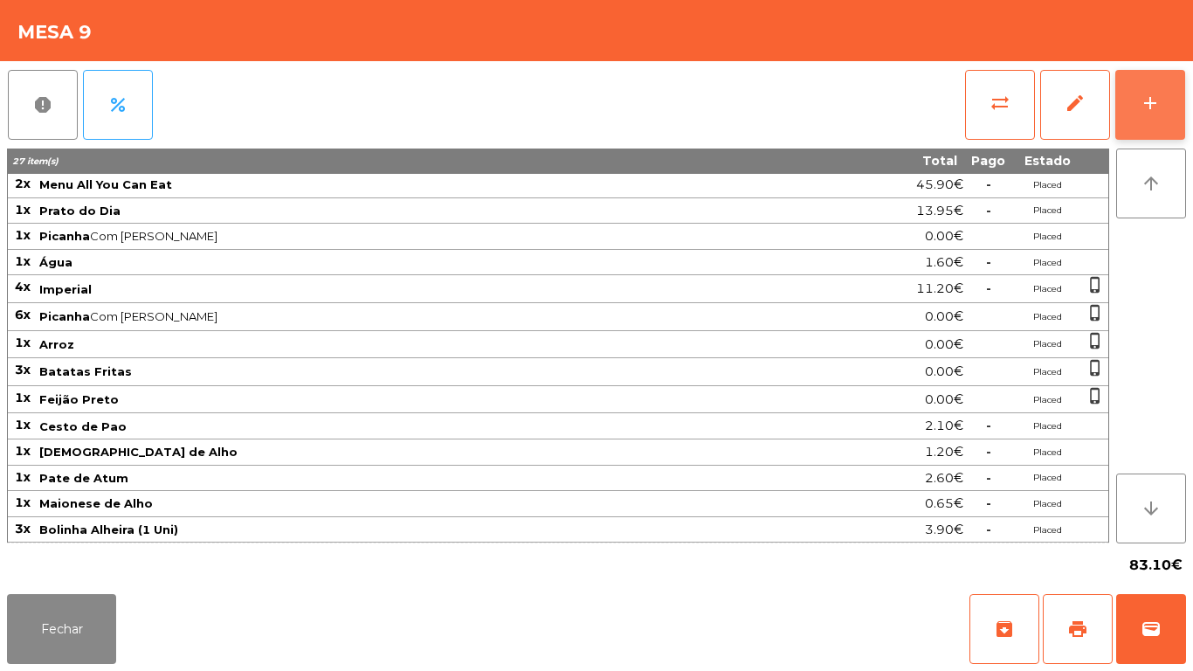
click at [1136, 121] on button "add" at bounding box center [1151, 105] width 70 height 70
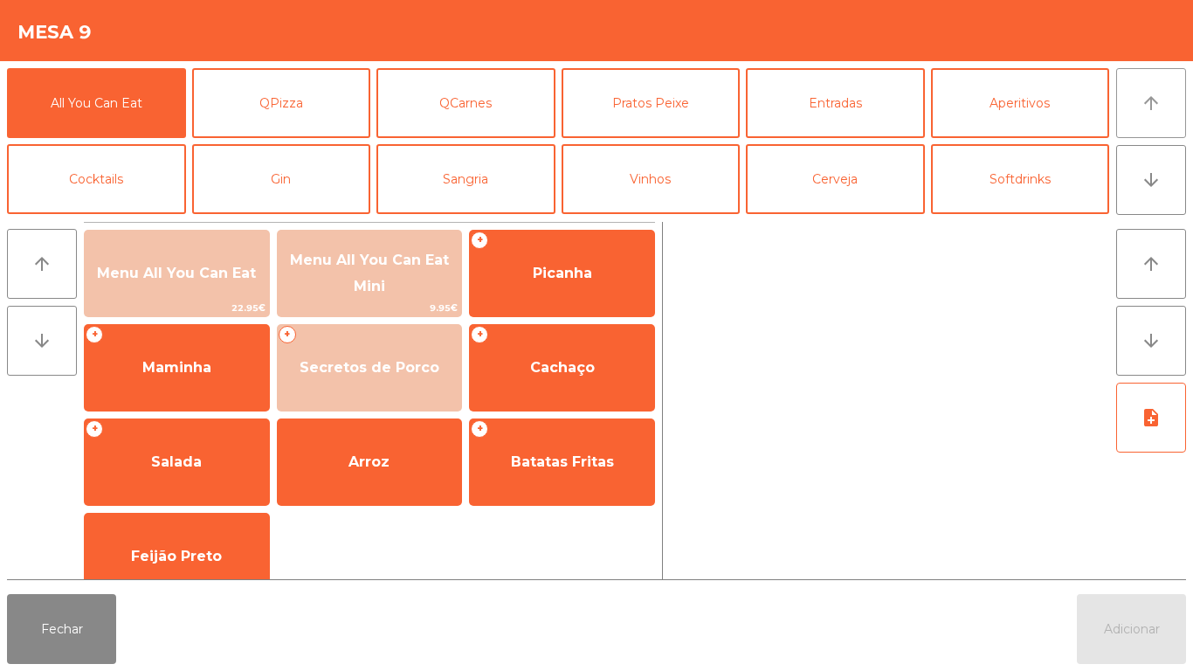
click at [1134, 114] on button "arrow_upward" at bounding box center [1152, 103] width 70 height 70
click at [1132, 188] on button "arrow_downward" at bounding box center [1152, 180] width 70 height 70
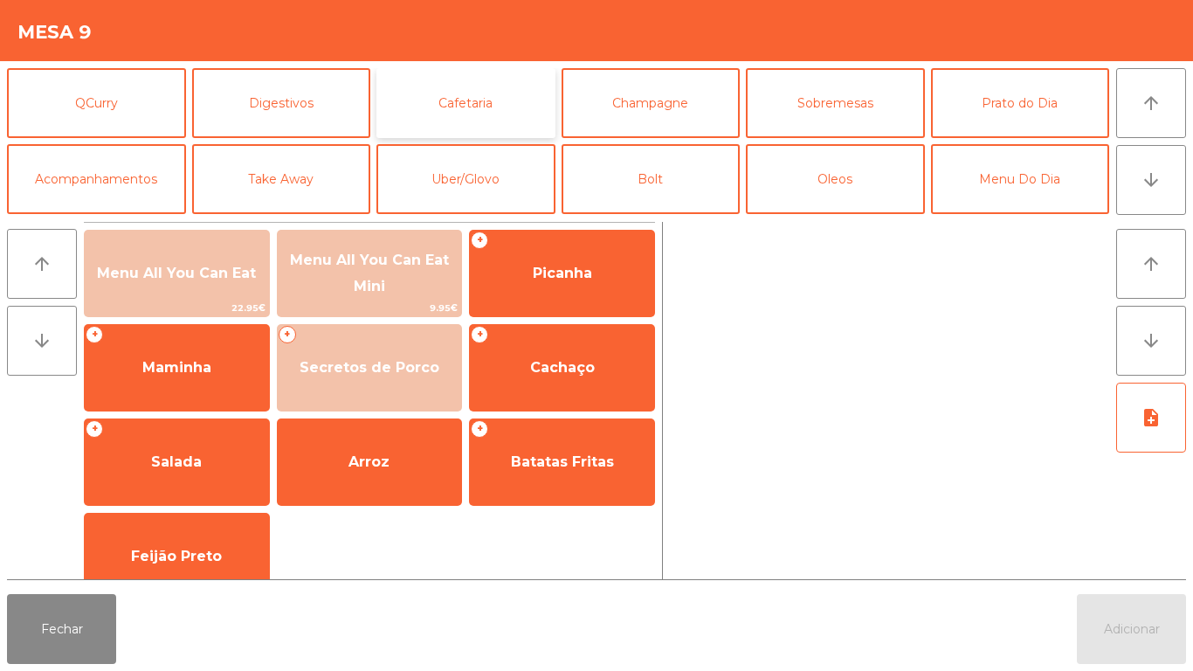
click at [474, 104] on button "Cafetaria" at bounding box center [466, 103] width 179 height 70
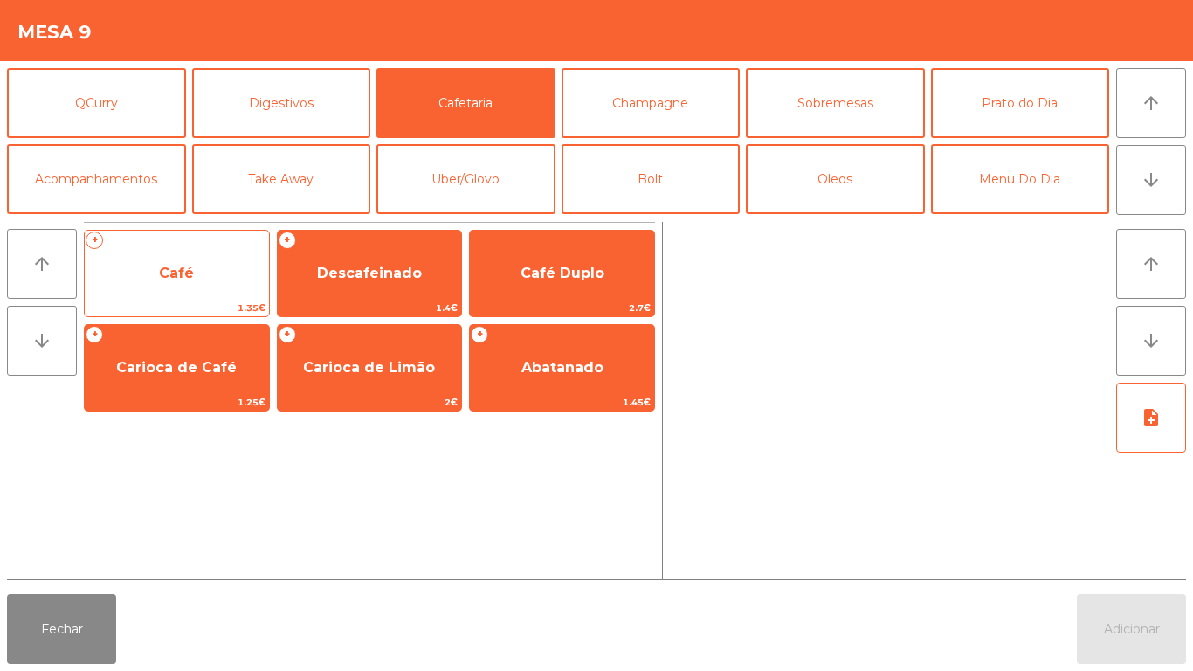
click at [181, 274] on span "Café" at bounding box center [176, 273] width 35 height 17
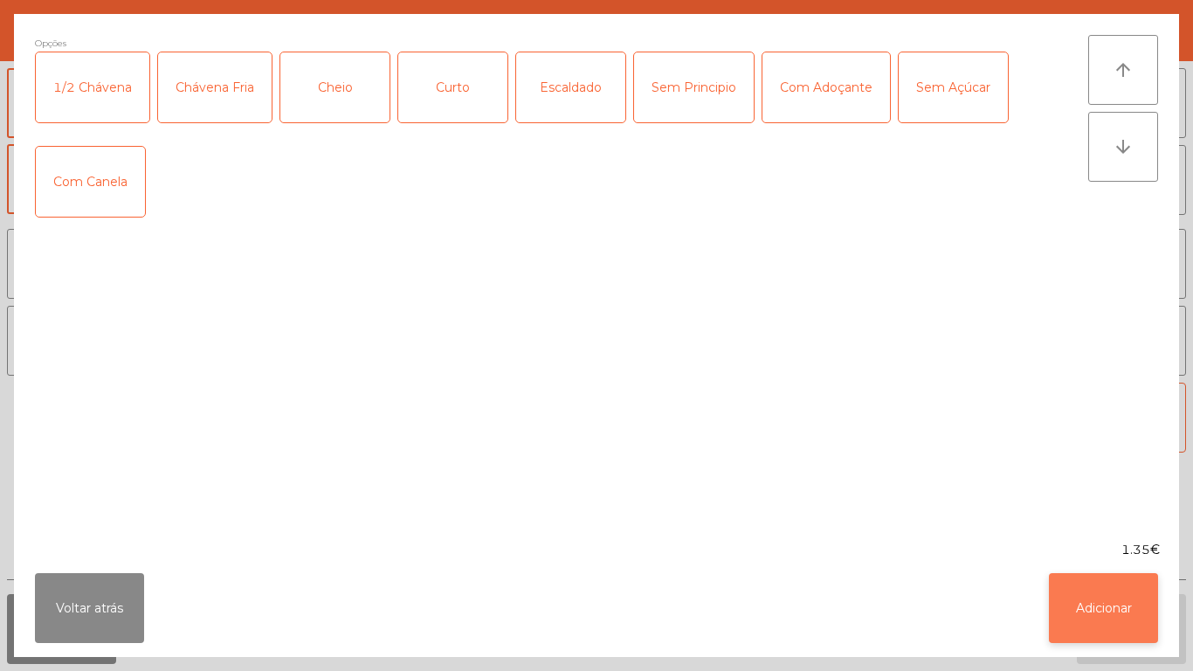
click at [1115, 588] on button "Adicionar" at bounding box center [1103, 608] width 109 height 70
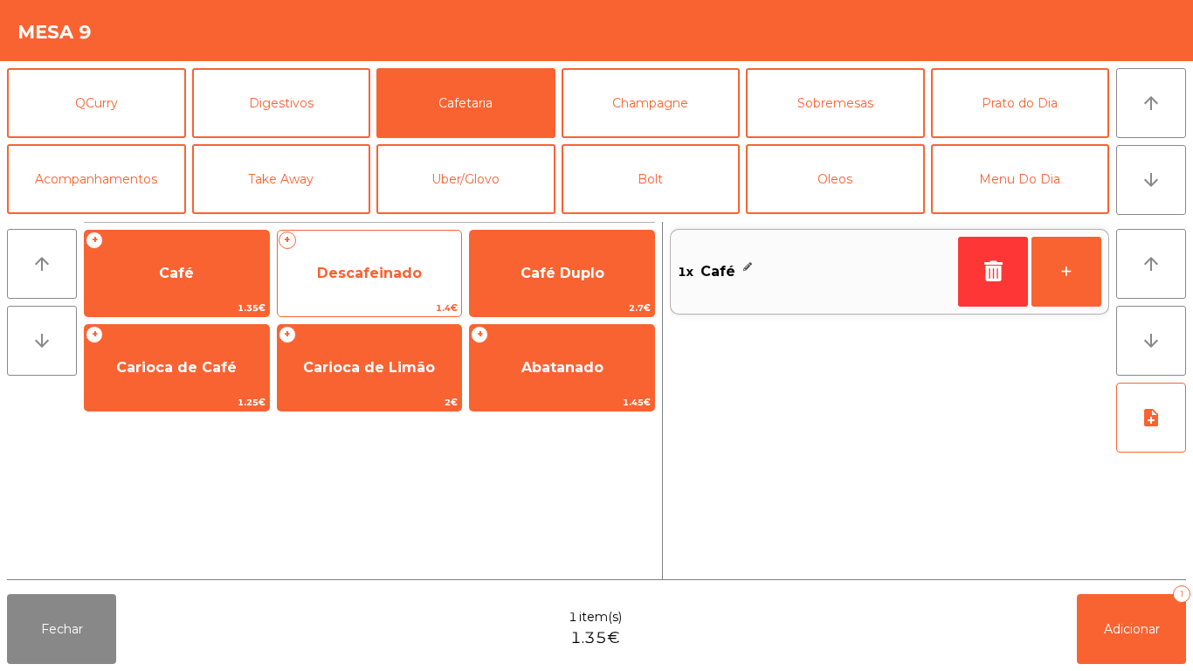
click at [370, 281] on span "Descafeinado" at bounding box center [370, 273] width 184 height 47
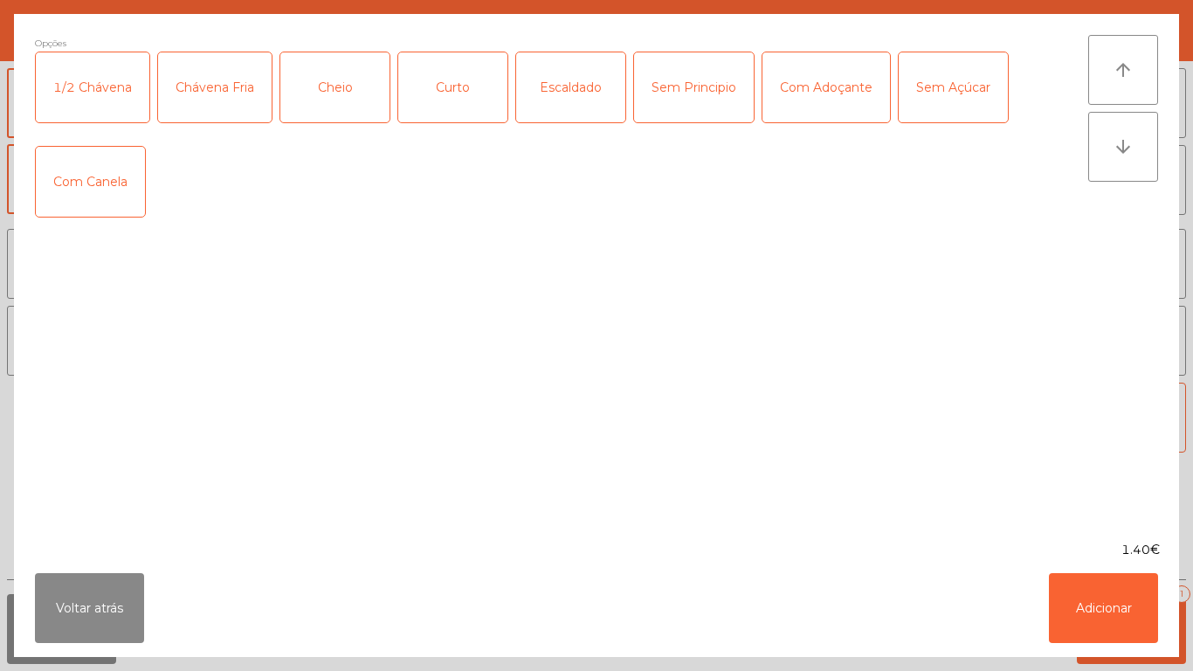
click at [332, 84] on div "Cheio" at bounding box center [334, 87] width 109 height 70
click at [1111, 591] on button "Adicionar" at bounding box center [1103, 608] width 109 height 70
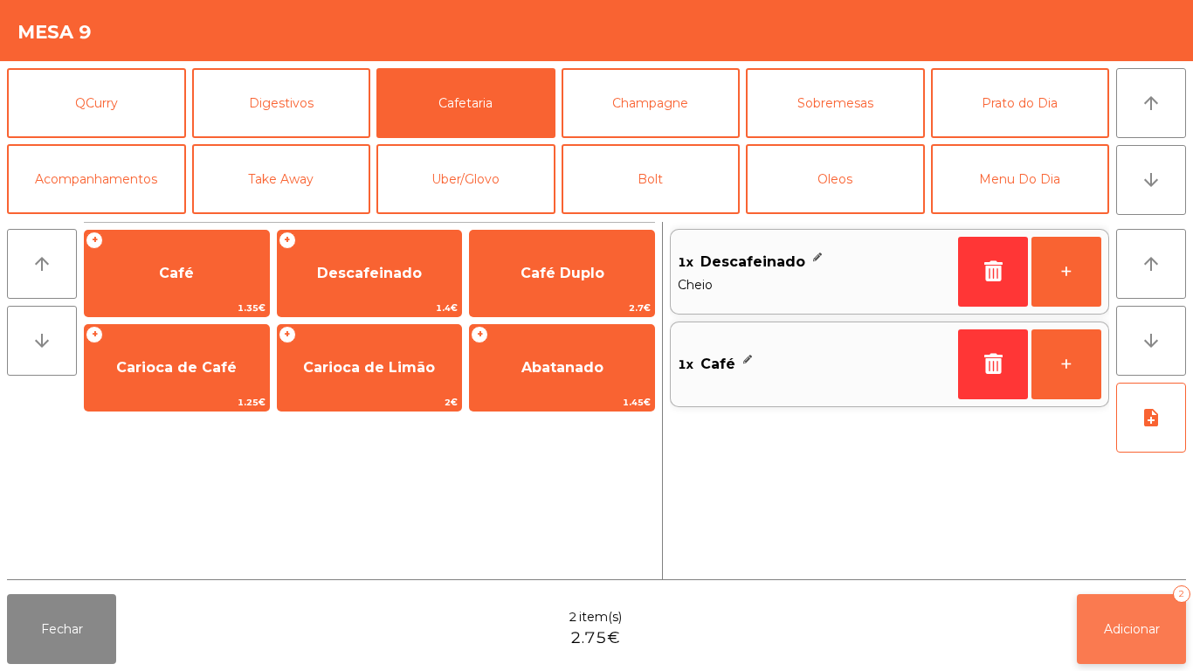
click at [1121, 628] on span "Adicionar" at bounding box center [1132, 629] width 56 height 16
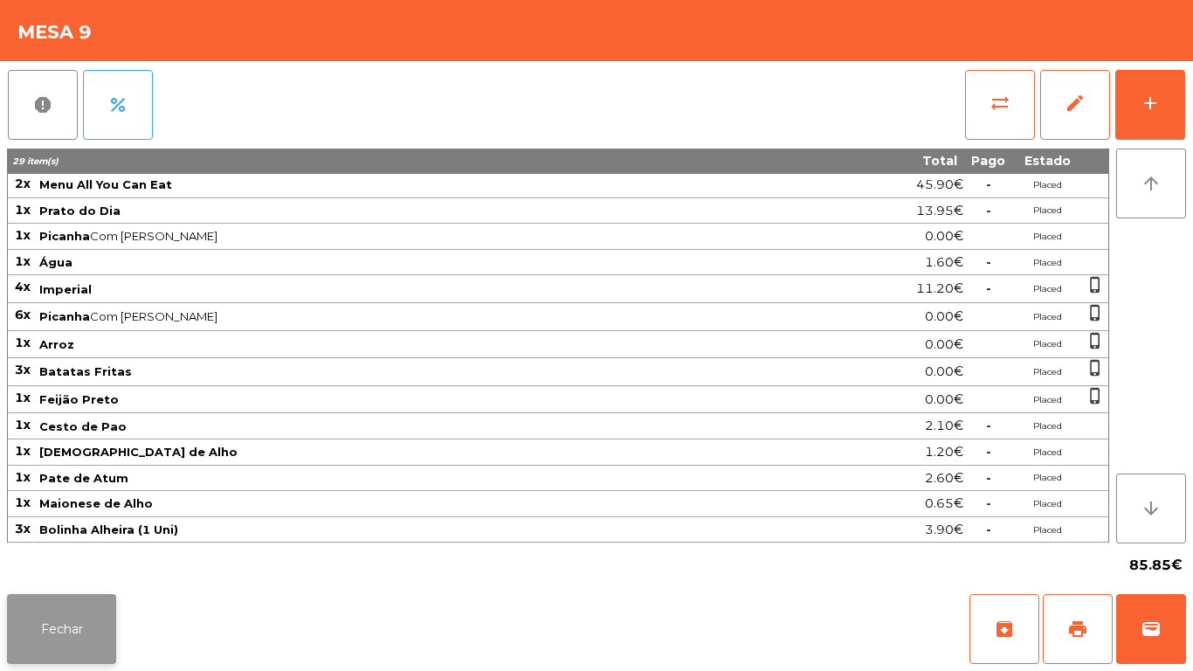
click at [86, 635] on button "Fechar" at bounding box center [61, 629] width 109 height 70
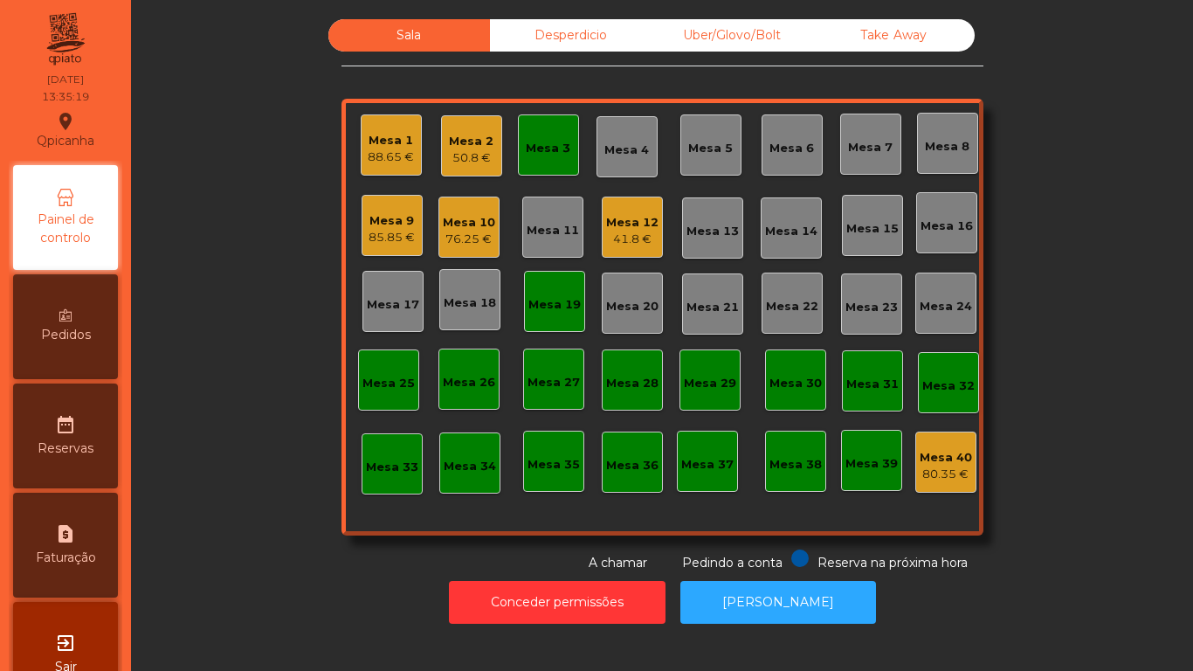
click at [626, 228] on div "Mesa 12" at bounding box center [632, 222] width 52 height 17
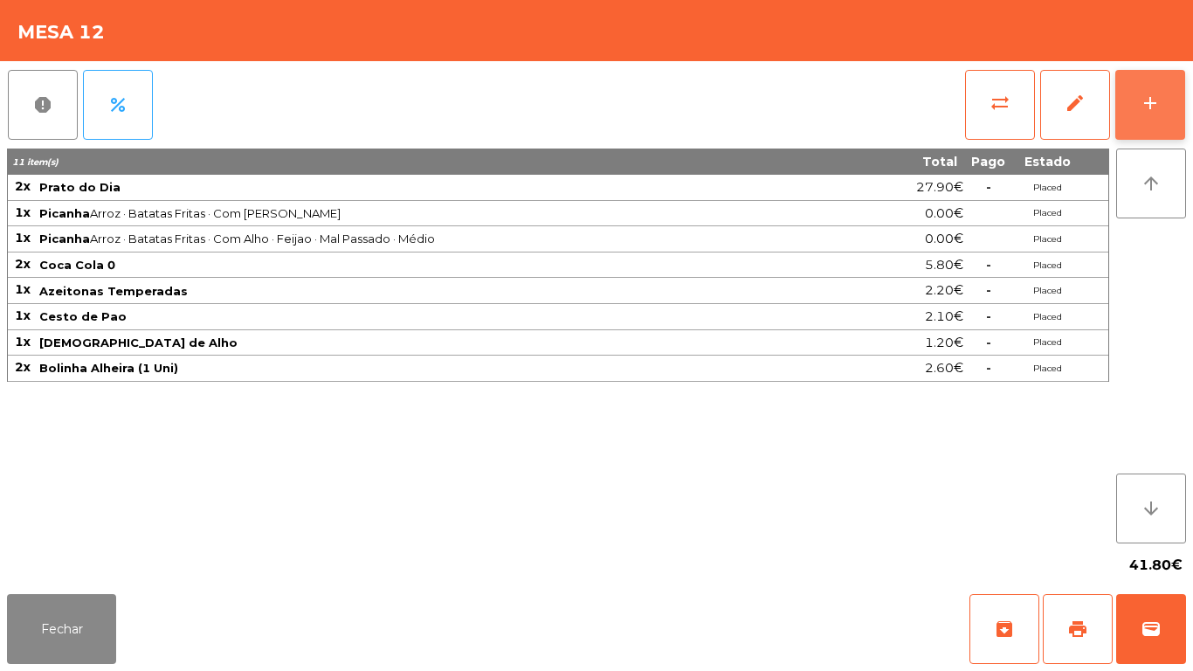
click at [1158, 112] on div "add" at bounding box center [1150, 103] width 21 height 21
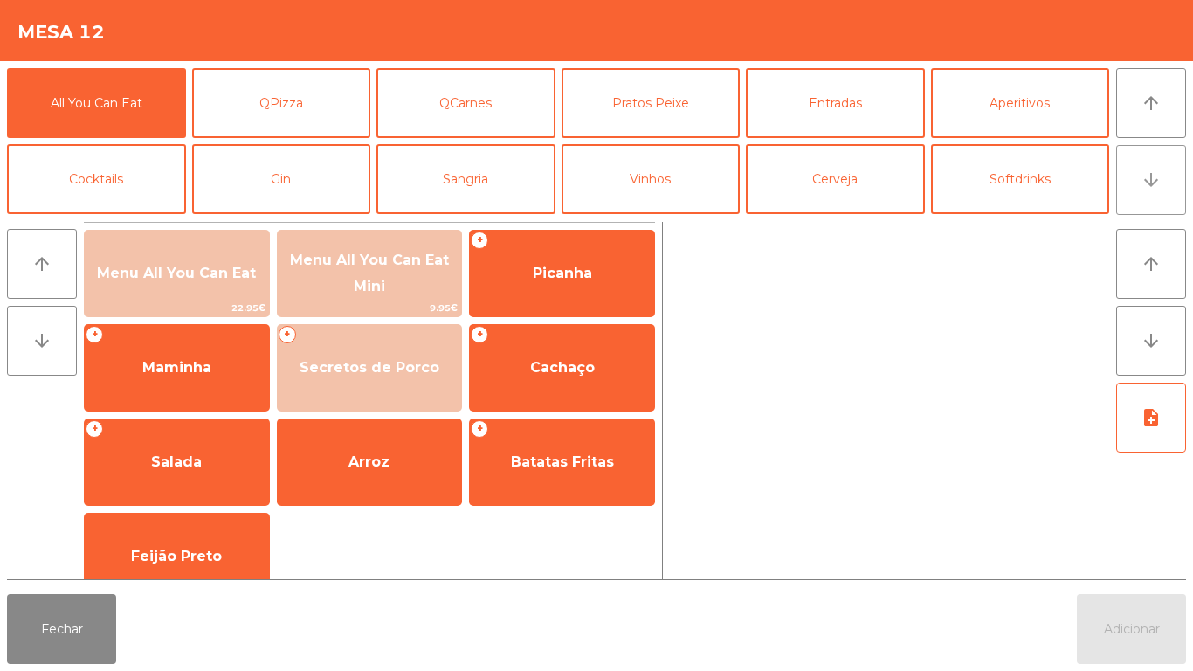
click at [1140, 188] on button "arrow_downward" at bounding box center [1152, 180] width 70 height 70
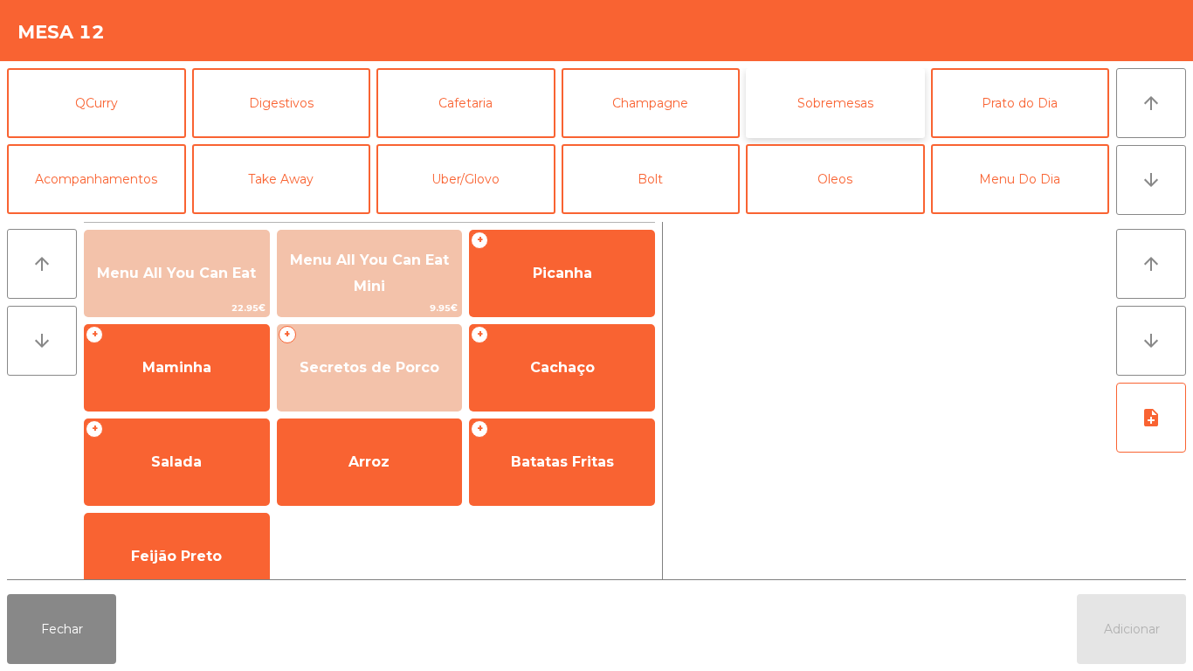
click at [833, 107] on button "Sobremesas" at bounding box center [835, 103] width 179 height 70
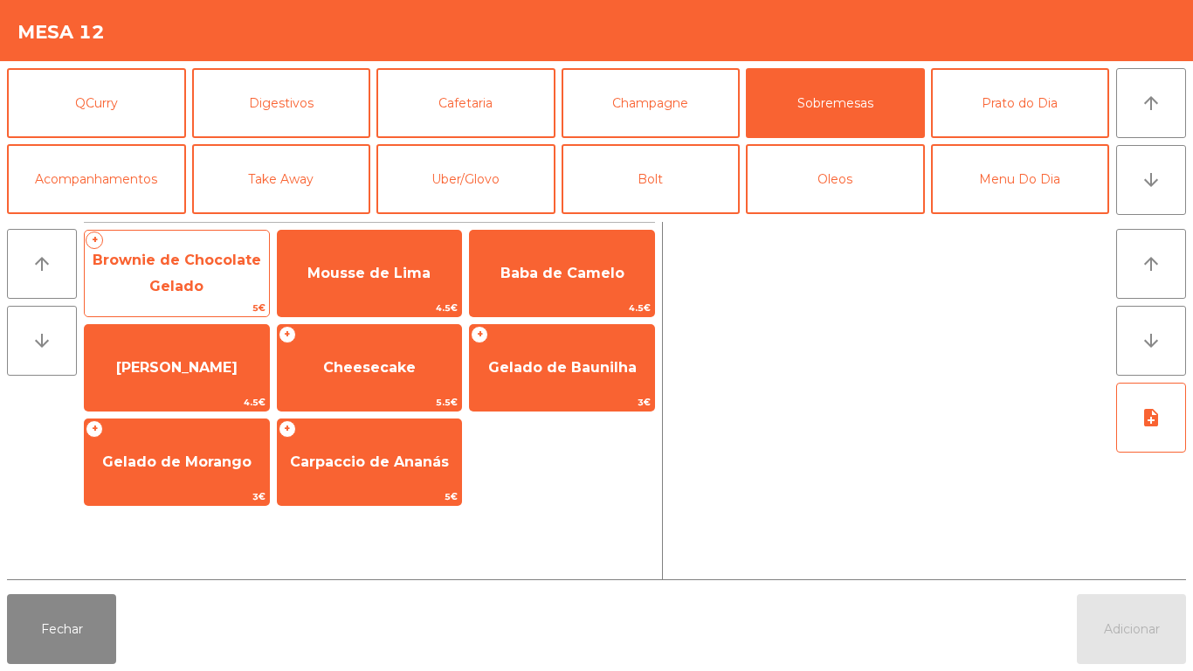
click at [197, 280] on span "Brownie de Chocolate Gelado" at bounding box center [177, 273] width 169 height 43
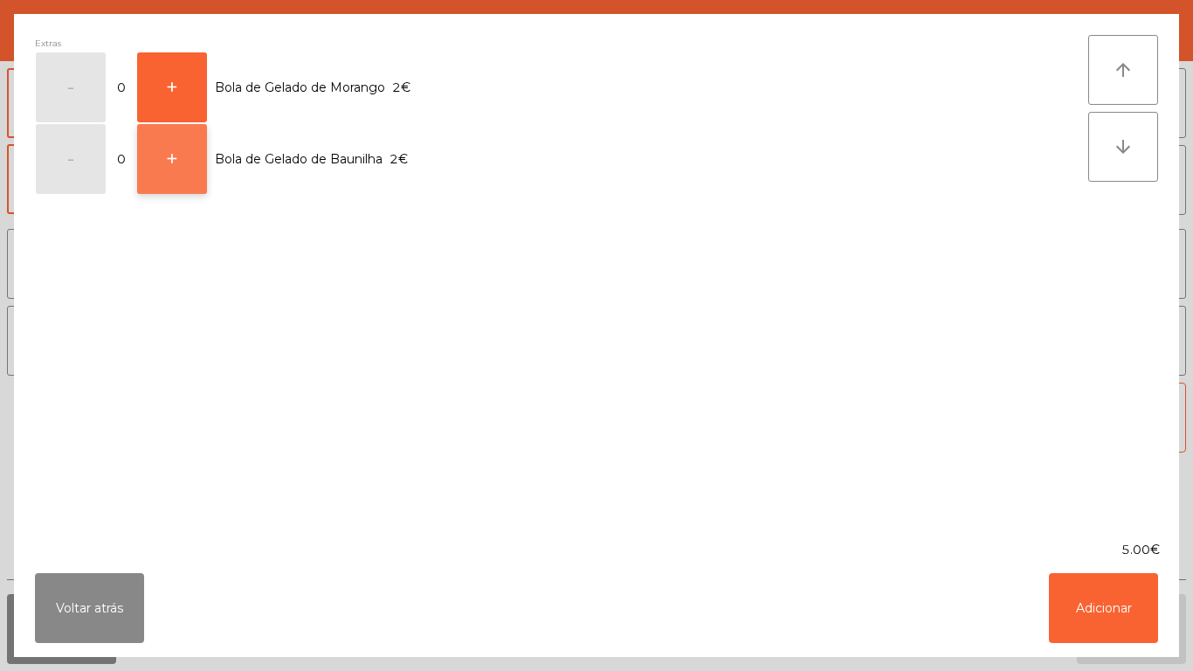
click at [184, 174] on button "+" at bounding box center [172, 159] width 70 height 70
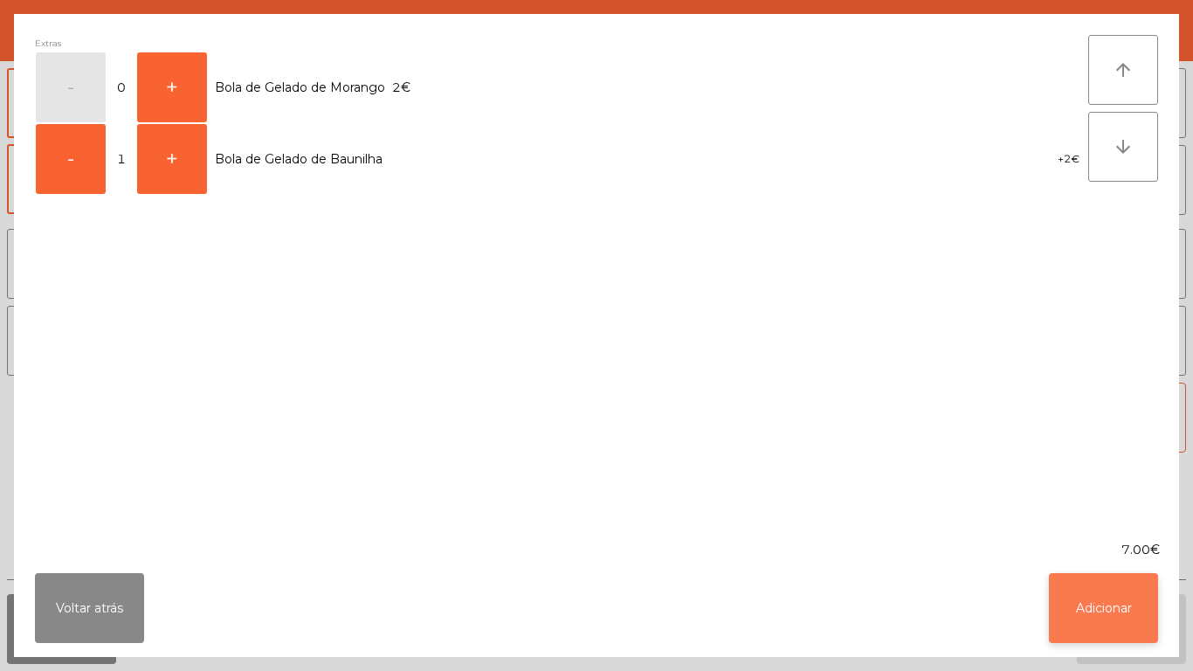
click at [1098, 613] on button "Adicionar" at bounding box center [1103, 608] width 109 height 70
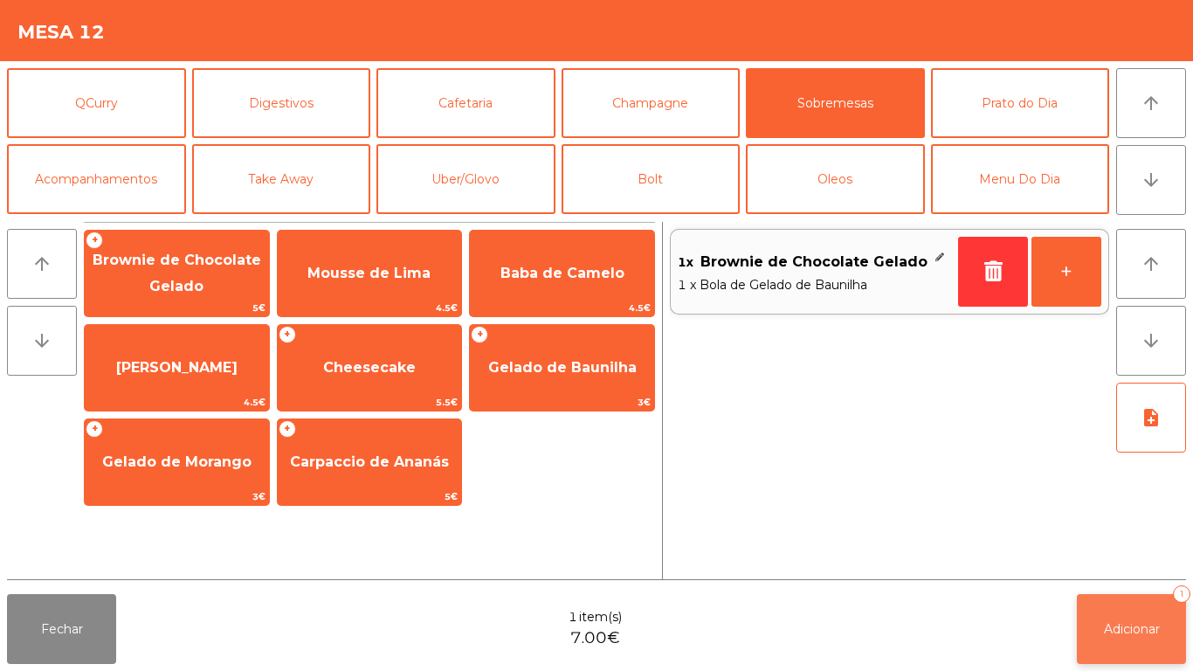
click at [1138, 623] on span "Adicionar" at bounding box center [1132, 629] width 56 height 16
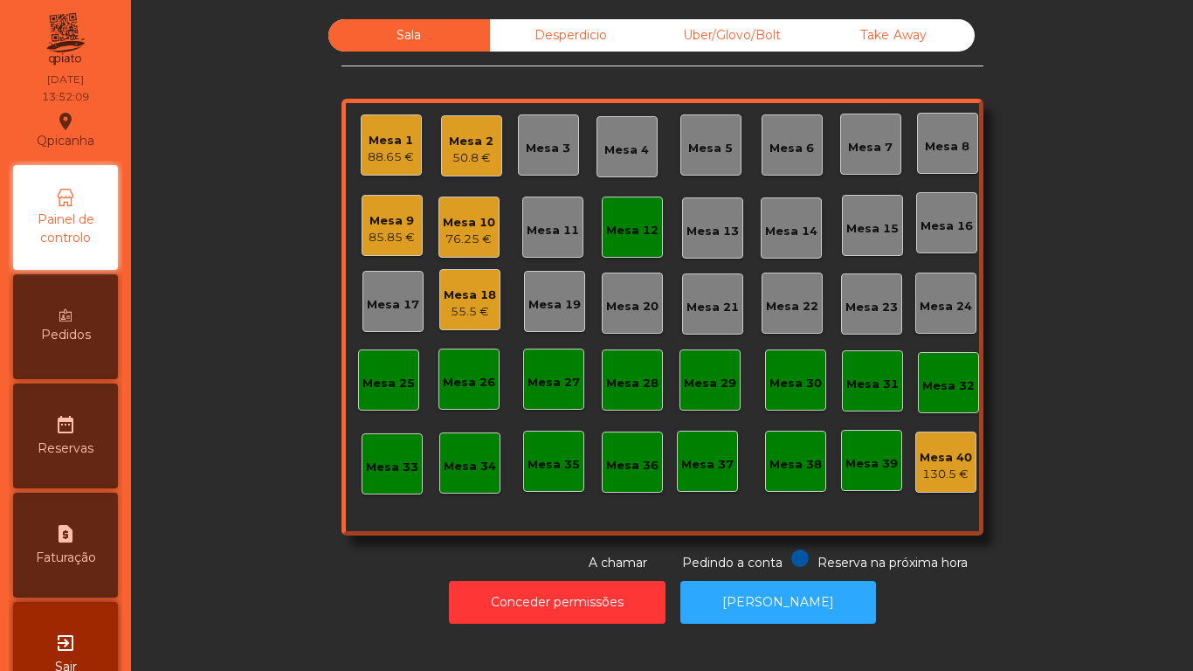
click at [390, 237] on div "85.85 €" at bounding box center [392, 237] width 46 height 17
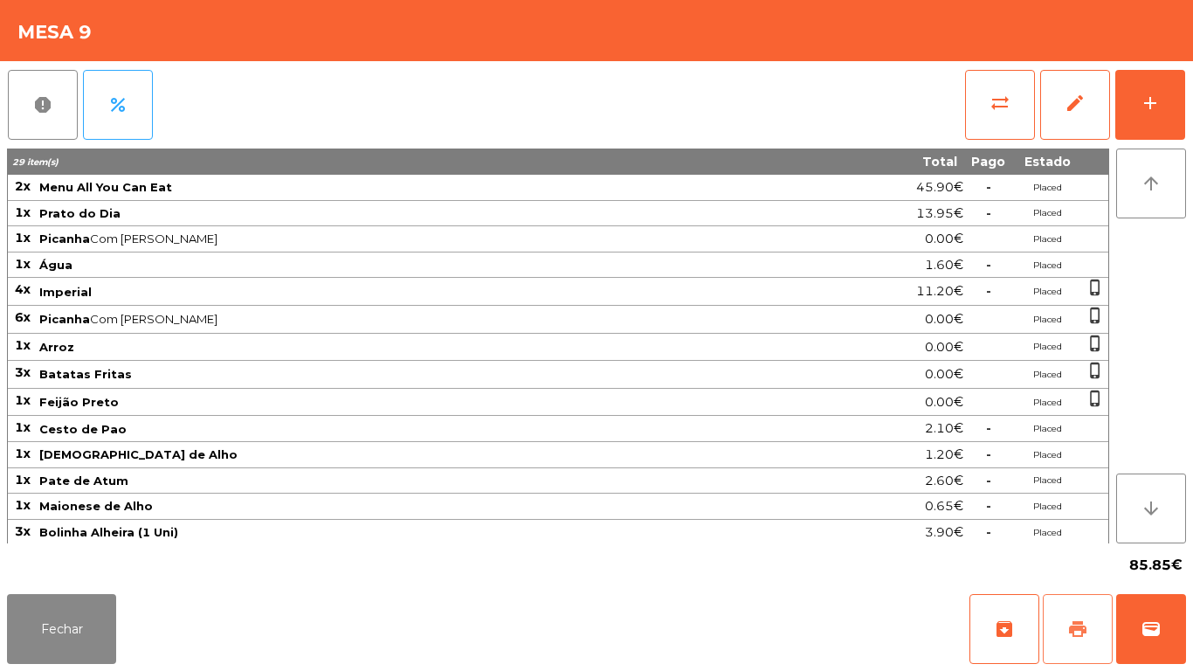
click at [1071, 639] on span "print" at bounding box center [1078, 629] width 21 height 21
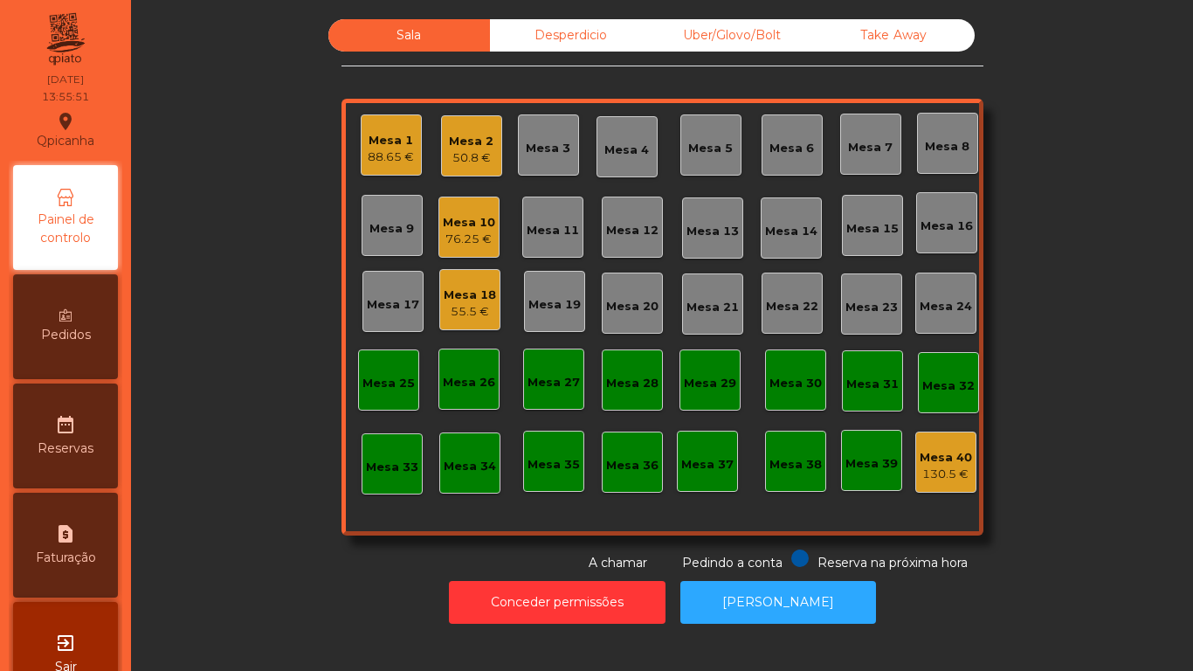
click at [475, 151] on div "50.8 €" at bounding box center [471, 157] width 45 height 17
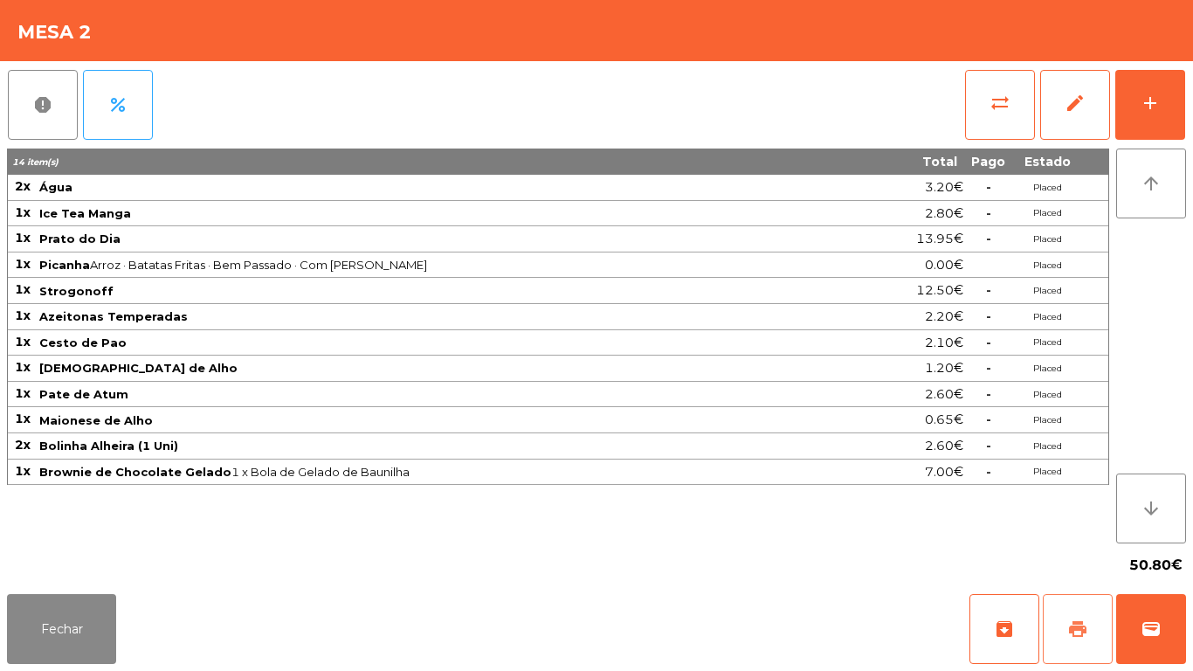
click at [1065, 633] on button "print" at bounding box center [1078, 629] width 70 height 70
click at [79, 599] on button "Fechar" at bounding box center [61, 629] width 109 height 70
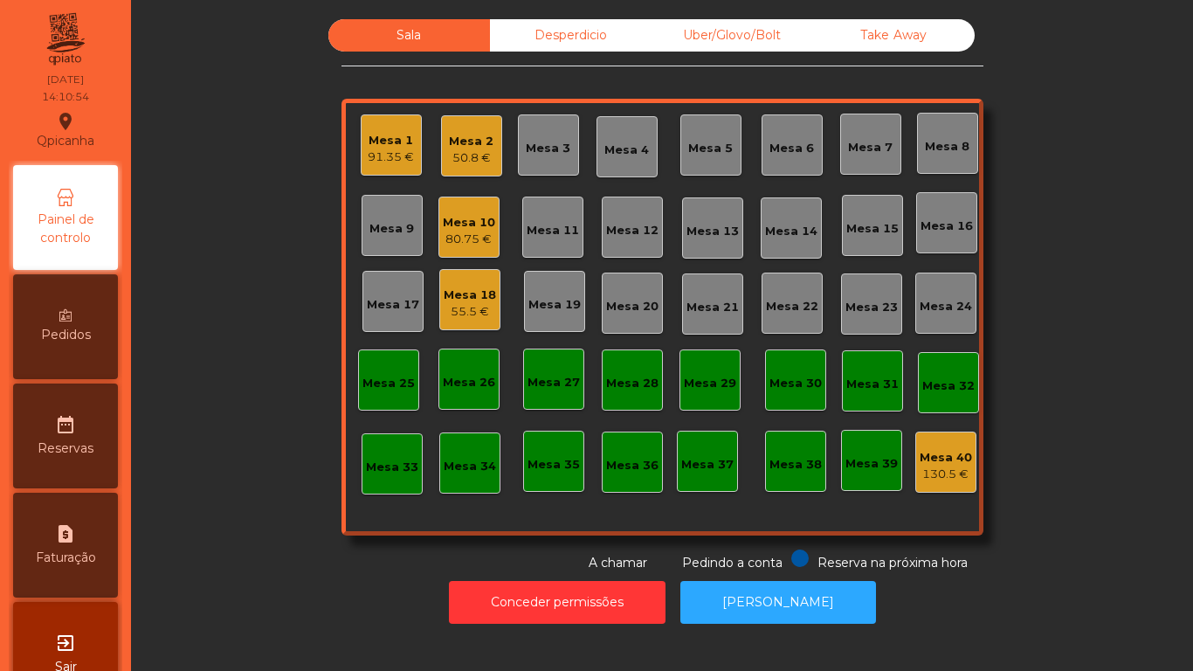
click at [475, 241] on div "80.75 €" at bounding box center [469, 239] width 52 height 17
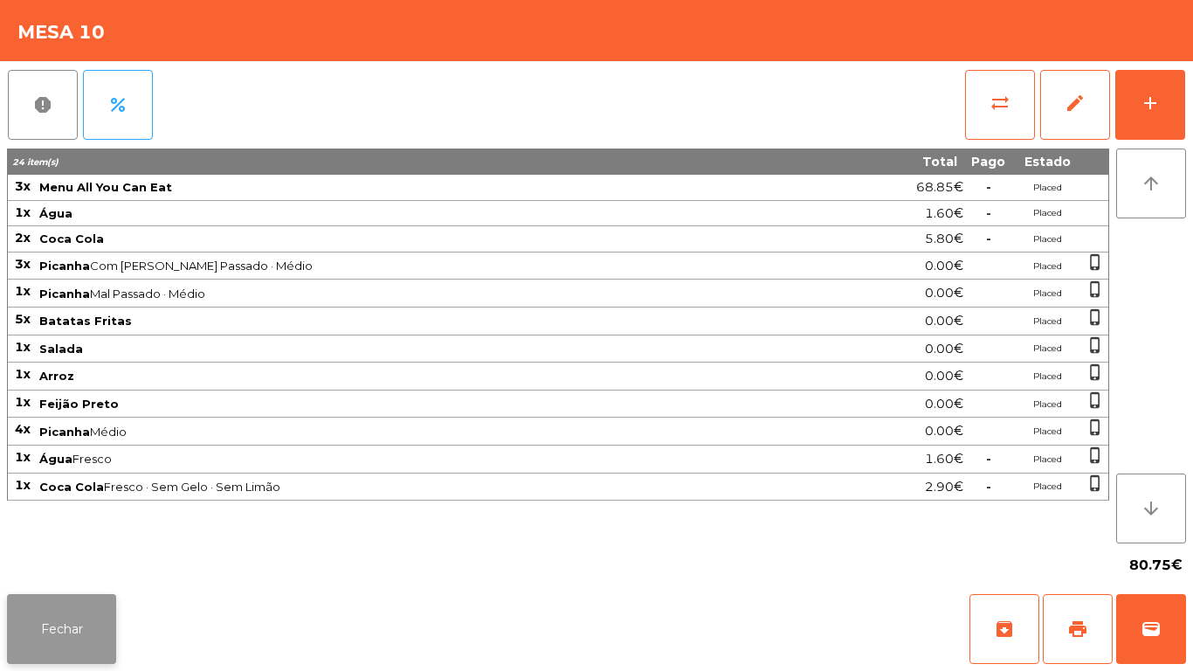
click at [73, 656] on button "Fechar" at bounding box center [61, 629] width 109 height 70
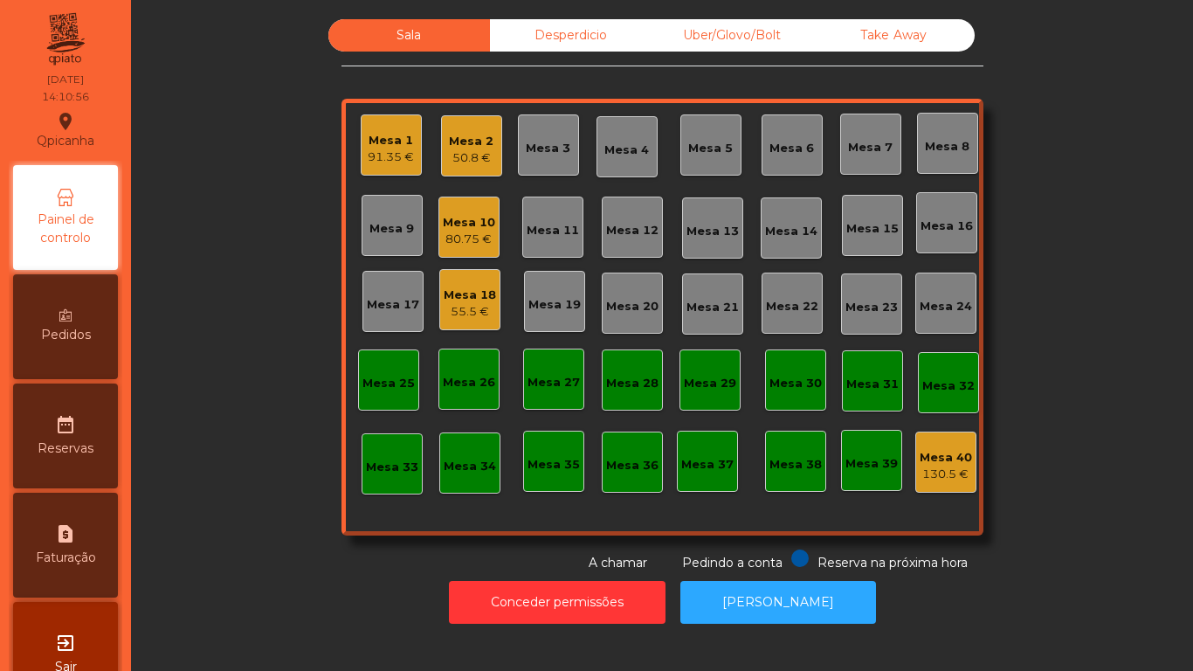
click at [384, 142] on div "Mesa 1" at bounding box center [391, 140] width 46 height 17
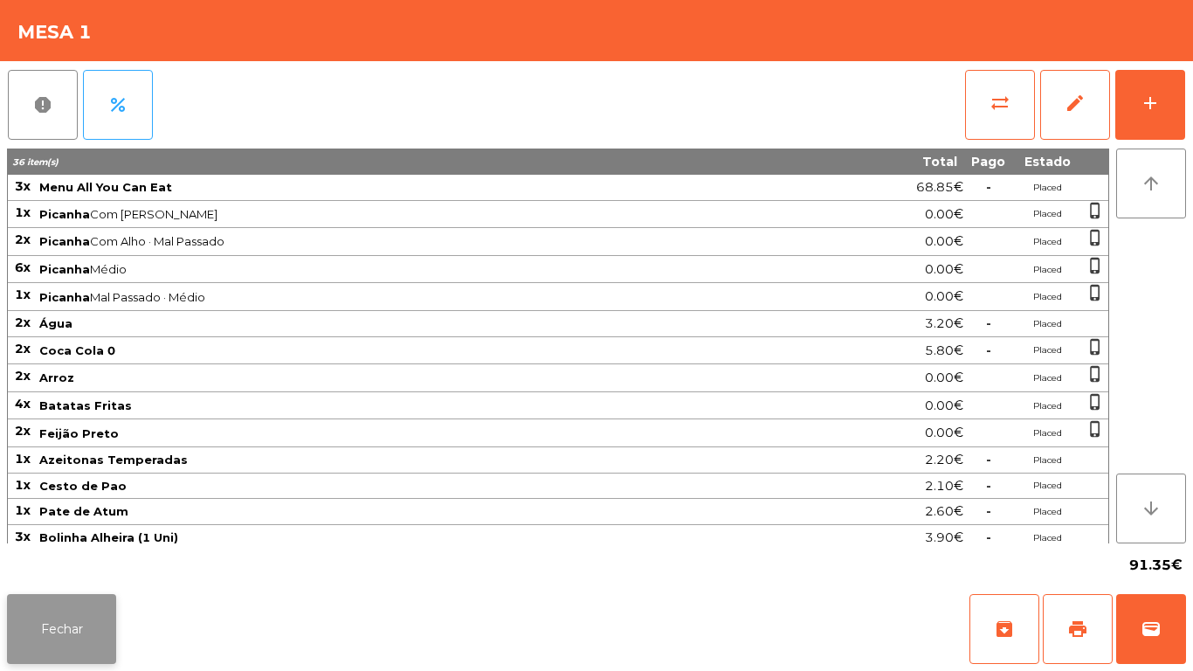
click at [76, 654] on button "Fechar" at bounding box center [61, 629] width 109 height 70
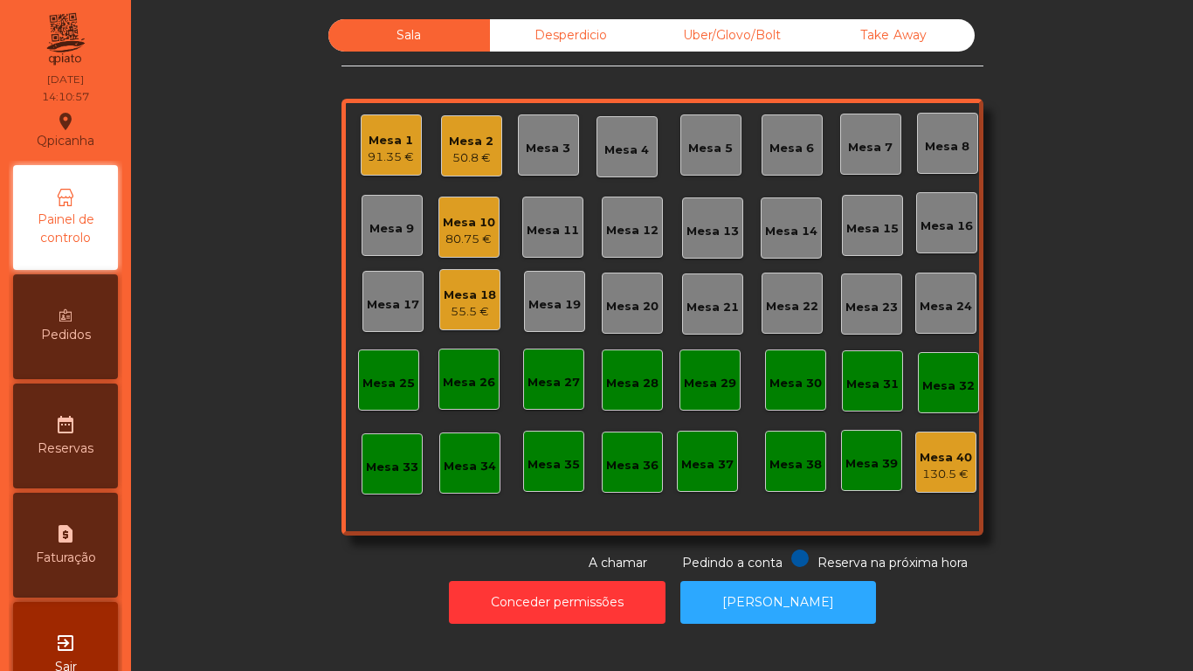
click at [467, 152] on div "50.8 €" at bounding box center [471, 157] width 45 height 17
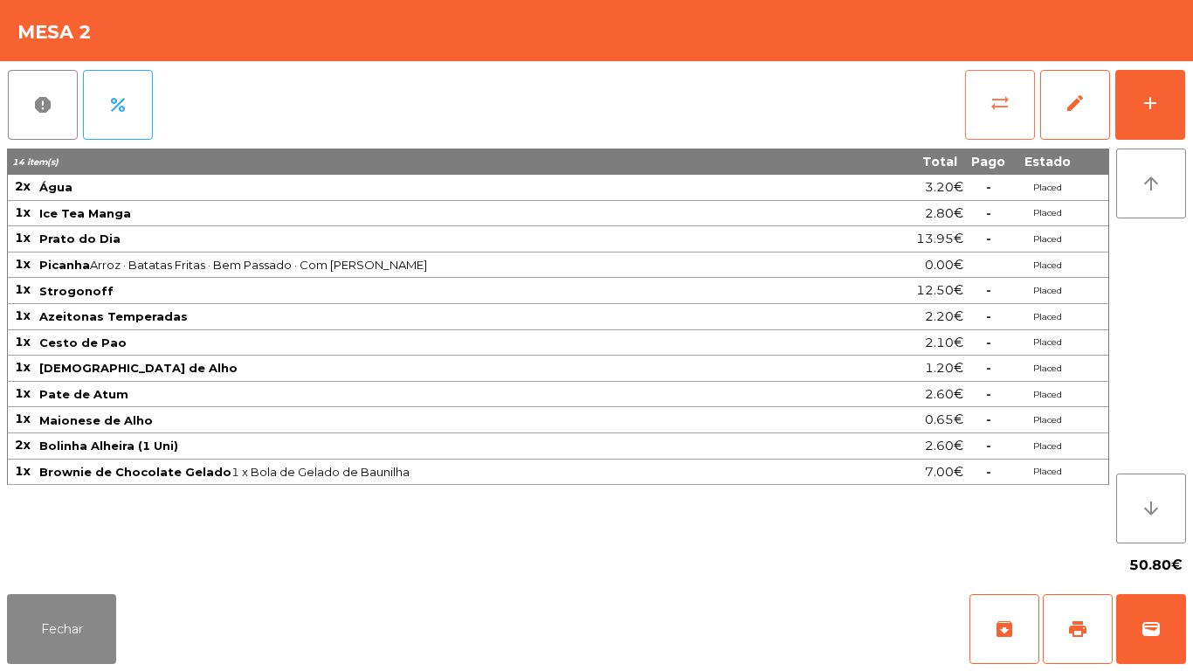
click at [986, 114] on button "sync_alt" at bounding box center [1000, 105] width 70 height 70
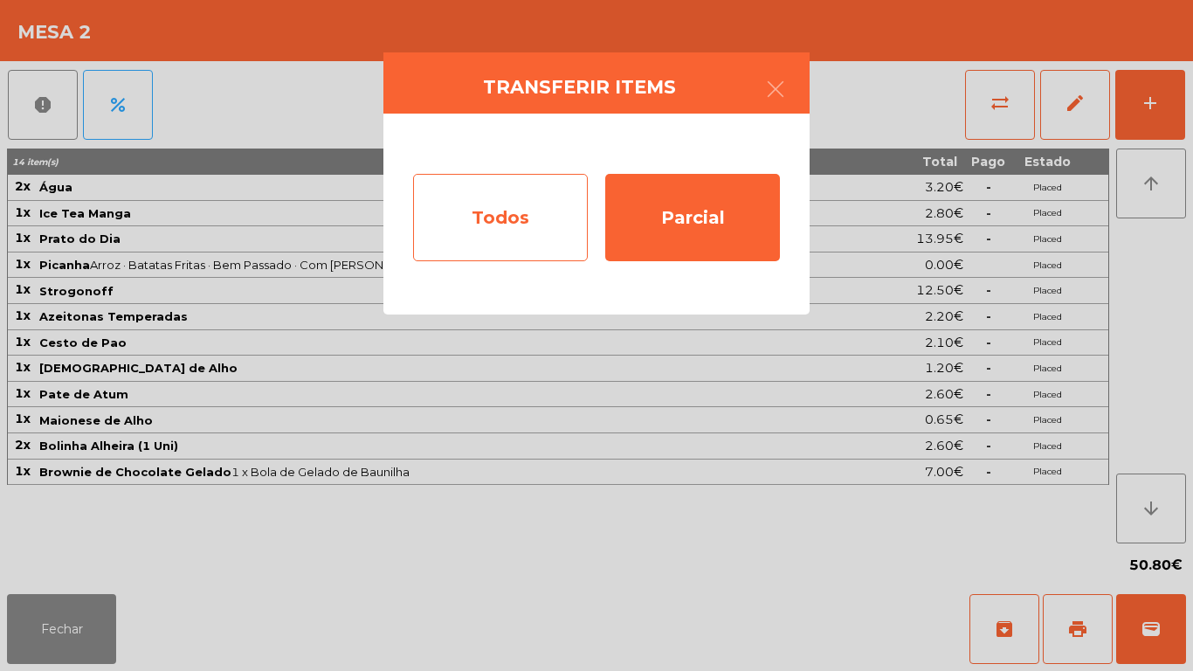
click at [439, 217] on div "Todos" at bounding box center [500, 217] width 175 height 87
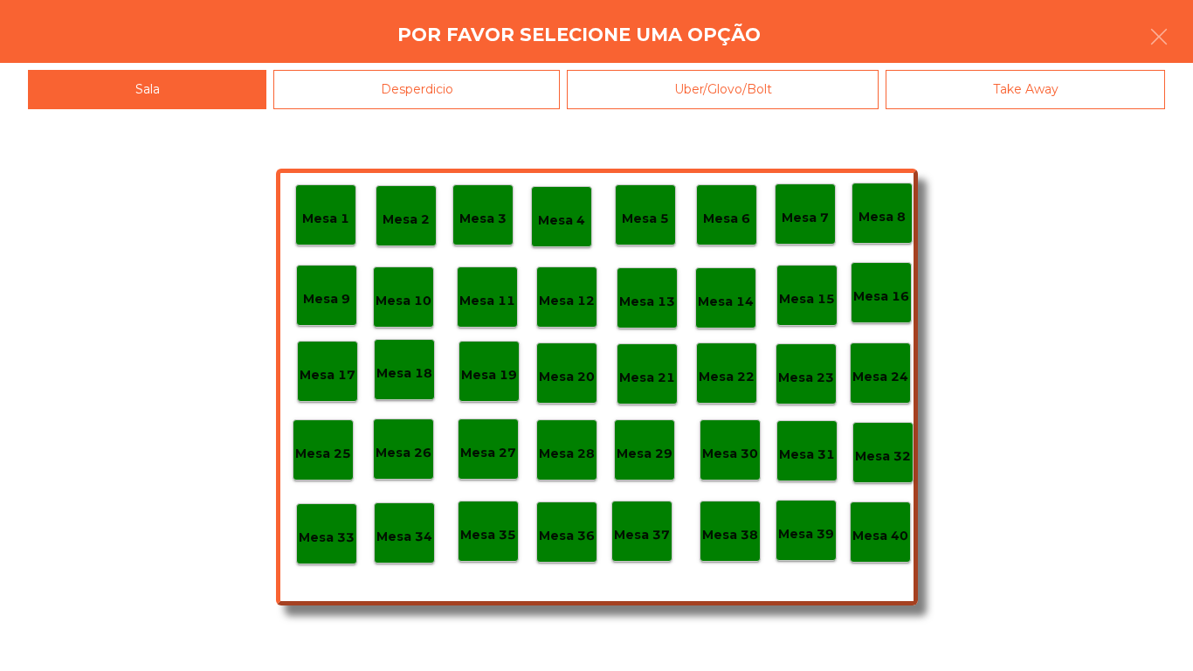
click at [872, 541] on p "Mesa 40" at bounding box center [881, 536] width 56 height 20
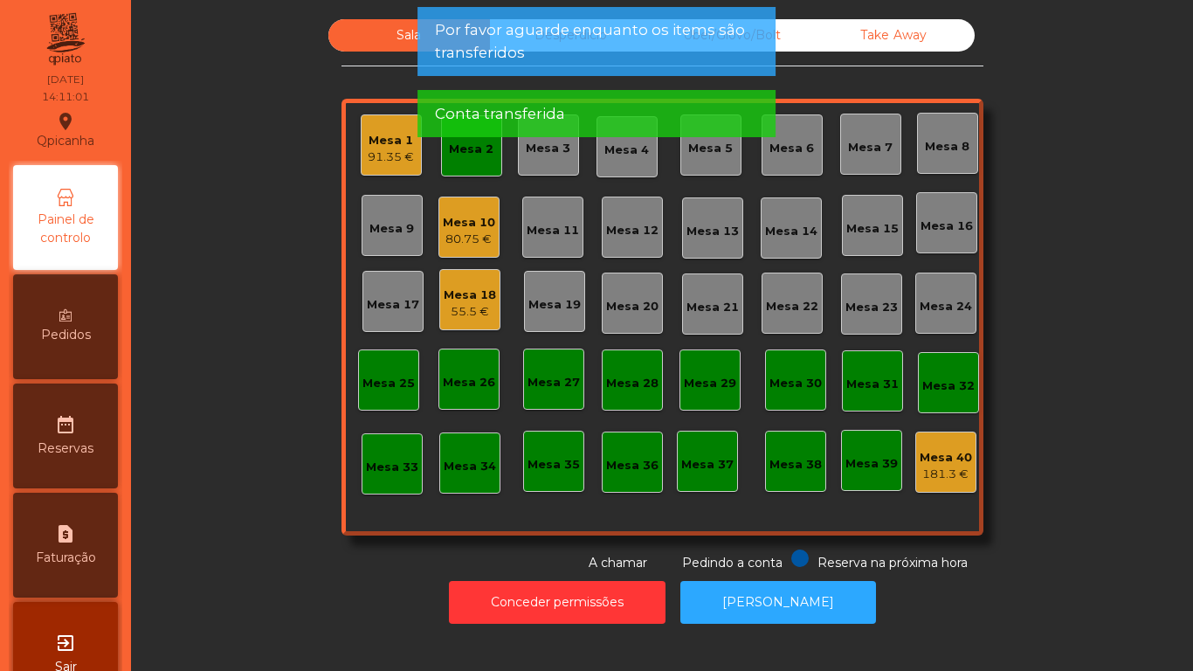
click at [477, 161] on div "Mesa 2" at bounding box center [471, 145] width 61 height 61
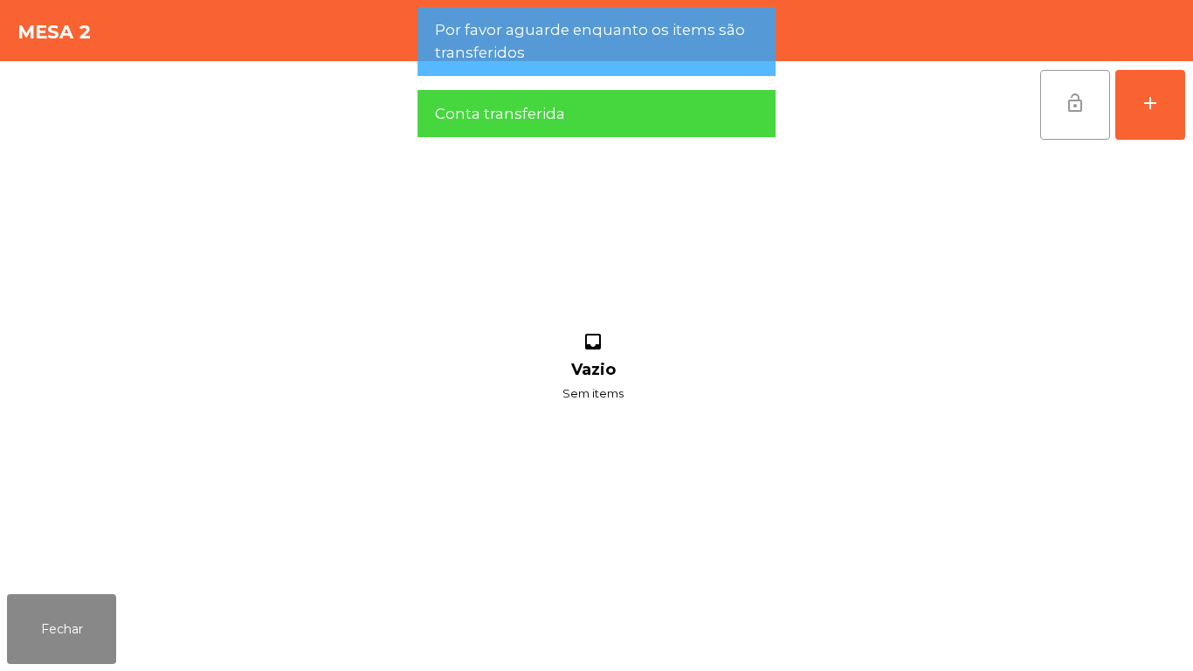
click at [1050, 108] on button "lock_open" at bounding box center [1076, 105] width 70 height 70
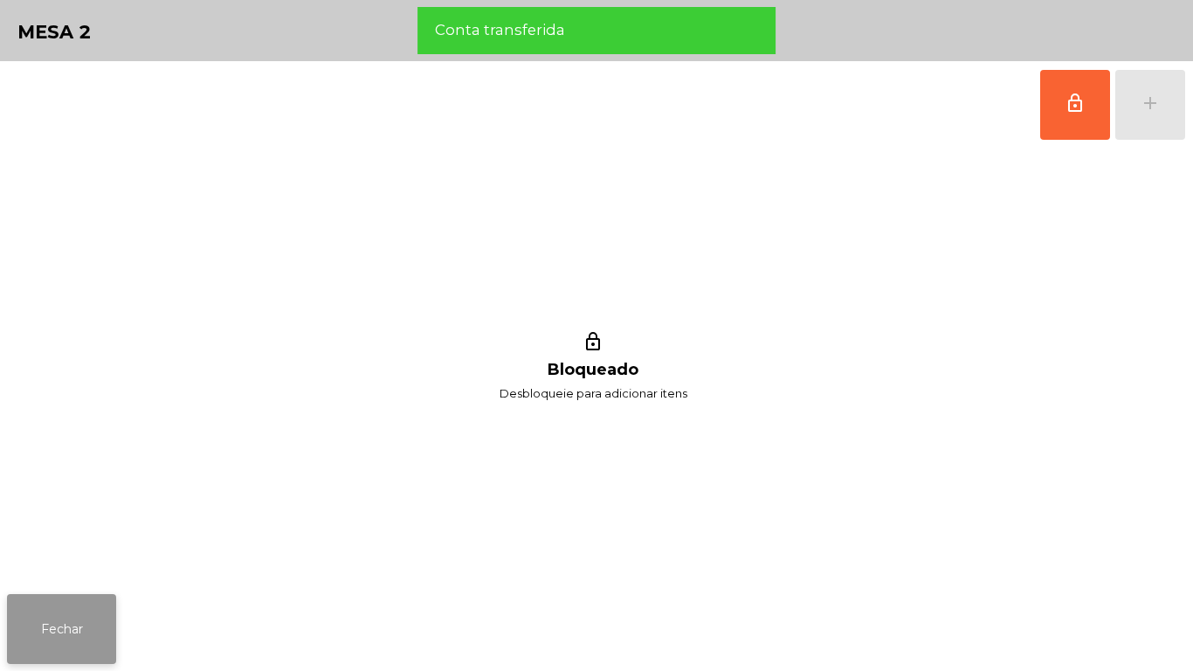
click at [87, 626] on button "Fechar" at bounding box center [61, 629] width 109 height 70
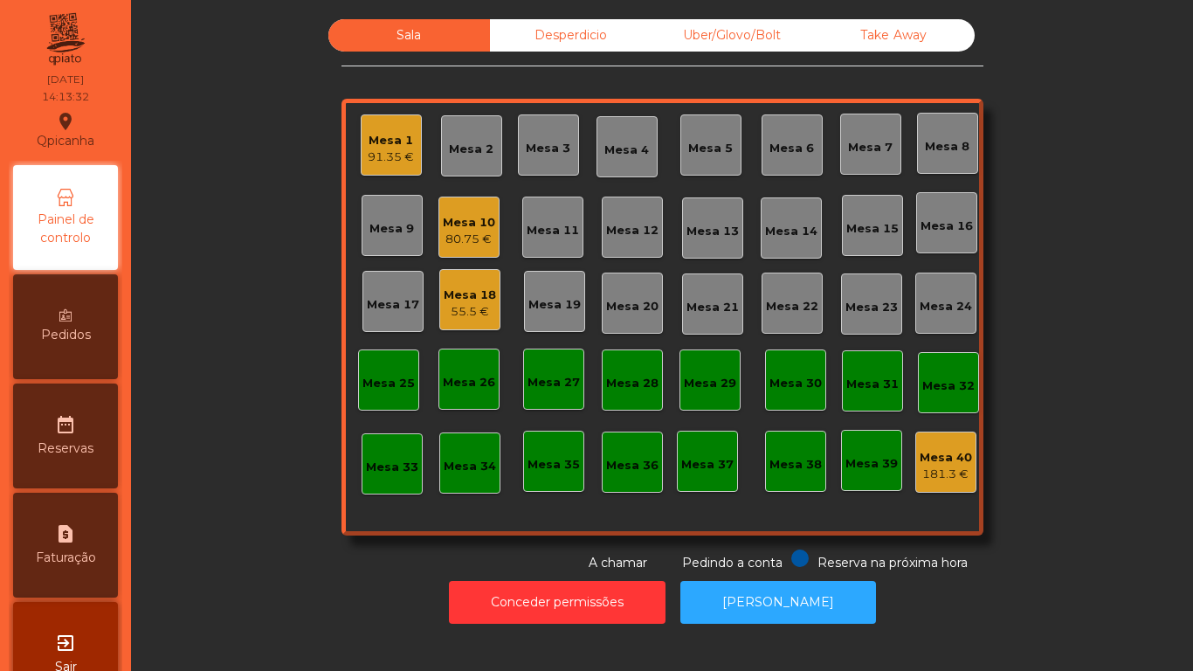
click at [385, 155] on div "91.35 €" at bounding box center [391, 157] width 46 height 17
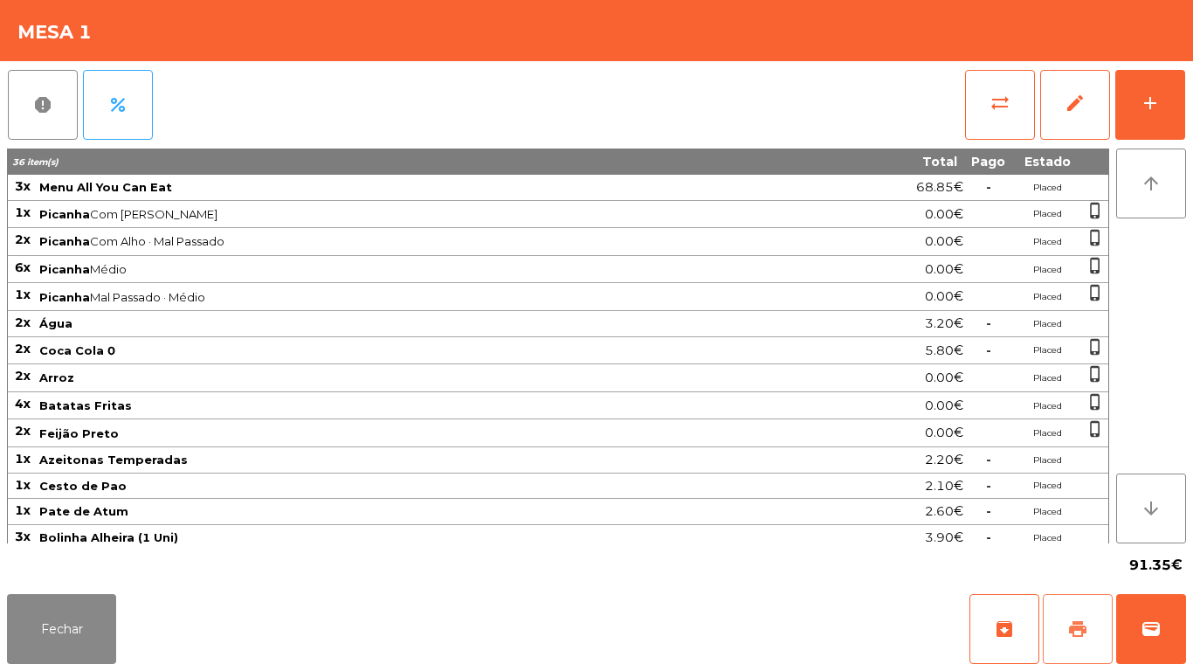
click at [1060, 614] on button "print" at bounding box center [1078, 629] width 70 height 70
click at [1151, 620] on span "wallet" at bounding box center [1151, 629] width 21 height 21
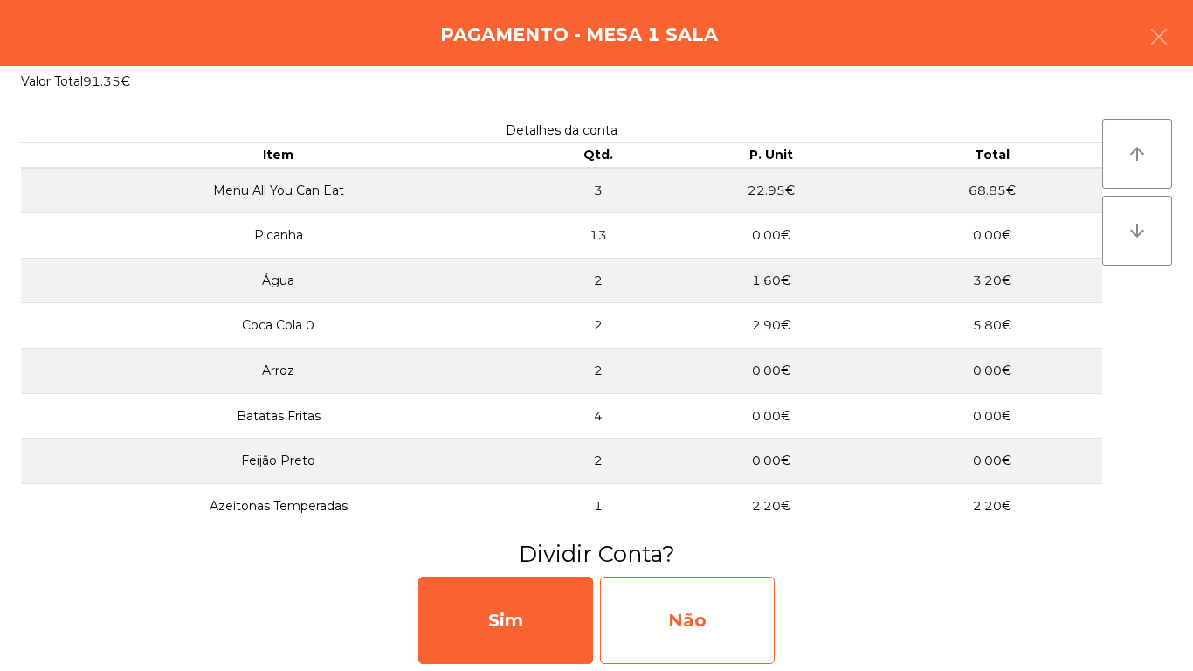
click at [691, 626] on div "Não" at bounding box center [687, 620] width 175 height 87
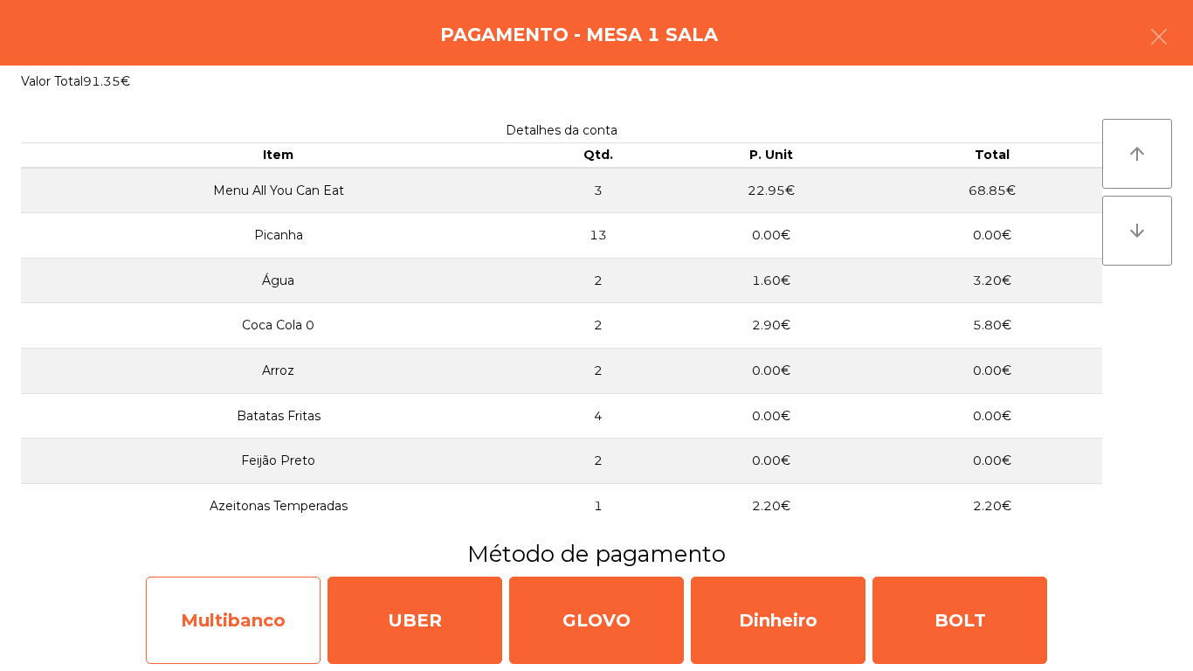
click at [235, 622] on div "Multibanco" at bounding box center [233, 620] width 175 height 87
select select "**"
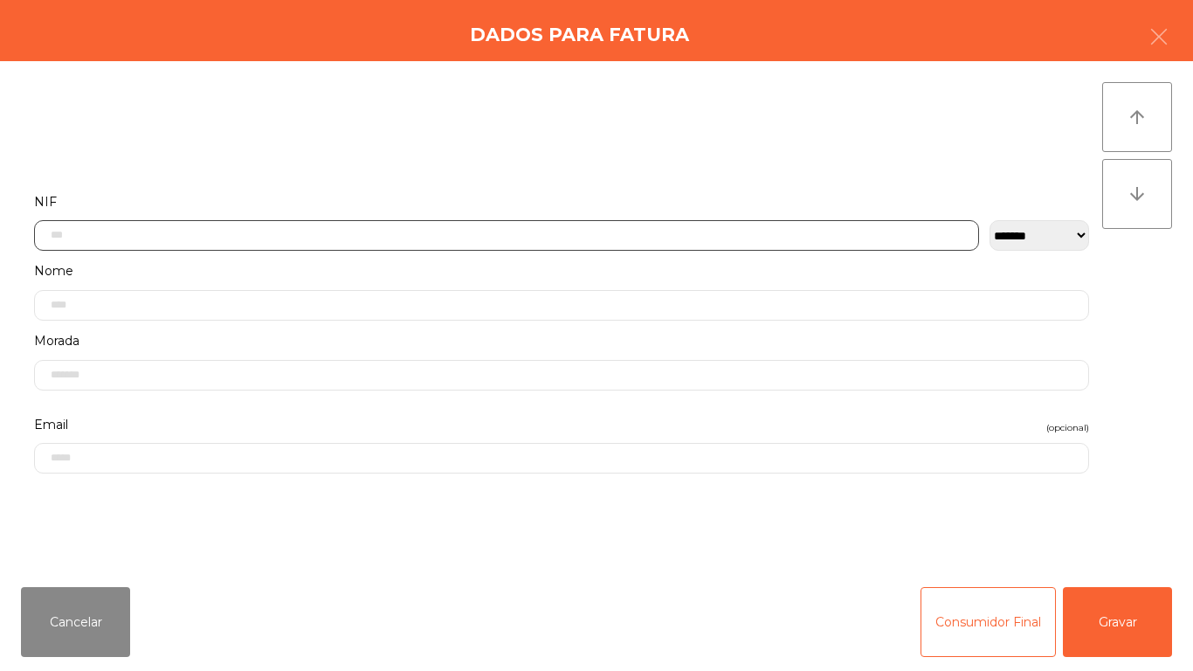
click at [134, 236] on input "text" at bounding box center [506, 235] width 945 height 31
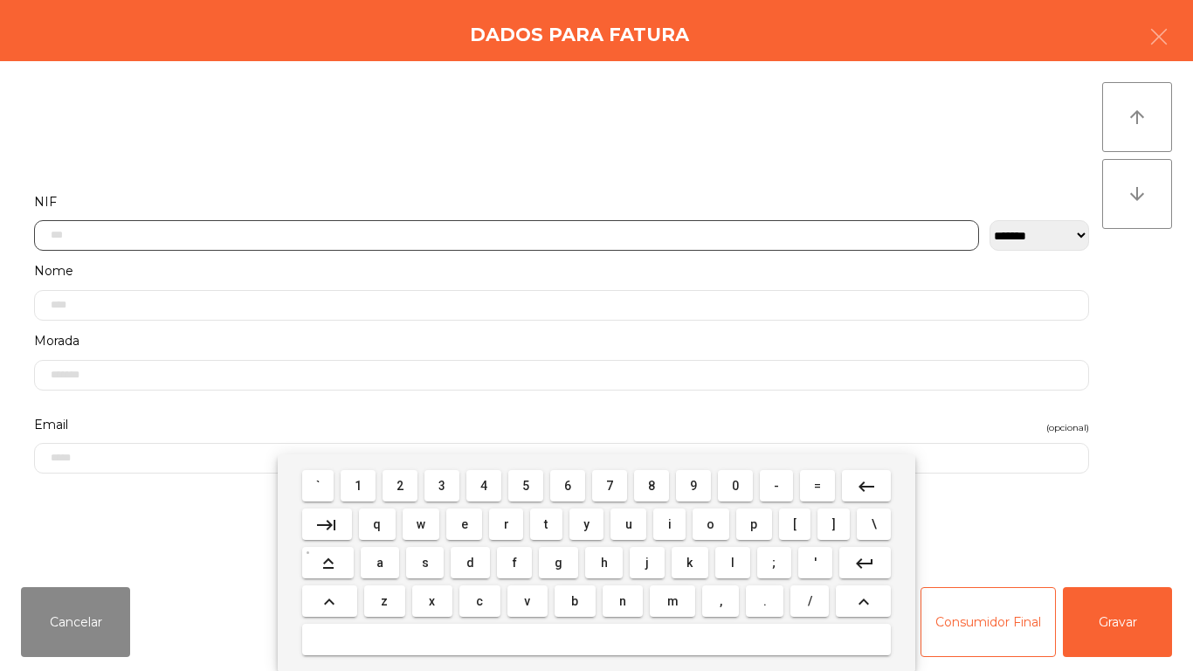
scroll to position [107, 0]
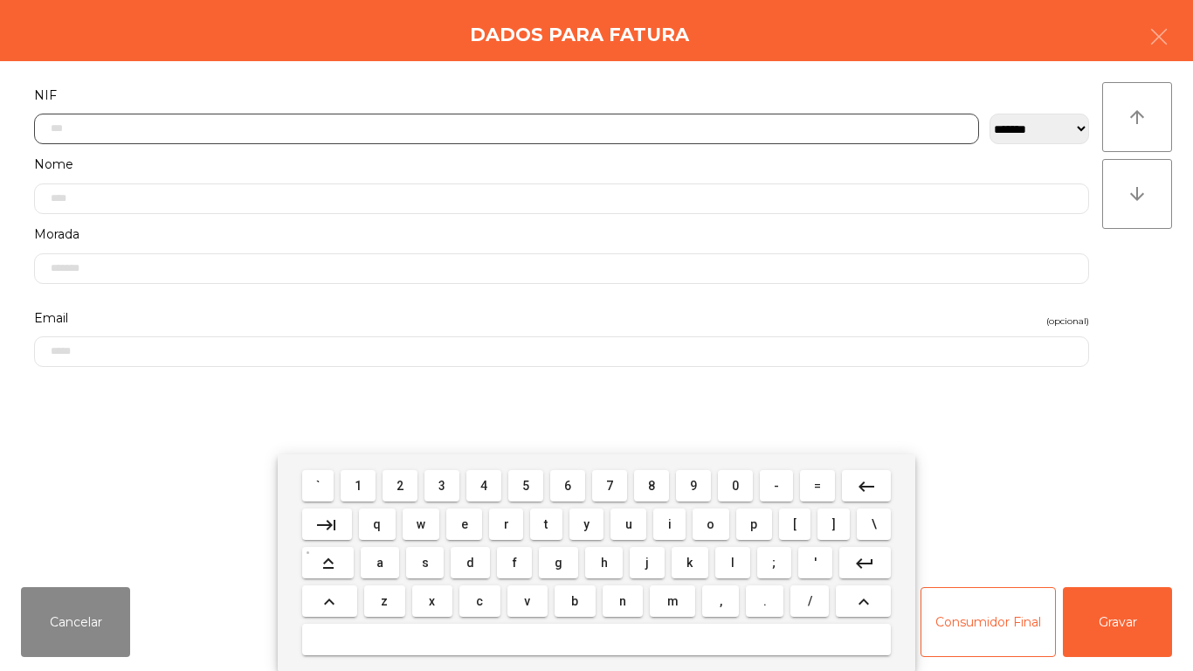
click at [401, 485] on span "2" at bounding box center [400, 486] width 7 height 14
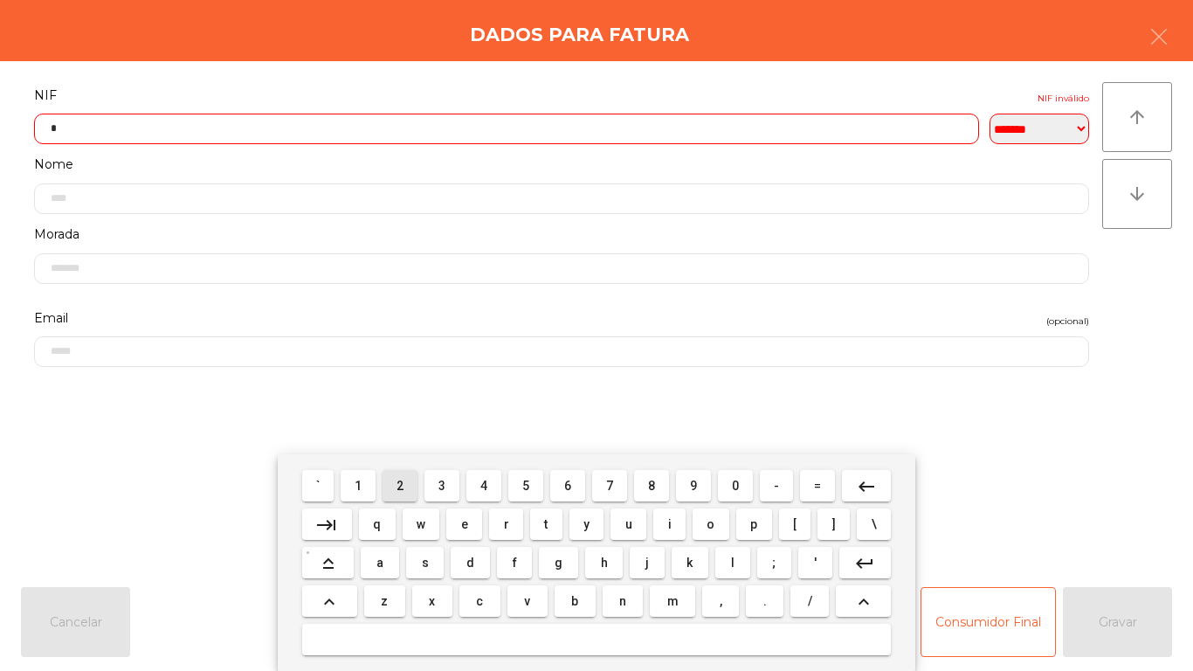
click at [570, 481] on span "6" at bounding box center [567, 486] width 7 height 14
click at [359, 485] on span "1" at bounding box center [358, 486] width 7 height 14
click at [484, 485] on span "4" at bounding box center [484, 486] width 7 height 14
click at [401, 485] on span "2" at bounding box center [400, 486] width 7 height 14
click at [736, 485] on span "0" at bounding box center [735, 486] width 7 height 14
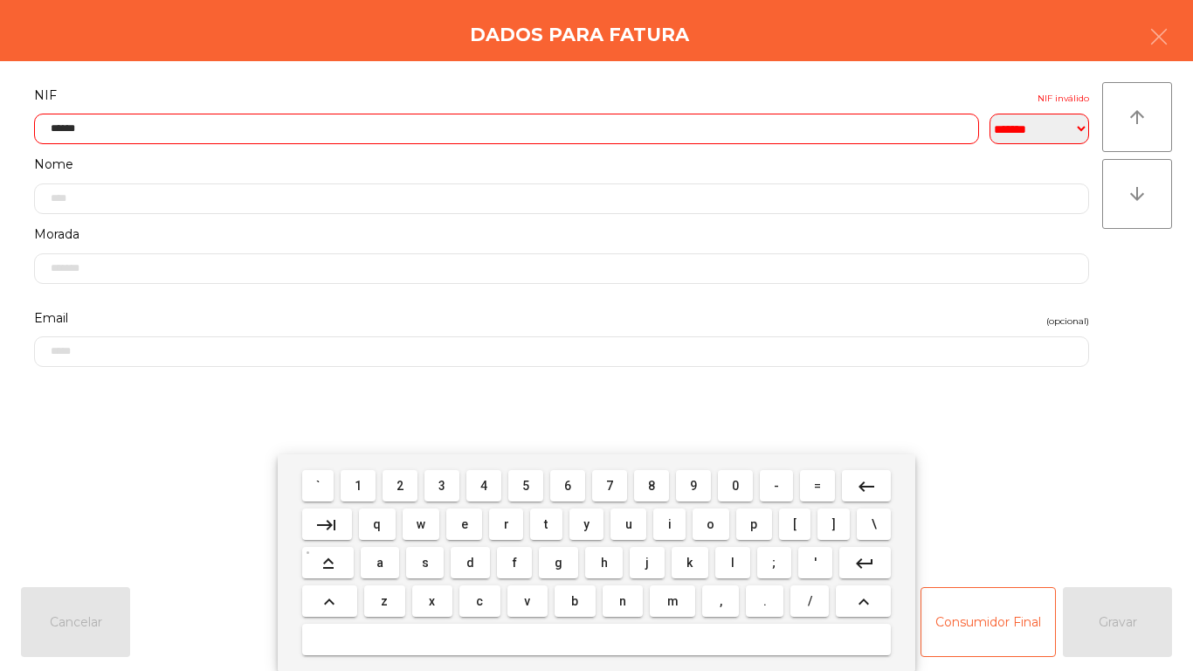
click at [652, 485] on span "8" at bounding box center [651, 486] width 7 height 14
click at [610, 485] on span "7" at bounding box center [609, 486] width 7 height 14
click at [694, 485] on span "9" at bounding box center [693, 486] width 7 height 14
type input "*********"
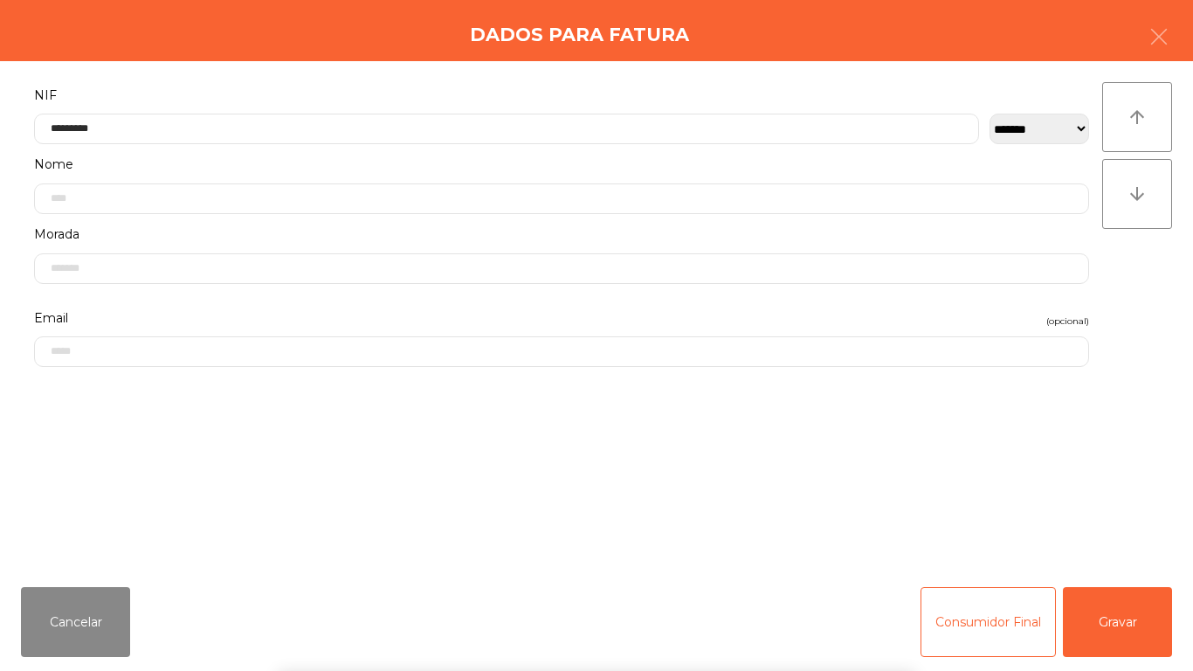
click at [1086, 612] on div "` 1 2 3 4 5 6 7 8 9 0 - = keyboard_backspace keyboard_tab q w e r t y u i o p […" at bounding box center [596, 562] width 1193 height 217
click at [1125, 602] on button "Gravar" at bounding box center [1117, 622] width 109 height 70
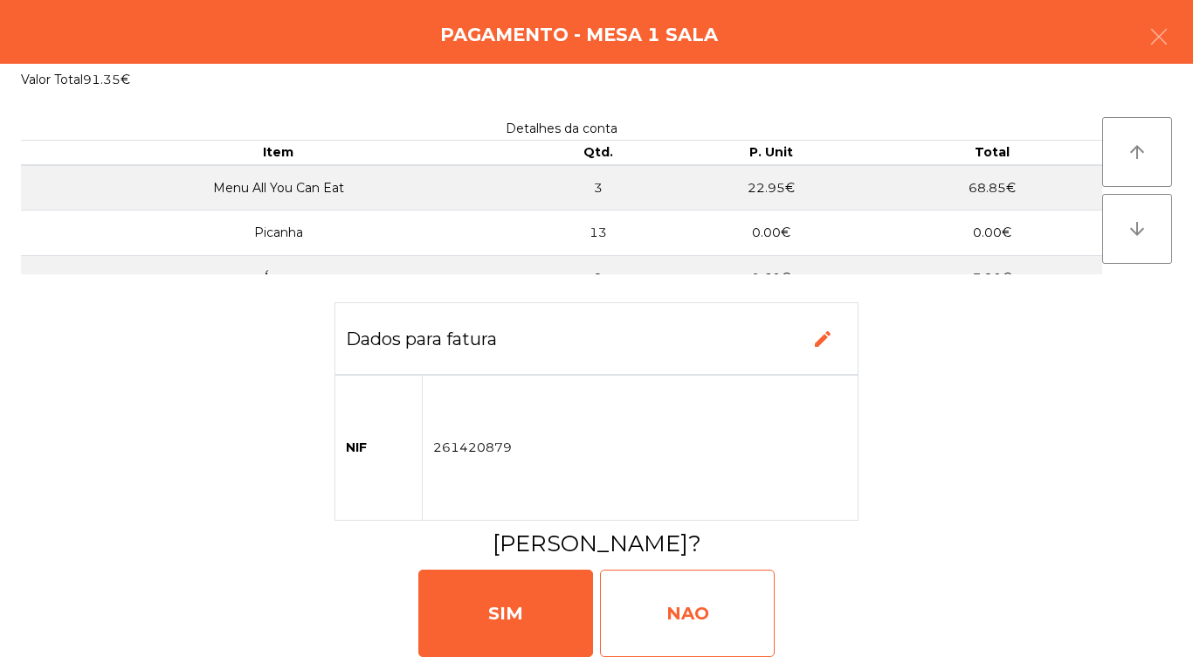
click at [701, 610] on div "NAO" at bounding box center [687, 613] width 175 height 87
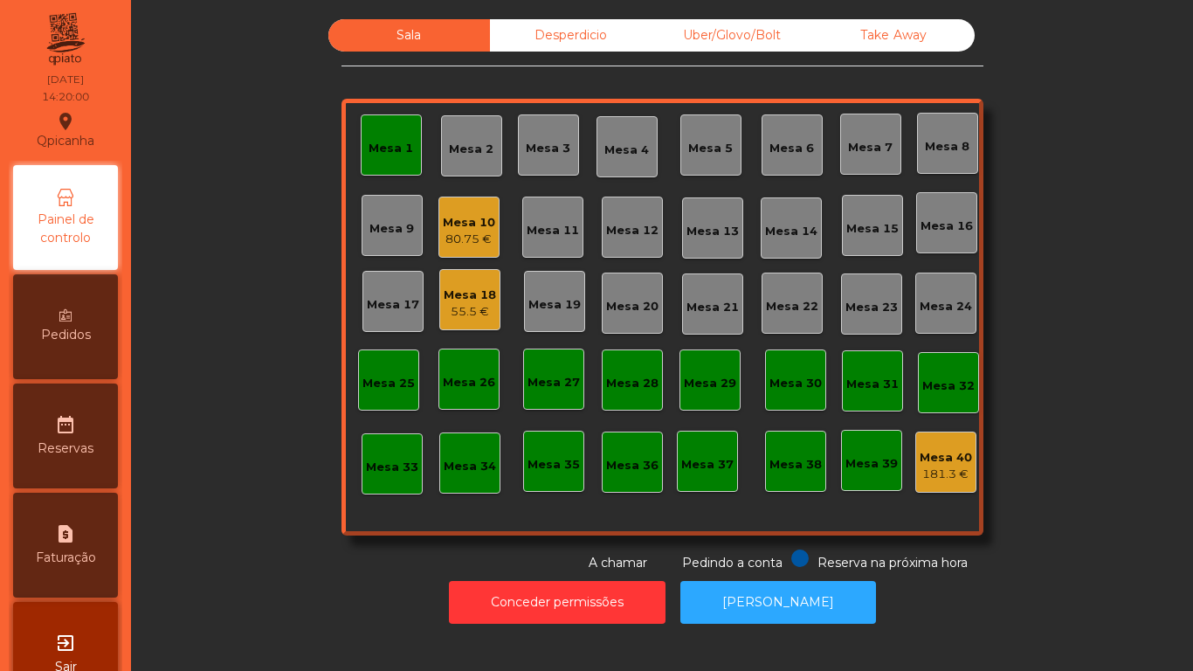
click at [452, 244] on div "80.75 €" at bounding box center [469, 239] width 52 height 17
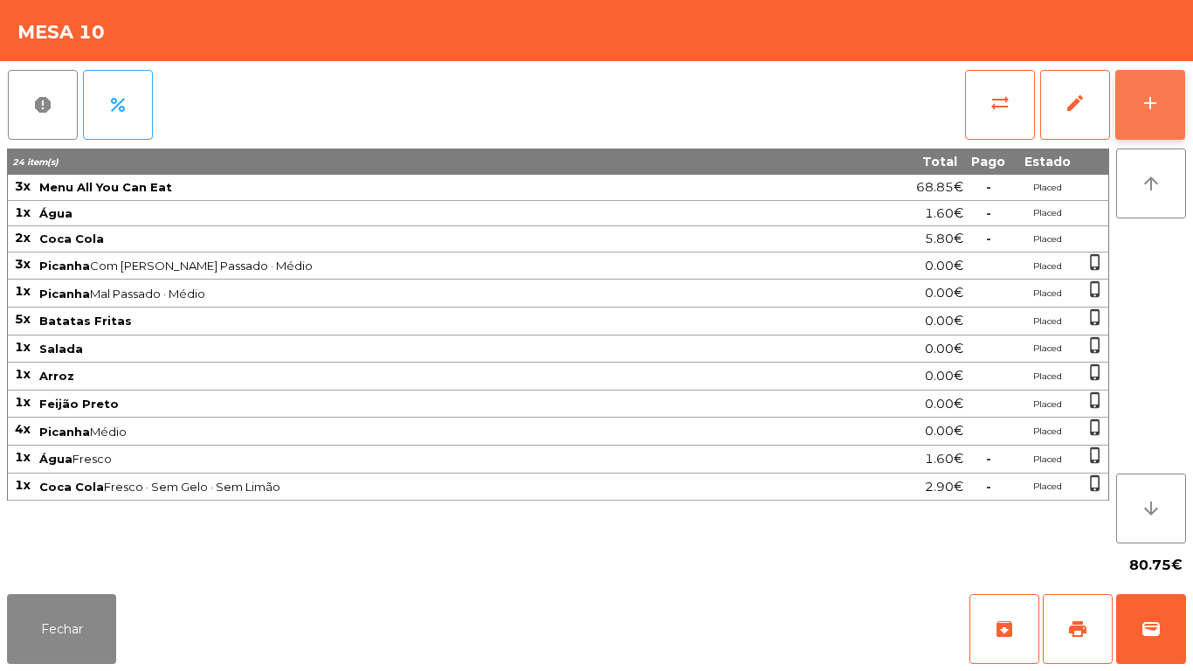
click at [1142, 101] on div "add" at bounding box center [1150, 103] width 21 height 21
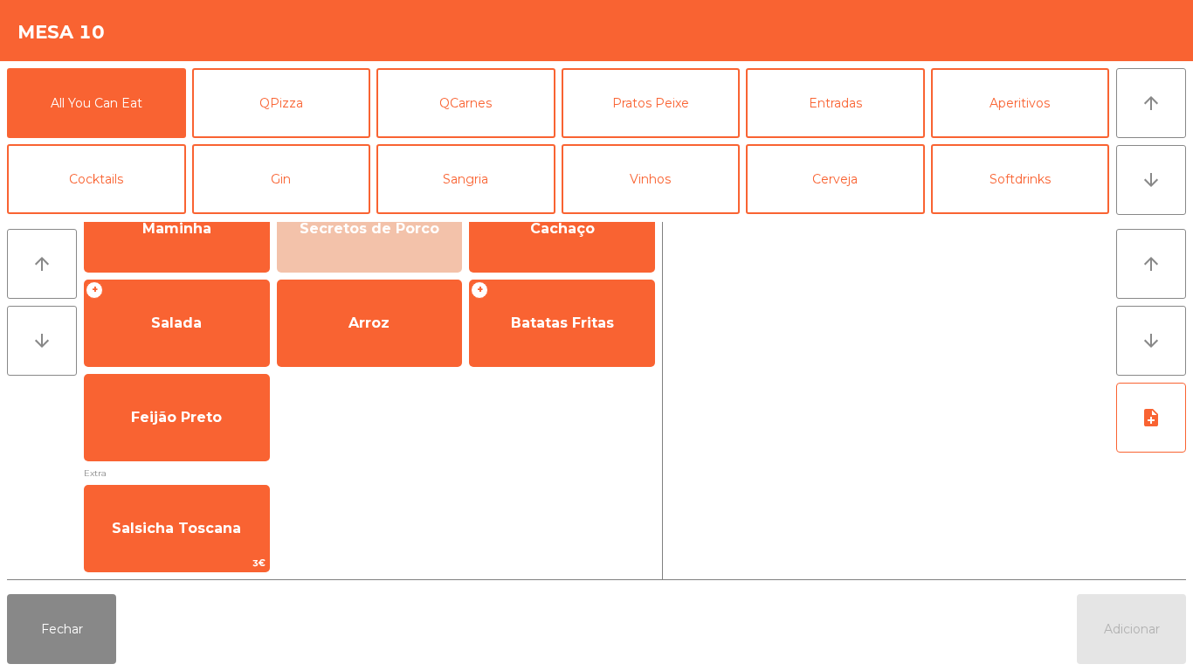
scroll to position [80, 0]
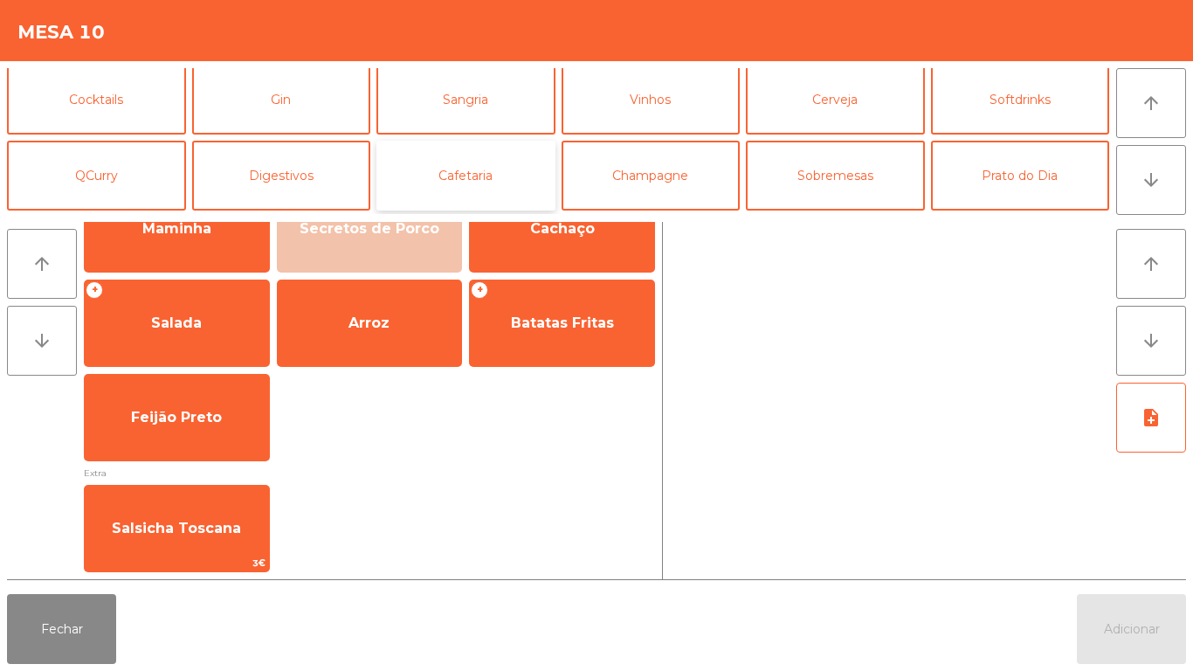
click at [486, 176] on button "Cafetaria" at bounding box center [466, 176] width 179 height 70
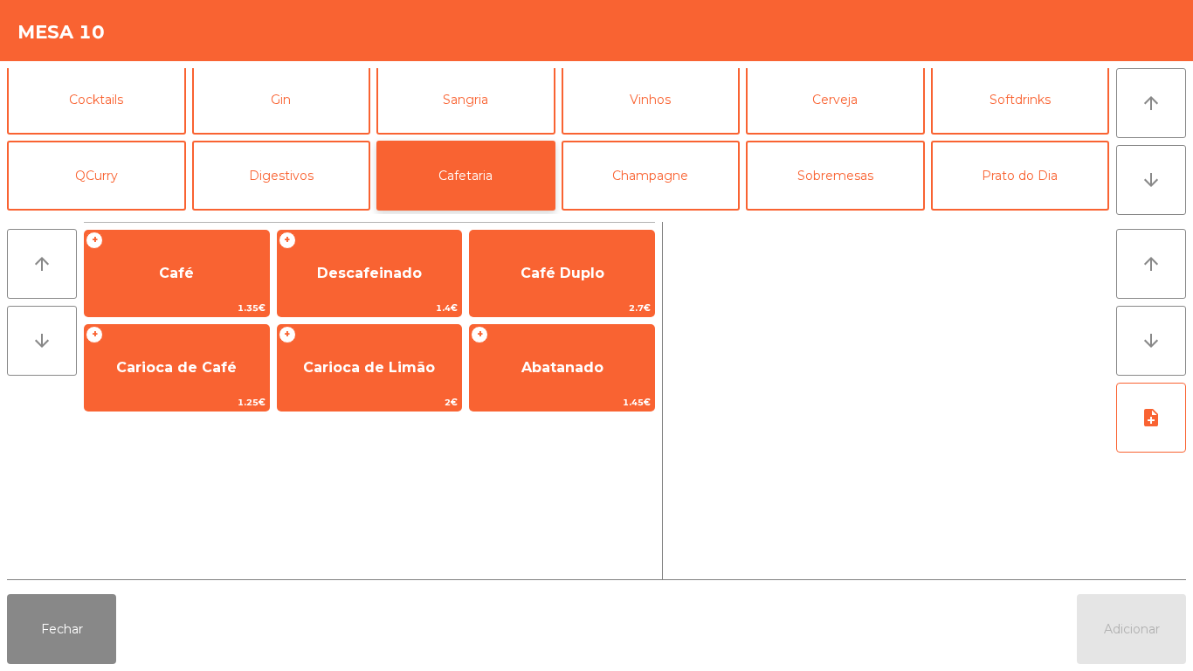
scroll to position [0, 0]
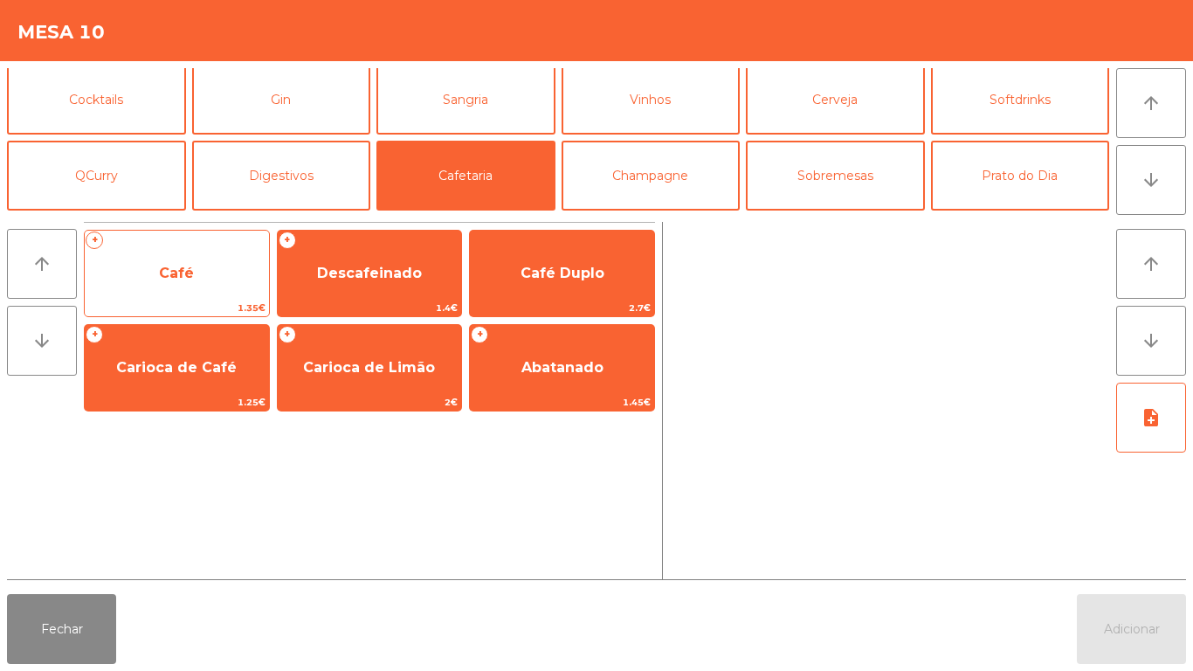
click at [199, 276] on span "Café" at bounding box center [177, 273] width 184 height 47
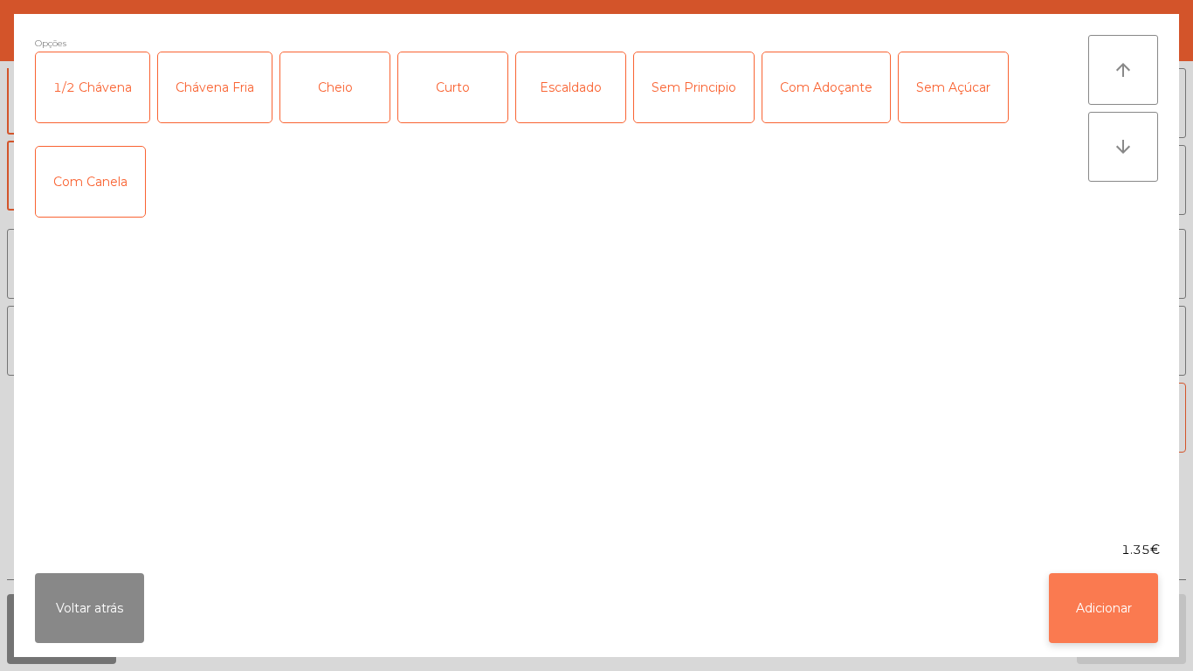
click at [1089, 598] on button "Adicionar" at bounding box center [1103, 608] width 109 height 70
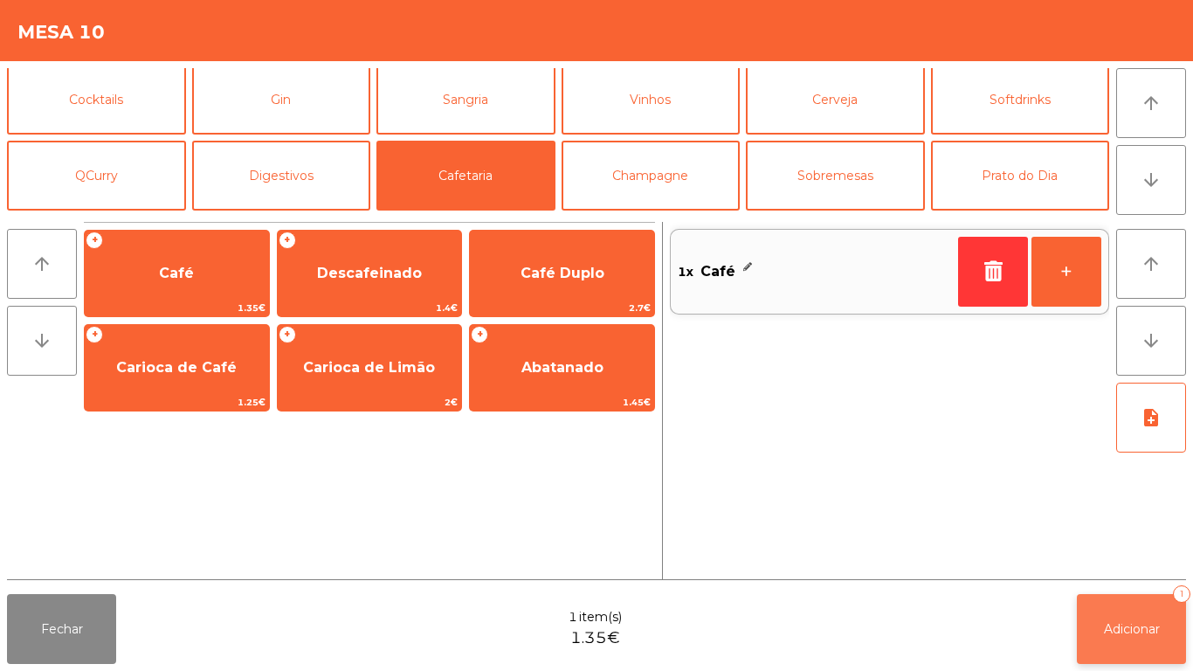
click at [1124, 613] on button "Adicionar 1" at bounding box center [1131, 629] width 109 height 70
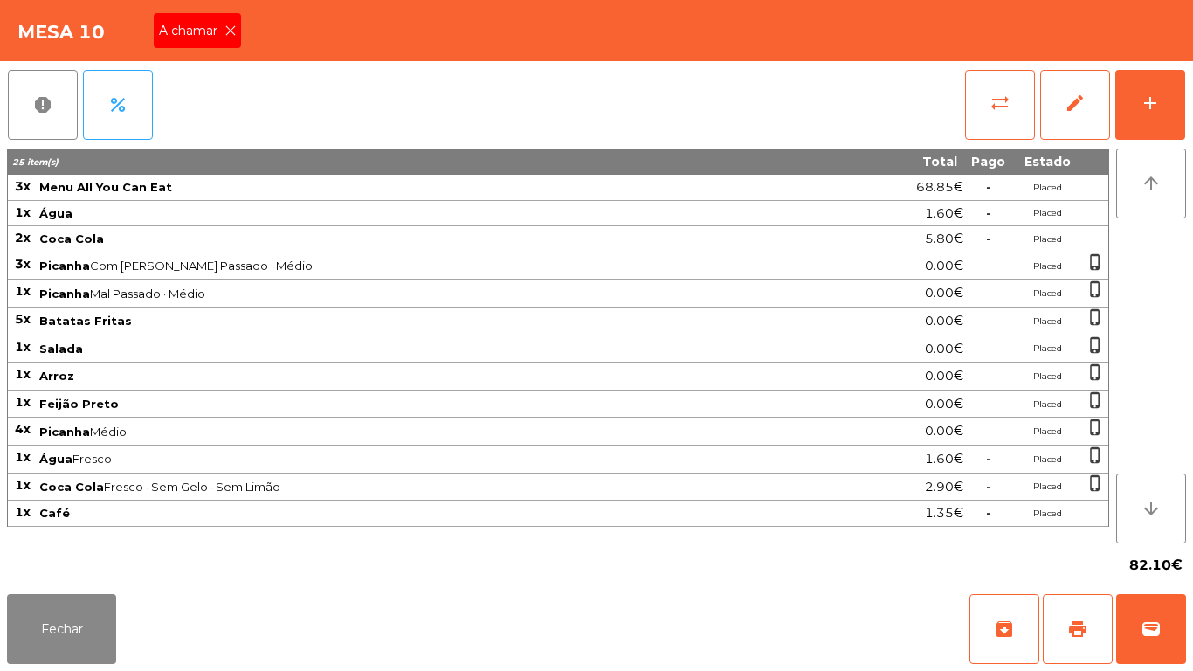
click at [199, 41] on div "A chamar" at bounding box center [197, 30] width 87 height 35
click at [1076, 624] on span "print" at bounding box center [1078, 629] width 21 height 21
click at [97, 628] on button "Fechar" at bounding box center [61, 629] width 109 height 70
